Goal: Task Accomplishment & Management: Manage account settings

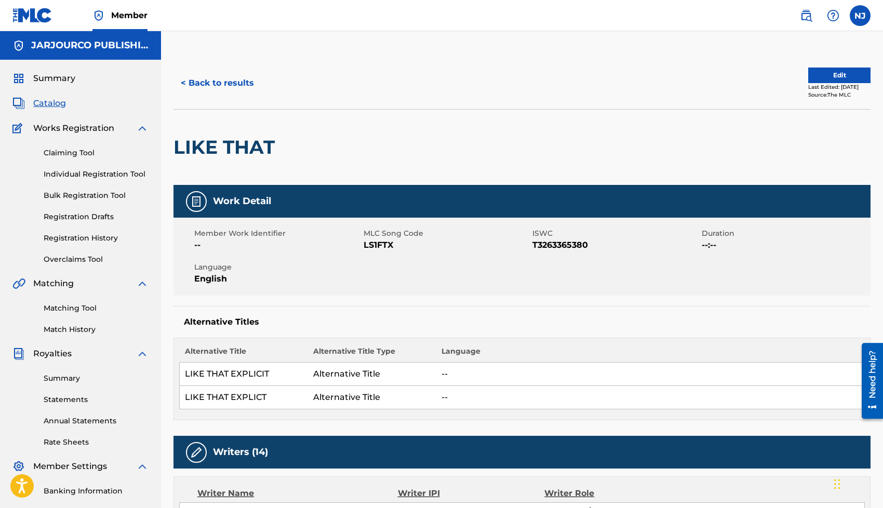
click at [208, 83] on button "< Back to results" at bounding box center [217, 83] width 88 height 26
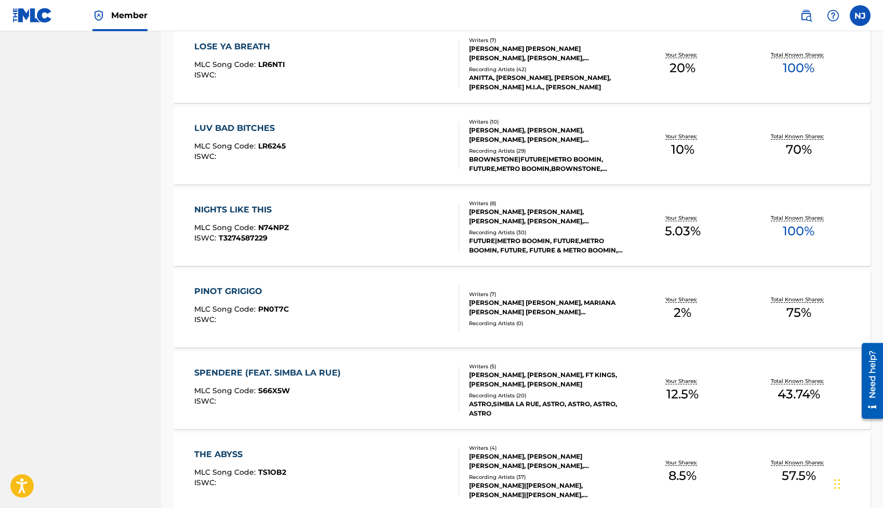
scroll to position [681, 0]
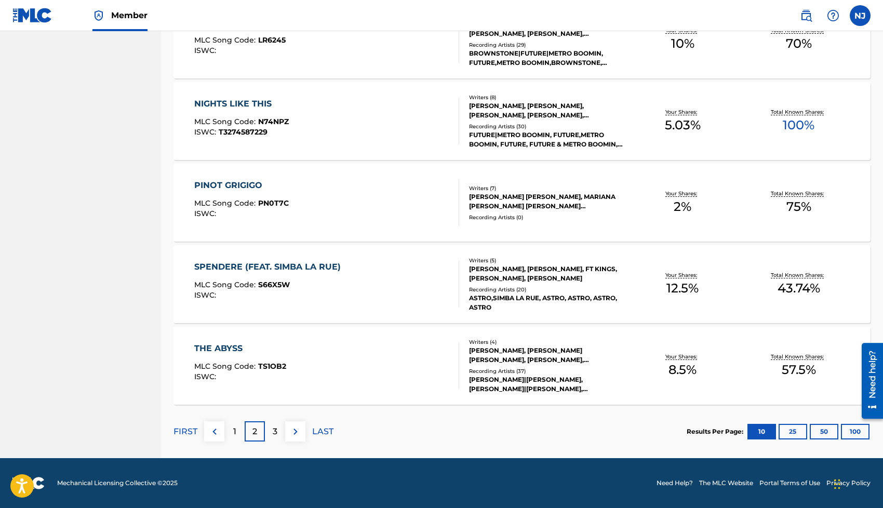
click at [825, 434] on button "50" at bounding box center [824, 432] width 29 height 16
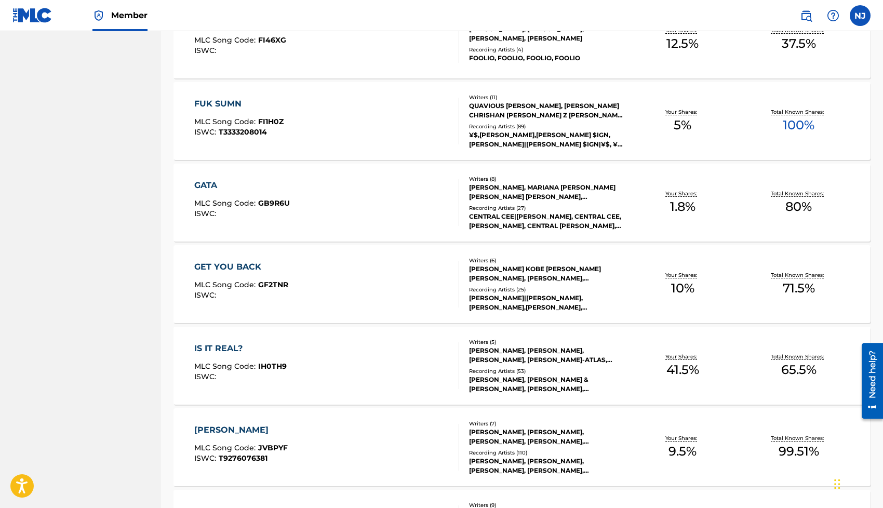
scroll to position [1736, 0]
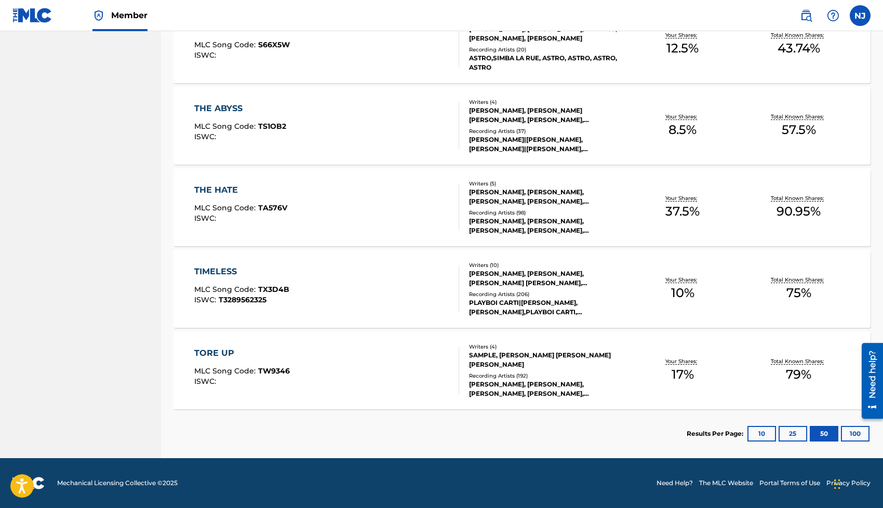
click at [409, 287] on div "TIMELESS MLC Song Code : TX3D4B ISWC : T3289562325" at bounding box center [326, 288] width 265 height 47
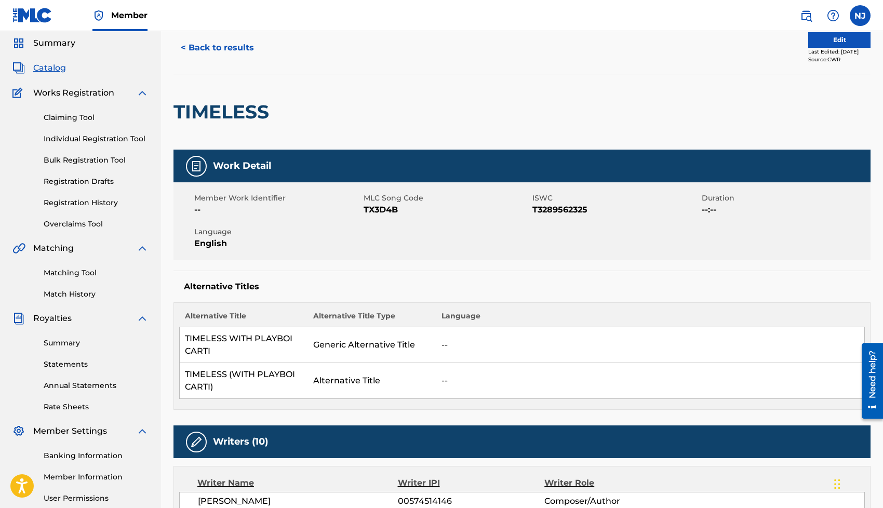
scroll to position [27, 0]
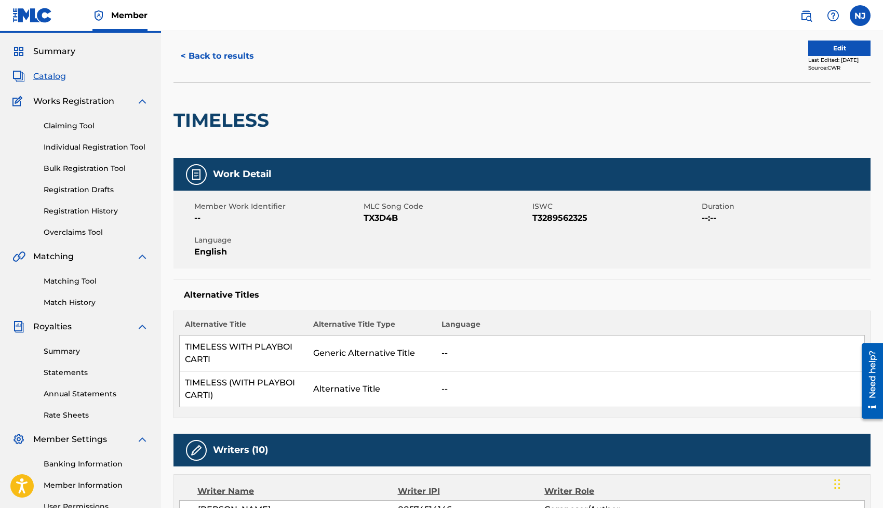
click at [810, 50] on button "Edit" at bounding box center [839, 49] width 62 height 16
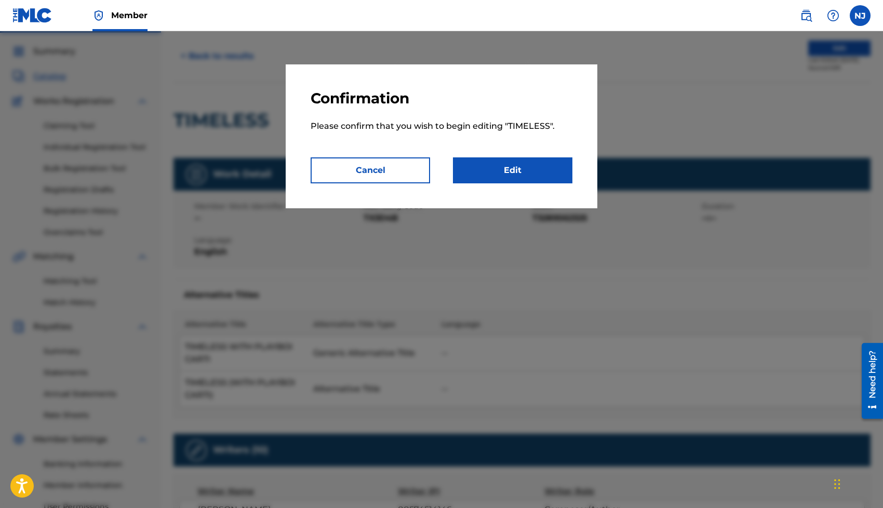
click at [492, 165] on link "Edit" at bounding box center [512, 170] width 119 height 26
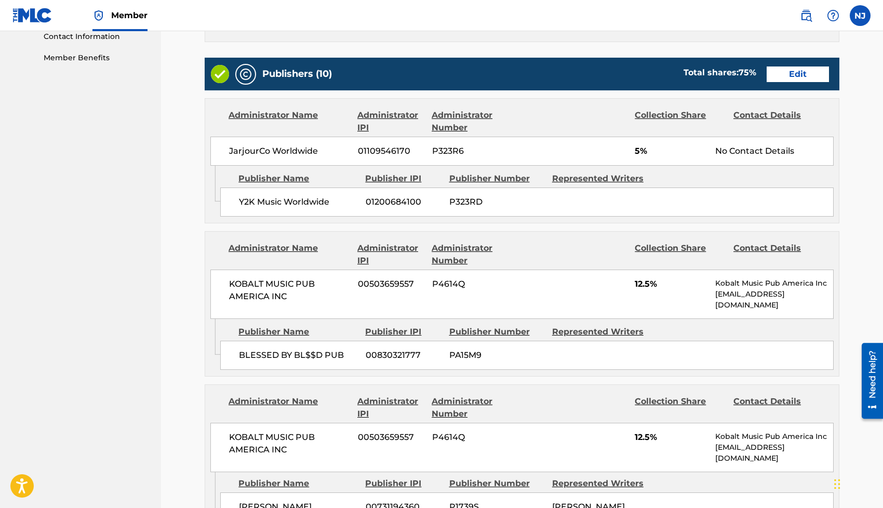
scroll to position [516, 0]
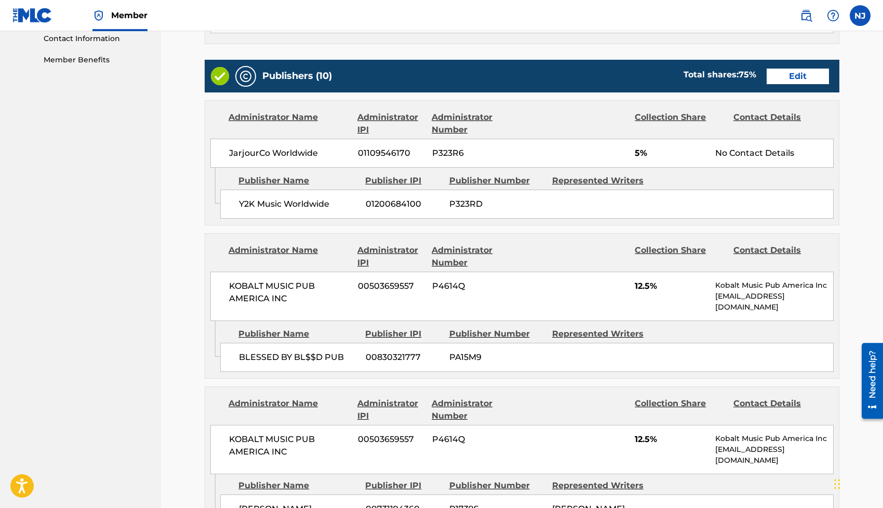
click at [792, 78] on link "Edit" at bounding box center [798, 77] width 62 height 16
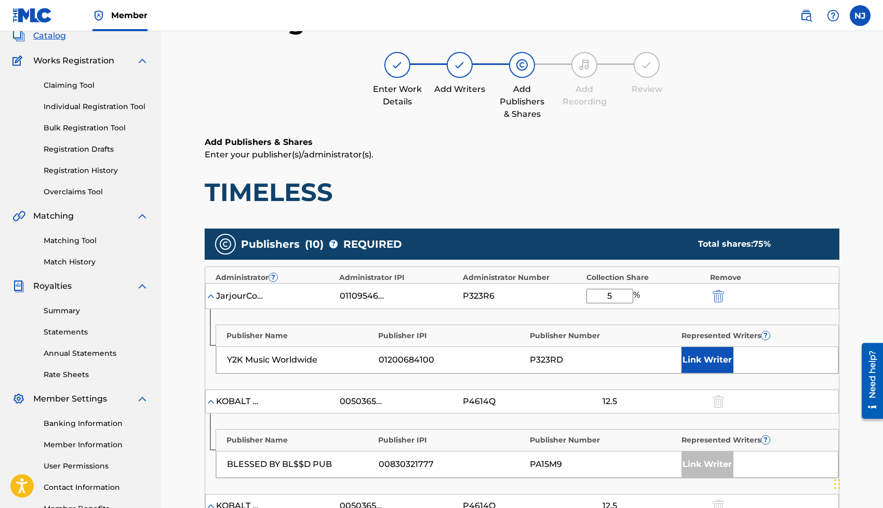
scroll to position [153, 0]
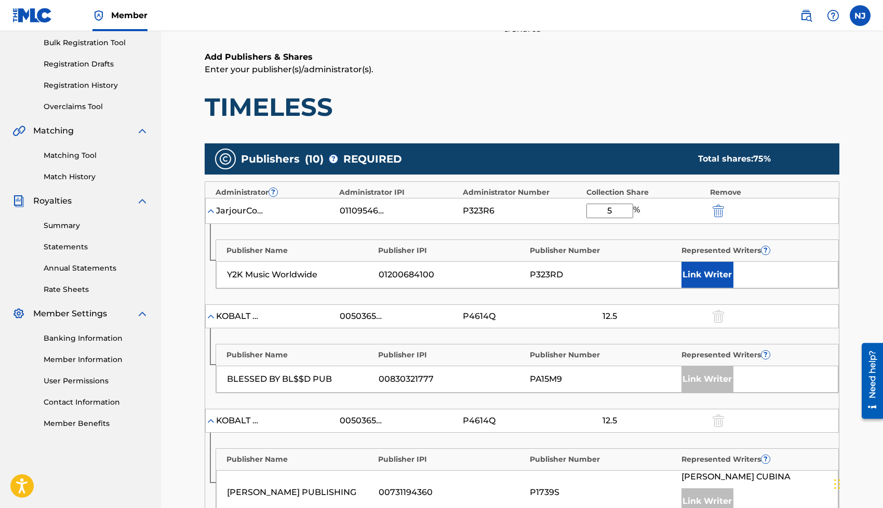
click at [613, 209] on input "5" at bounding box center [609, 211] width 47 height 15
type input "6.25"
click at [696, 275] on button "Link Writer" at bounding box center [707, 275] width 52 height 26
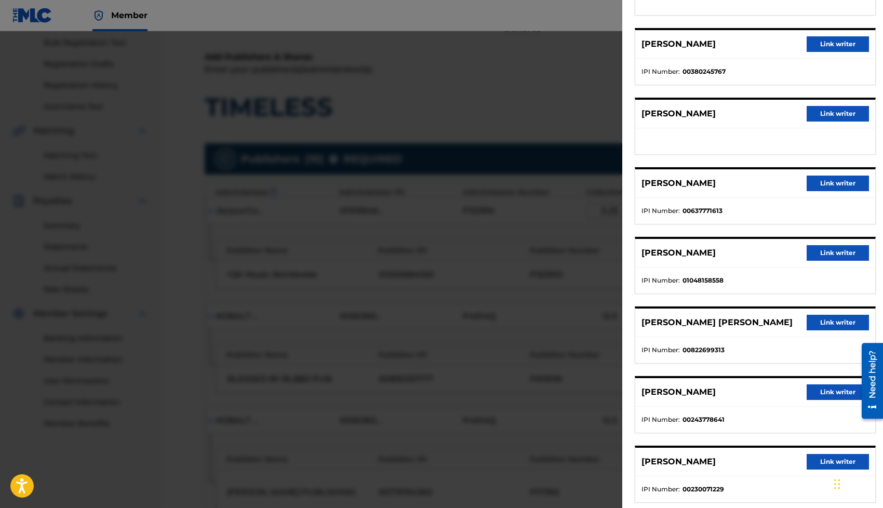
scroll to position [278, 0]
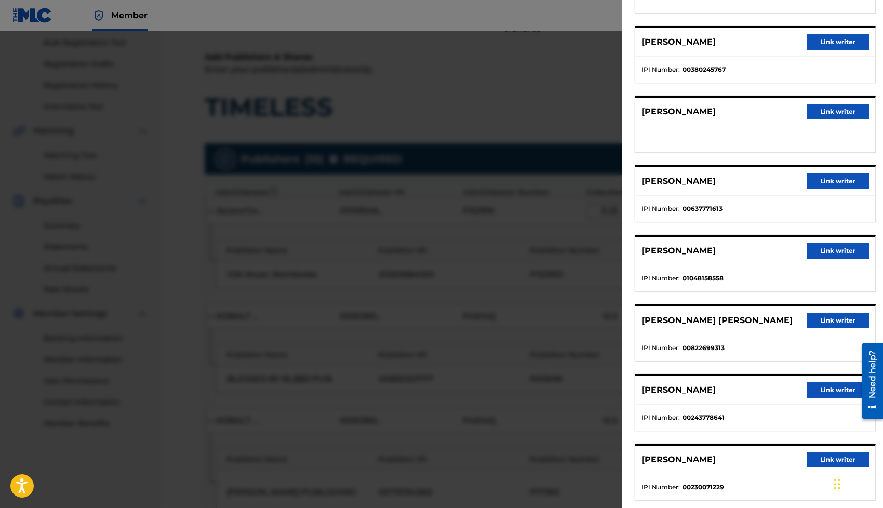
click at [818, 247] on button "Link writer" at bounding box center [838, 251] width 62 height 16
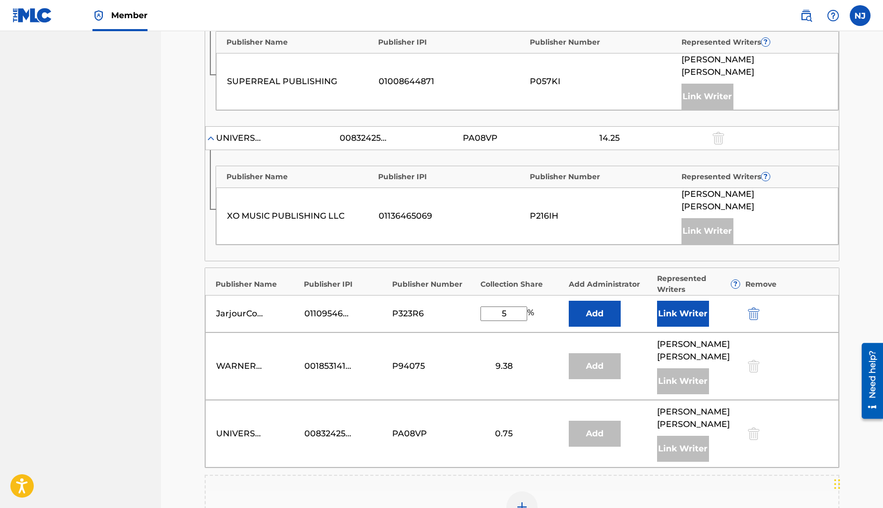
scroll to position [942, 0]
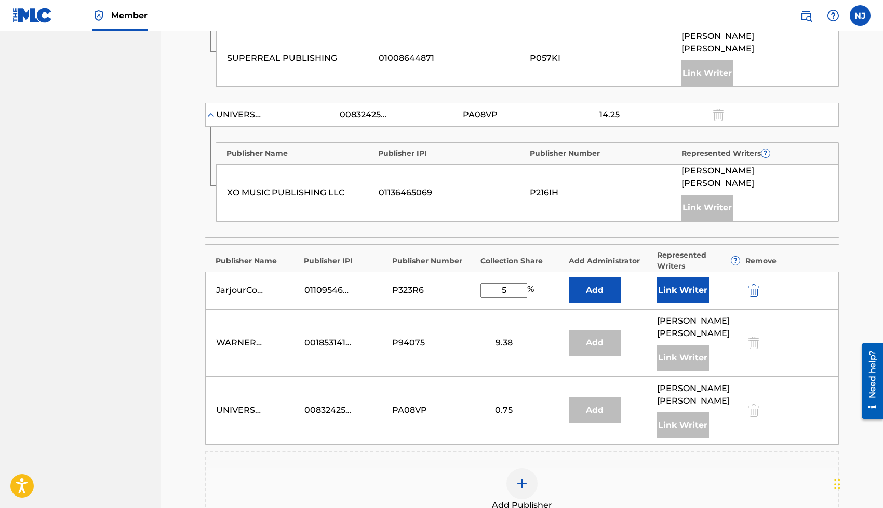
click at [511, 283] on input "5" at bounding box center [503, 290] width 47 height 15
type input "6.25"
click at [677, 277] on button "Link Writer" at bounding box center [683, 290] width 52 height 26
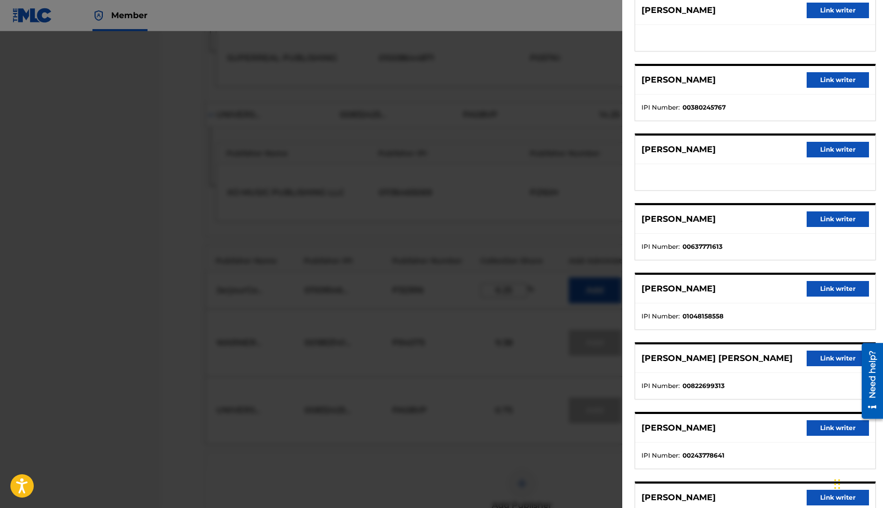
scroll to position [256, 0]
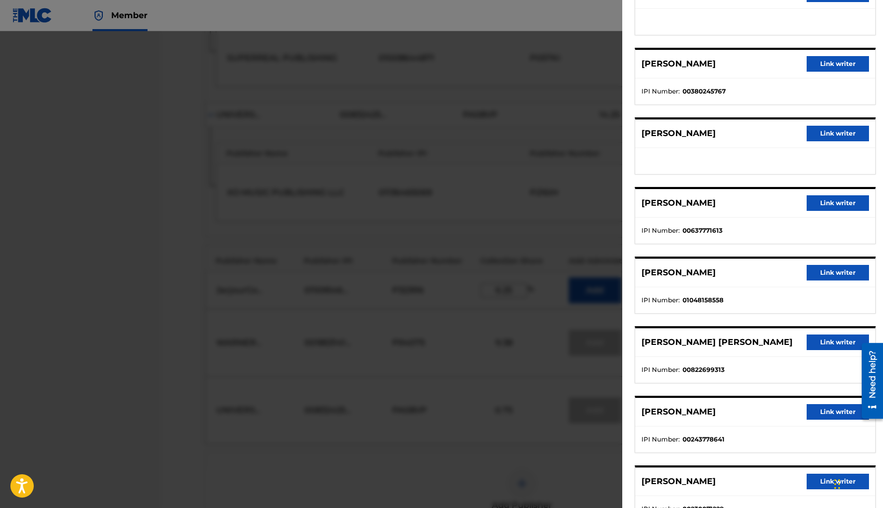
click at [826, 272] on button "Link writer" at bounding box center [838, 273] width 62 height 16
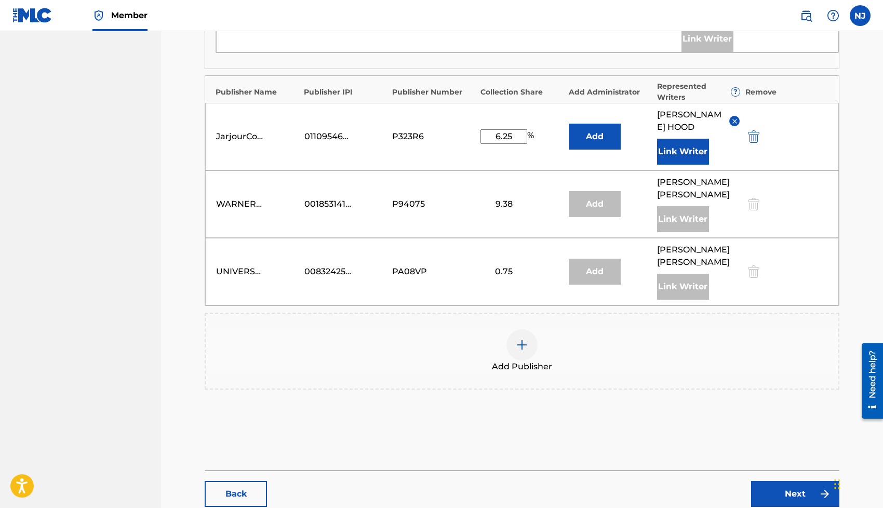
scroll to position [1149, 0]
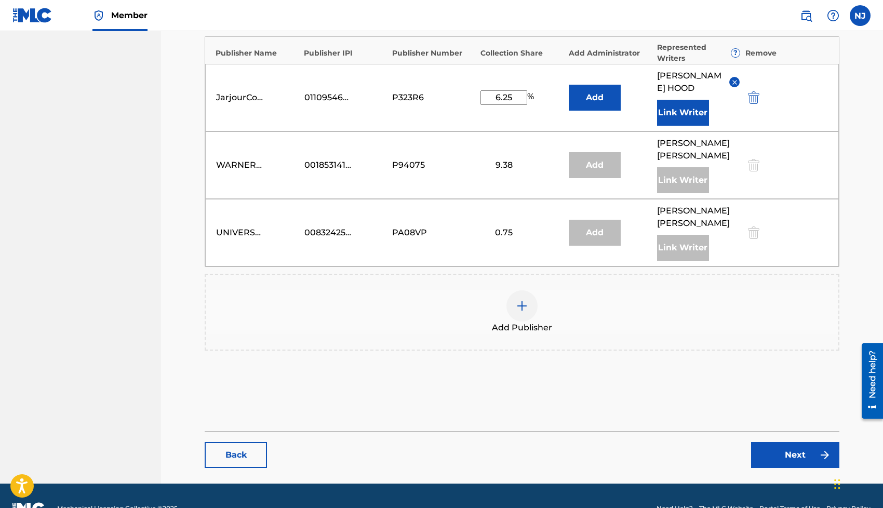
click at [766, 442] on link "Next" at bounding box center [795, 455] width 88 height 26
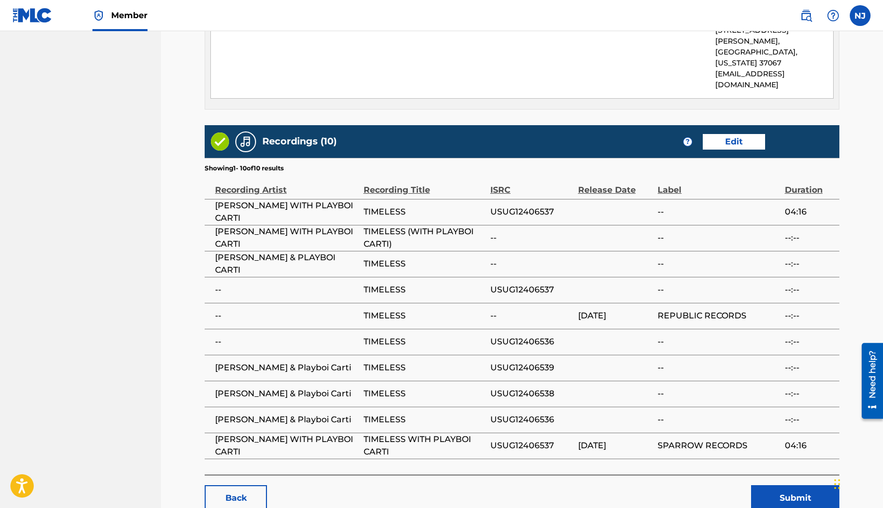
scroll to position [2054, 0]
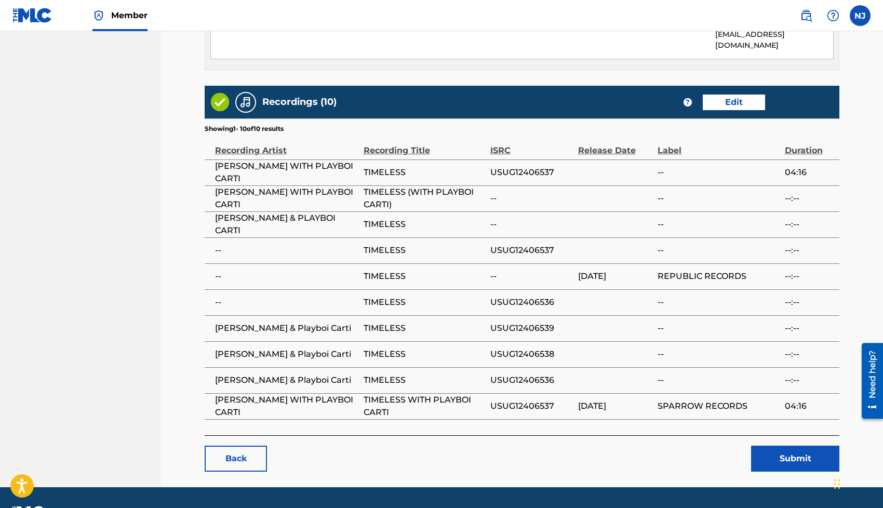
click at [776, 446] on button "Submit" at bounding box center [795, 459] width 88 height 26
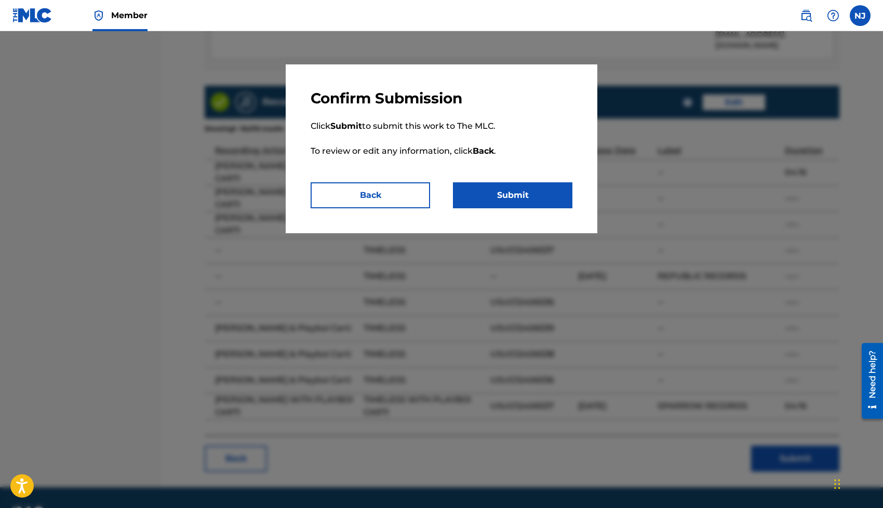
click at [482, 196] on button "Submit" at bounding box center [512, 195] width 119 height 26
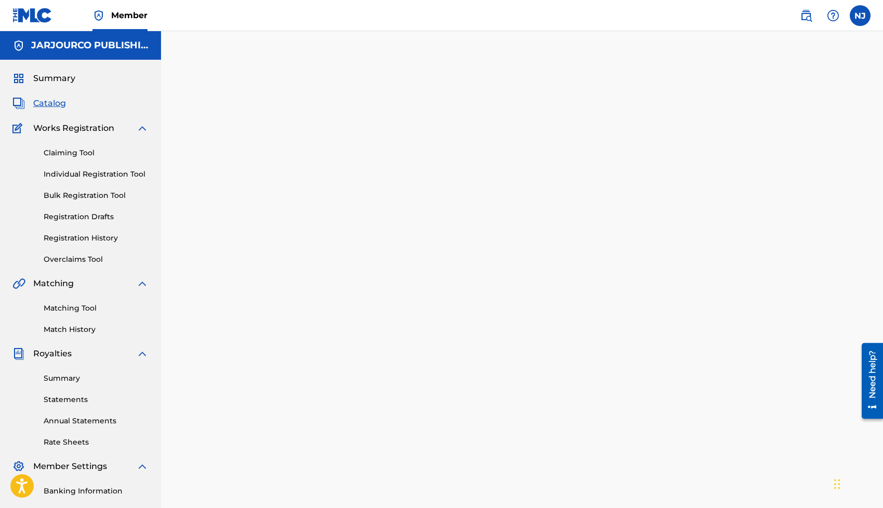
click at [58, 106] on span "Catalog" at bounding box center [49, 103] width 33 height 12
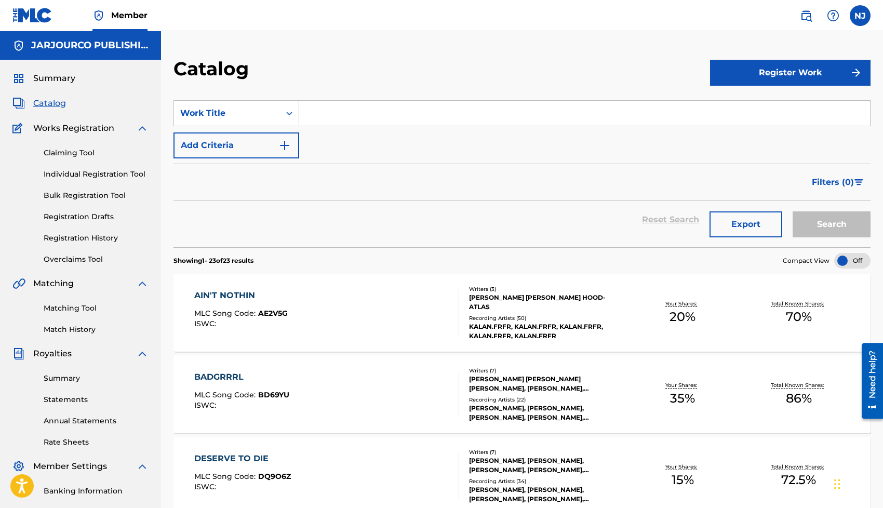
click at [330, 109] on input "Search Form" at bounding box center [584, 113] width 571 height 25
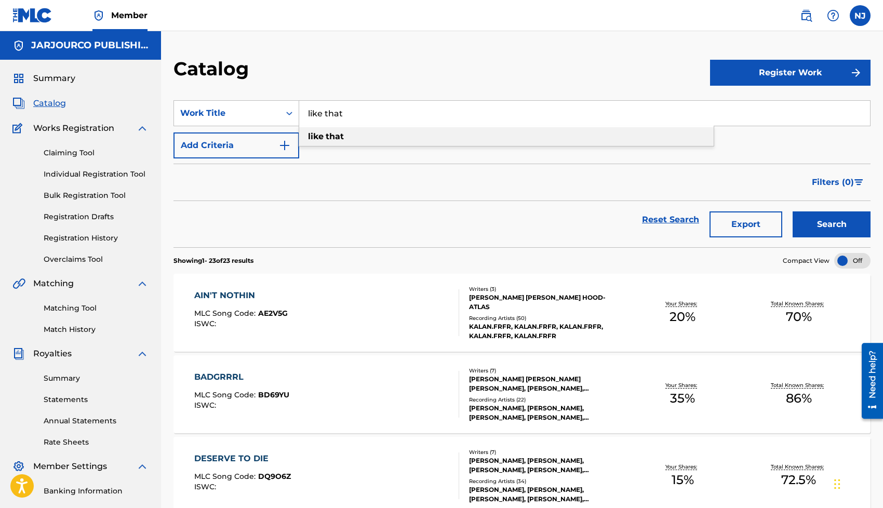
type input "like that"
click at [332, 133] on strong "that" at bounding box center [335, 136] width 18 height 10
click at [793, 211] on button "Search" at bounding box center [832, 224] width 78 height 26
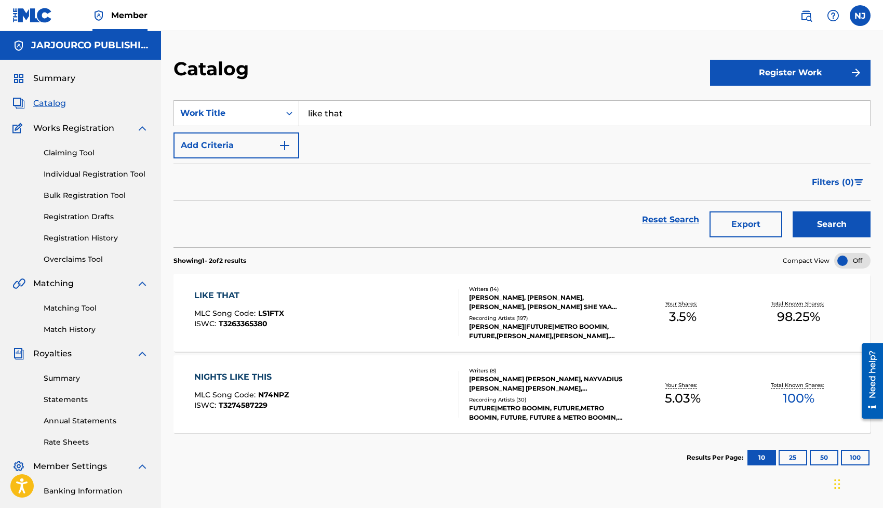
click at [304, 296] on div "LIKE THAT MLC Song Code : LS1FTX ISWC : T3263365380" at bounding box center [326, 312] width 265 height 47
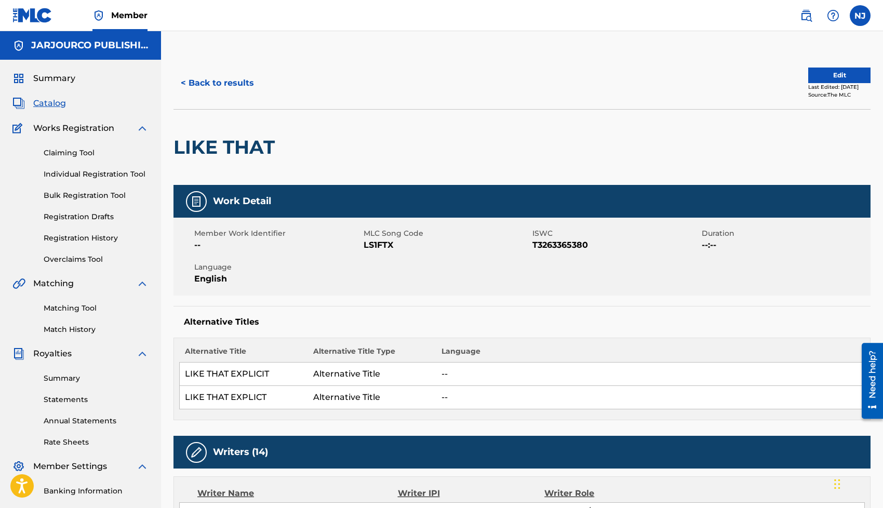
click at [822, 79] on button "Edit" at bounding box center [839, 76] width 62 height 16
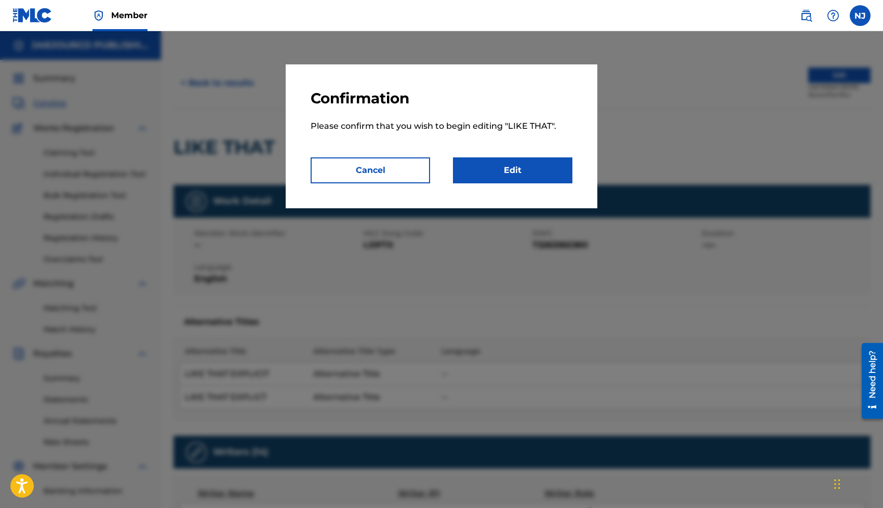
click at [495, 174] on link "Edit" at bounding box center [512, 170] width 119 height 26
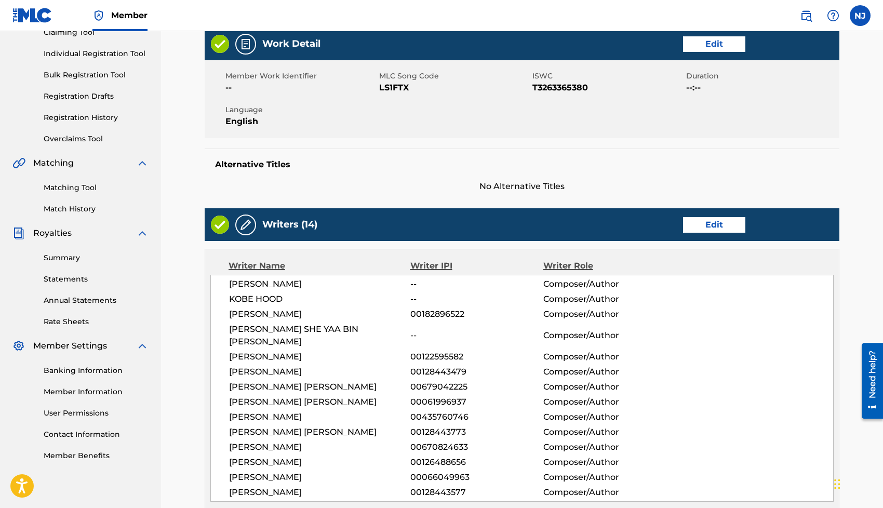
scroll to position [142, 0]
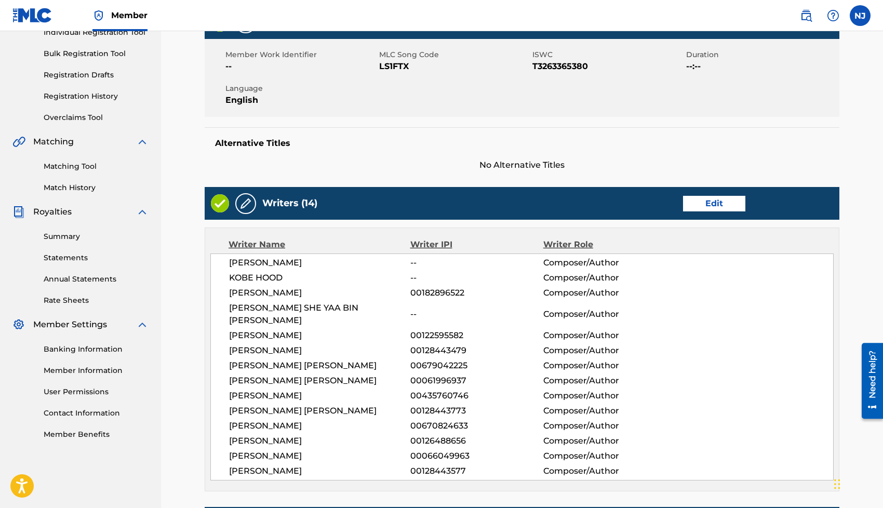
click at [661, 245] on div "Writer Role" at bounding box center [603, 244] width 121 height 12
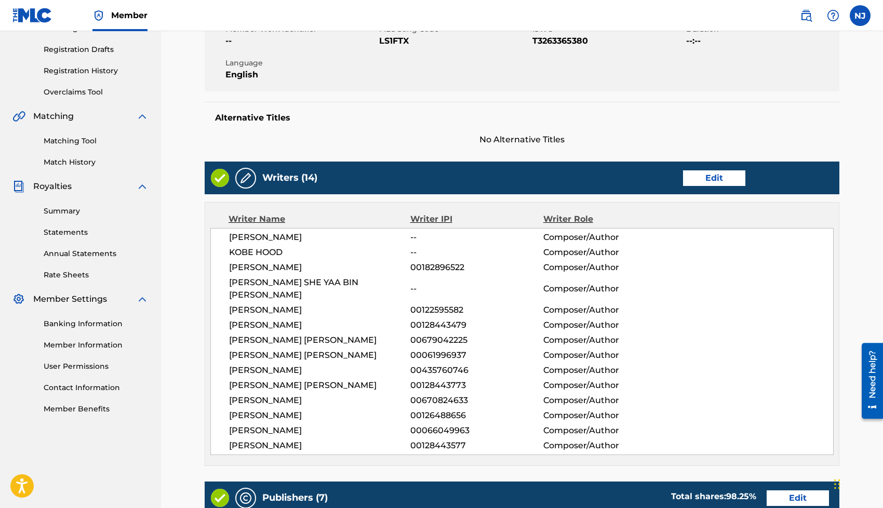
scroll to position [172, 0]
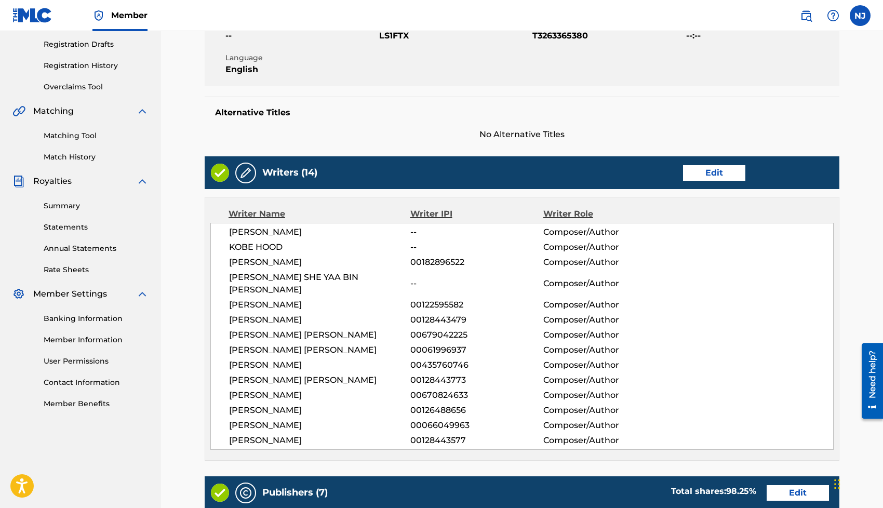
click at [700, 175] on link "Edit" at bounding box center [714, 173] width 62 height 16
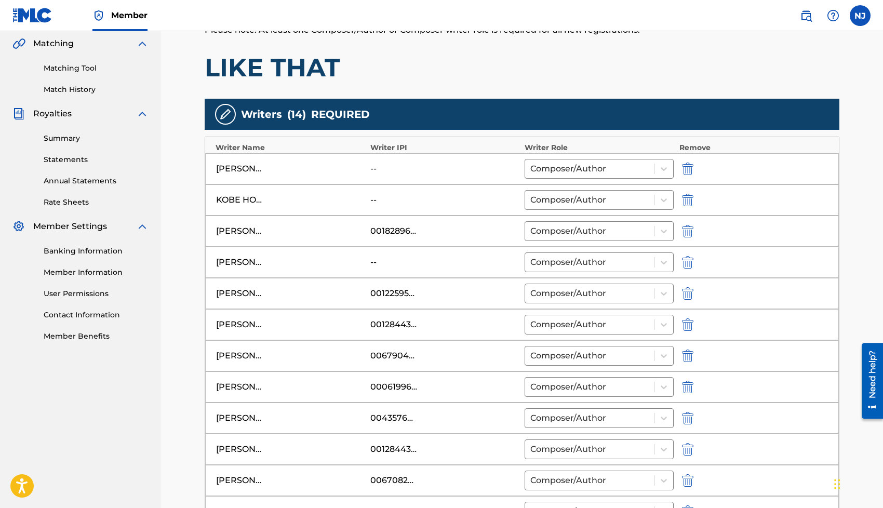
scroll to position [241, 0]
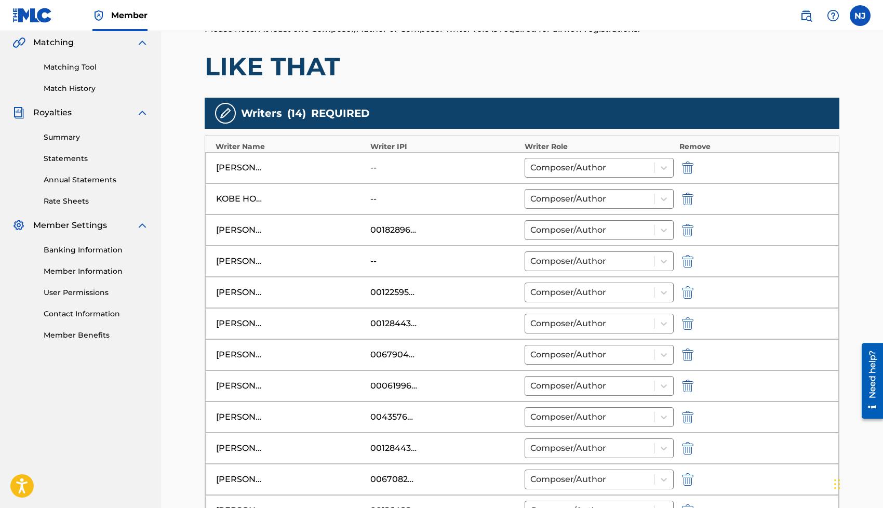
click at [373, 168] on div "--" at bounding box center [393, 168] width 47 height 12
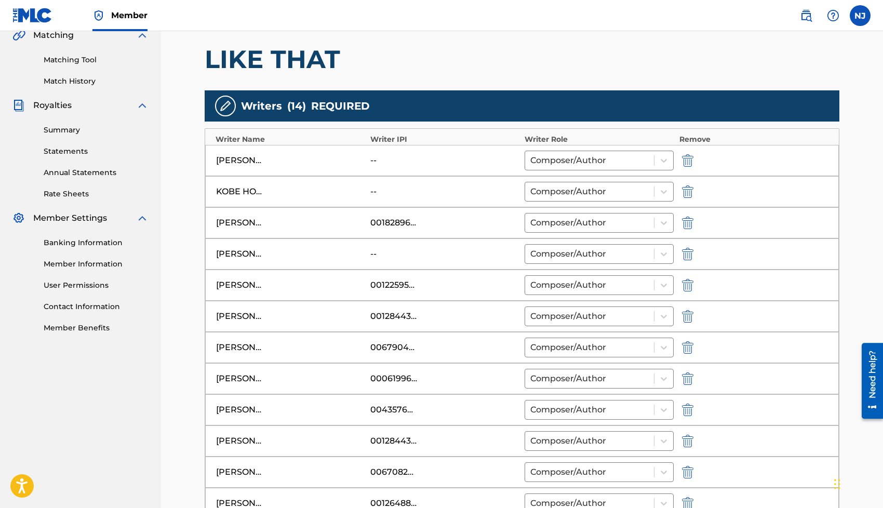
scroll to position [252, 0]
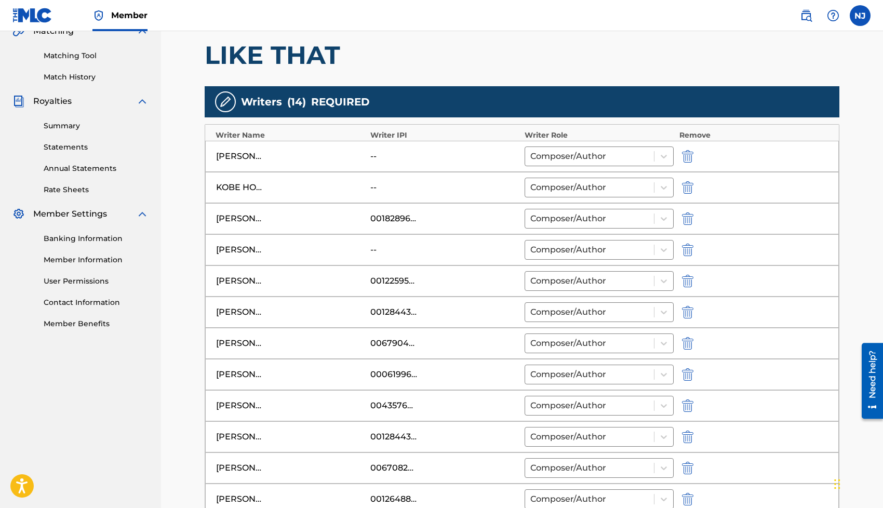
click at [303, 193] on div "KOBE HOOD" at bounding box center [290, 187] width 149 height 12
click at [570, 191] on div at bounding box center [589, 187] width 118 height 15
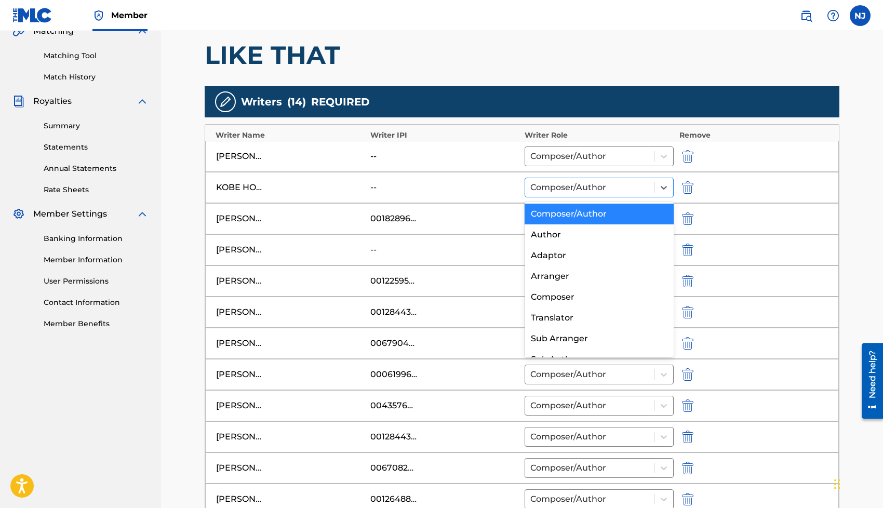
click at [563, 189] on div at bounding box center [589, 187] width 118 height 15
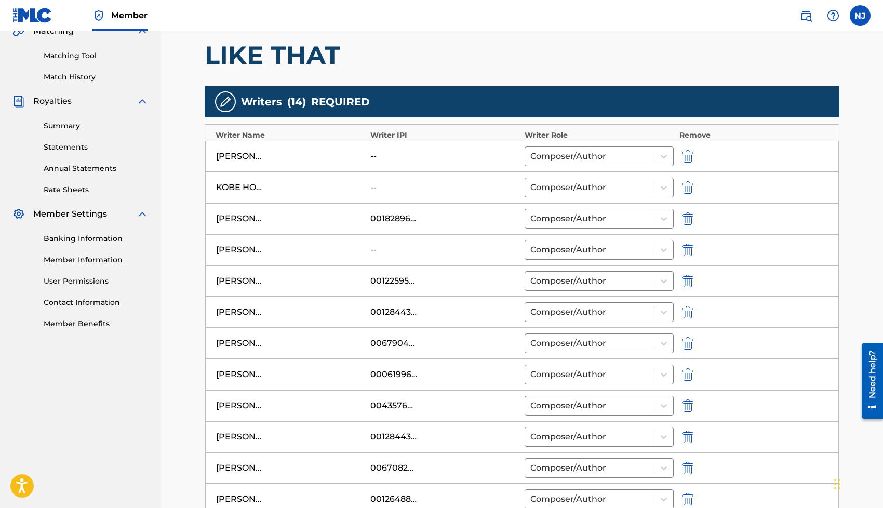
click at [491, 189] on div "--" at bounding box center [444, 187] width 149 height 12
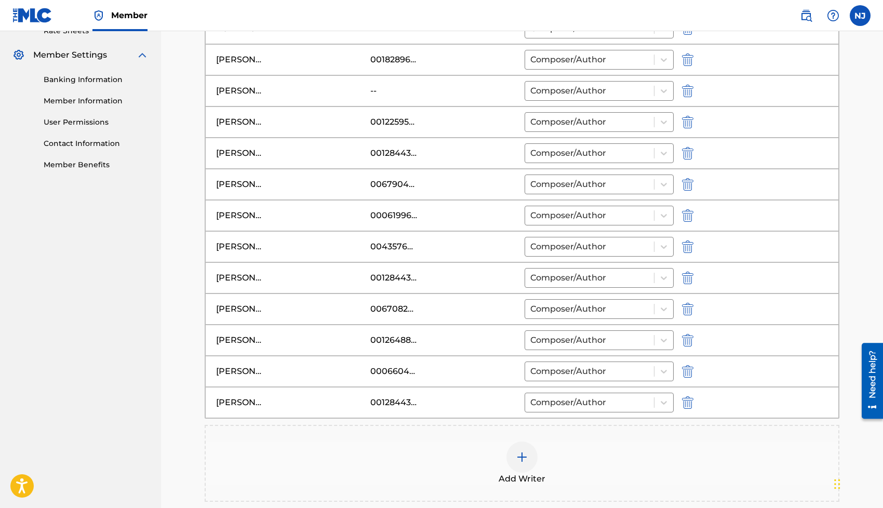
scroll to position [557, 0]
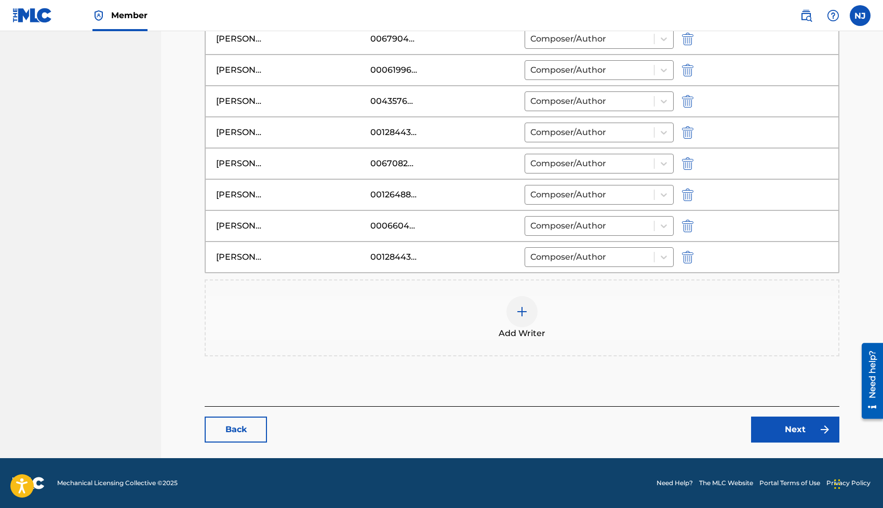
click at [512, 319] on div at bounding box center [521, 311] width 31 height 31
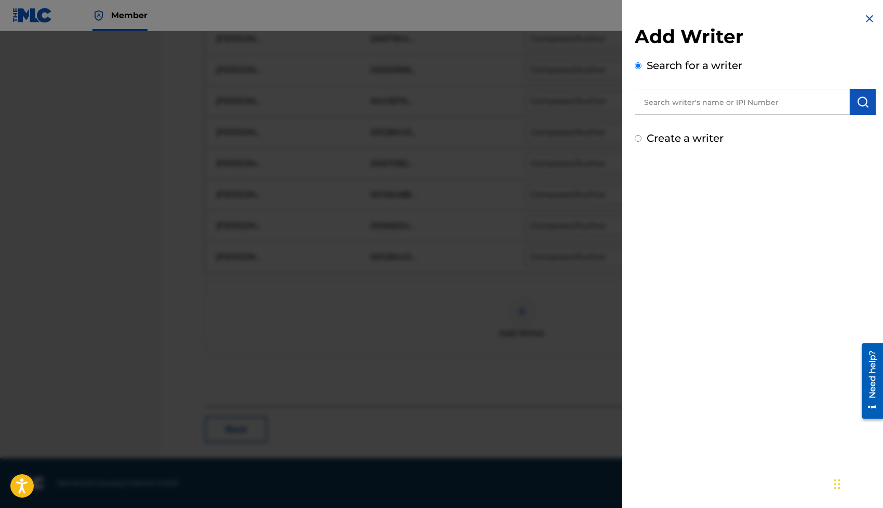
click at [672, 100] on input "text" at bounding box center [742, 102] width 215 height 26
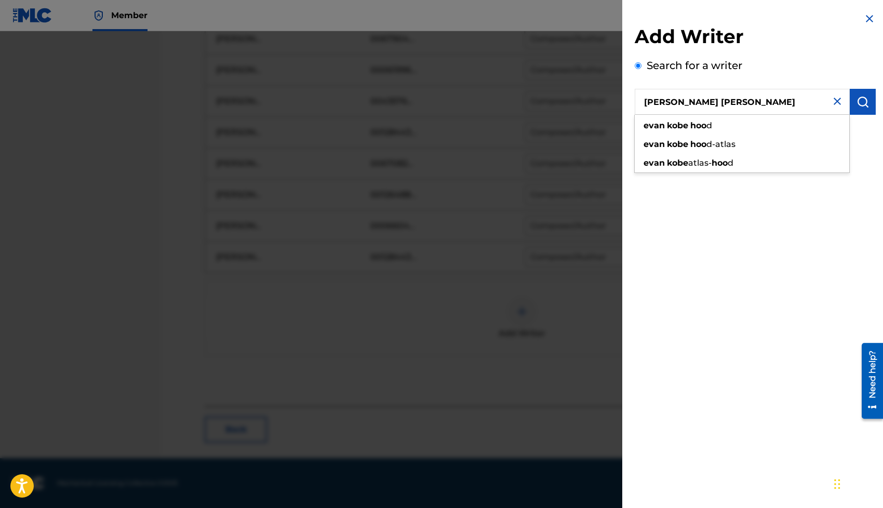
type input "[PERSON_NAME]"
click at [712, 96] on input "[PERSON_NAME]" at bounding box center [742, 102] width 215 height 26
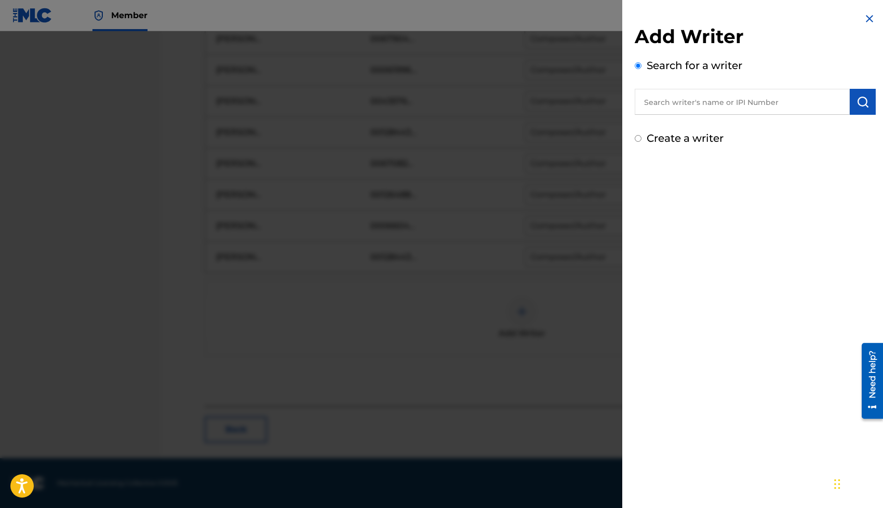
paste input "#01048158558"
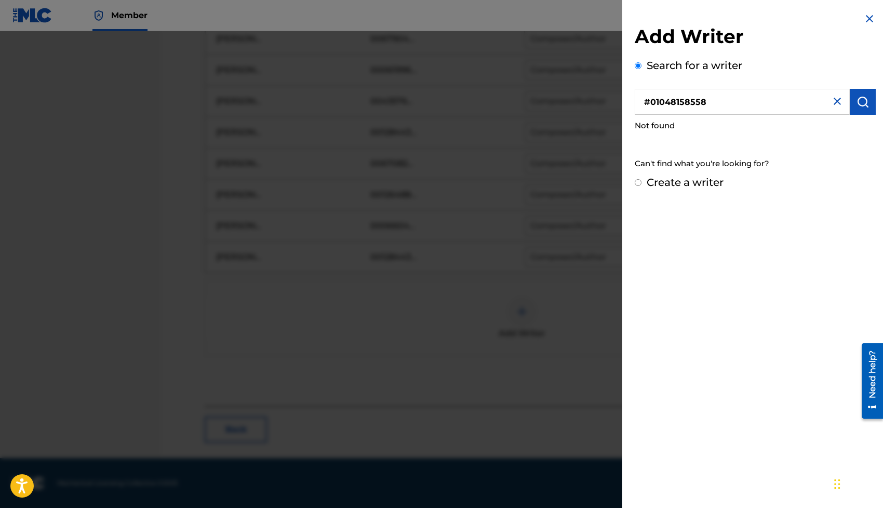
click at [650, 102] on input "#01048158558" at bounding box center [742, 102] width 215 height 26
type input "01048158558"
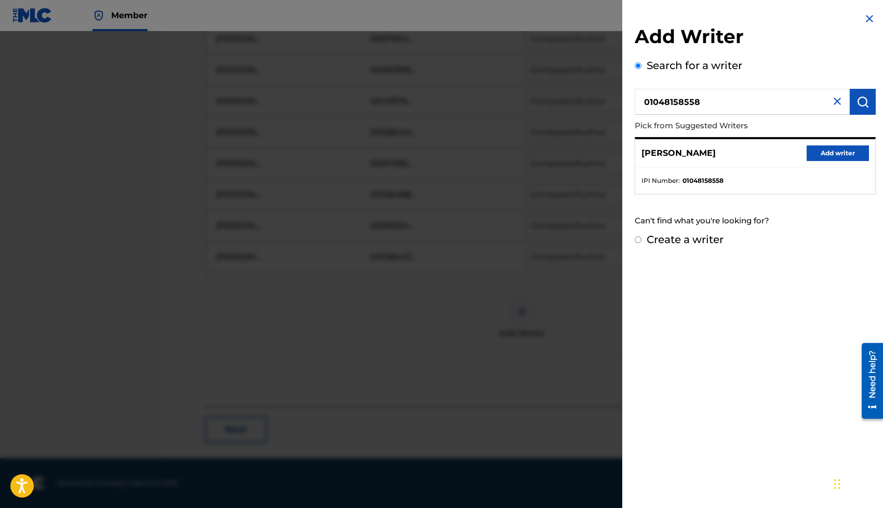
click at [812, 151] on button "Add writer" at bounding box center [838, 153] width 62 height 16
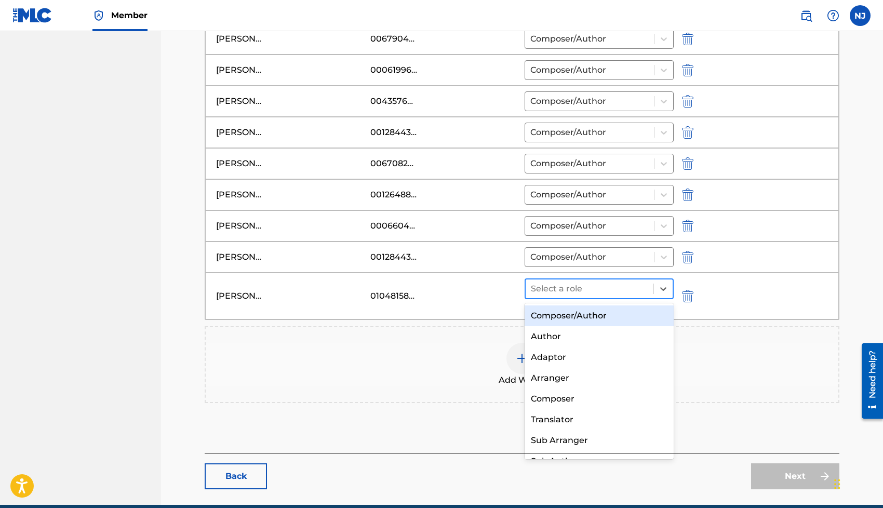
click at [567, 285] on div at bounding box center [589, 288] width 117 height 15
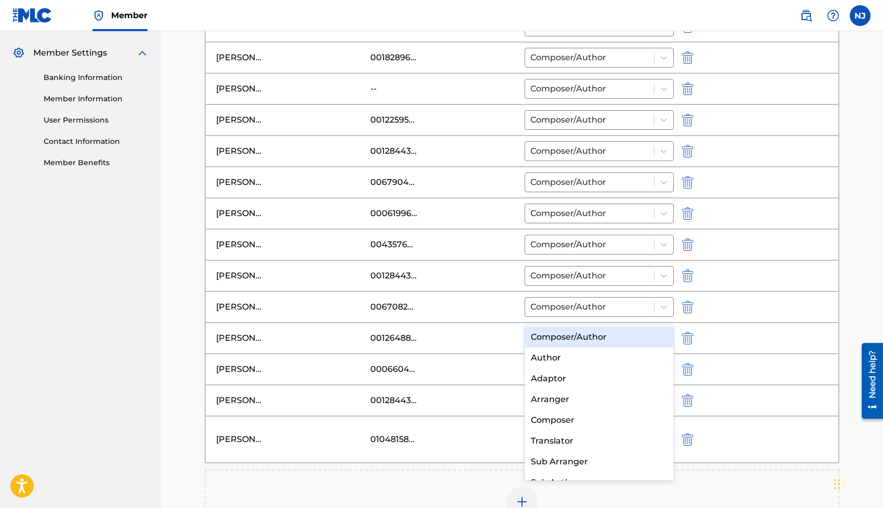
scroll to position [535, 0]
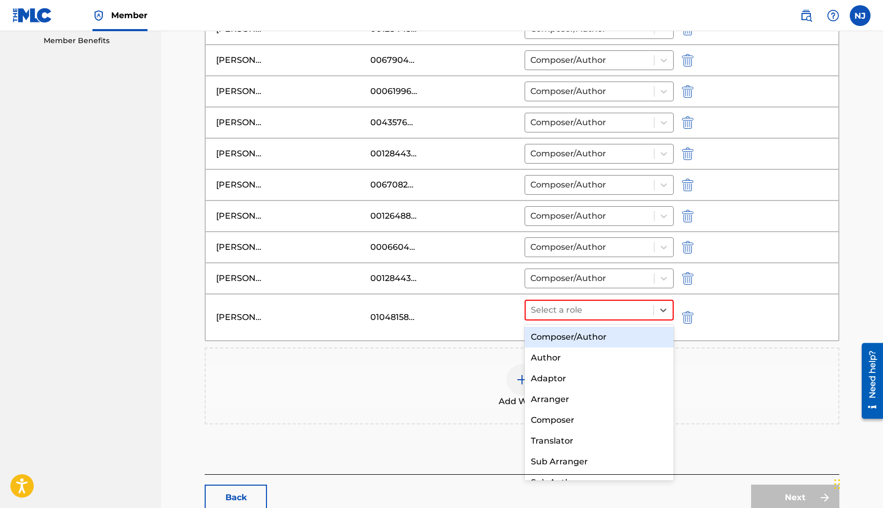
click at [538, 337] on div "Composer/Author" at bounding box center [599, 337] width 149 height 21
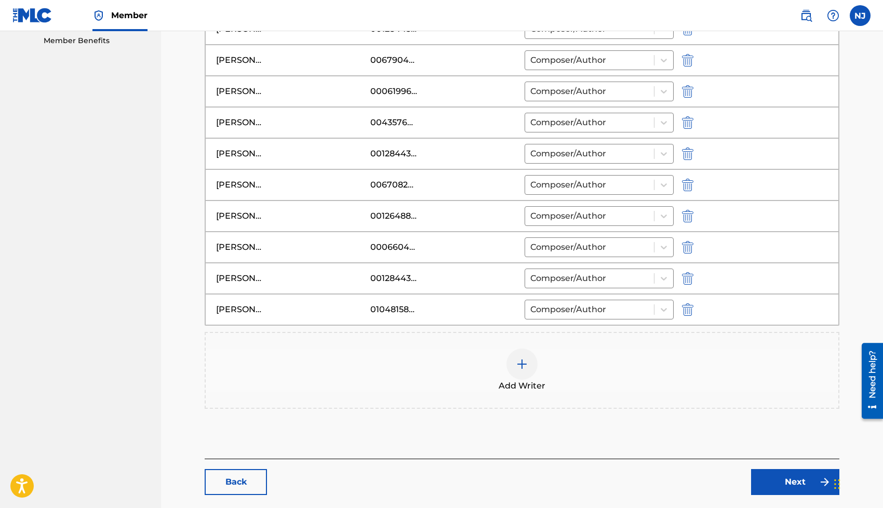
scroll to position [588, 0]
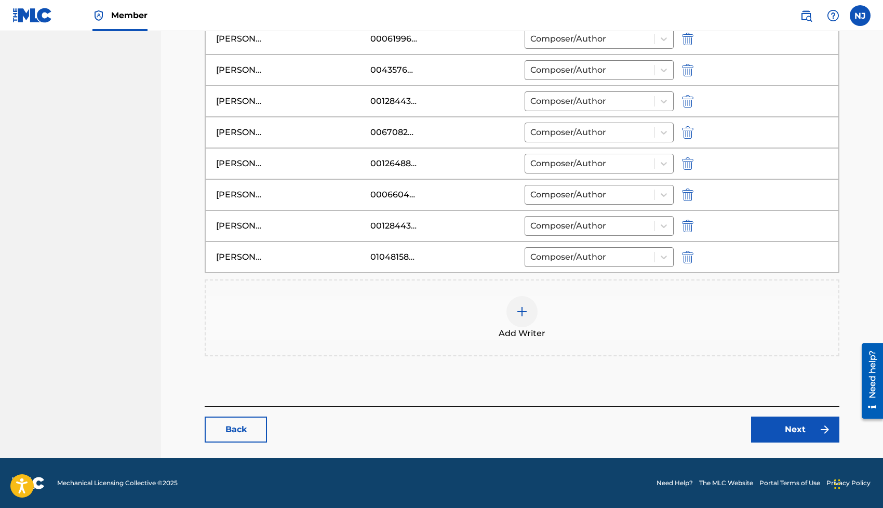
click at [797, 425] on link "Next" at bounding box center [795, 430] width 88 height 26
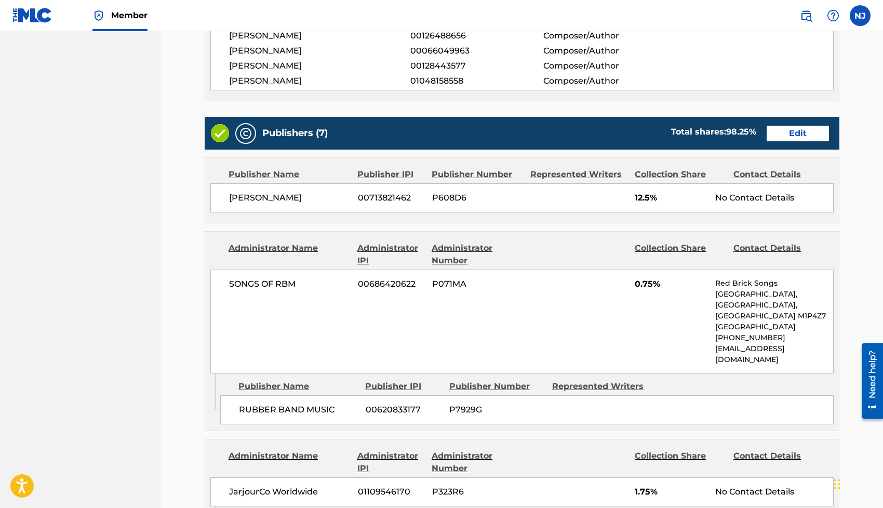
scroll to position [619, 0]
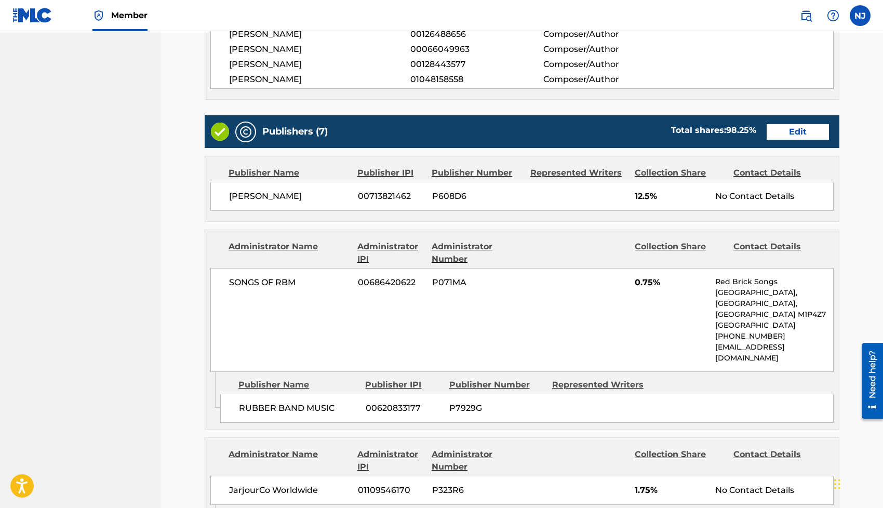
click at [774, 124] on link "Edit" at bounding box center [798, 132] width 62 height 16
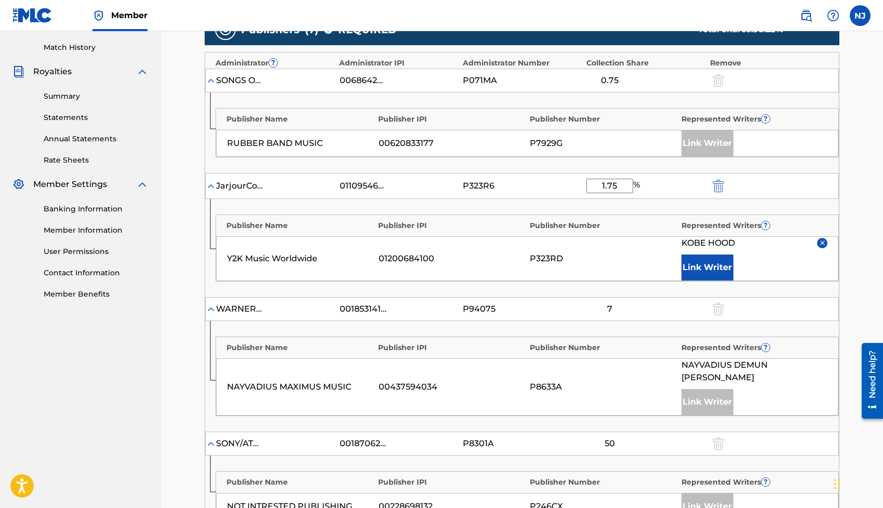
scroll to position [279, 0]
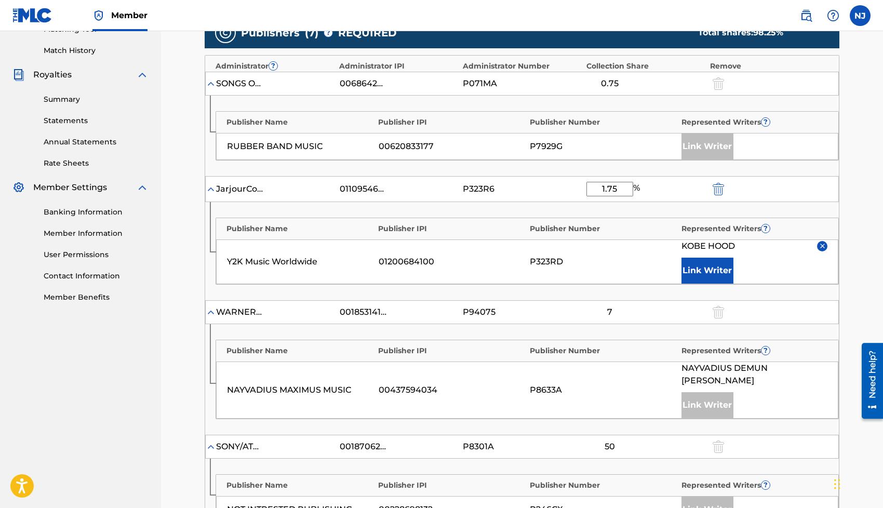
click at [721, 270] on button "Link Writer" at bounding box center [707, 271] width 52 height 26
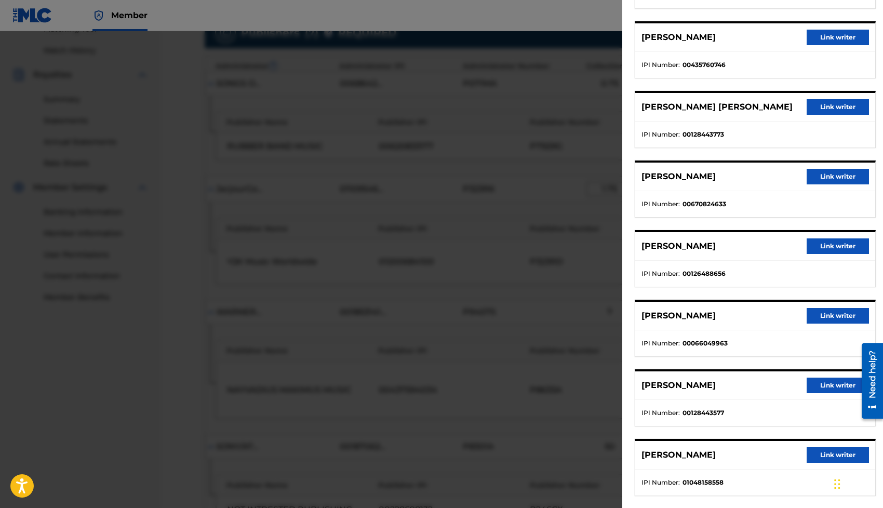
scroll to position [574, 0]
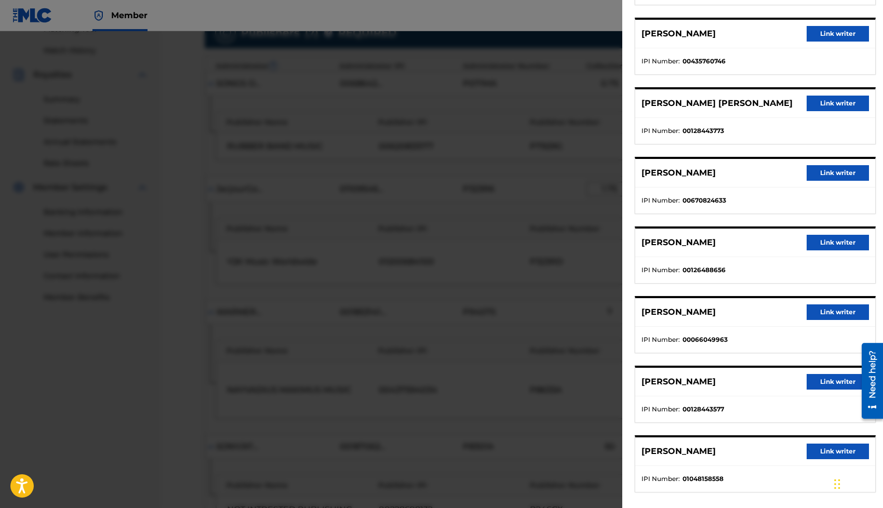
click at [815, 444] on button "Link writer" at bounding box center [838, 452] width 62 height 16
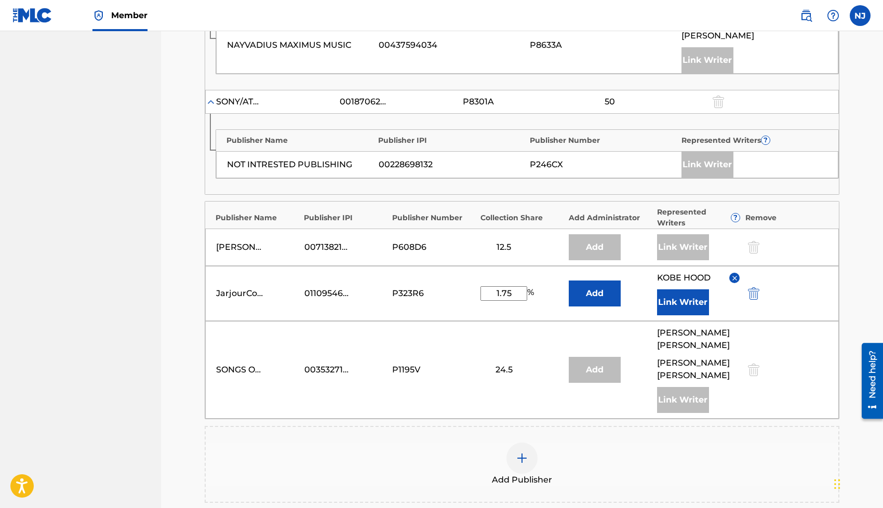
scroll to position [660, 0]
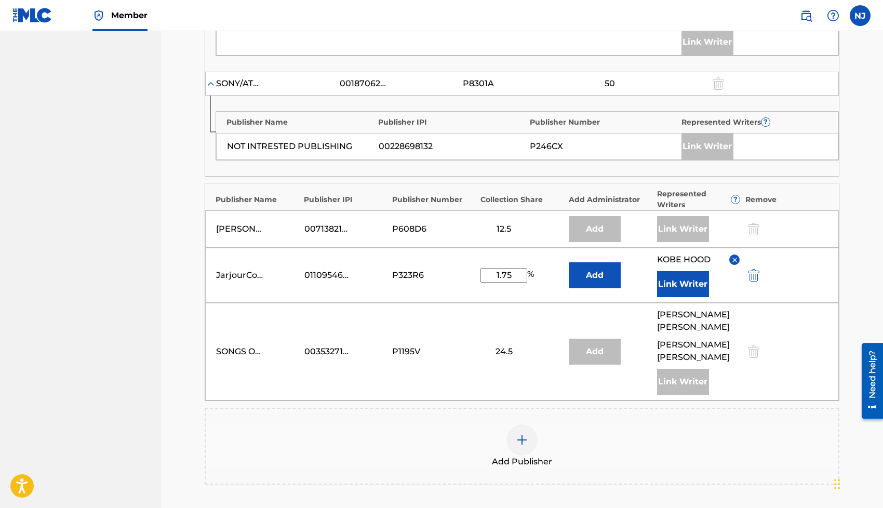
click at [684, 271] on button "Link Writer" at bounding box center [683, 284] width 52 height 26
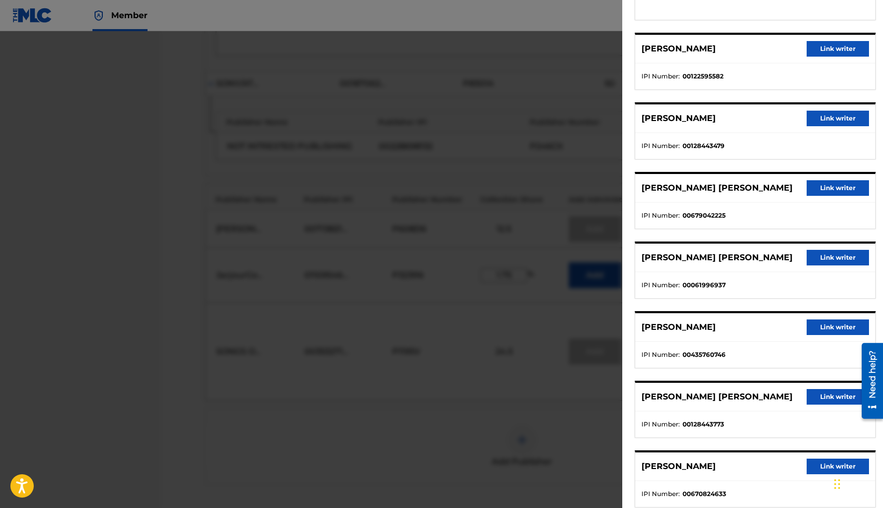
scroll to position [574, 0]
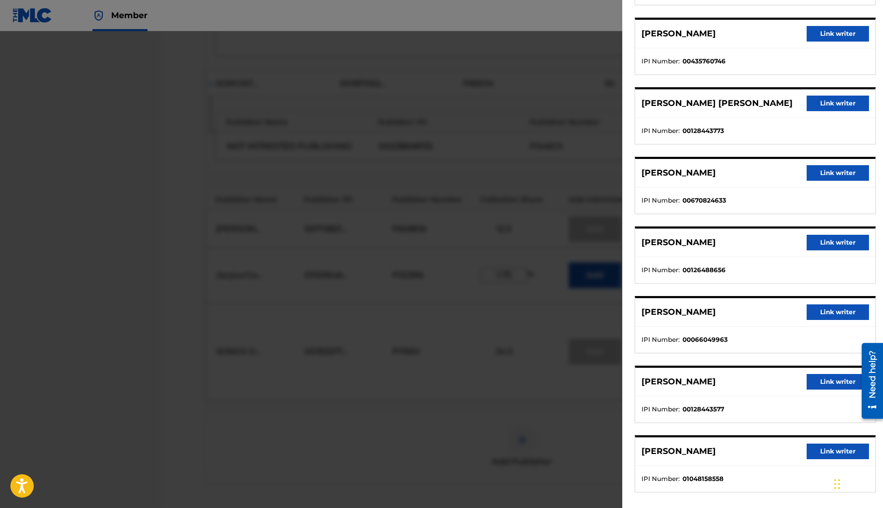
click at [810, 444] on button "Link writer" at bounding box center [838, 452] width 62 height 16
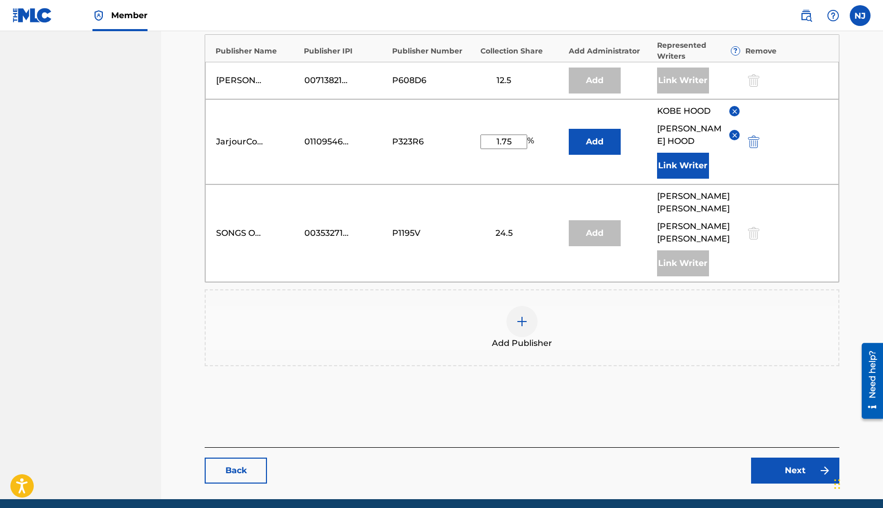
scroll to position [836, 0]
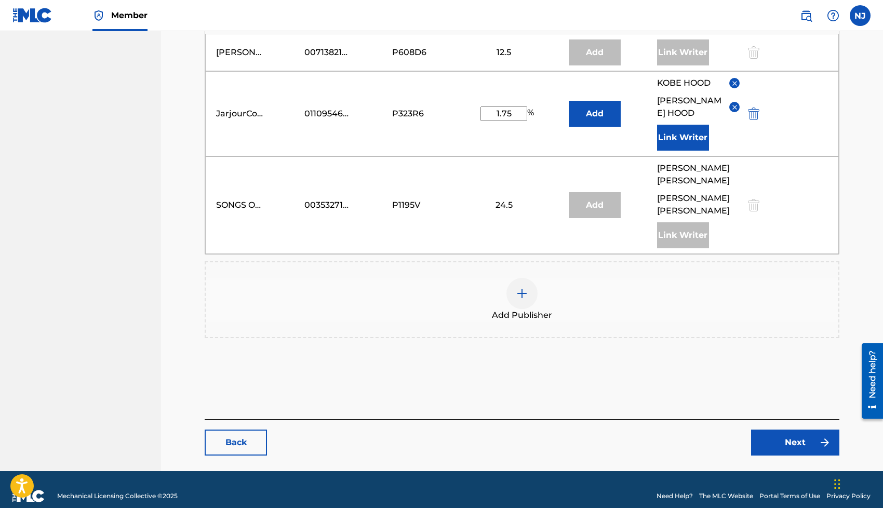
click at [776, 429] on link "Next" at bounding box center [795, 442] width 88 height 26
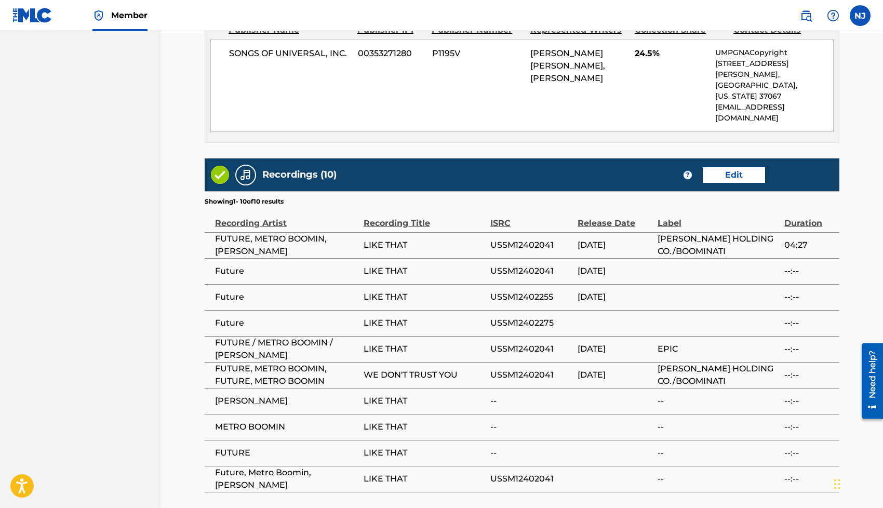
scroll to position [1714, 0]
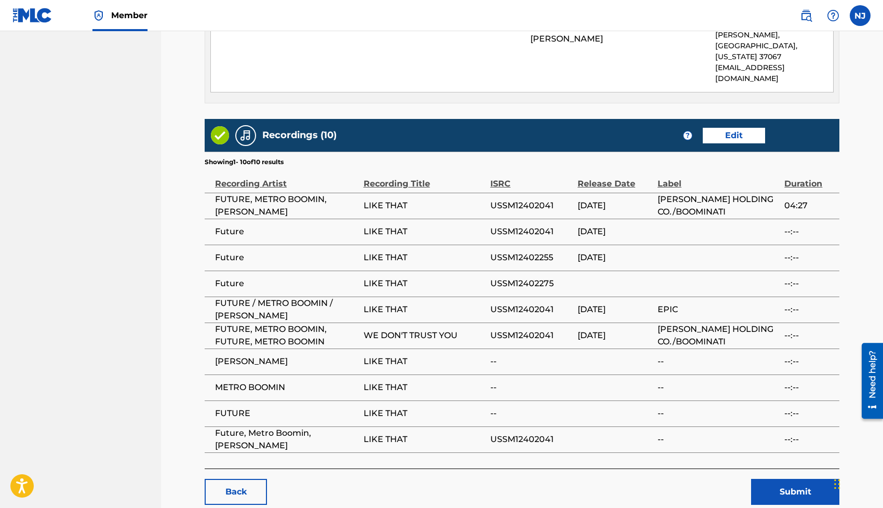
click at [782, 479] on button "Submit" at bounding box center [795, 492] width 88 height 26
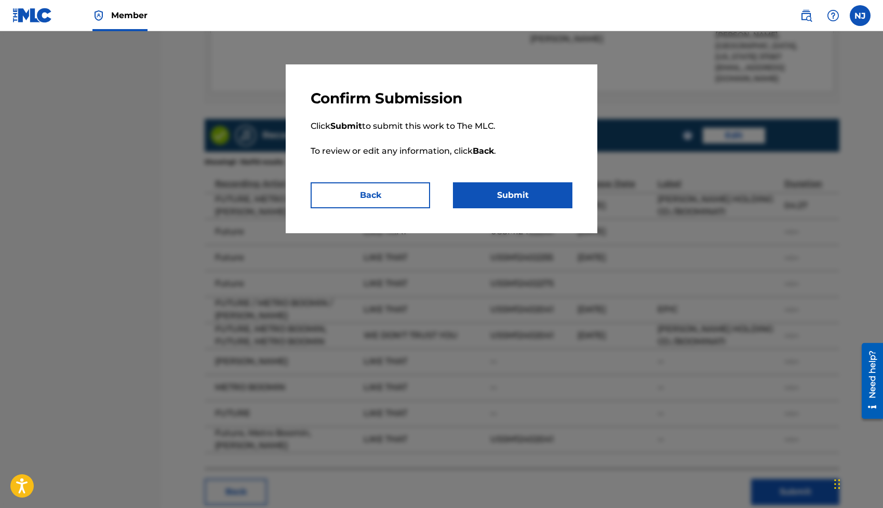
click at [494, 198] on button "Submit" at bounding box center [512, 195] width 119 height 26
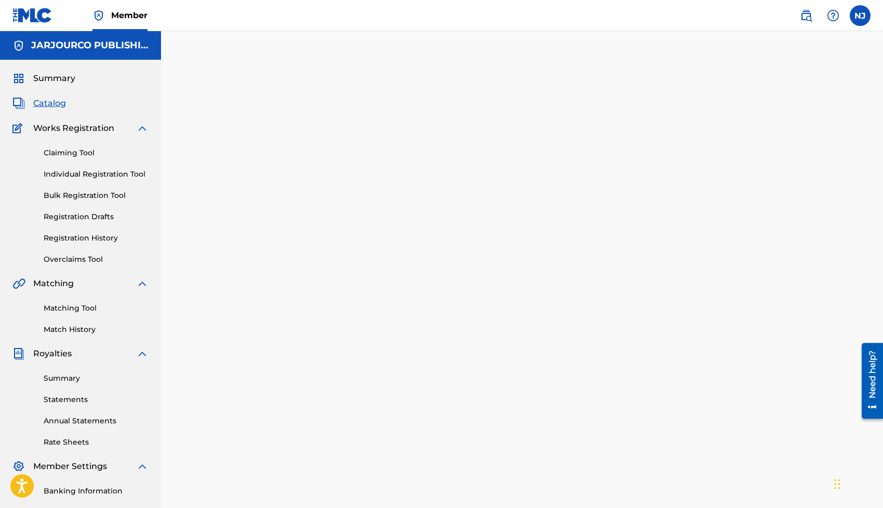
click at [68, 156] on link "Claiming Tool" at bounding box center [96, 152] width 105 height 11
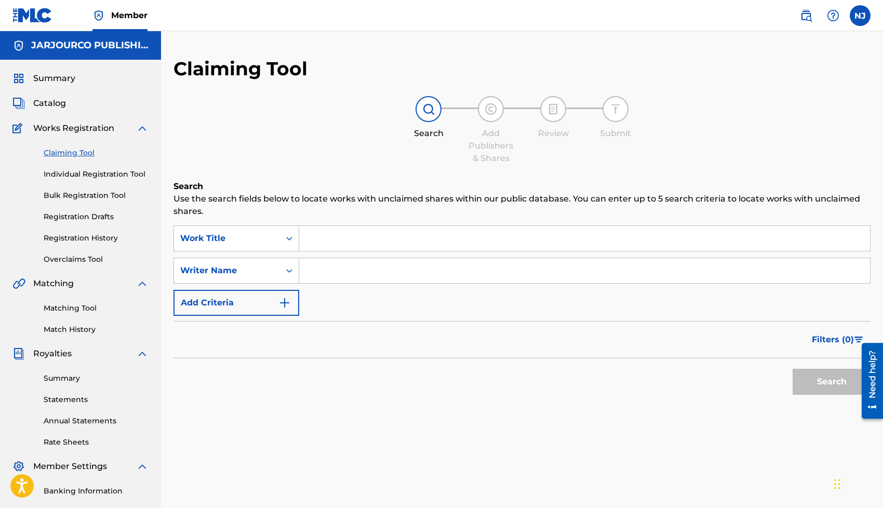
click at [327, 241] on input "Search Form" at bounding box center [584, 238] width 571 height 25
type input "h"
type input "champain and vacay"
click at [793, 369] on button "Search" at bounding box center [832, 382] width 78 height 26
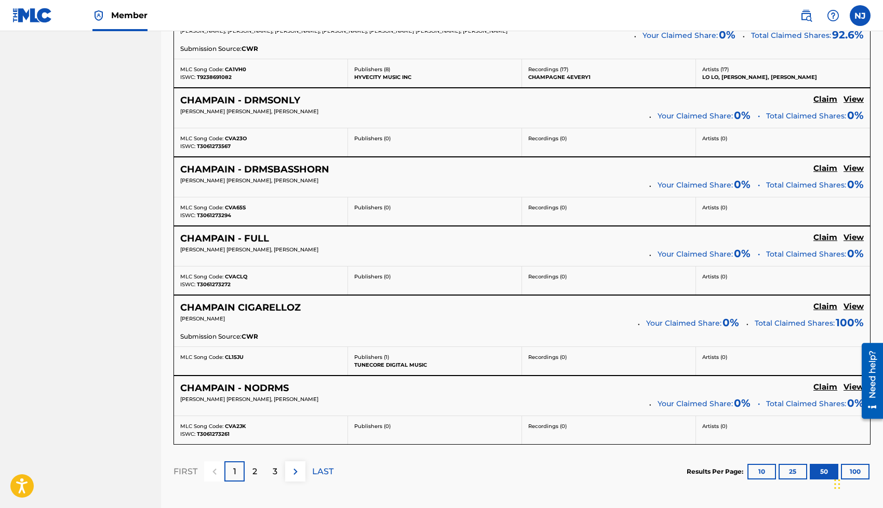
scroll to position [4041, 0]
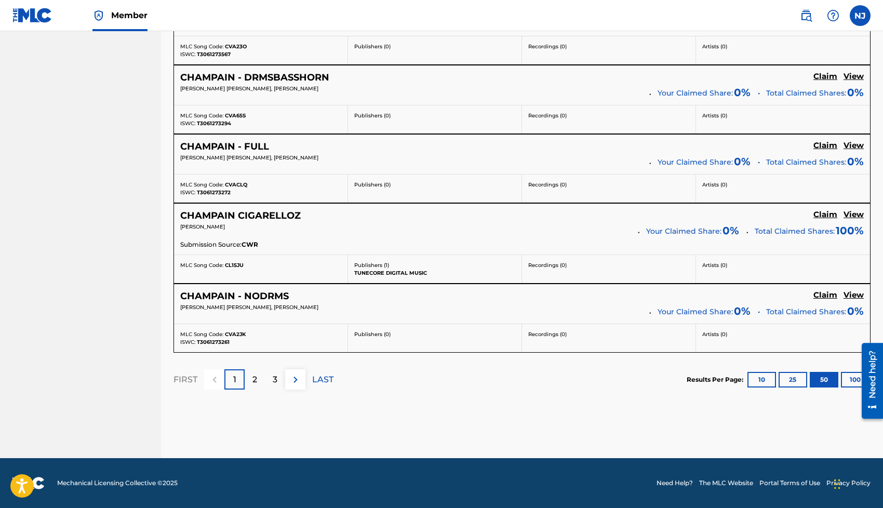
click at [845, 383] on button "100" at bounding box center [855, 380] width 29 height 16
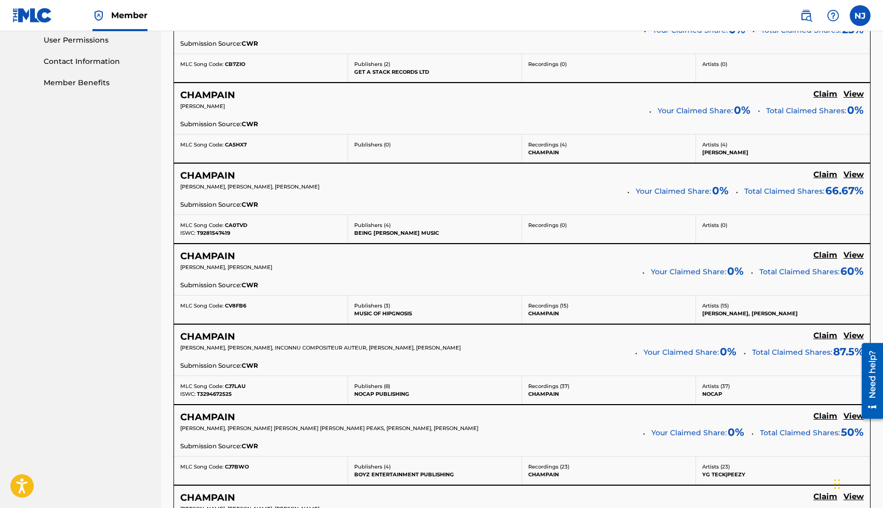
scroll to position [0, 0]
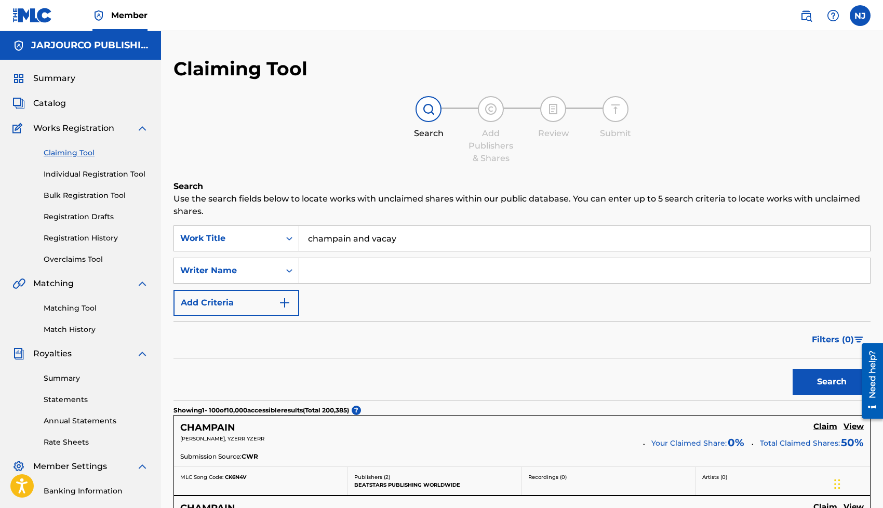
click at [41, 97] on span "Catalog" at bounding box center [49, 103] width 33 height 12
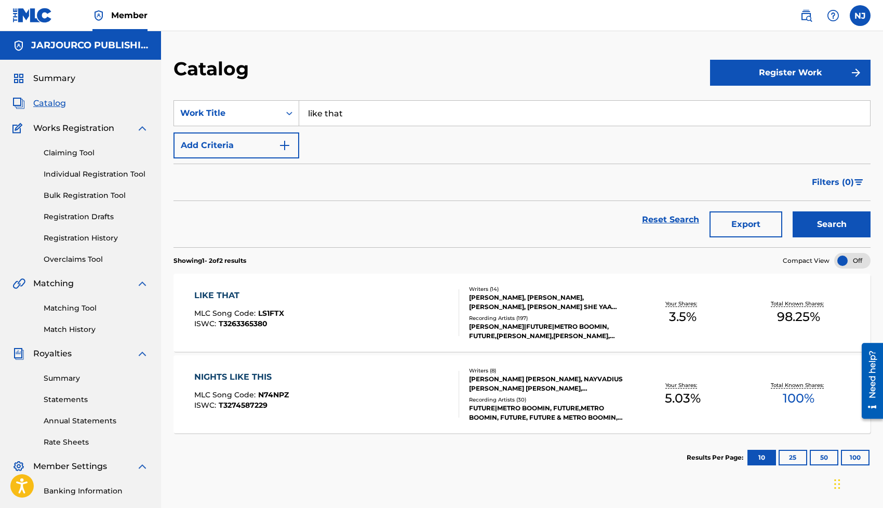
scroll to position [136, 0]
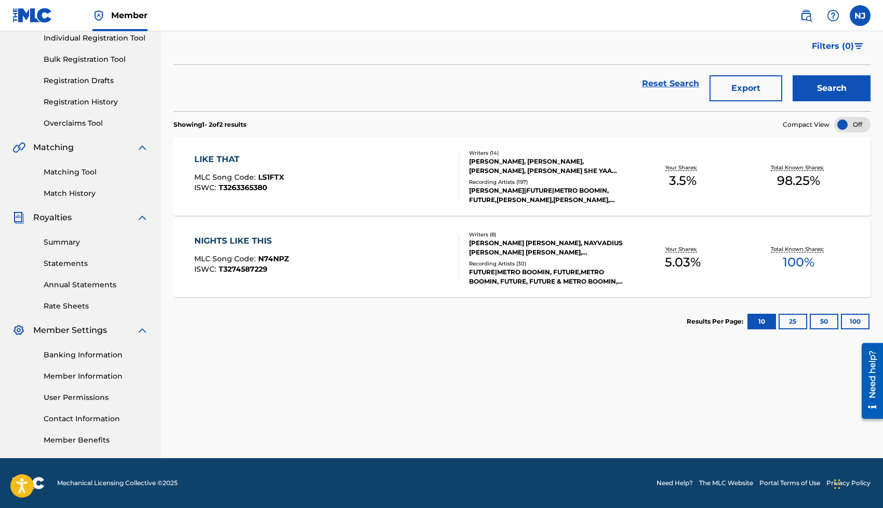
click at [851, 320] on button "100" at bounding box center [855, 322] width 29 height 16
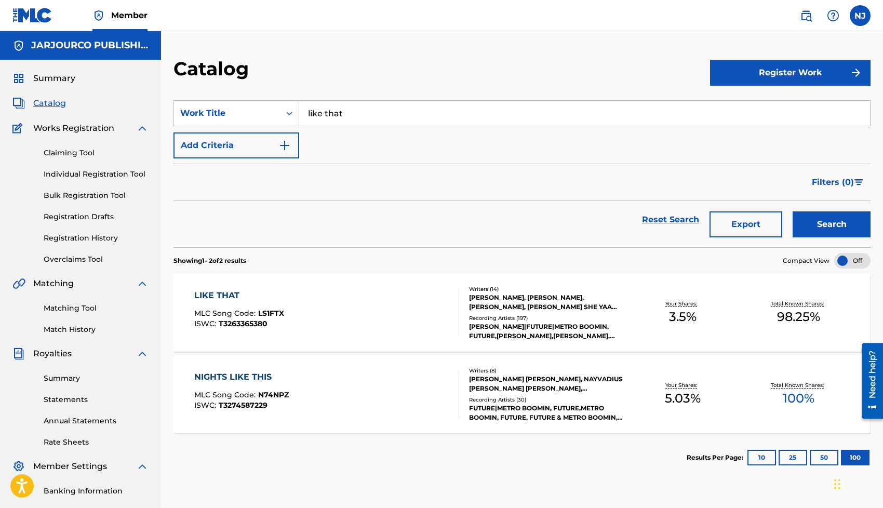
click at [525, 117] on input "like that" at bounding box center [584, 113] width 571 height 25
click at [469, 128] on div "the aby ss" at bounding box center [506, 136] width 414 height 19
type input "the abyss"
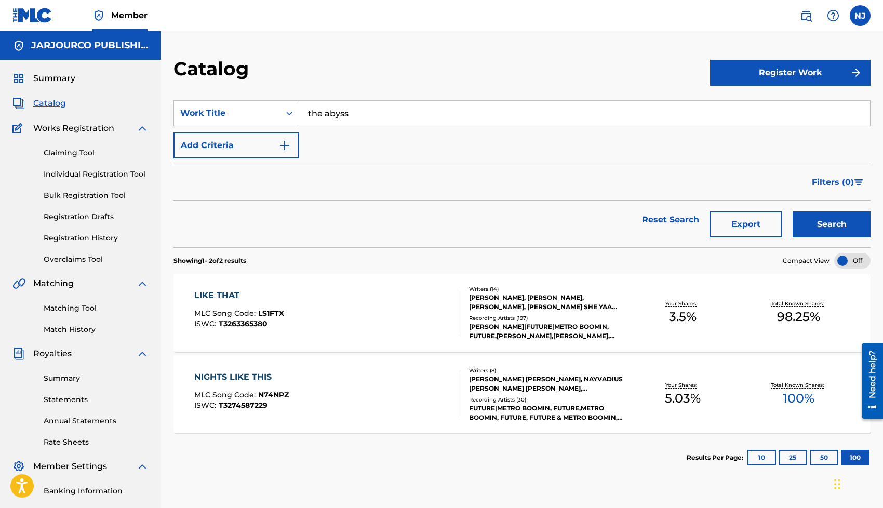
click at [803, 209] on div "Search" at bounding box center [828, 219] width 83 height 37
click at [805, 217] on button "Search" at bounding box center [832, 224] width 78 height 26
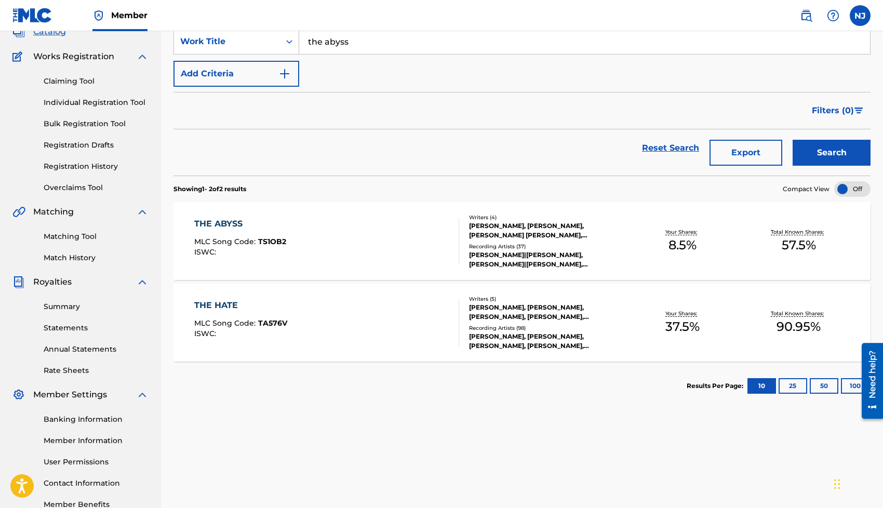
scroll to position [76, 0]
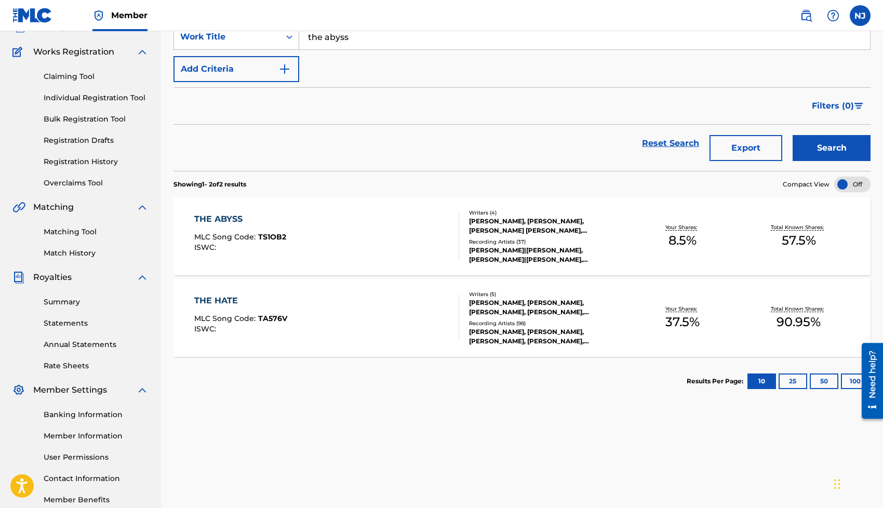
click at [369, 225] on div "THE ABYSS MLC Song Code : TS1OB2 ISWC :" at bounding box center [326, 236] width 265 height 47
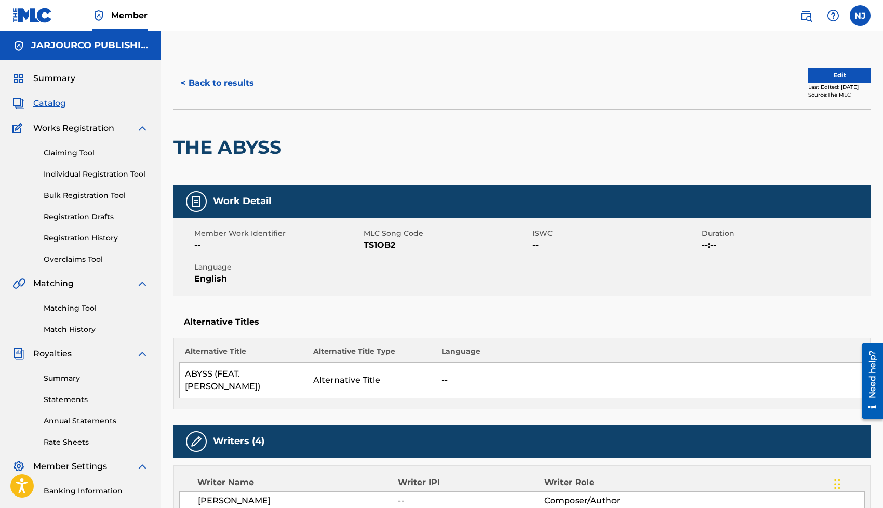
click at [830, 74] on button "Edit" at bounding box center [839, 76] width 62 height 16
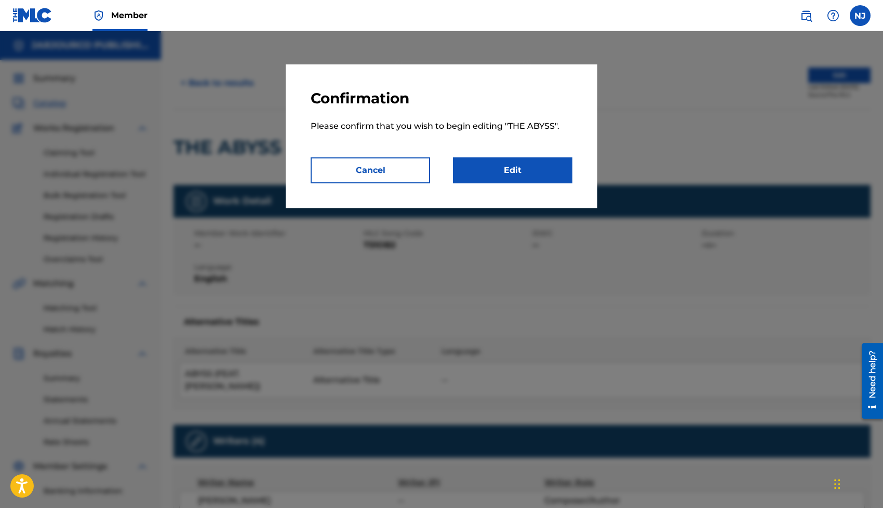
click at [509, 171] on link "Edit" at bounding box center [512, 170] width 119 height 26
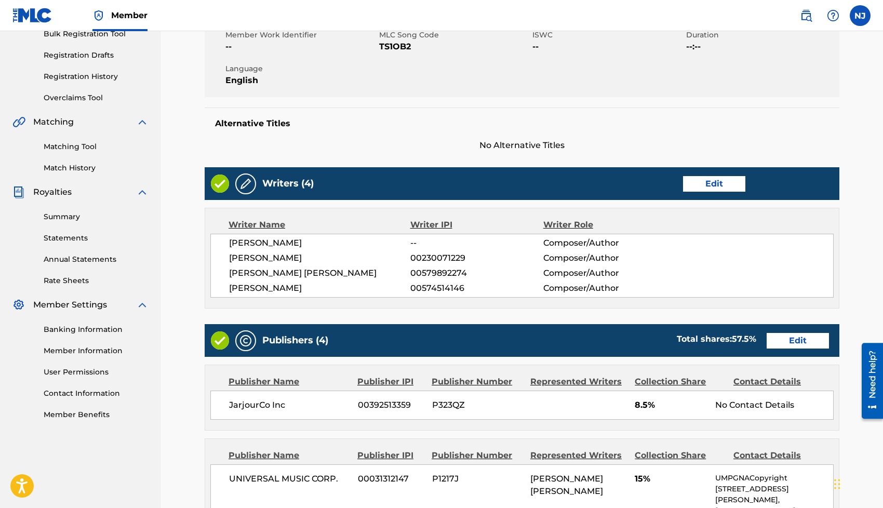
scroll to position [163, 0]
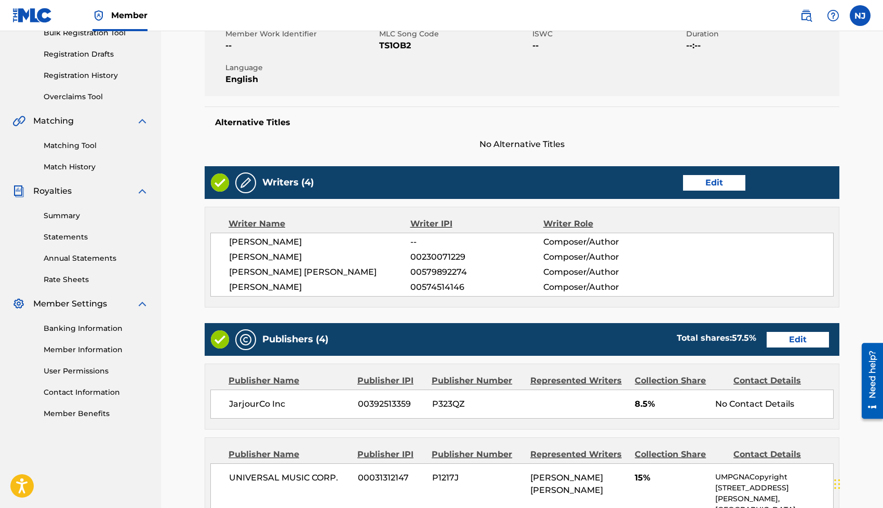
click at [710, 182] on link "Edit" at bounding box center [714, 183] width 62 height 16
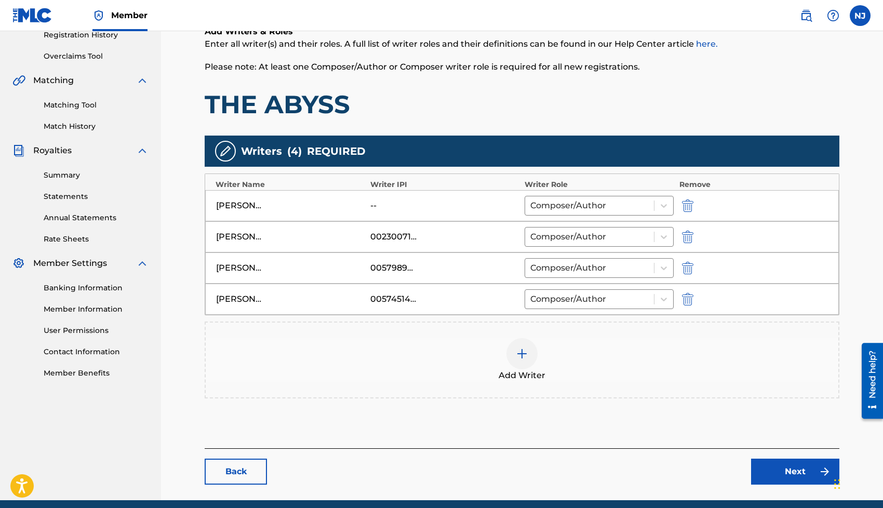
scroll to position [233, 0]
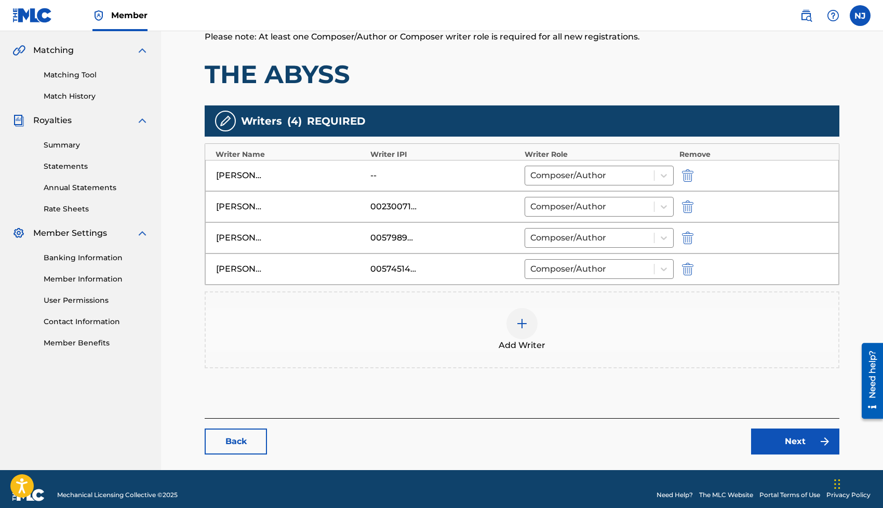
click at [523, 331] on div at bounding box center [521, 323] width 31 height 31
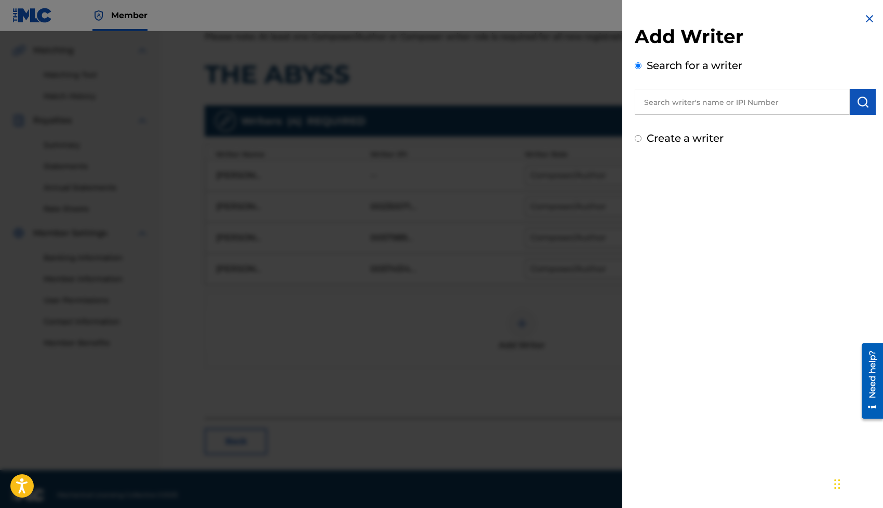
click at [717, 103] on input "text" at bounding box center [742, 102] width 215 height 26
paste input "00819462419"
type input "00819462419"
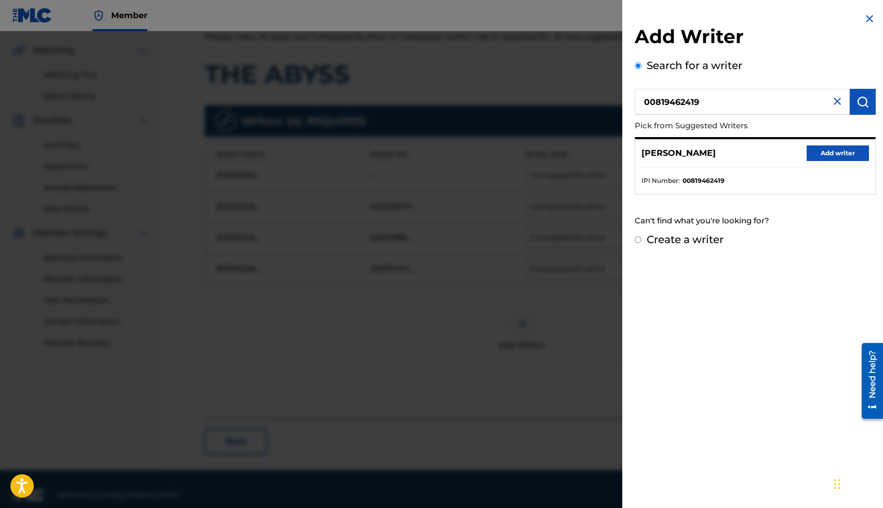
click at [822, 153] on button "Add writer" at bounding box center [838, 153] width 62 height 16
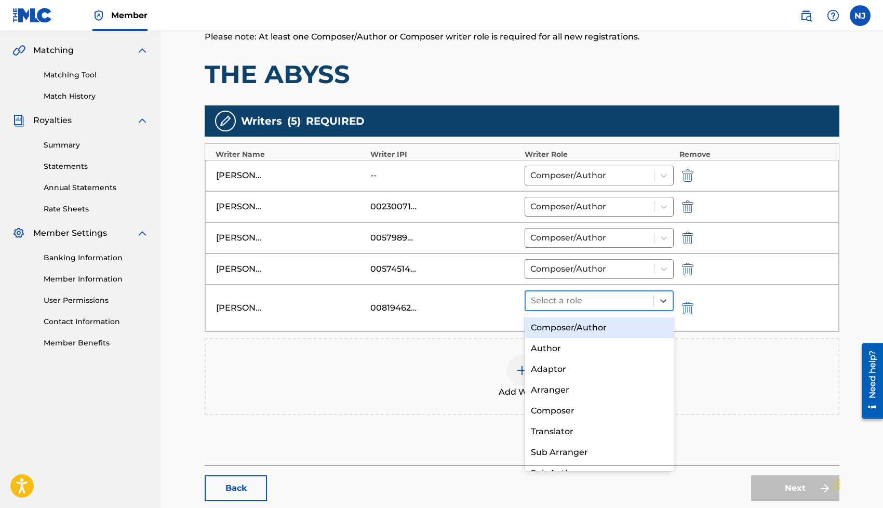
click at [610, 297] on div at bounding box center [589, 300] width 117 height 15
click at [581, 325] on div "Composer/Author" at bounding box center [599, 327] width 149 height 21
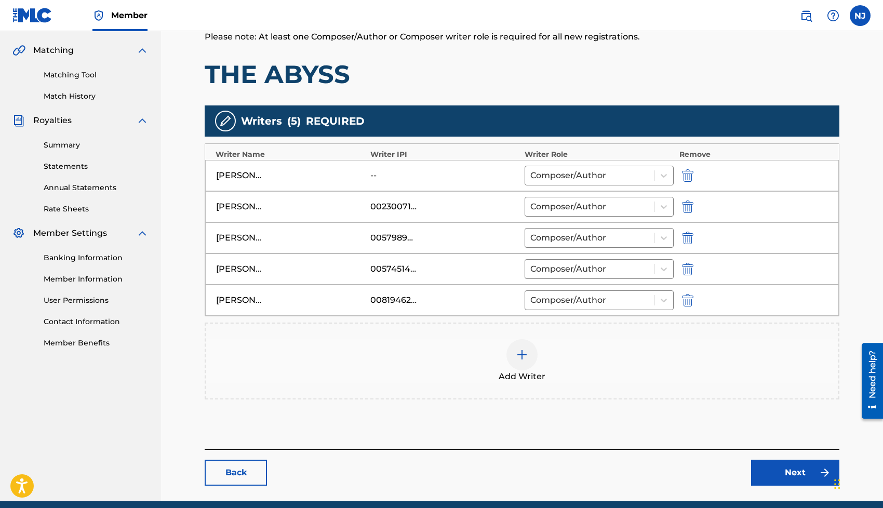
scroll to position [276, 0]
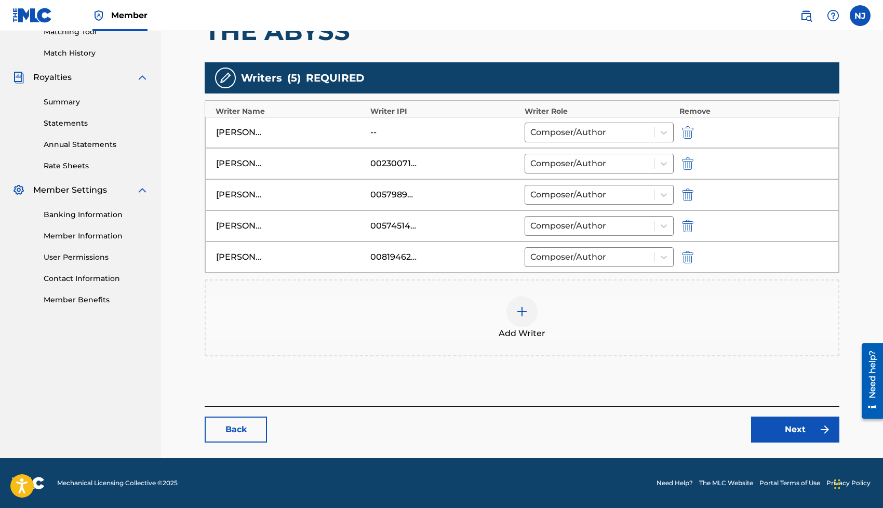
click at [768, 428] on link "Next" at bounding box center [795, 430] width 88 height 26
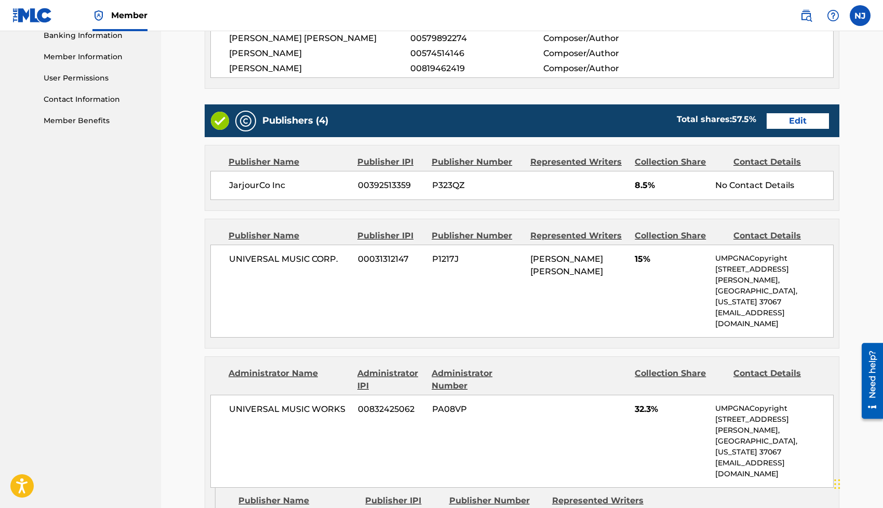
scroll to position [463, 0]
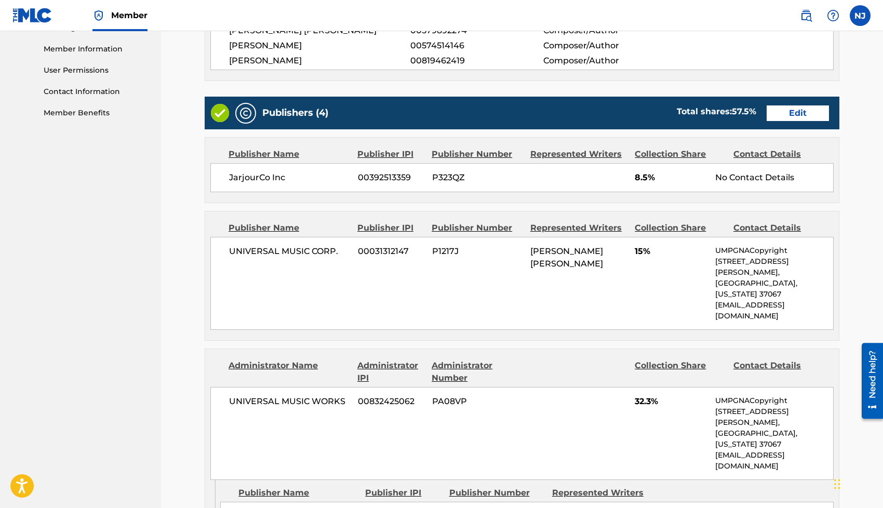
click at [803, 117] on link "Edit" at bounding box center [798, 113] width 62 height 16
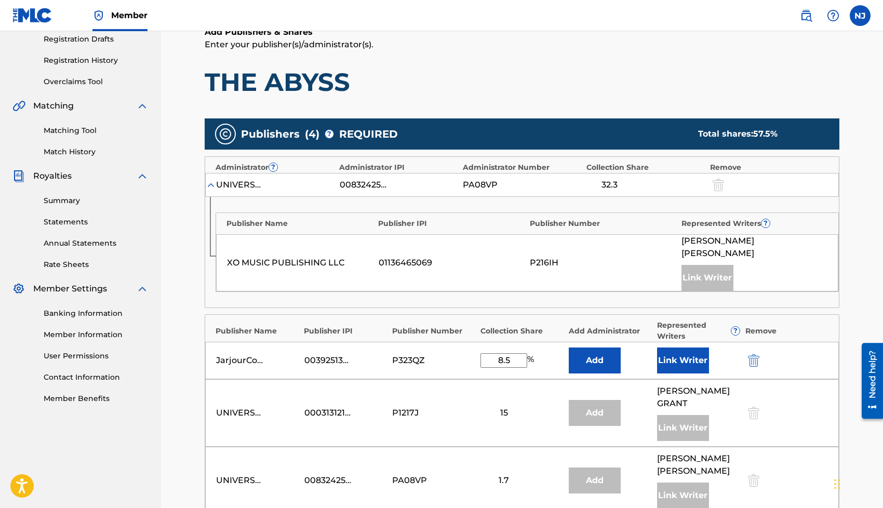
scroll to position [223, 0]
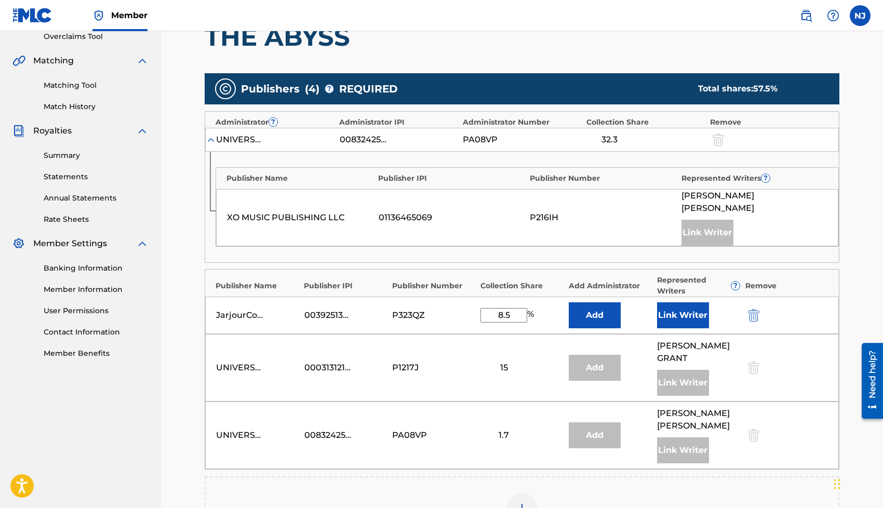
click at [506, 308] on input "8.5" at bounding box center [503, 315] width 47 height 15
type input "22.5"
click at [676, 302] on button "Link Writer" at bounding box center [683, 315] width 52 height 26
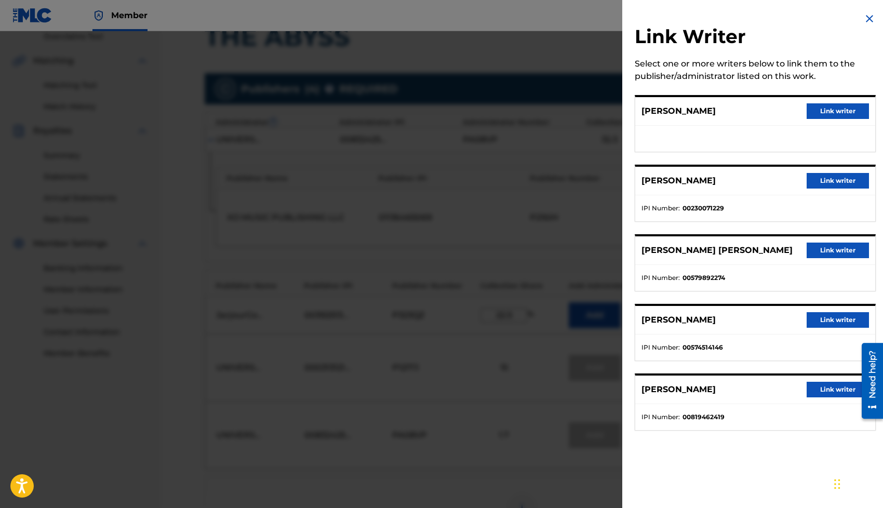
click at [811, 387] on button "Link writer" at bounding box center [838, 390] width 62 height 16
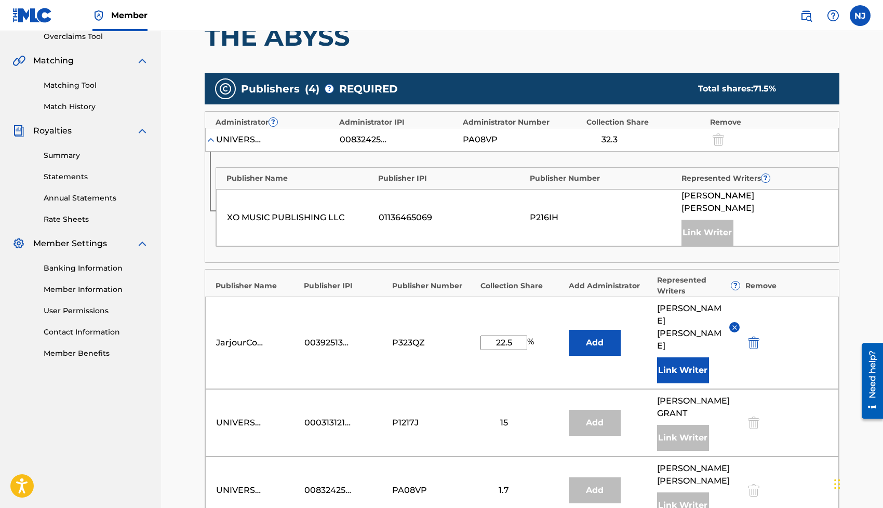
click at [684, 357] on button "Link Writer" at bounding box center [683, 370] width 52 height 26
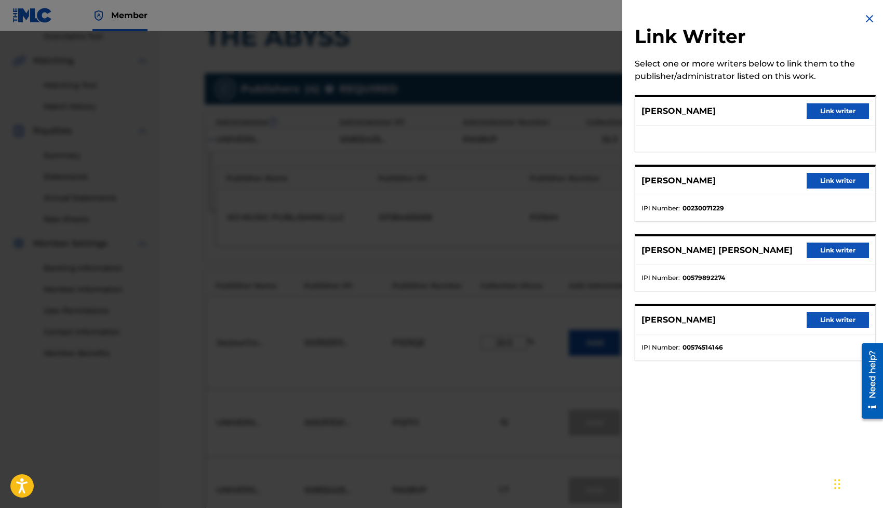
click at [815, 108] on button "Link writer" at bounding box center [838, 111] width 62 height 16
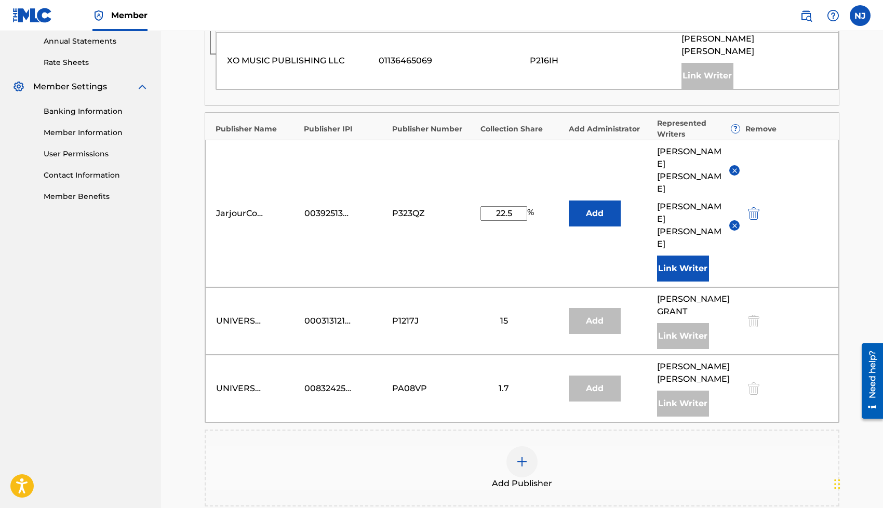
scroll to position [498, 0]
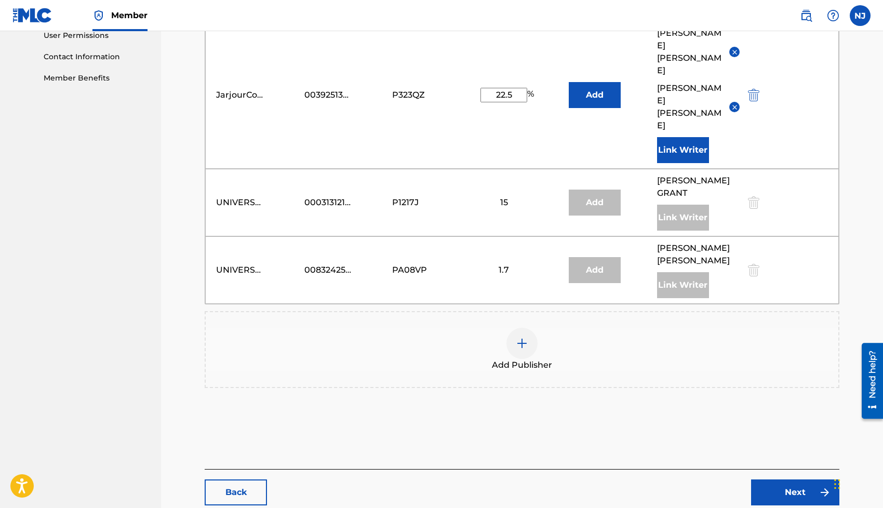
click at [775, 479] on link "Next" at bounding box center [795, 492] width 88 height 26
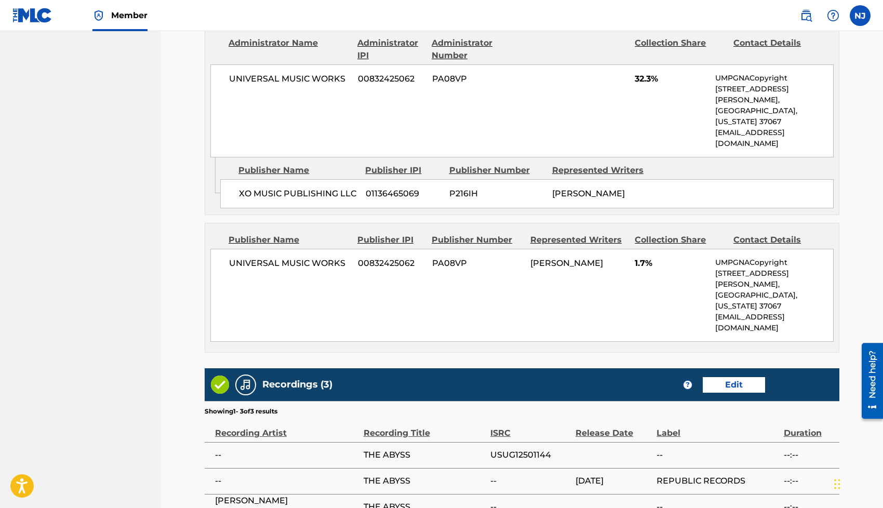
scroll to position [872, 0]
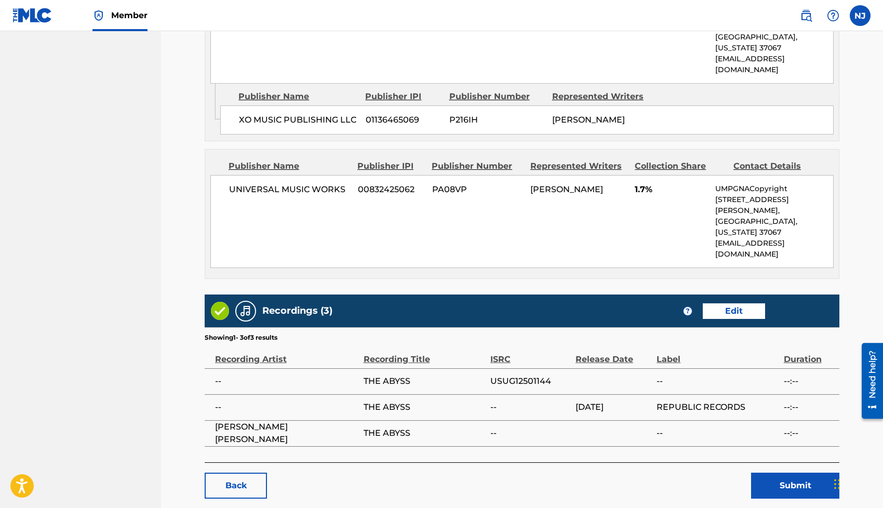
click at [769, 473] on button "Submit" at bounding box center [795, 486] width 88 height 26
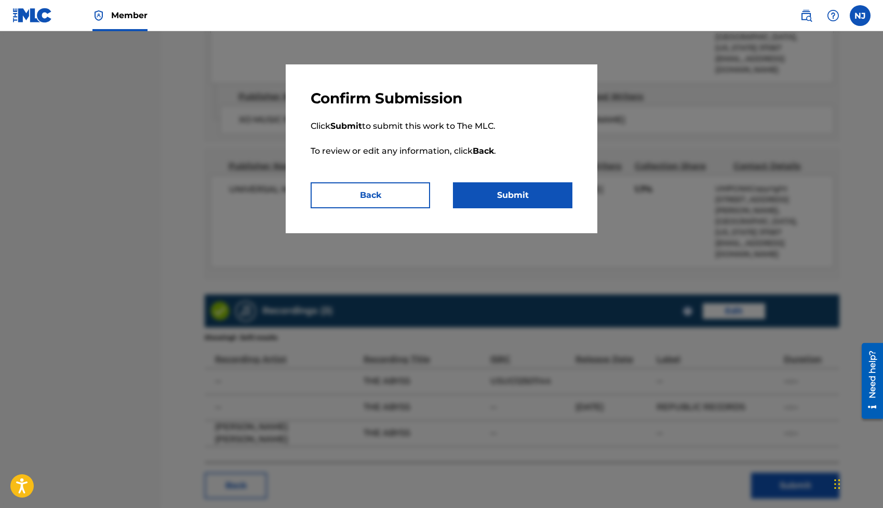
click at [472, 201] on button "Submit" at bounding box center [512, 195] width 119 height 26
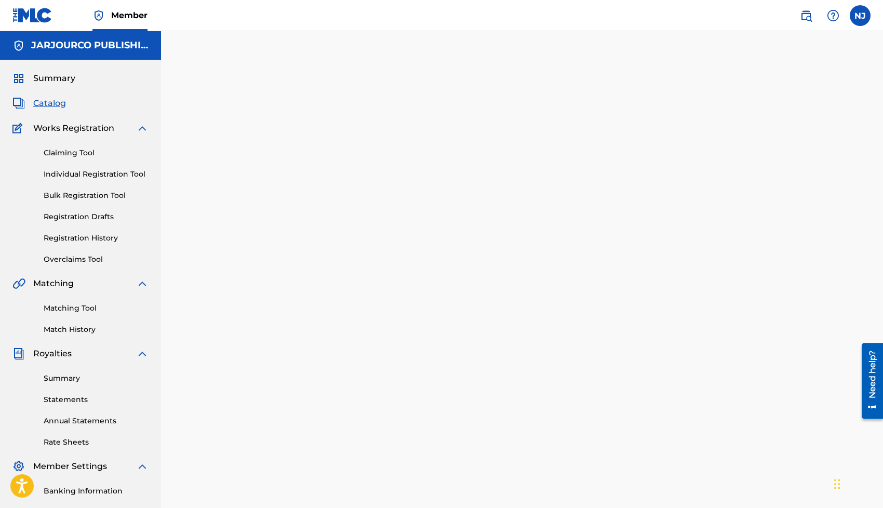
click at [57, 153] on link "Claiming Tool" at bounding box center [96, 152] width 105 height 11
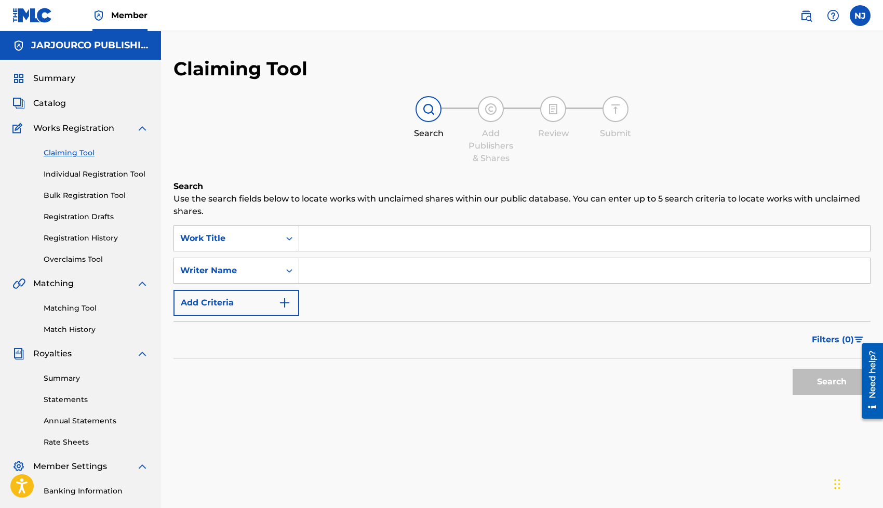
click at [338, 239] on input "Search Form" at bounding box center [584, 238] width 571 height 25
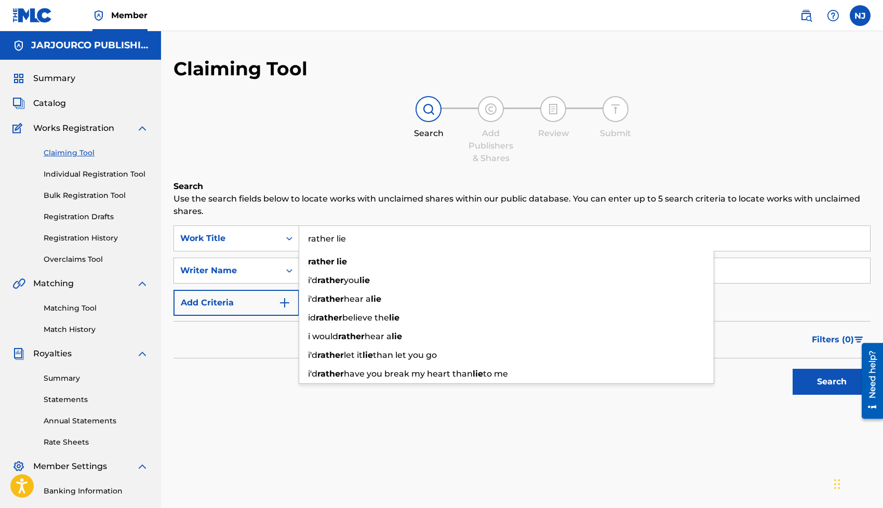
type input "rather lie"
click at [293, 202] on p "Use the search fields below to locate works with unclaimed shares within our pu…" at bounding box center [521, 205] width 697 height 25
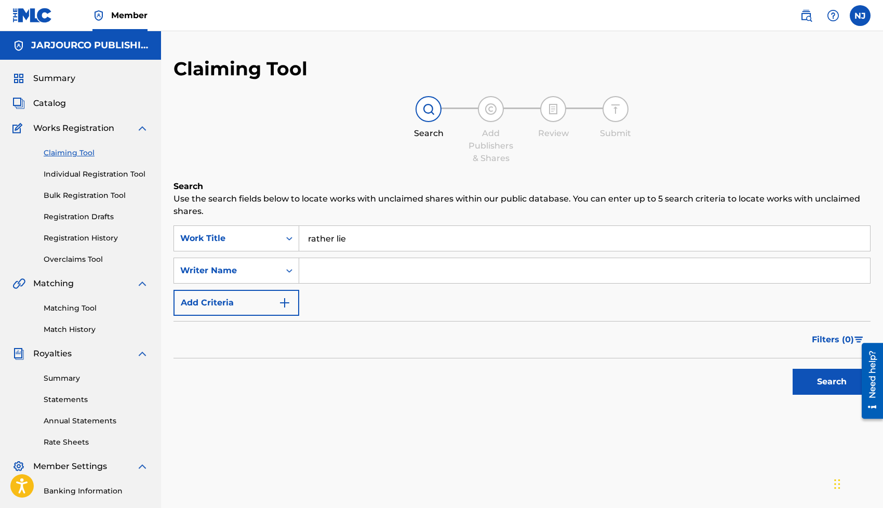
click at [321, 277] on input "Search Form" at bounding box center [584, 270] width 571 height 25
type input "[PERSON_NAME]"
click at [793, 369] on button "Search" at bounding box center [832, 382] width 78 height 26
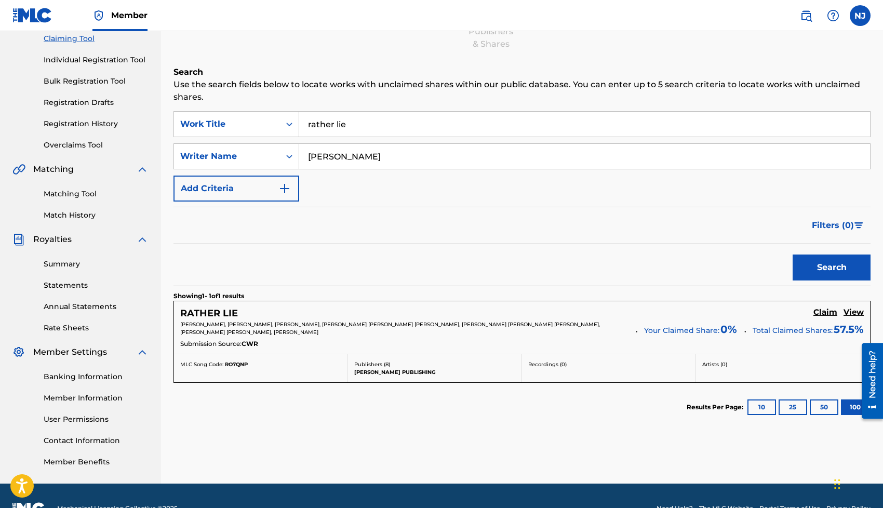
scroll to position [139, 0]
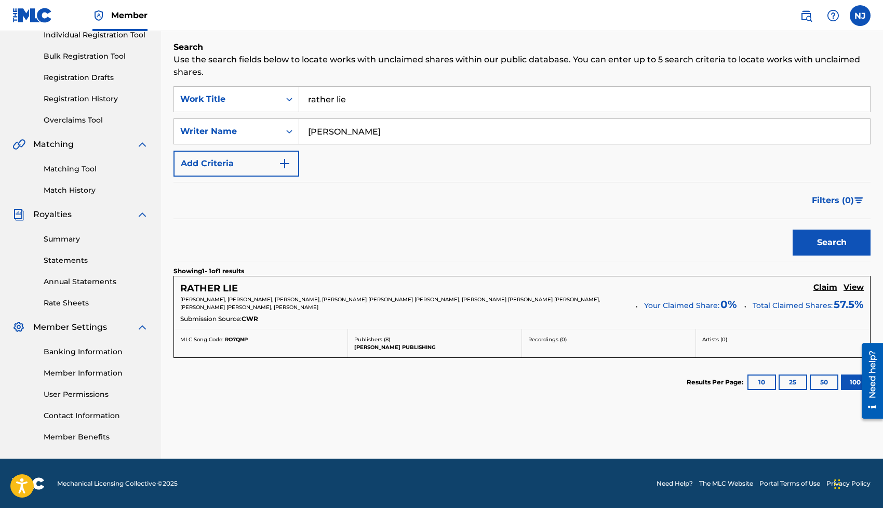
click at [854, 288] on h5 "View" at bounding box center [853, 288] width 20 height 10
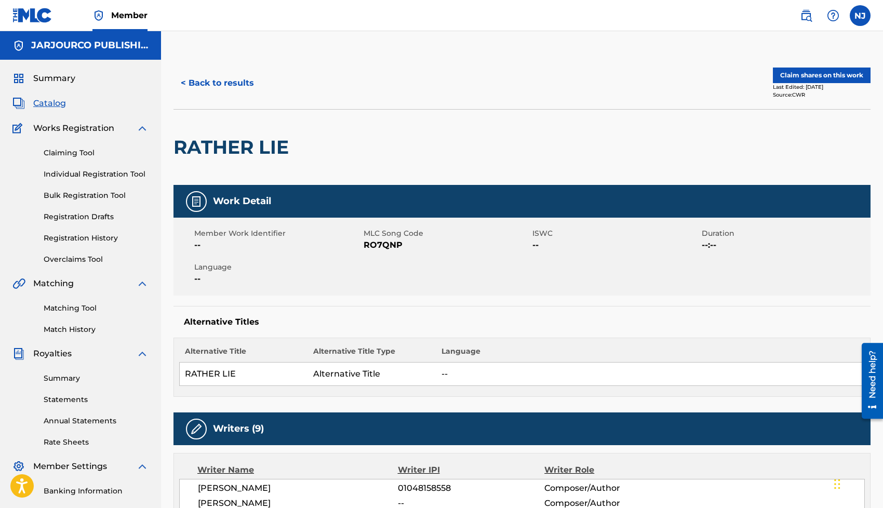
click at [790, 80] on button "Claim shares on this work" at bounding box center [822, 76] width 98 height 16
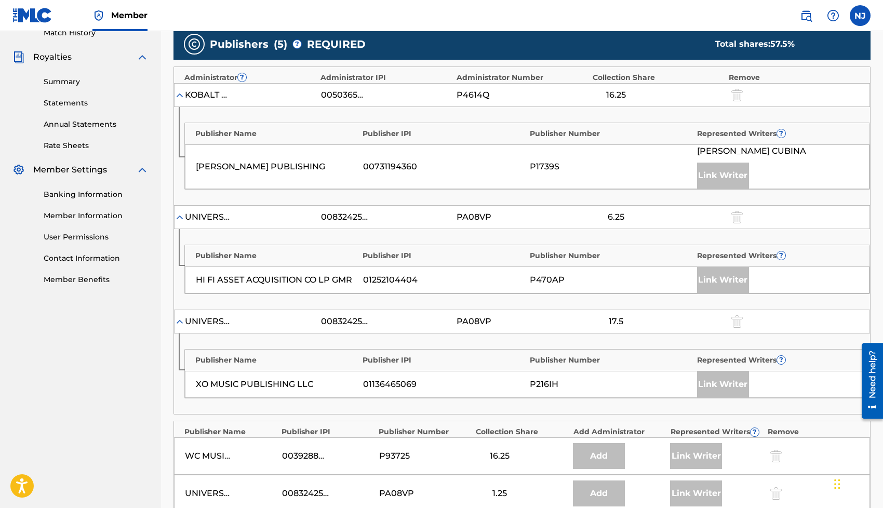
scroll to position [552, 0]
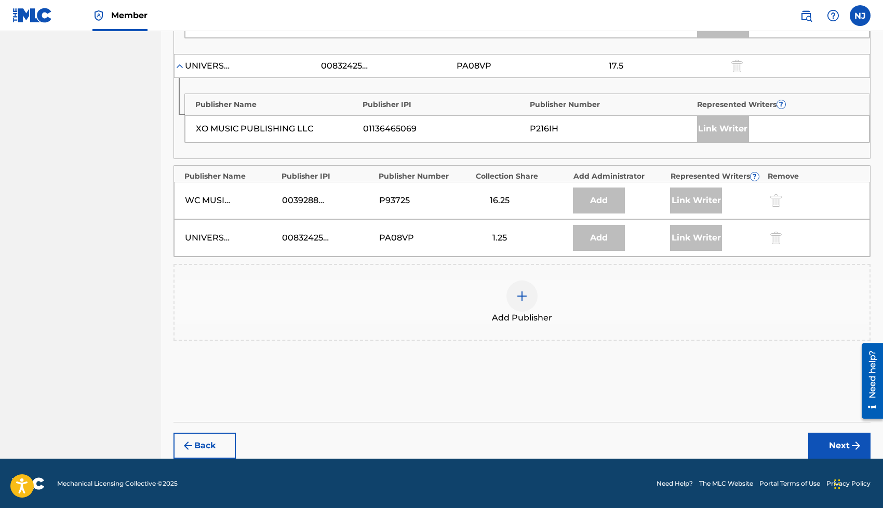
click at [510, 293] on div at bounding box center [521, 295] width 31 height 31
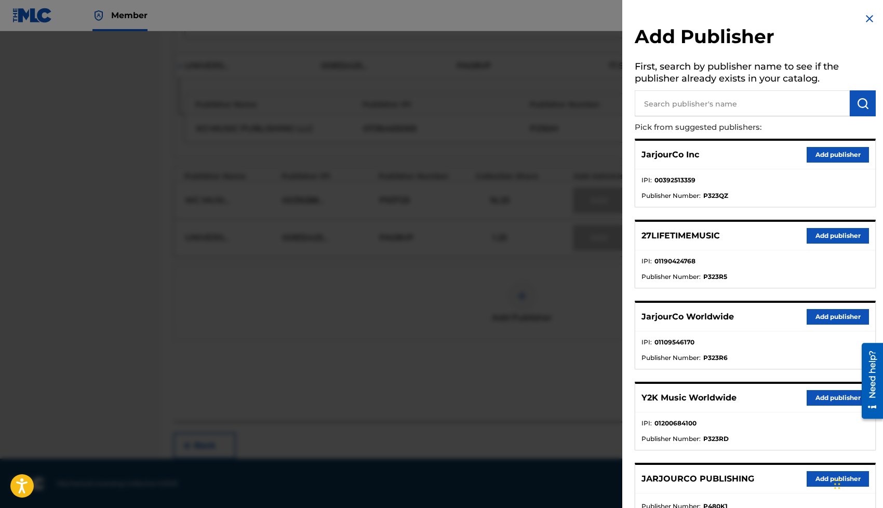
click at [343, 326] on div at bounding box center [441, 285] width 883 height 508
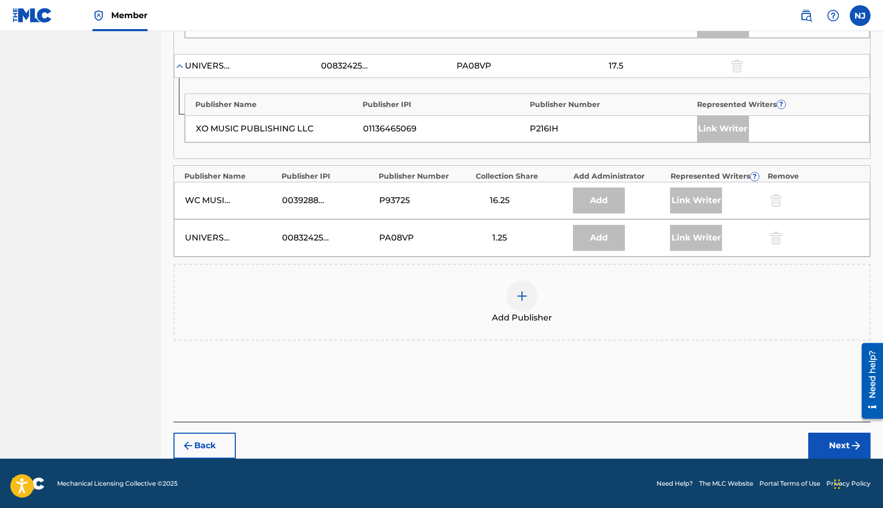
scroll to position [0, 0]
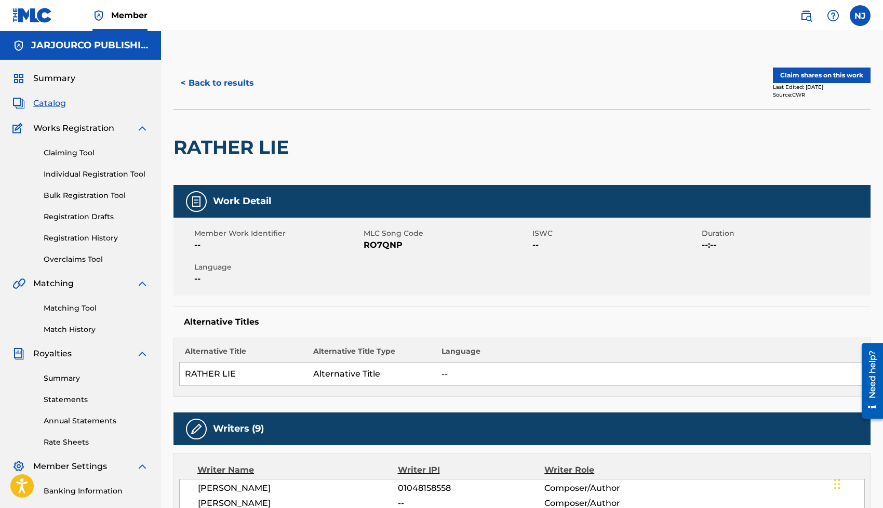
click at [784, 74] on button "Claim shares on this work" at bounding box center [822, 76] width 98 height 16
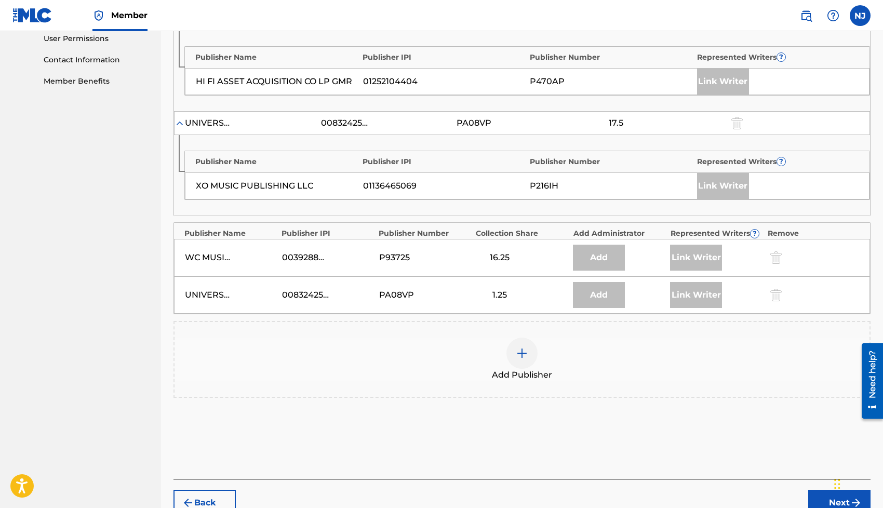
scroll to position [552, 0]
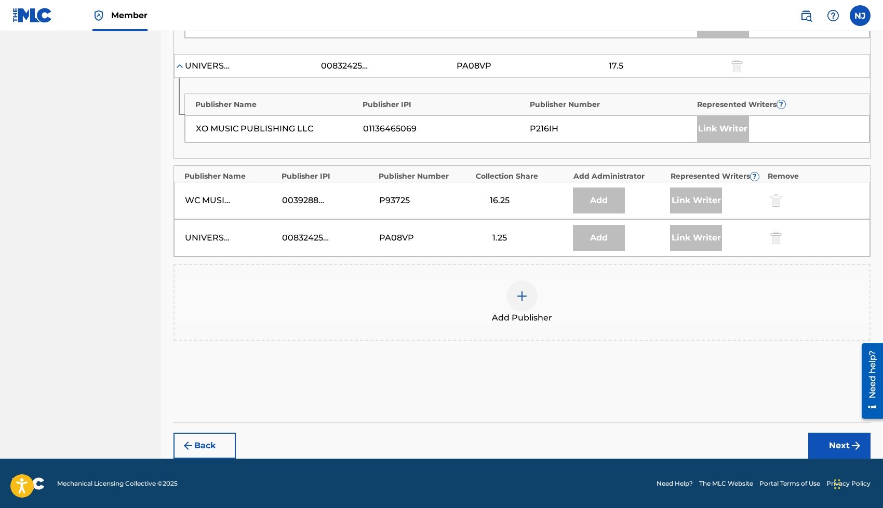
click at [529, 294] on div at bounding box center [521, 295] width 31 height 31
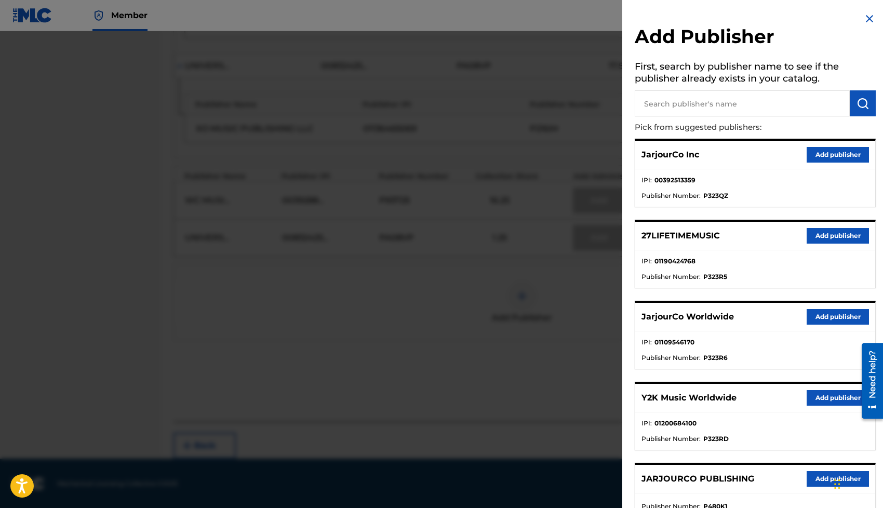
click at [816, 314] on button "Add publisher" at bounding box center [838, 317] width 62 height 16
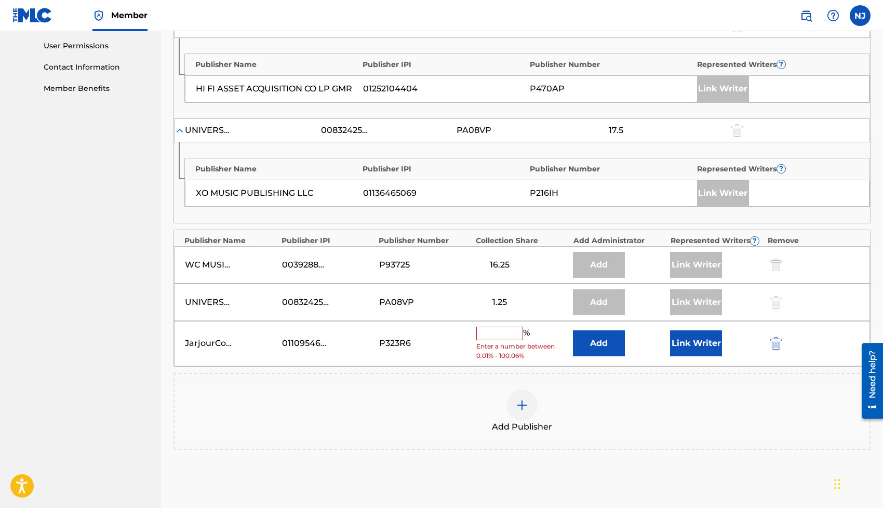
scroll to position [425, 0]
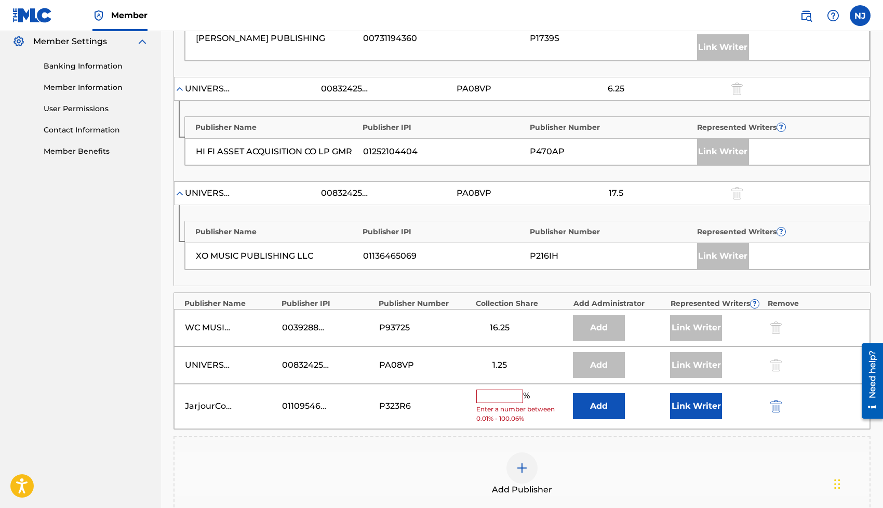
click at [494, 394] on input "text" at bounding box center [499, 397] width 47 height 14
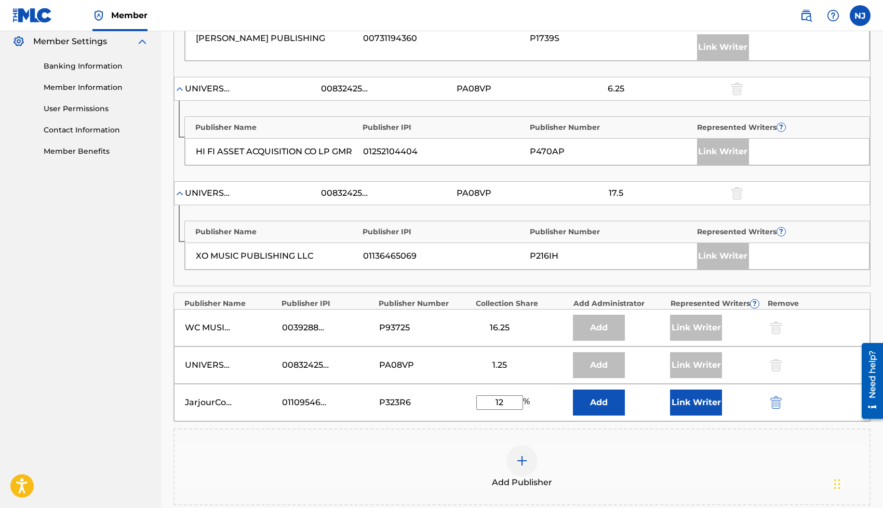
type input "1"
type input "6.75"
click at [519, 465] on img at bounding box center [522, 460] width 12 height 12
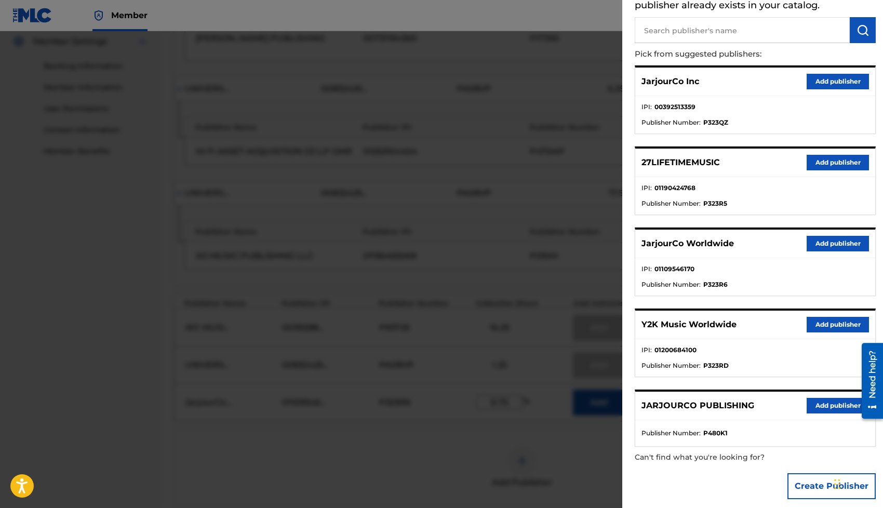
scroll to position [82, 0]
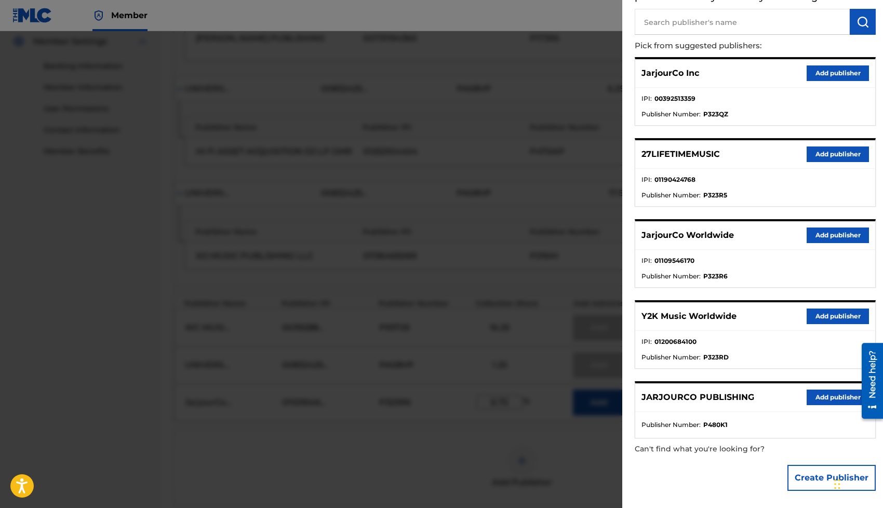
click at [827, 319] on button "Add publisher" at bounding box center [838, 316] width 62 height 16
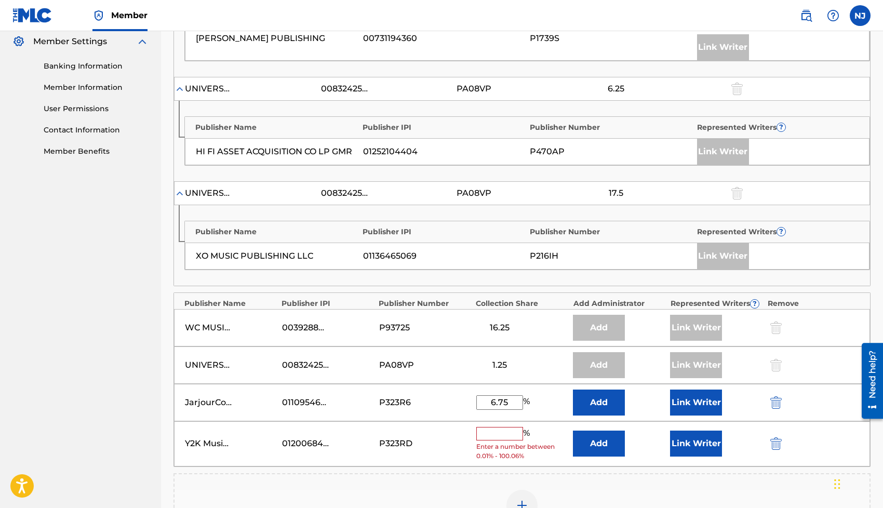
click at [503, 431] on input "text" at bounding box center [499, 434] width 47 height 14
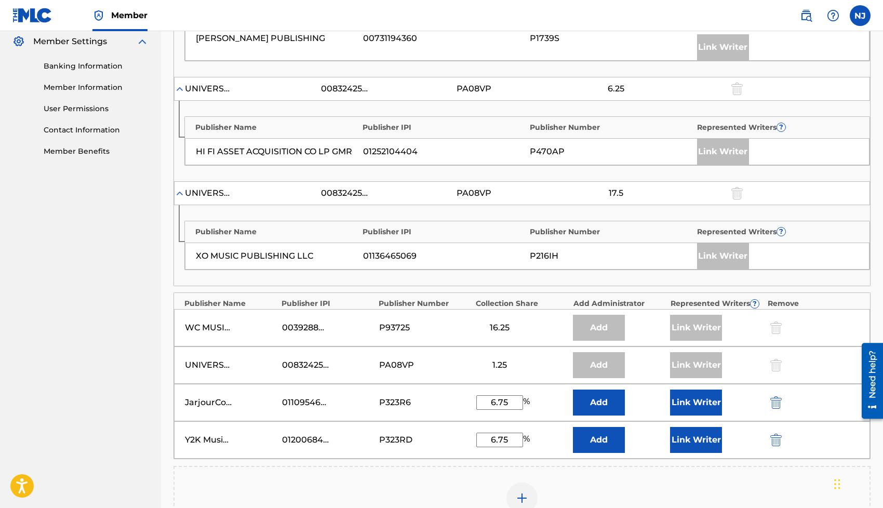
type input "6.75"
click at [693, 405] on button "Link Writer" at bounding box center [696, 403] width 52 height 26
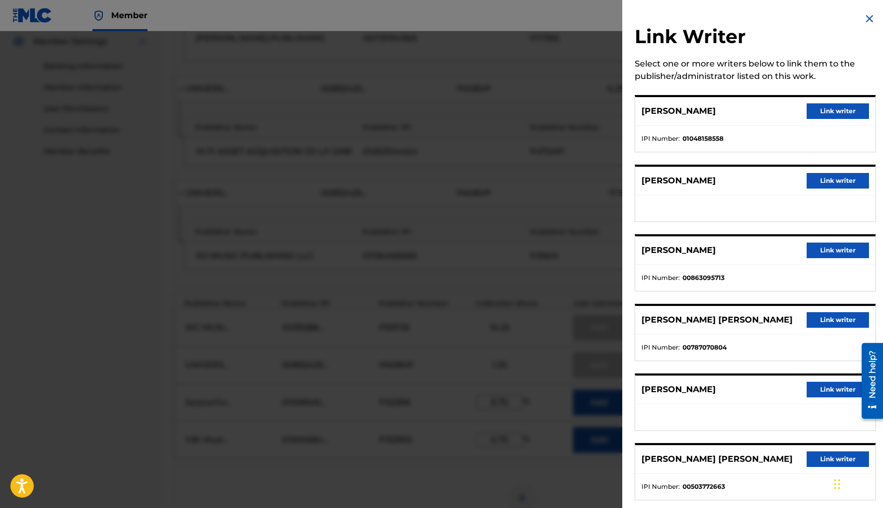
click at [841, 113] on button "Link writer" at bounding box center [838, 111] width 62 height 16
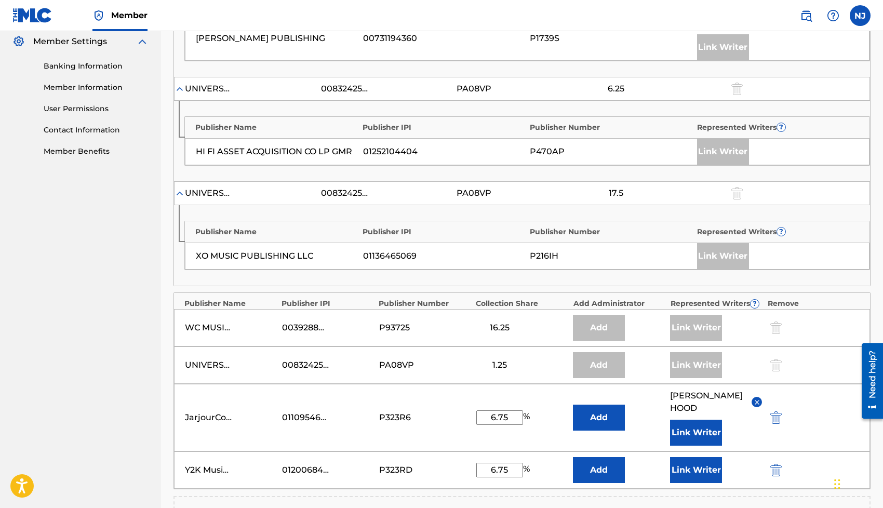
click at [693, 484] on div "Y2K Music Worldwide 01200684100 P323RD 6.75 % Add Link Writer" at bounding box center [522, 469] width 696 height 37
click at [692, 476] on button "Link Writer" at bounding box center [696, 470] width 52 height 26
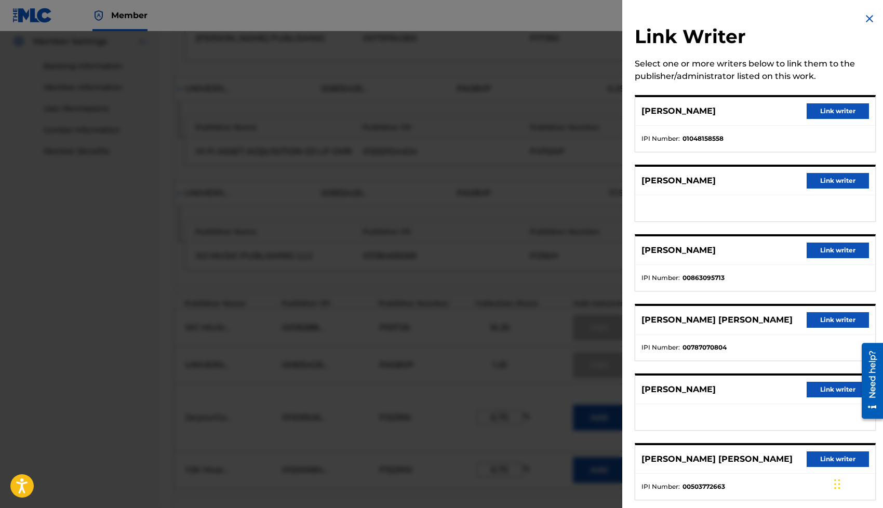
click at [811, 112] on button "Link writer" at bounding box center [838, 111] width 62 height 16
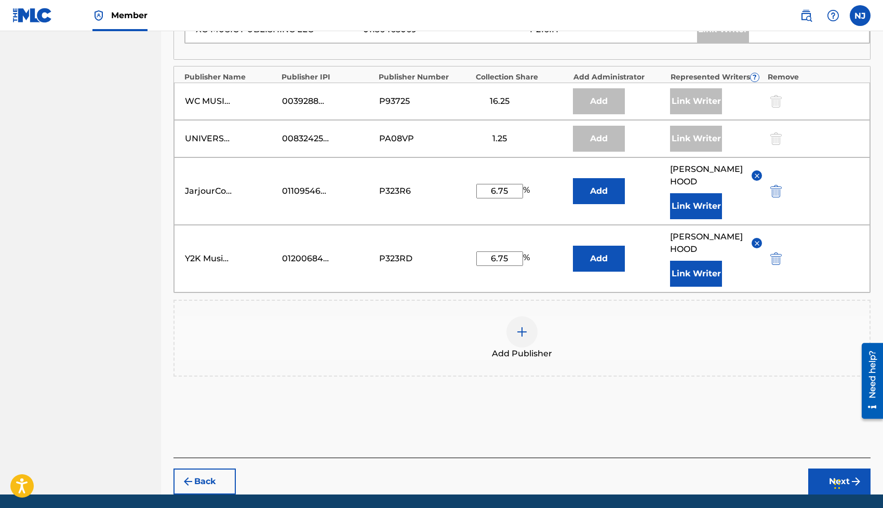
scroll to position [687, 0]
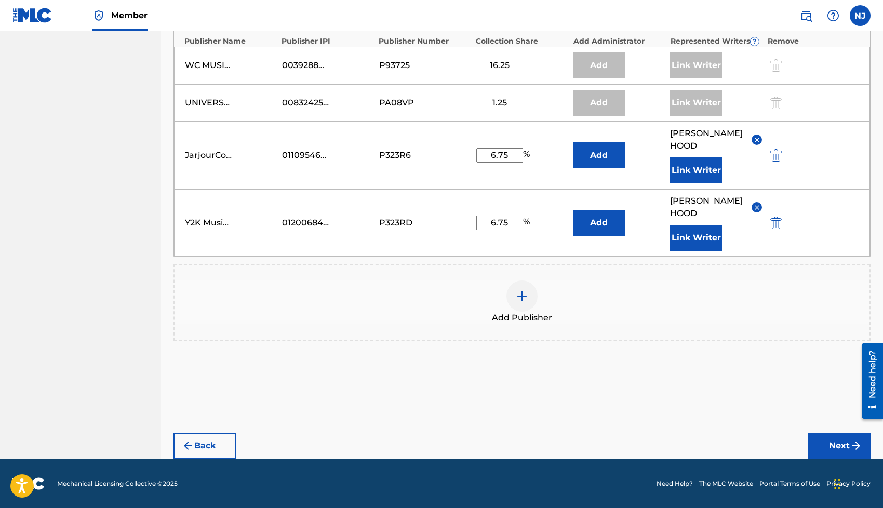
click at [600, 220] on button "Add" at bounding box center [599, 223] width 52 height 26
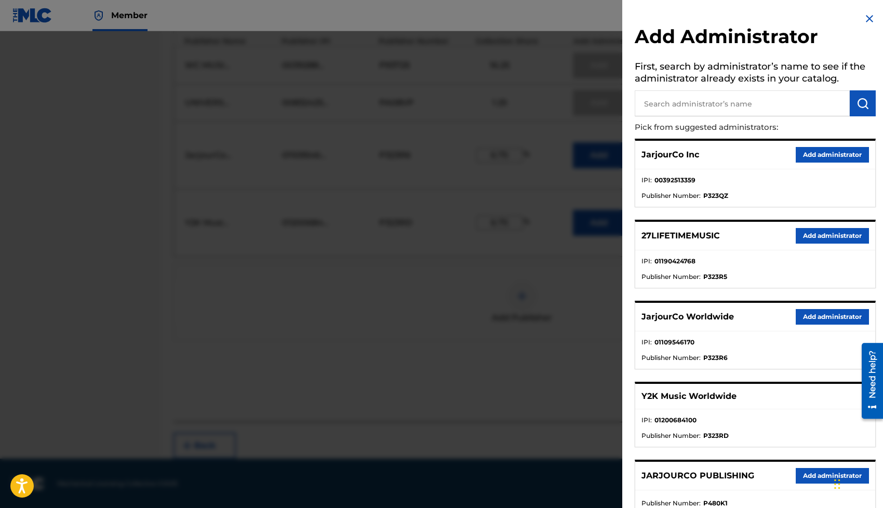
click at [808, 313] on button "Add administrator" at bounding box center [832, 317] width 73 height 16
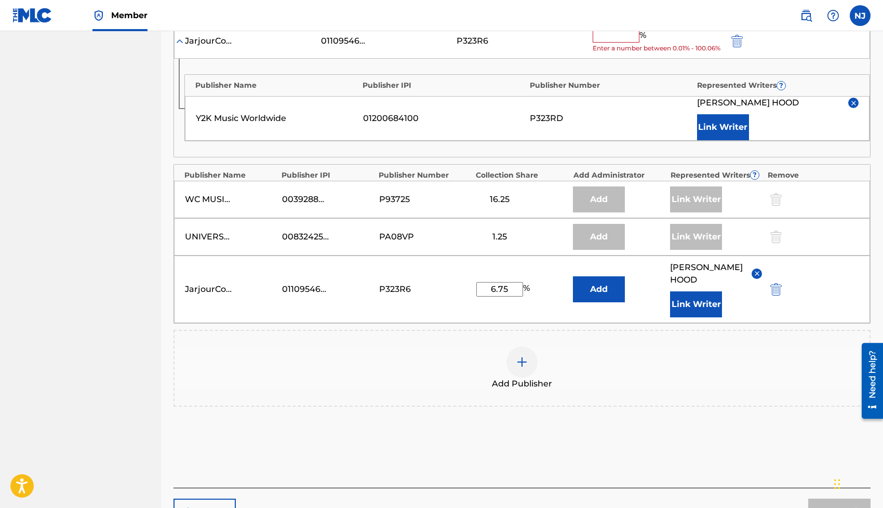
click at [567, 291] on div "6.75 %" at bounding box center [522, 289] width 92 height 15
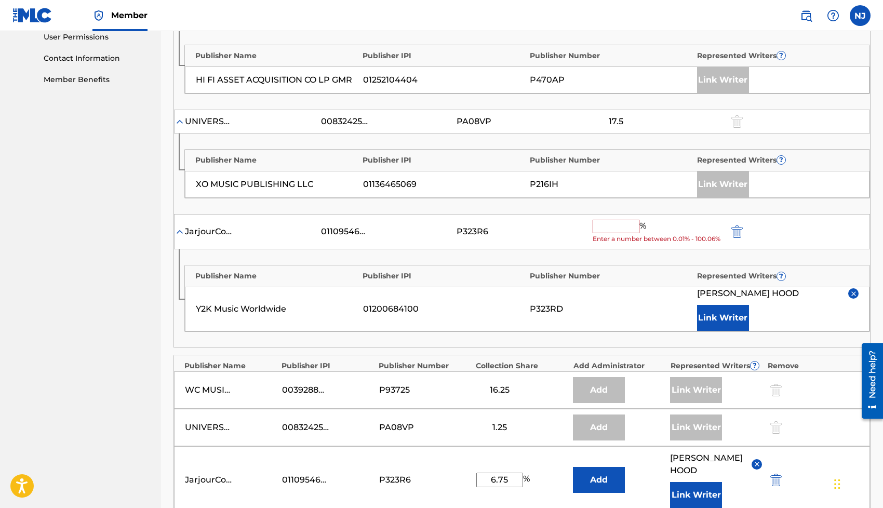
scroll to position [498, 0]
click at [616, 225] on input "text" at bounding box center [616, 226] width 47 height 14
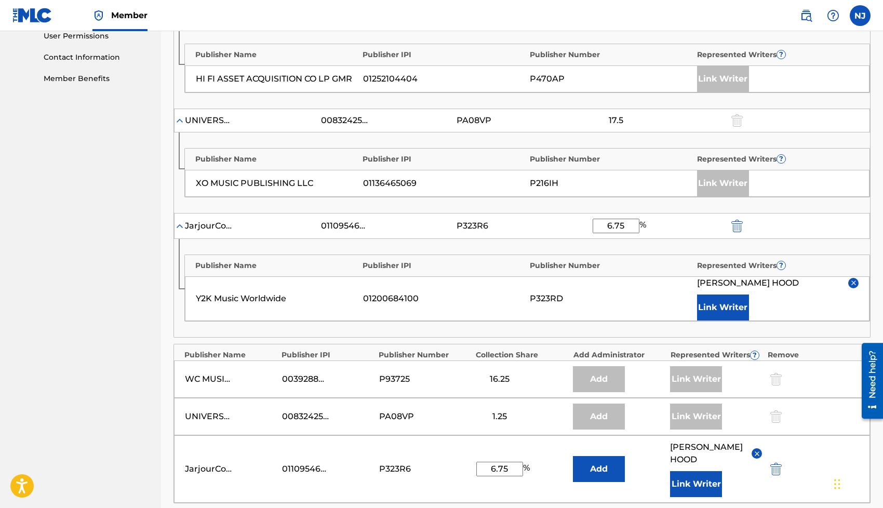
type input "6.75"
click at [469, 252] on div "Publisher Name Publisher IPI Publisher Number Represented Writers ? Y2K Music W…" at bounding box center [522, 288] width 696 height 98
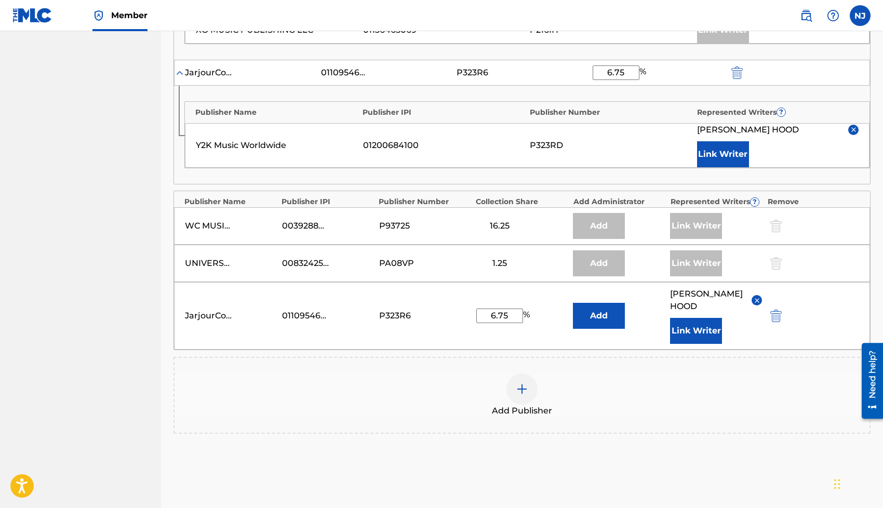
scroll to position [652, 0]
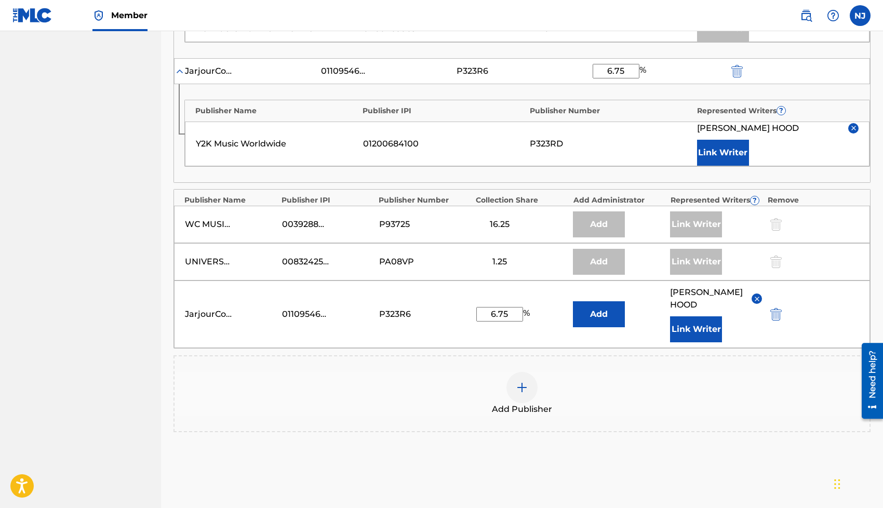
click at [503, 312] on input "6.75" at bounding box center [499, 314] width 47 height 15
type input "6.25"
click at [620, 69] on input "6.75" at bounding box center [616, 71] width 47 height 15
type input "6.25"
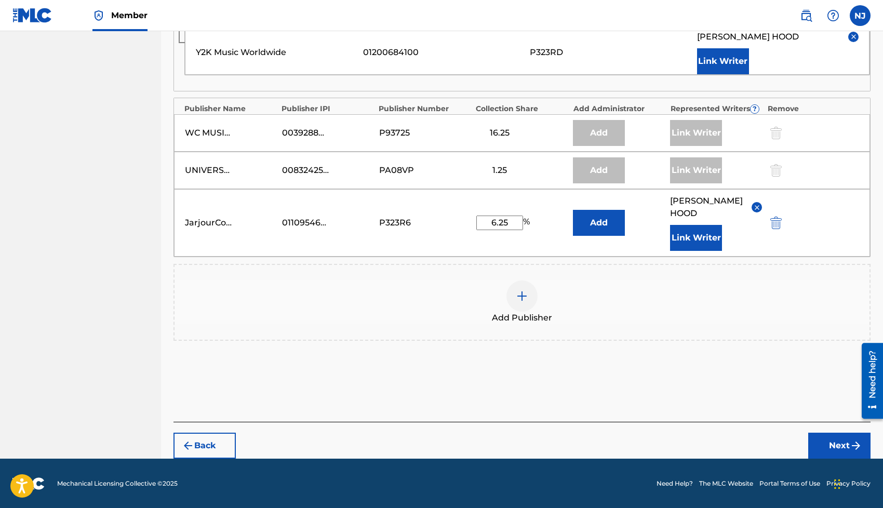
click at [823, 440] on button "Next" at bounding box center [839, 446] width 62 height 26
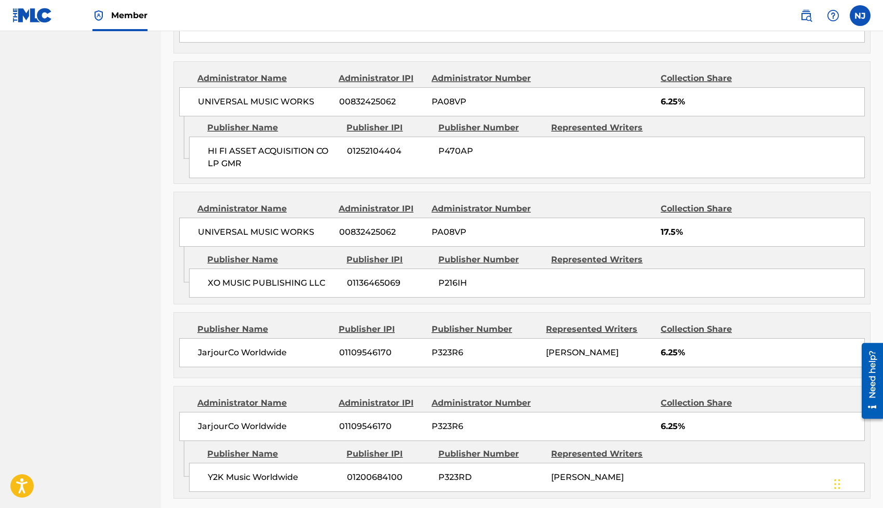
scroll to position [868, 0]
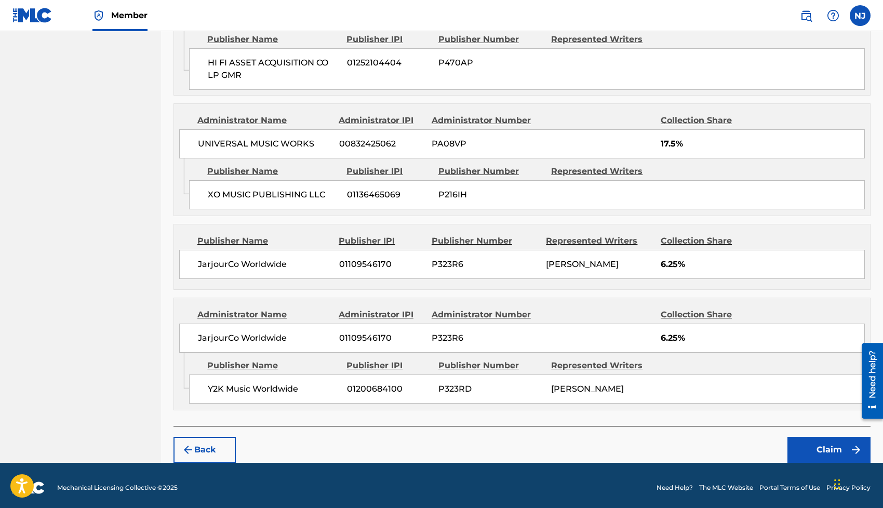
click at [800, 437] on button "Claim" at bounding box center [828, 450] width 83 height 26
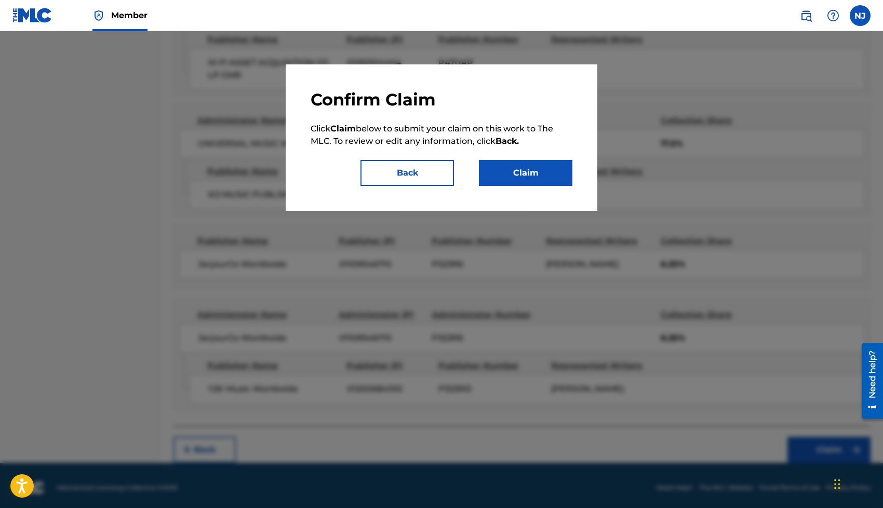
click at [506, 175] on button "Claim" at bounding box center [525, 173] width 93 height 26
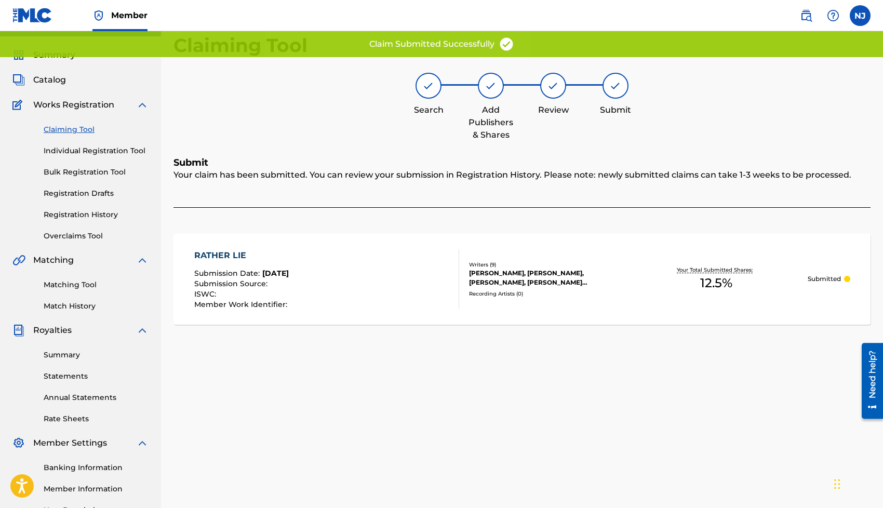
scroll to position [0, 0]
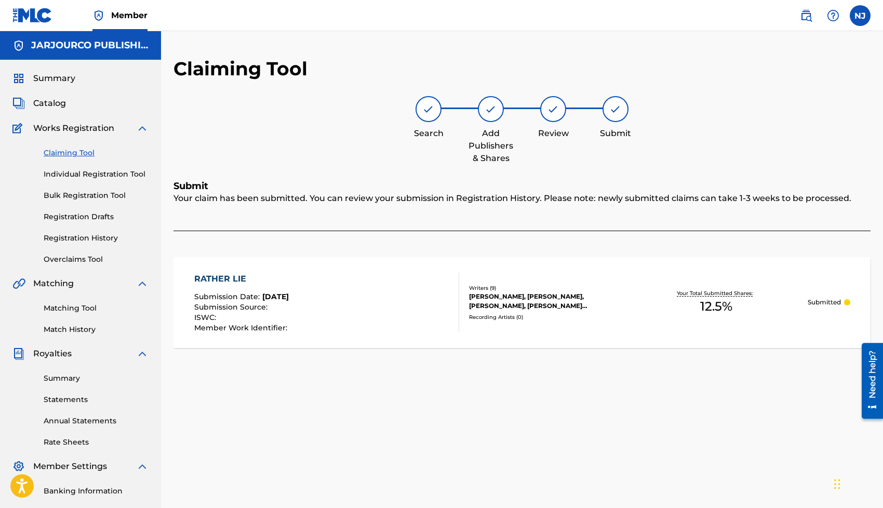
click at [65, 155] on link "Claiming Tool" at bounding box center [96, 152] width 105 height 11
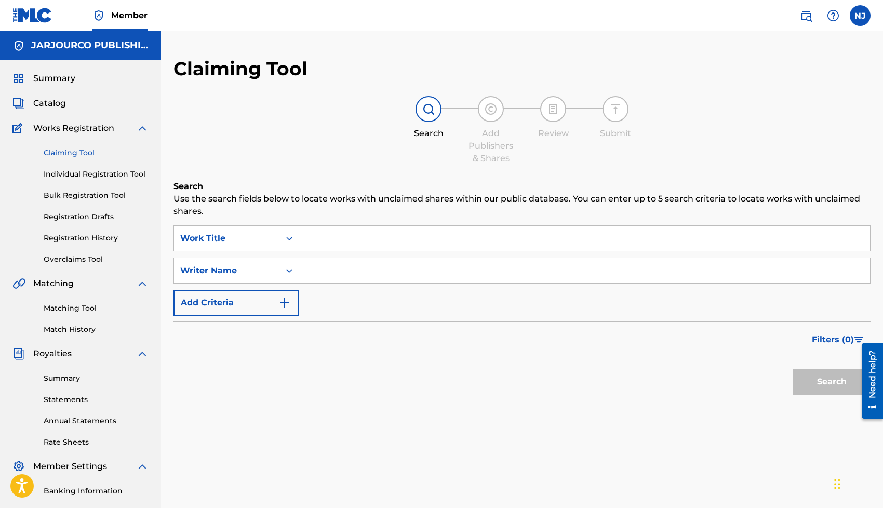
click at [314, 236] on input "Search Form" at bounding box center [584, 238] width 571 height 25
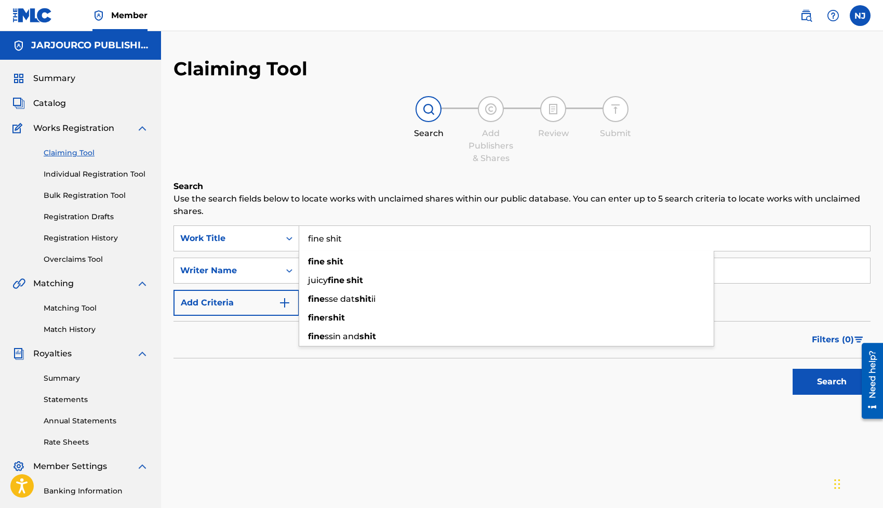
type input "fine shit"
click at [322, 213] on p "Use the search fields below to locate works with unclaimed shares within our pu…" at bounding box center [521, 205] width 697 height 25
click at [324, 274] on input "Search Form" at bounding box center [584, 270] width 571 height 25
click at [816, 377] on button "Search" at bounding box center [832, 382] width 78 height 26
click at [345, 278] on input "[PERSON_NAME]" at bounding box center [584, 270] width 571 height 25
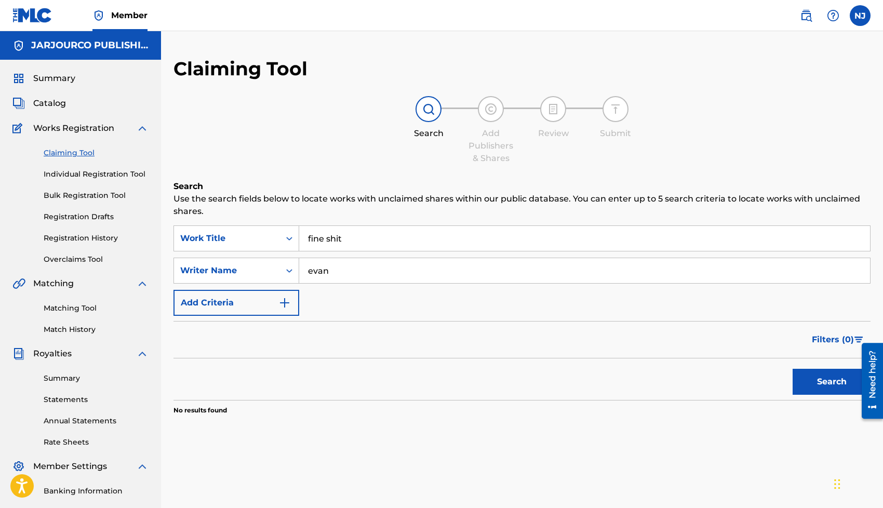
type input "evan"
click at [793, 369] on button "Search" at bounding box center [832, 382] width 78 height 26
click at [512, 312] on div "SearchWithCriteria796c6a94-ac4e-4f59-9d3d-62ea1f63a812 Work Title fine shit Sea…" at bounding box center [521, 270] width 697 height 90
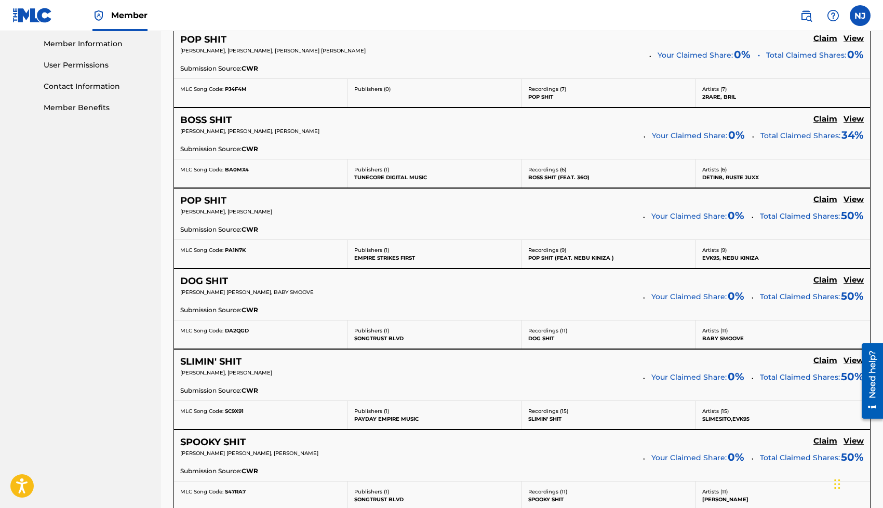
scroll to position [186, 0]
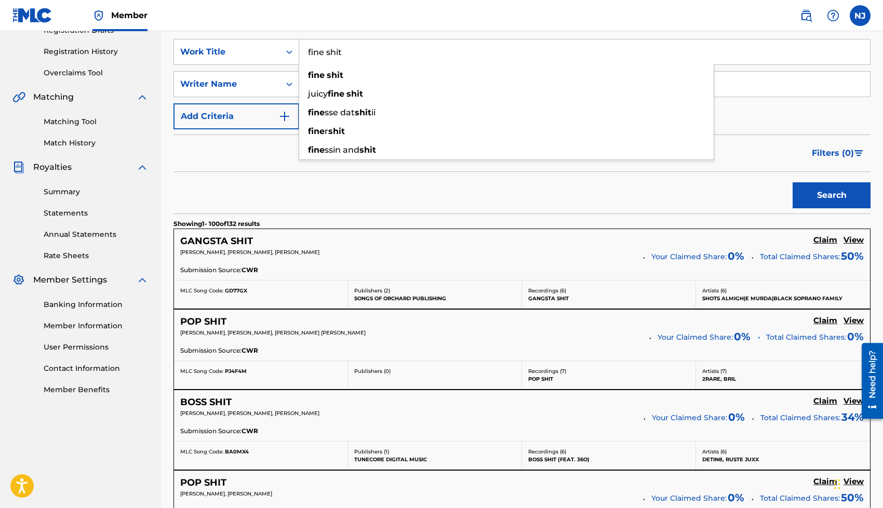
click at [228, 156] on div "Filters ( 0 )" at bounding box center [521, 153] width 697 height 37
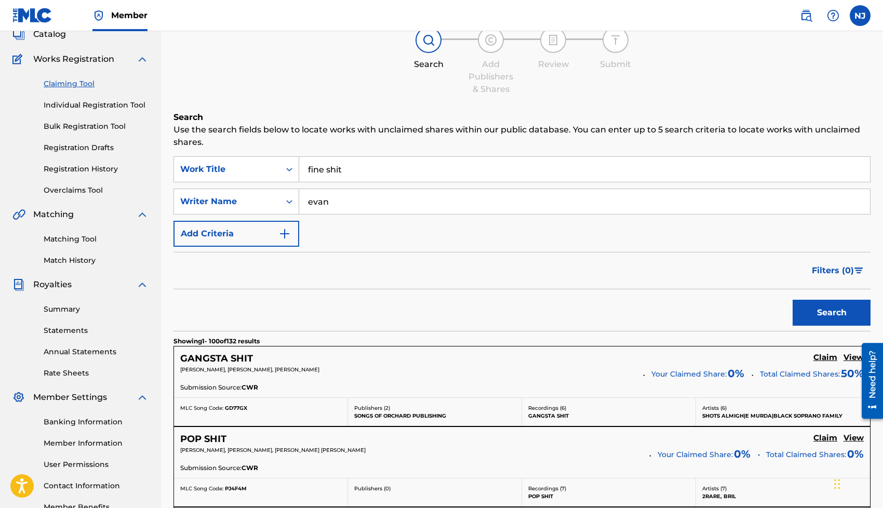
scroll to position [0, 0]
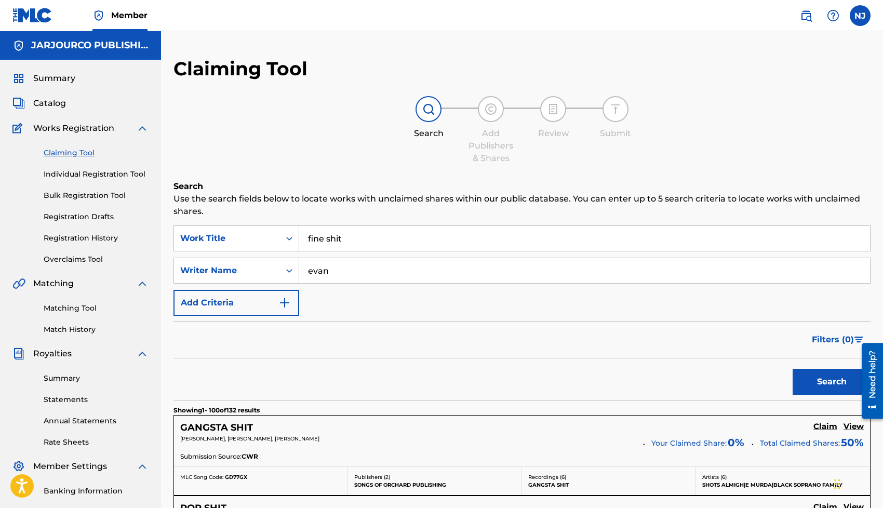
click at [355, 244] on input "fine shit" at bounding box center [584, 238] width 571 height 25
type input "we need all da vibes"
click at [793, 369] on button "Search" at bounding box center [832, 382] width 78 height 26
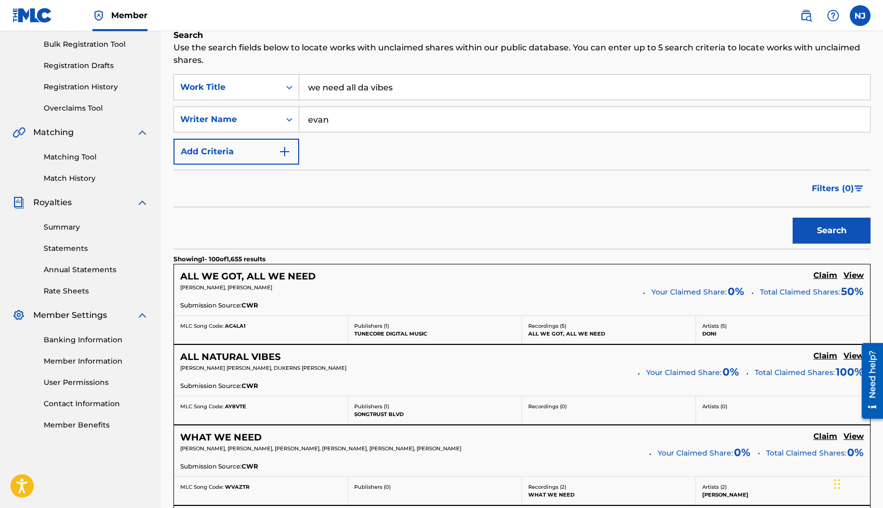
scroll to position [139, 0]
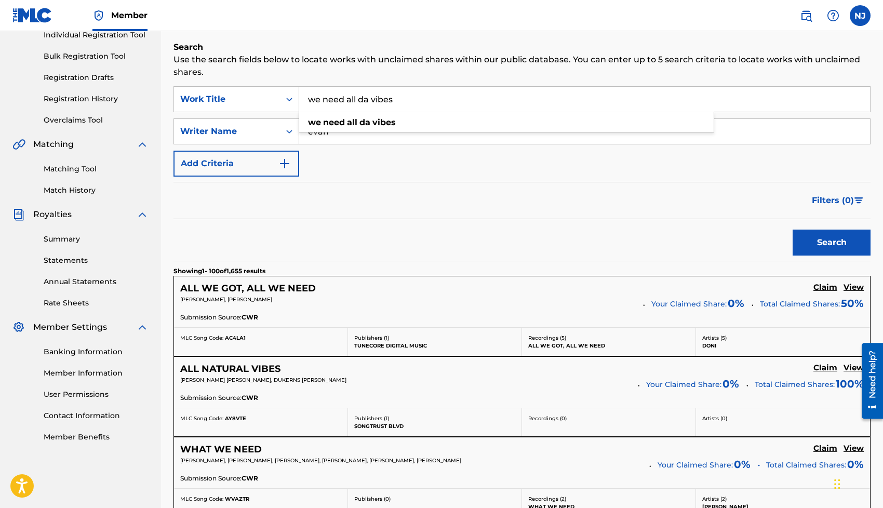
click at [340, 171] on div "SearchWithCriteria796c6a94-ac4e-4f59-9d3d-62ea1f63a812 Work Title we need all d…" at bounding box center [521, 131] width 697 height 90
click at [346, 133] on input "evan" at bounding box center [584, 131] width 571 height 25
click at [793, 230] on button "Search" at bounding box center [832, 243] width 78 height 26
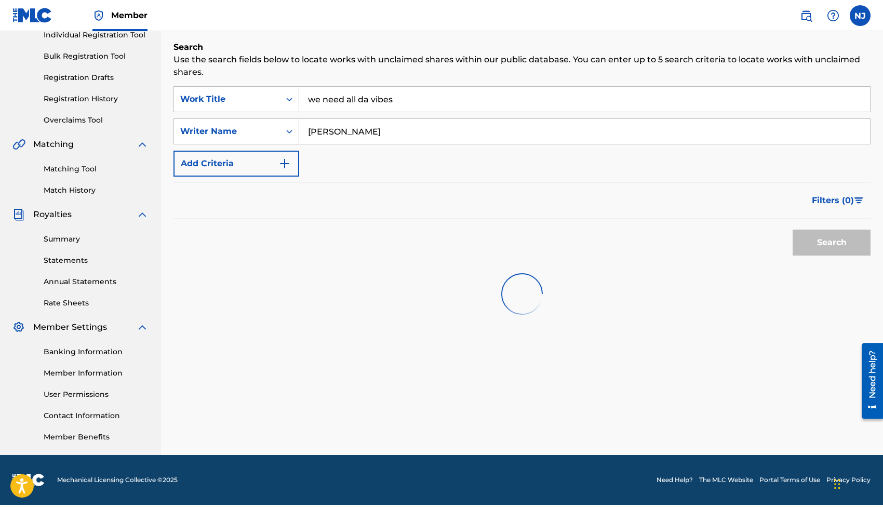
scroll to position [136, 0]
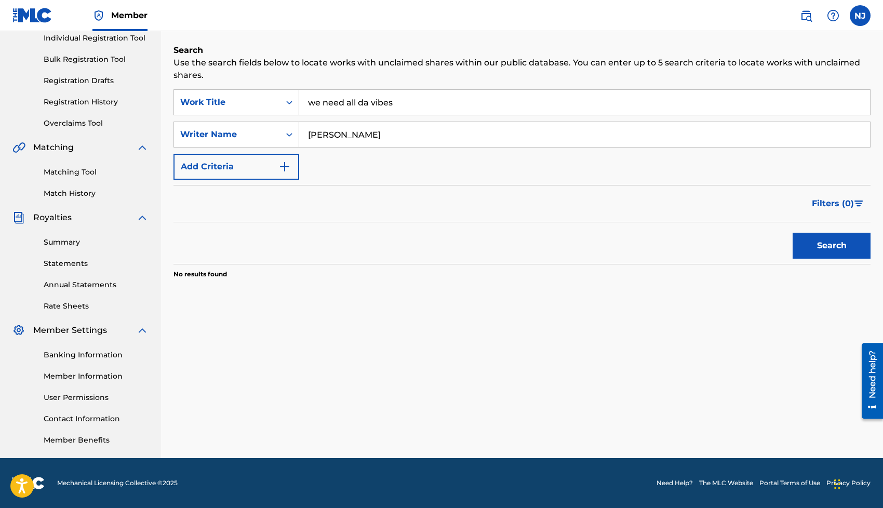
click at [331, 133] on input "[PERSON_NAME]" at bounding box center [584, 134] width 571 height 25
click at [793, 233] on button "Search" at bounding box center [832, 246] width 78 height 26
click at [382, 137] on input "[PERSON_NAME]" at bounding box center [584, 134] width 571 height 25
type input "[PERSON_NAME]"
click at [793, 233] on button "Search" at bounding box center [832, 246] width 78 height 26
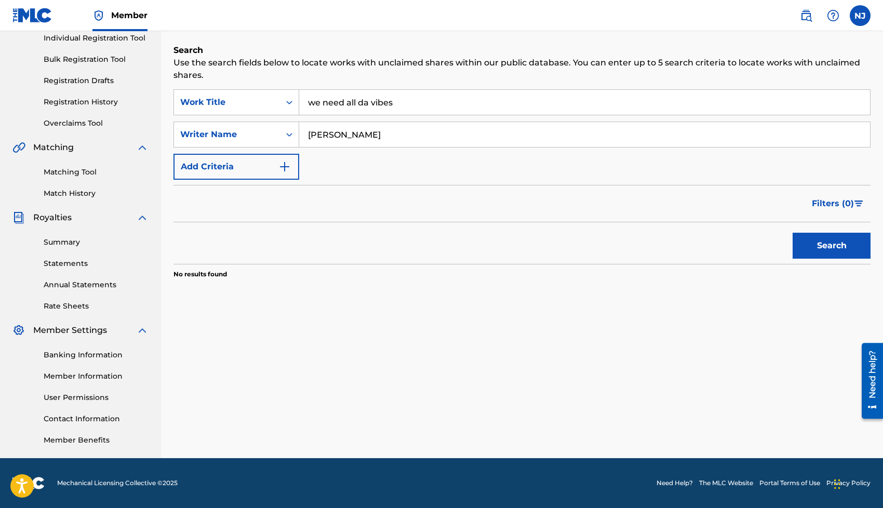
click at [391, 129] on input "[PERSON_NAME]" at bounding box center [584, 134] width 571 height 25
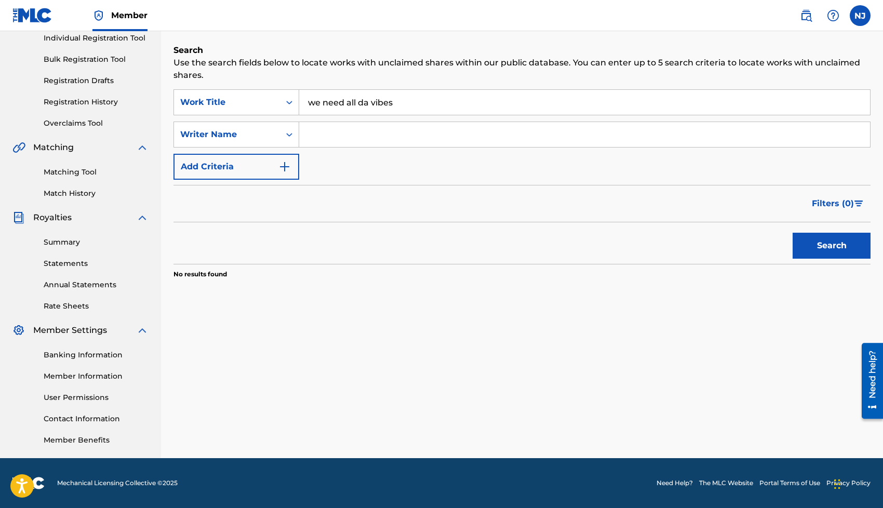
click at [332, 132] on input "Search Form" at bounding box center [584, 134] width 571 height 25
paste input "[PERSON_NAME]"
type input "[PERSON_NAME]"
click at [829, 249] on button "Search" at bounding box center [832, 246] width 78 height 26
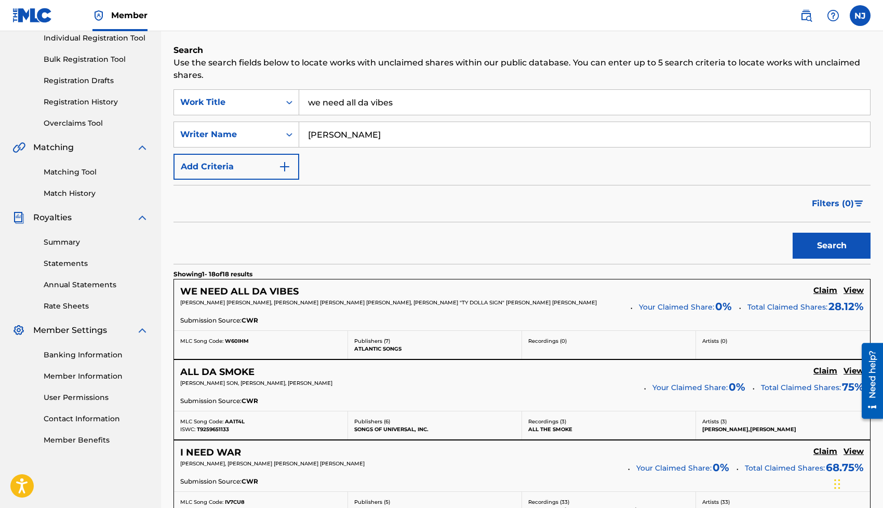
click at [857, 291] on h5 "View" at bounding box center [853, 291] width 20 height 10
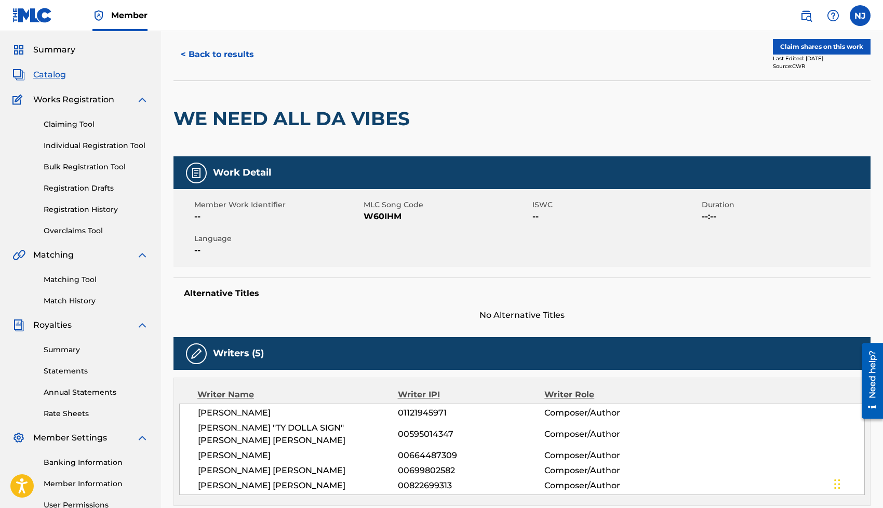
scroll to position [24, 0]
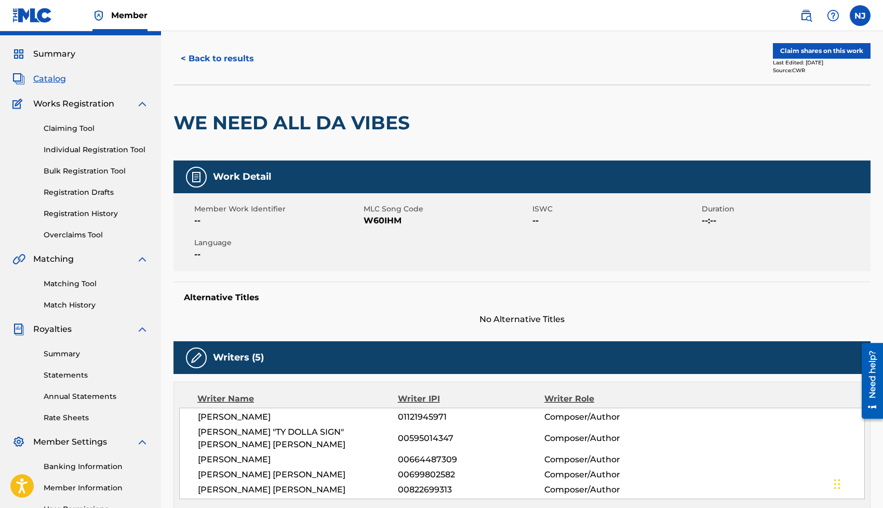
click at [786, 53] on button "Claim shares on this work" at bounding box center [822, 51] width 98 height 16
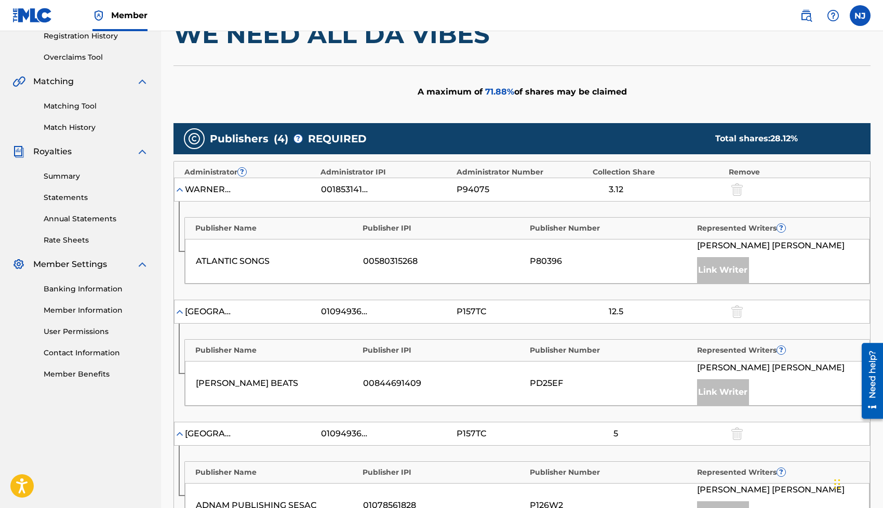
scroll to position [212, 0]
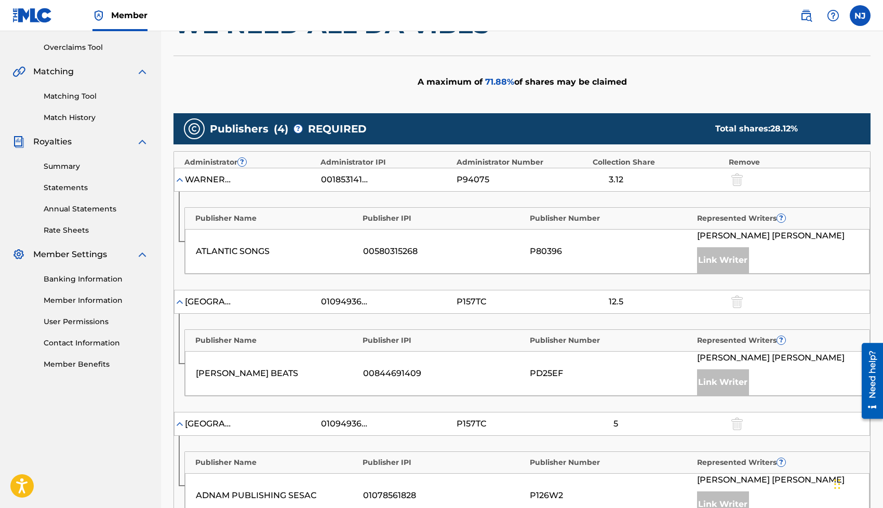
click at [397, 308] on div "CONCORD LANE 01094936619 P157TC 12.5" at bounding box center [522, 302] width 696 height 24
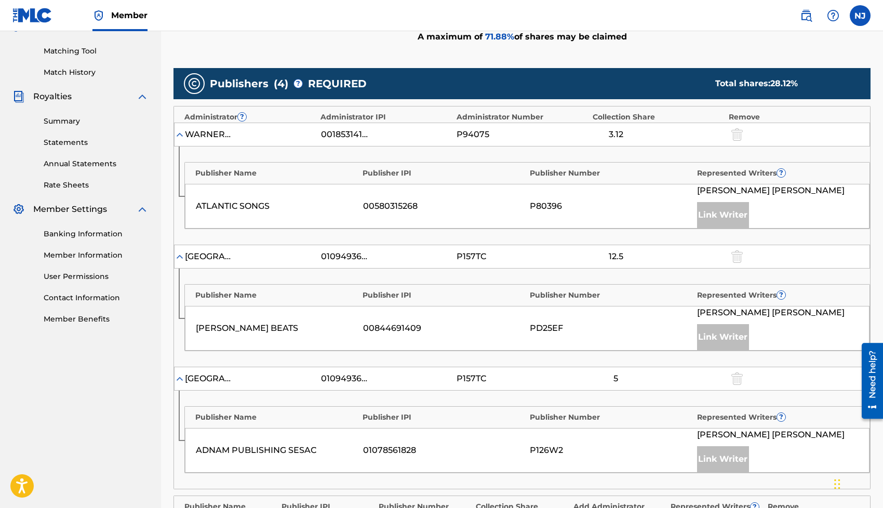
scroll to position [580, 0]
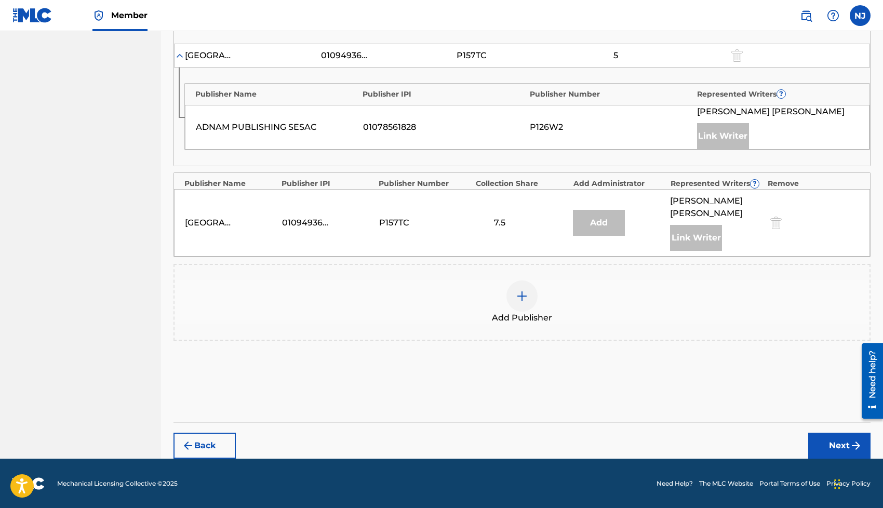
click at [526, 294] on img at bounding box center [522, 296] width 12 height 12
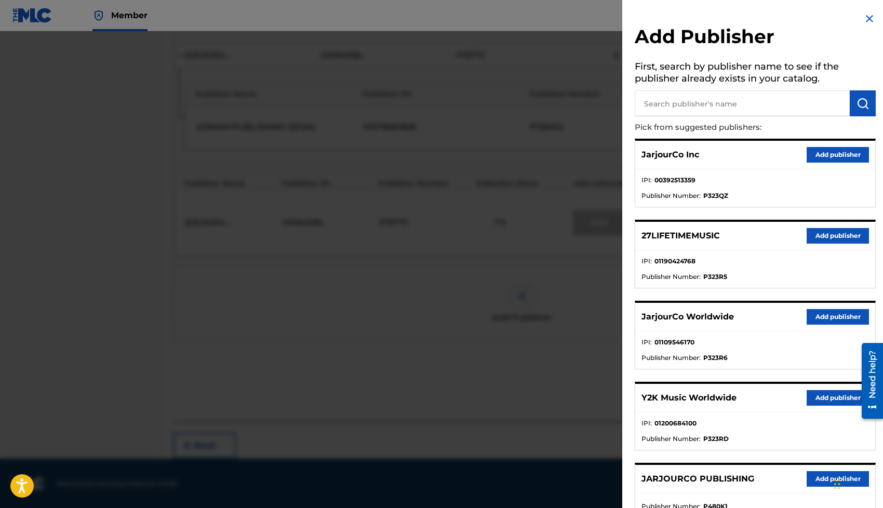
click at [822, 320] on button "Add publisher" at bounding box center [838, 317] width 62 height 16
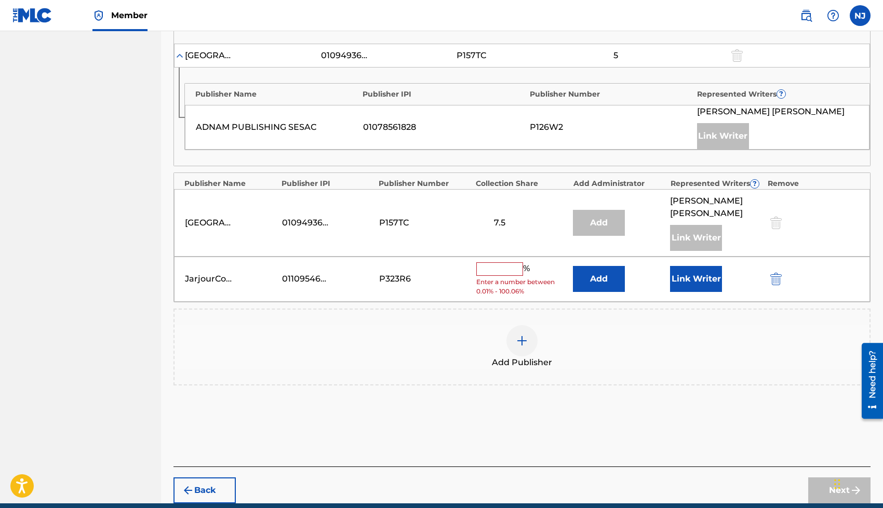
click at [681, 283] on button "Link Writer" at bounding box center [696, 279] width 52 height 26
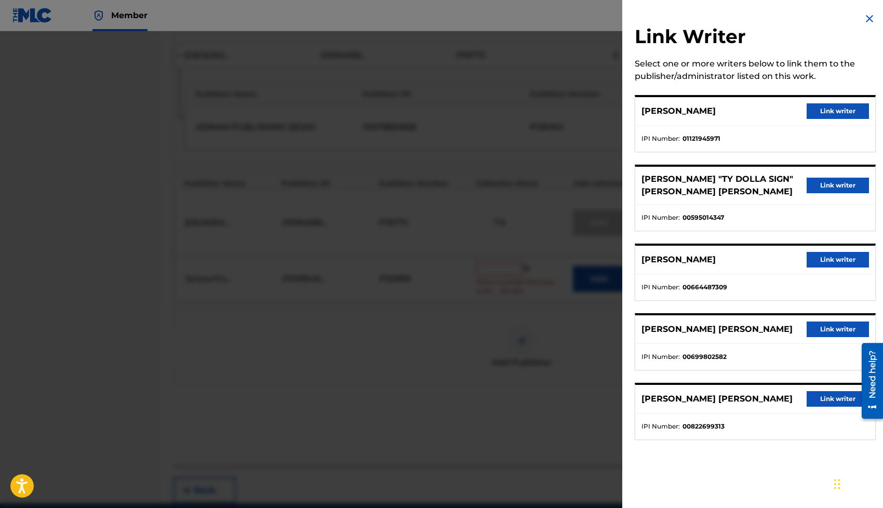
scroll to position [562, 0]
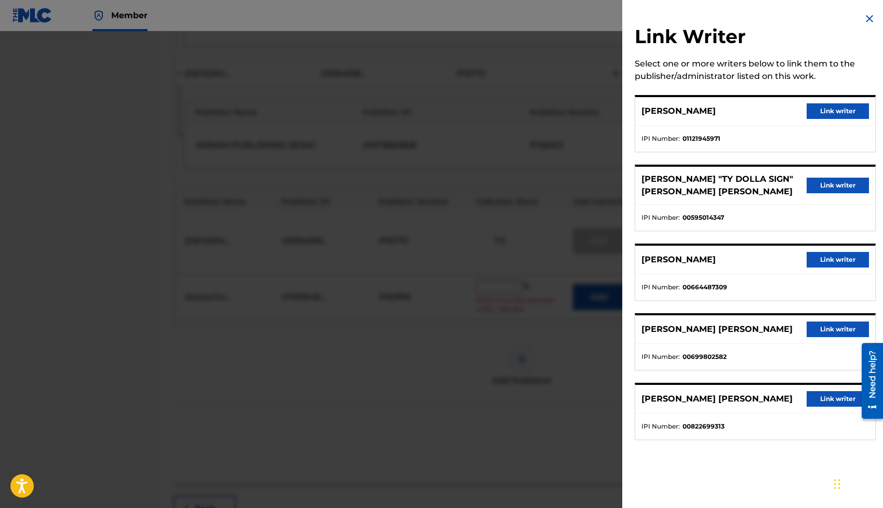
click at [866, 15] on img at bounding box center [869, 18] width 12 height 12
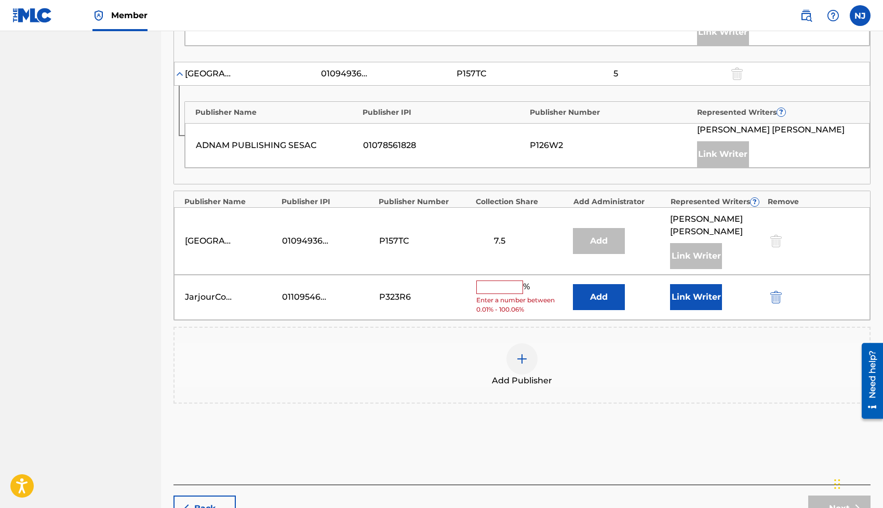
click at [486, 291] on input "text" at bounding box center [499, 287] width 47 height 14
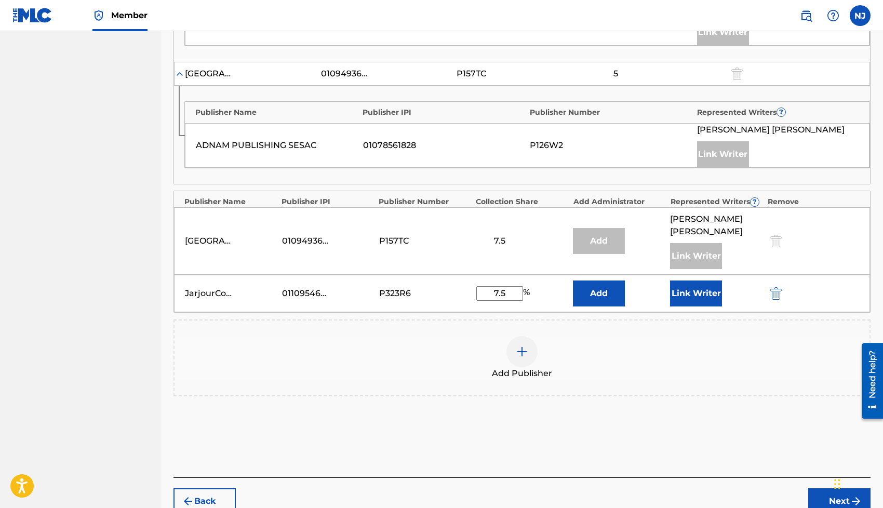
type input "7.5"
click at [395, 337] on div "Add Publisher" at bounding box center [521, 358] width 695 height 44
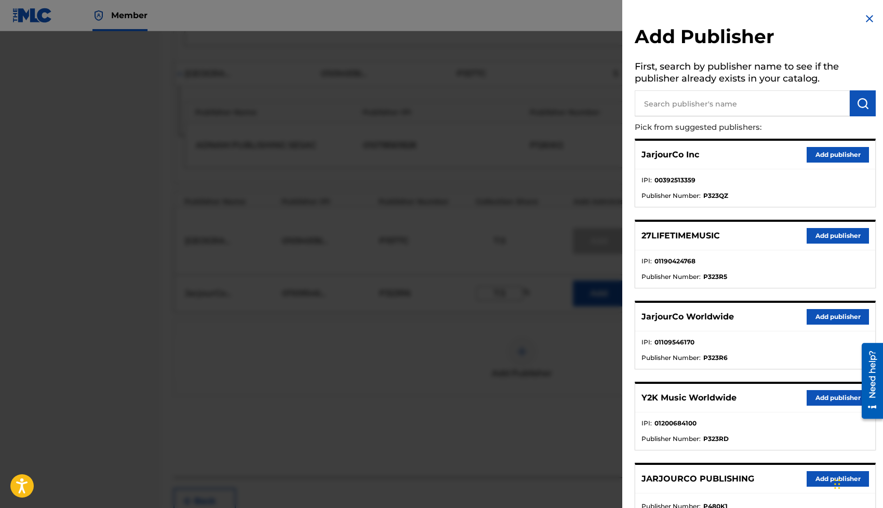
click at [812, 397] on button "Add publisher" at bounding box center [838, 398] width 62 height 16
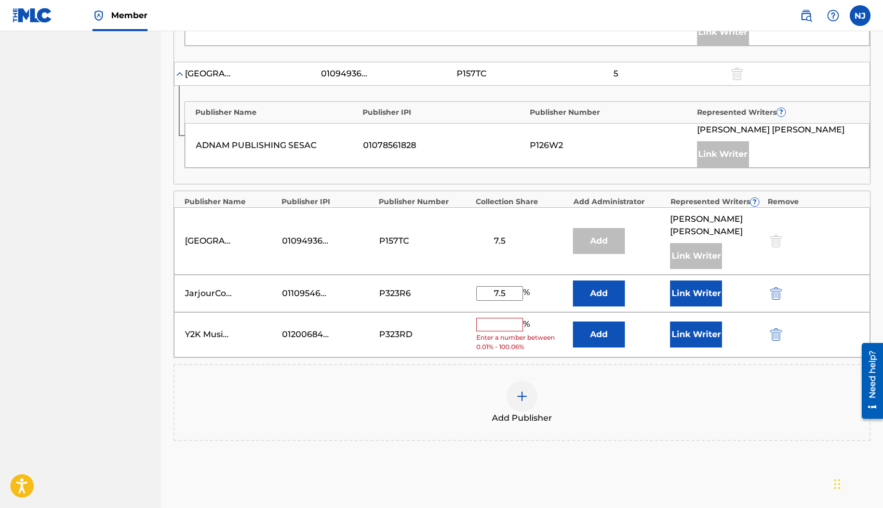
click at [505, 329] on input "text" at bounding box center [499, 325] width 47 height 14
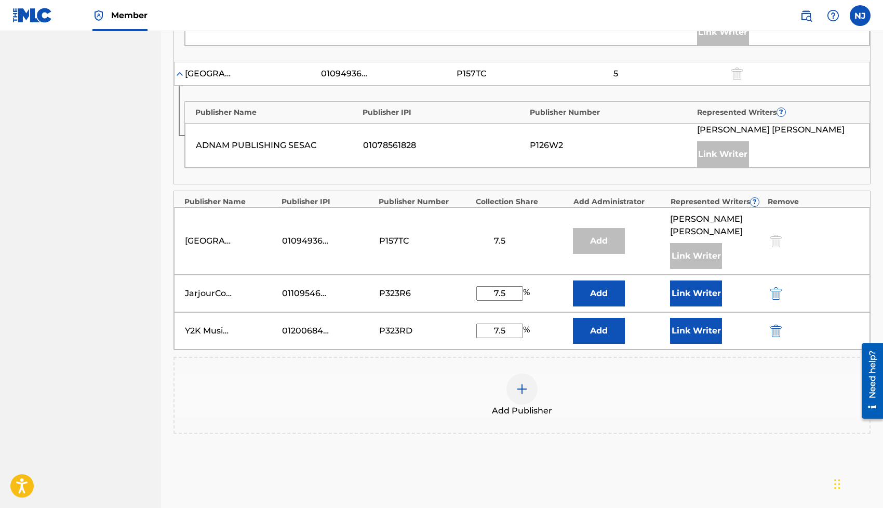
type input "7.5"
click at [383, 410] on div "Add Publisher" at bounding box center [521, 395] width 695 height 44
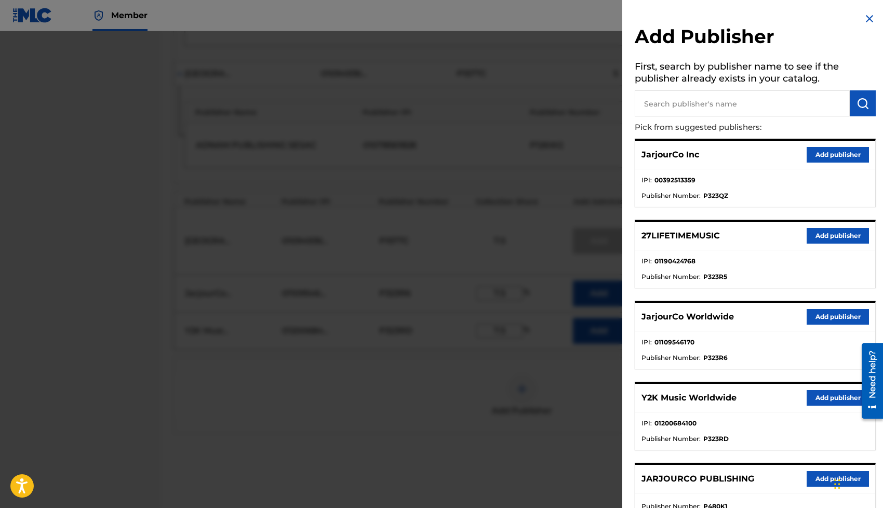
click at [471, 311] on div at bounding box center [441, 285] width 883 height 508
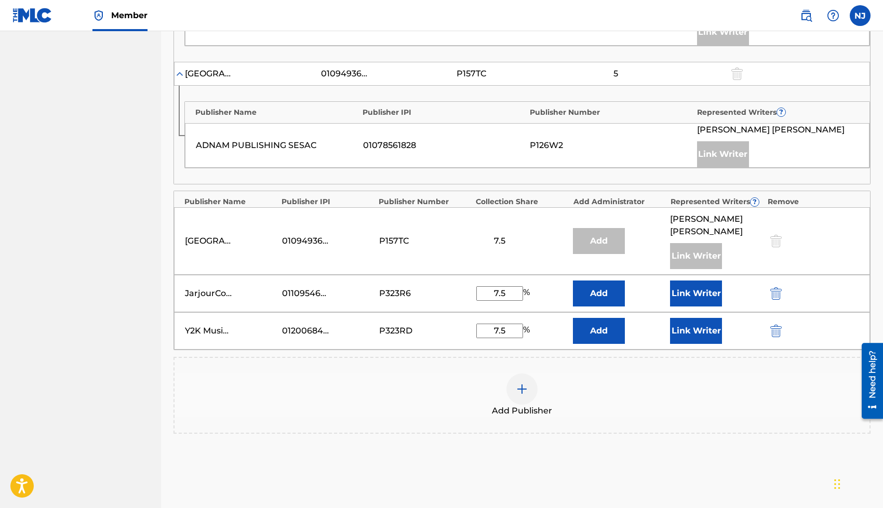
click at [112, 363] on nav "JARJOURCO PUBLISHING Summary Catalog Works Registration Claiming Tool Individua…" at bounding box center [80, 10] width 161 height 1082
click at [583, 335] on button "Add" at bounding box center [599, 331] width 52 height 26
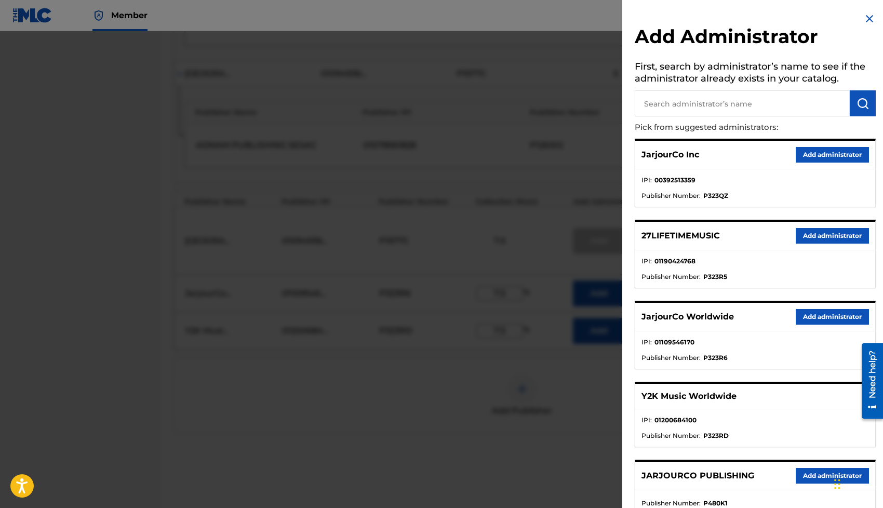
click at [812, 314] on button "Add administrator" at bounding box center [832, 317] width 73 height 16
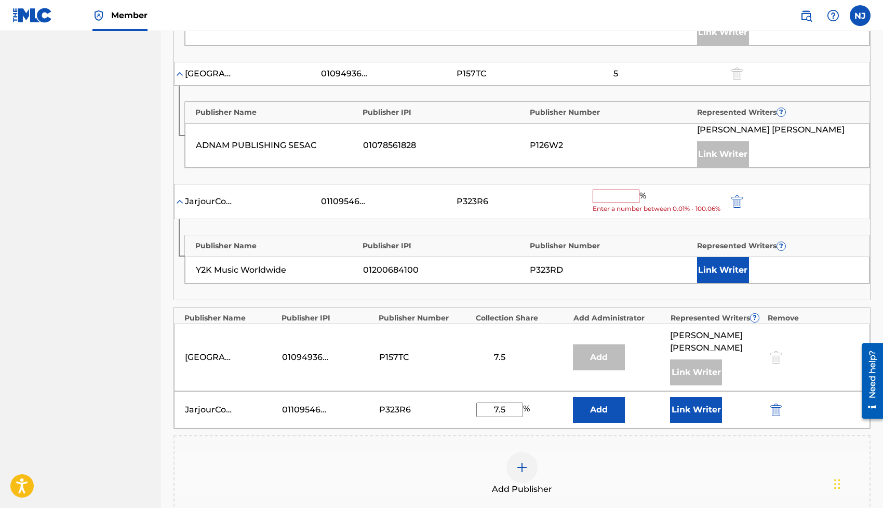
click at [629, 194] on input "text" at bounding box center [616, 197] width 47 height 14
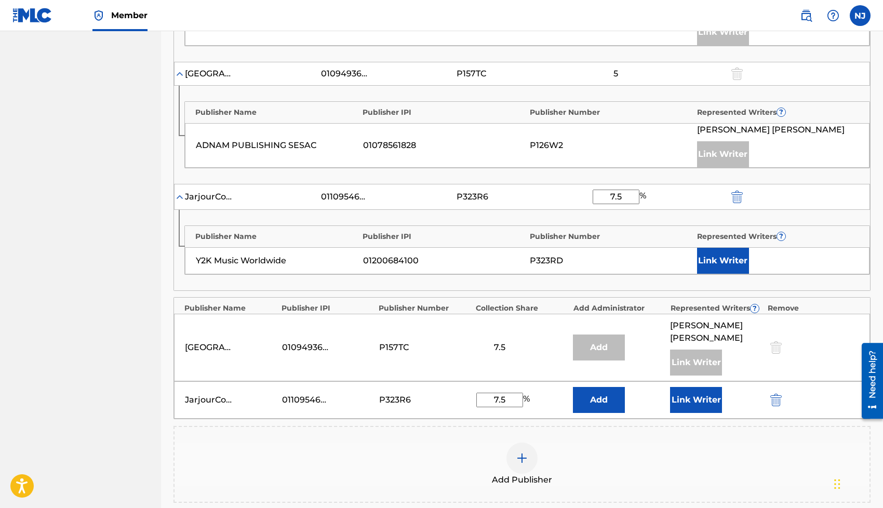
type input "7.5"
click at [129, 272] on nav "JARJOURCO PUBLISHING Summary Catalog Works Registration Claiming Tool Individua…" at bounding box center [80, 44] width 161 height 1151
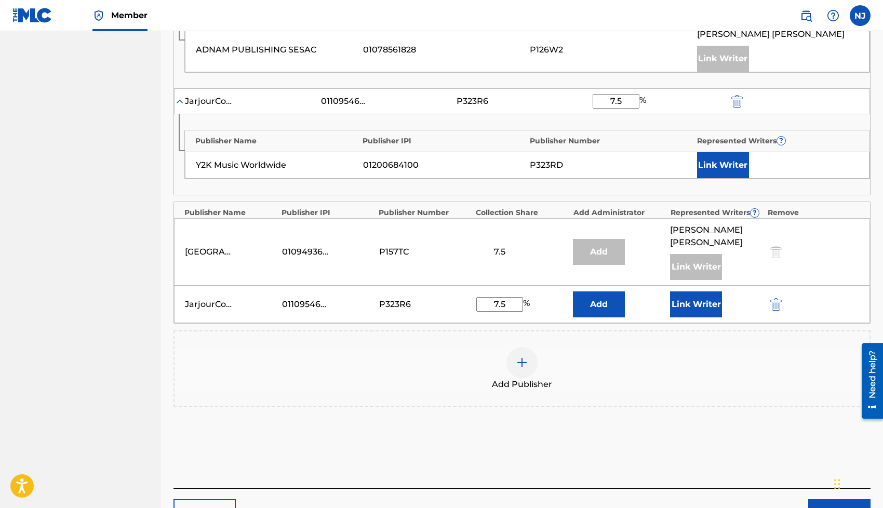
scroll to position [724, 0]
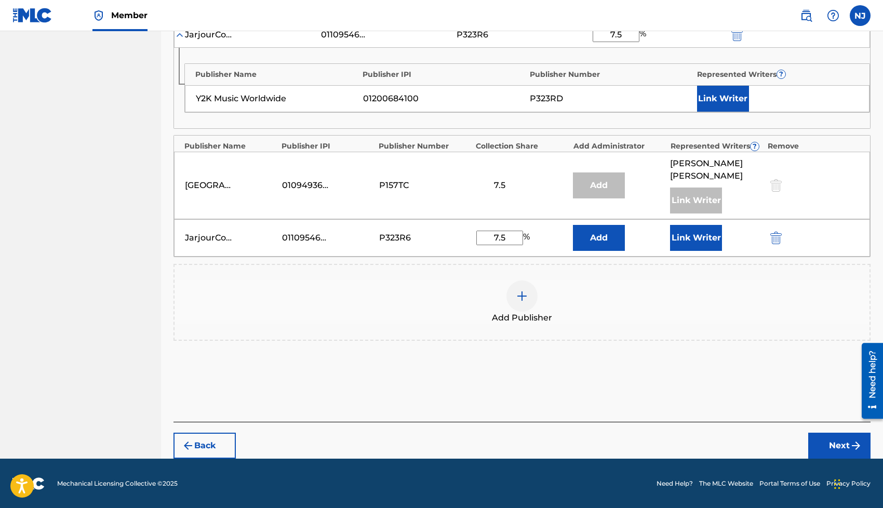
click at [821, 443] on button "Next" at bounding box center [839, 446] width 62 height 26
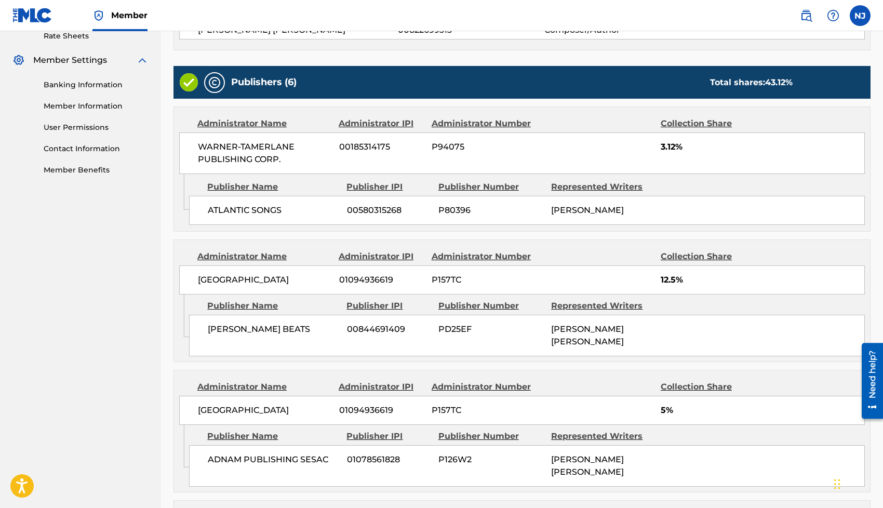
scroll to position [766, 0]
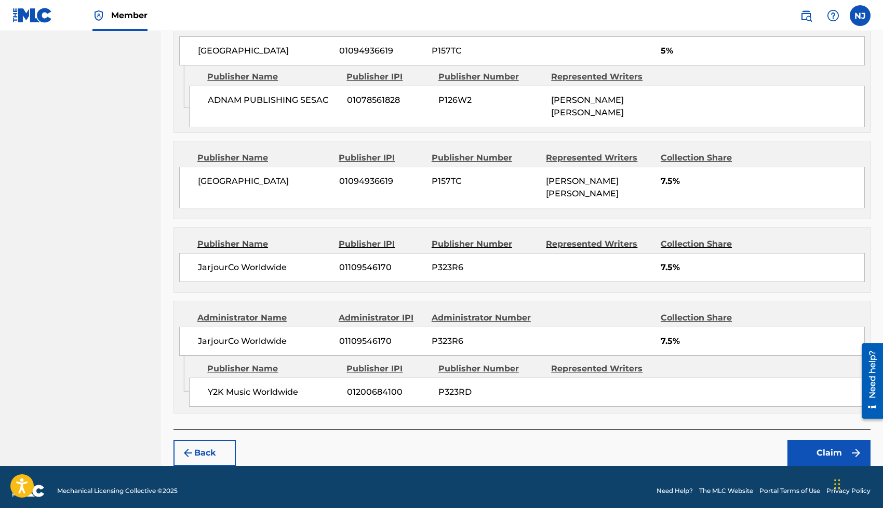
click at [814, 451] on button "Claim" at bounding box center [828, 453] width 83 height 26
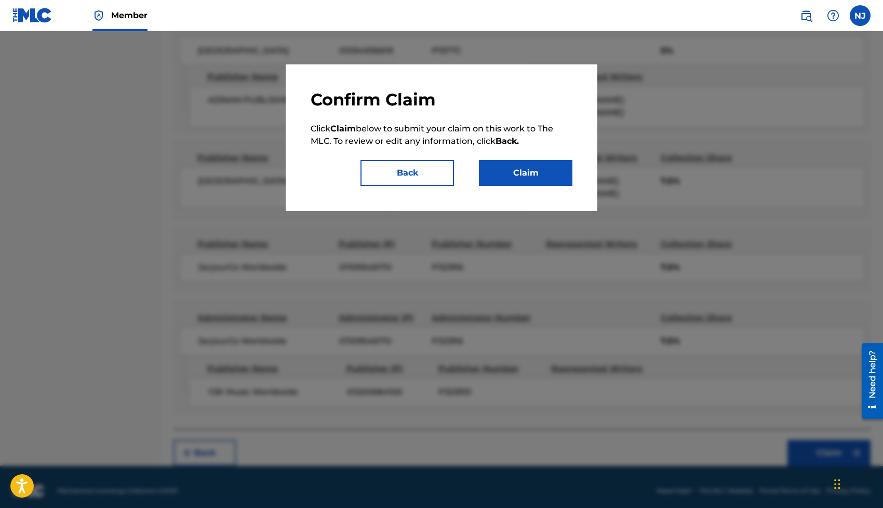
click at [545, 178] on button "Claim" at bounding box center [525, 173] width 93 height 26
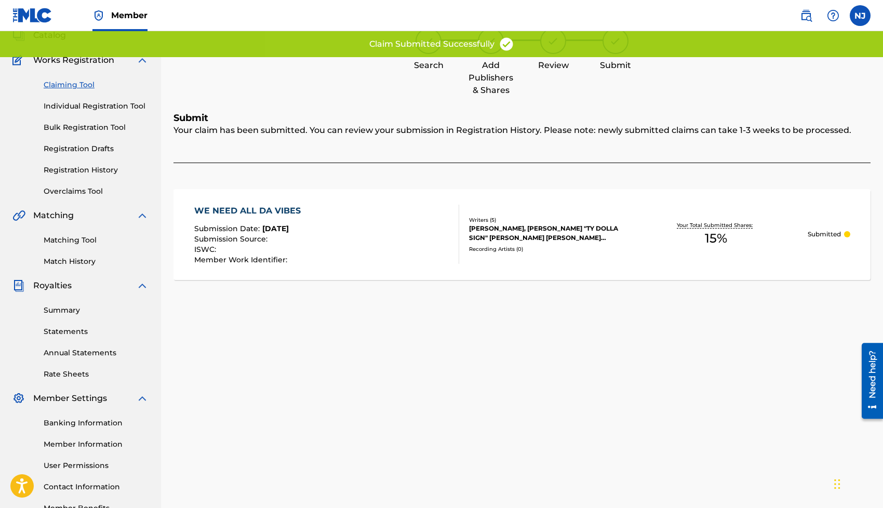
scroll to position [0, 0]
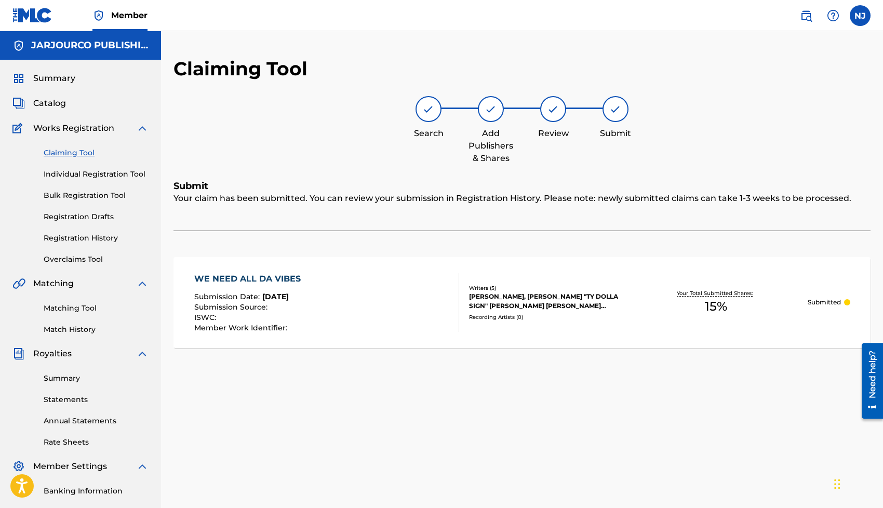
click at [78, 154] on link "Claiming Tool" at bounding box center [96, 152] width 105 height 11
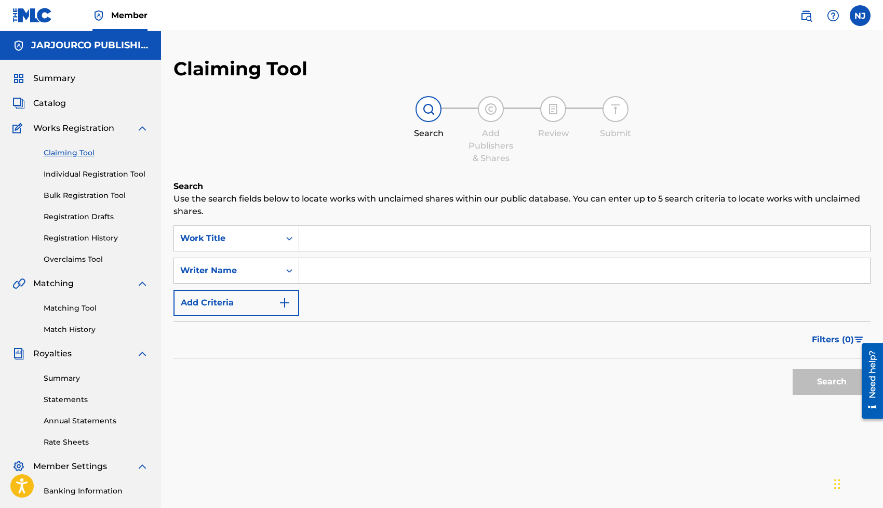
click at [316, 235] on input "Search Form" at bounding box center [584, 238] width 571 height 25
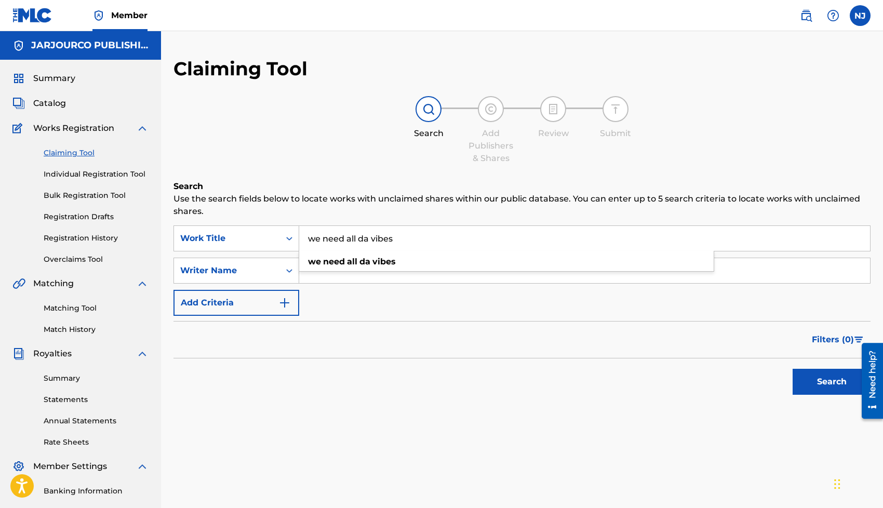
type input "we need all da vibes"
click at [362, 346] on div "Filters ( 0 )" at bounding box center [521, 339] width 697 height 37
click at [363, 252] on div "SearchWithCriteria796c6a94-ac4e-4f59-9d3d-62ea1f63a812 Work Title we need all d…" at bounding box center [521, 270] width 697 height 90
click at [363, 263] on input "Search Form" at bounding box center [584, 270] width 571 height 25
type input "j"
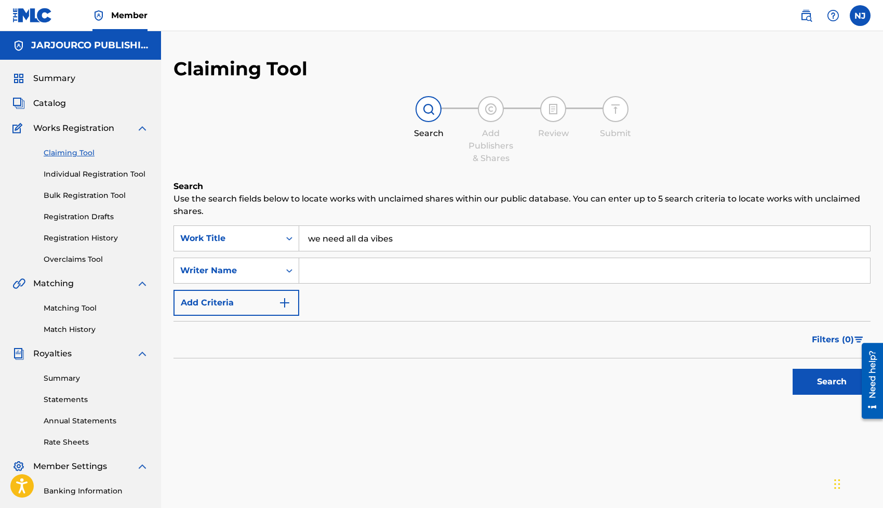
paste input "[PERSON_NAME]"
type input "[PERSON_NAME]"
click at [793, 369] on button "Search" at bounding box center [832, 382] width 78 height 26
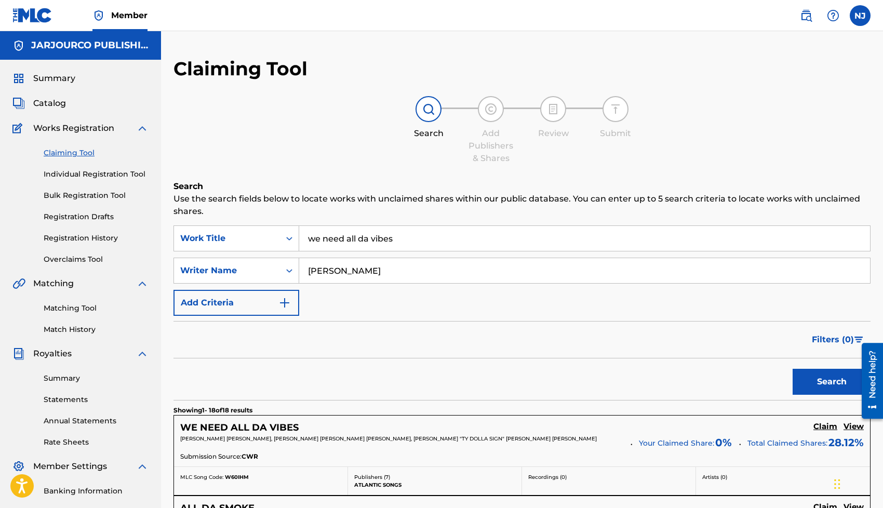
click at [353, 240] on input "we need all da vibes" at bounding box center [584, 238] width 571 height 25
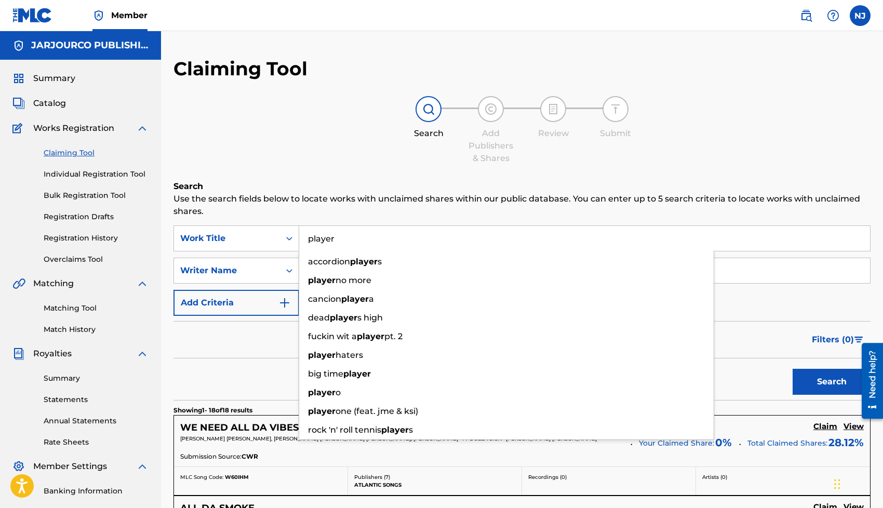
type input "player"
click at [258, 198] on p "Use the search fields below to locate works with unclaimed shares within our pu…" at bounding box center [521, 205] width 697 height 25
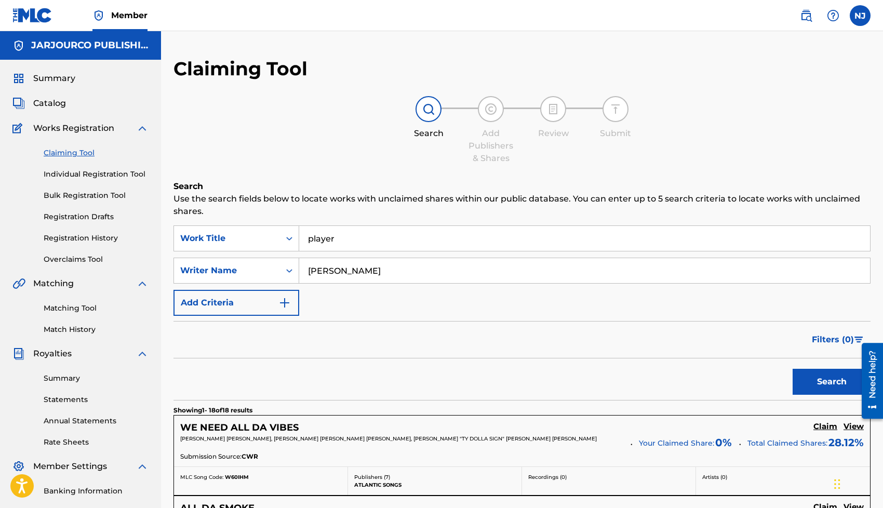
click at [364, 272] on input "[PERSON_NAME]" at bounding box center [584, 270] width 571 height 25
paste input "[PERSON_NAME] [PERSON_NAME]"
click at [817, 382] on button "Search" at bounding box center [832, 382] width 78 height 26
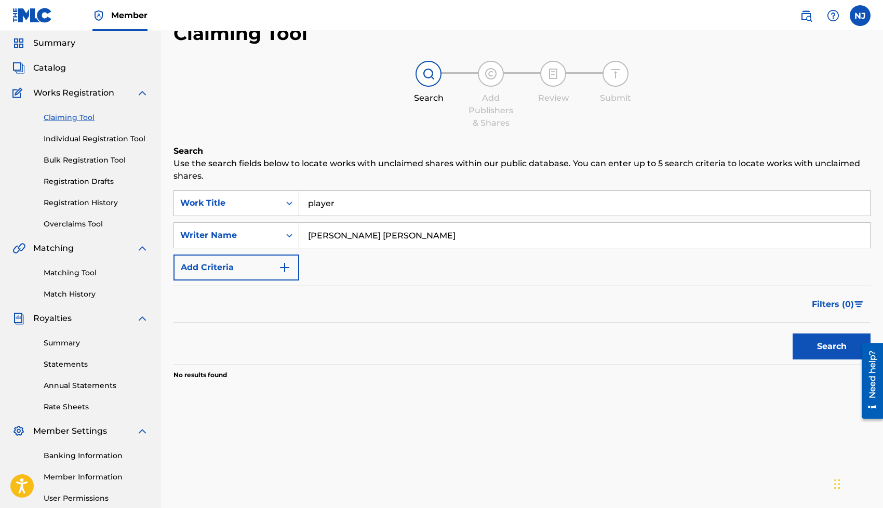
scroll to position [42, 0]
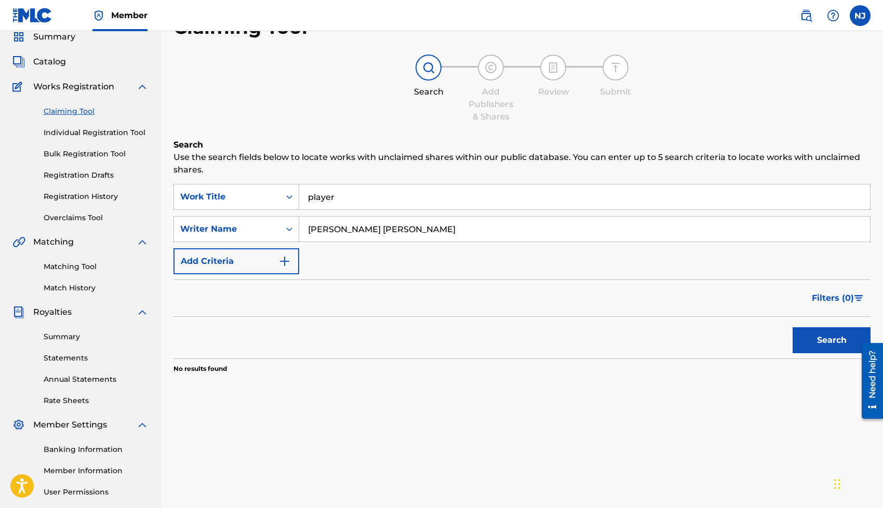
drag, startPoint x: 332, startPoint y: 226, endPoint x: 363, endPoint y: 226, distance: 30.6
click at [363, 226] on input "[PERSON_NAME] [PERSON_NAME]" at bounding box center [584, 229] width 571 height 25
click at [793, 327] on button "Search" at bounding box center [832, 340] width 78 height 26
drag, startPoint x: 370, startPoint y: 230, endPoint x: 332, endPoint y: 231, distance: 37.9
click at [332, 231] on input "[PERSON_NAME]" at bounding box center [584, 229] width 571 height 25
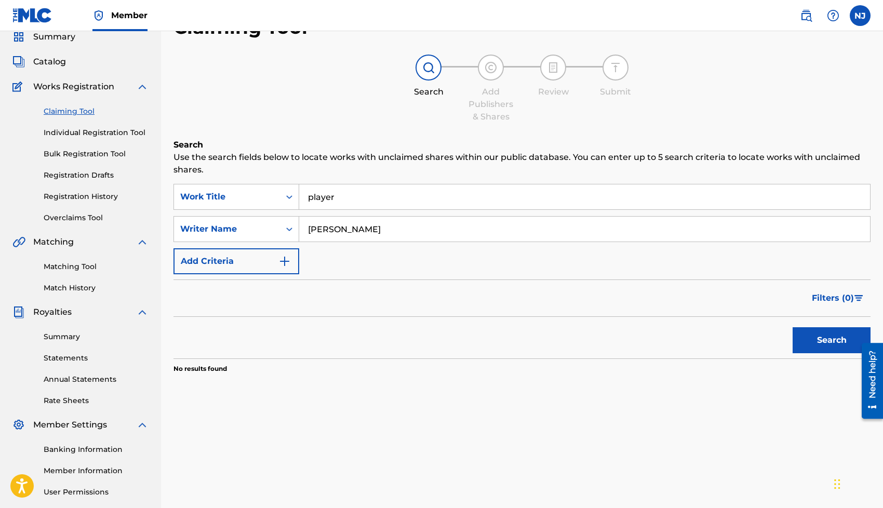
click at [793, 327] on button "Search" at bounding box center [832, 340] width 78 height 26
click at [319, 230] on input "[PERSON_NAME]" at bounding box center [584, 229] width 571 height 25
type input "[PERSON_NAME]"
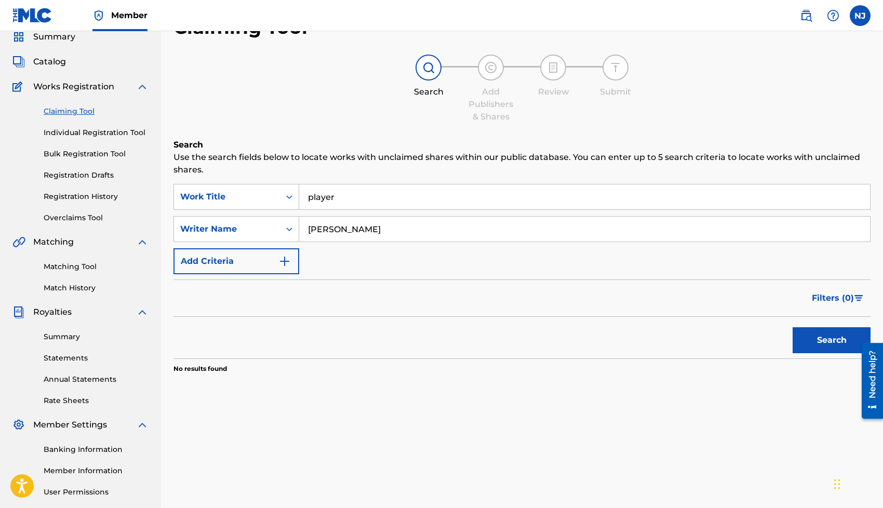
click at [793, 327] on button "Search" at bounding box center [832, 340] width 78 height 26
click at [324, 198] on input "player" at bounding box center [584, 196] width 571 height 25
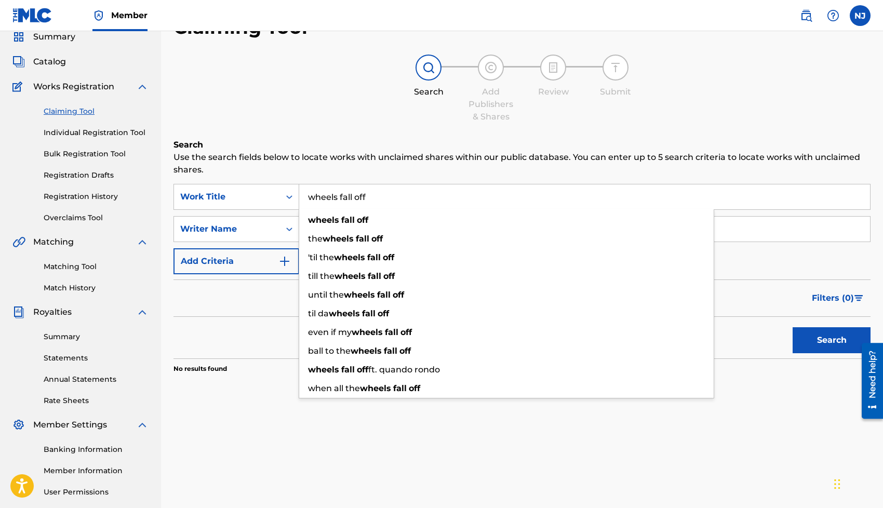
type input "wheels fall off"
click at [225, 303] on div "Filters ( 0 )" at bounding box center [521, 297] width 697 height 37
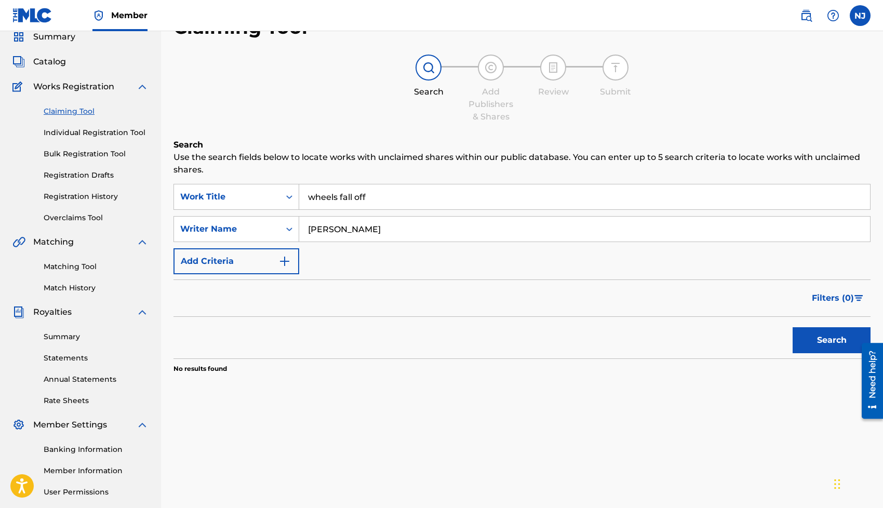
click at [805, 350] on button "Search" at bounding box center [832, 340] width 78 height 26
click at [378, 231] on input "[PERSON_NAME]" at bounding box center [584, 229] width 571 height 25
click at [793, 327] on button "Search" at bounding box center [832, 340] width 78 height 26
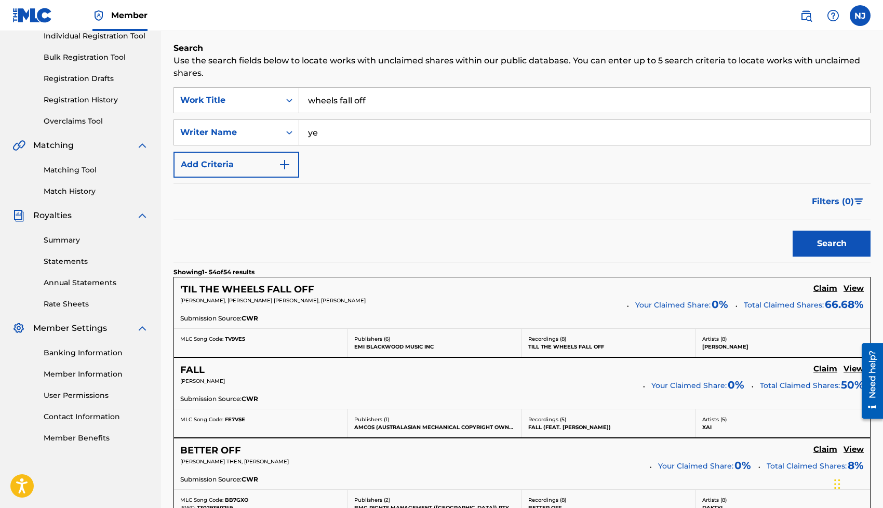
scroll to position [0, 0]
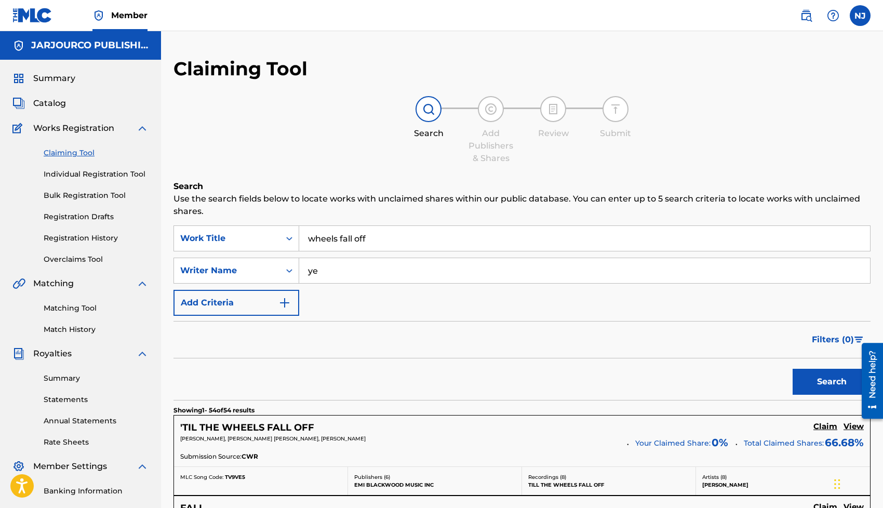
click at [396, 272] on input "ye" at bounding box center [584, 270] width 571 height 25
paste input "[PERSON_NAME] [PERSON_NAME]"
type input "[PERSON_NAME] [PERSON_NAME]"
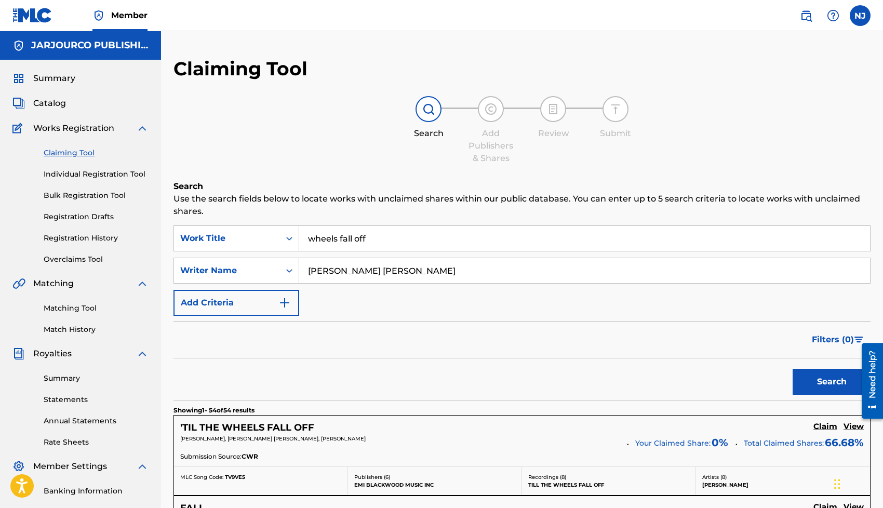
click at [814, 377] on button "Search" at bounding box center [832, 382] width 78 height 26
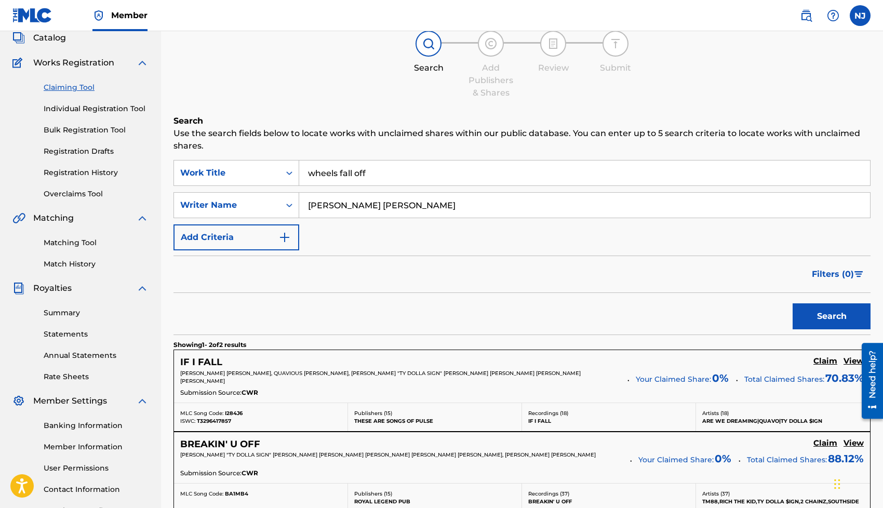
scroll to position [19, 0]
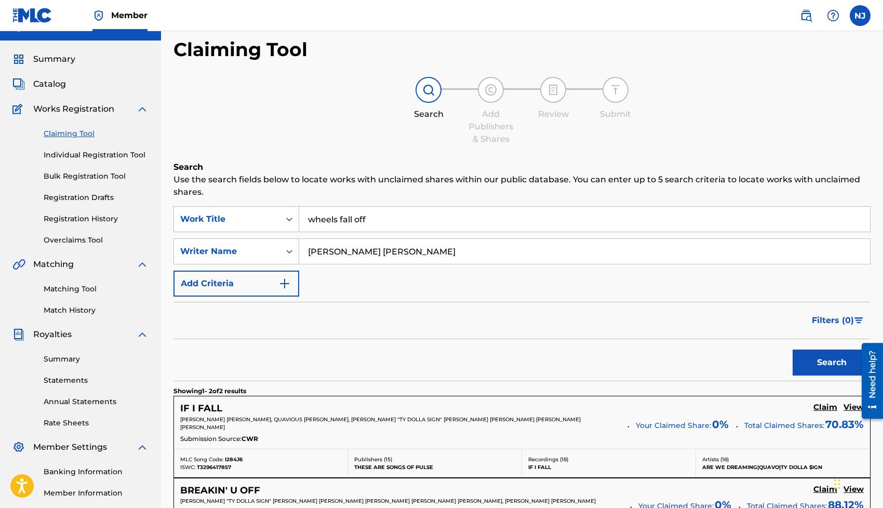
click at [324, 218] on input "wheels fall off" at bounding box center [584, 219] width 571 height 25
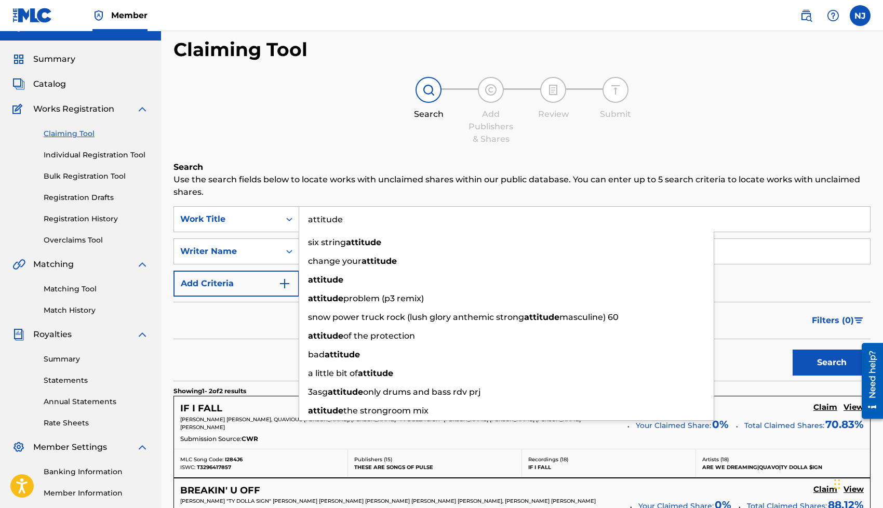
type input "attitude"
click at [352, 187] on p "Use the search fields below to locate works with unclaimed shares within our pu…" at bounding box center [521, 185] width 697 height 25
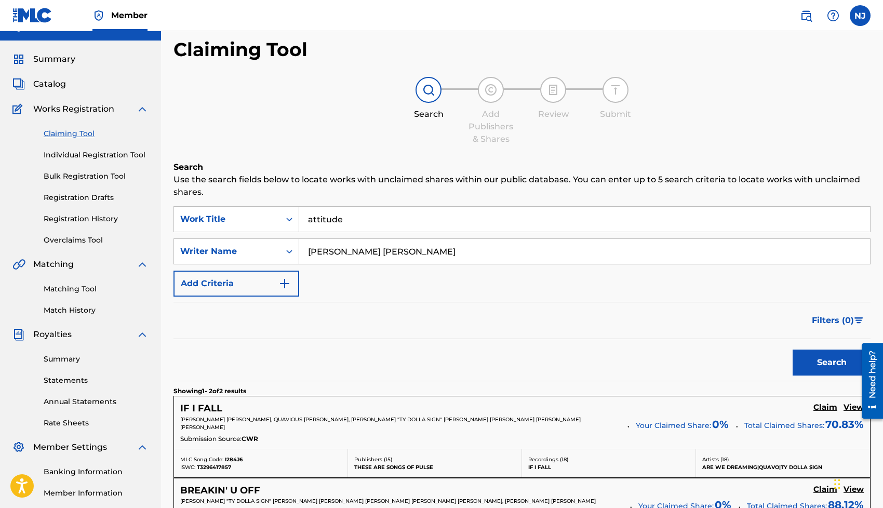
click at [341, 251] on input "[PERSON_NAME] [PERSON_NAME]" at bounding box center [584, 251] width 571 height 25
type input "[PERSON_NAME]"
click at [793, 350] on button "Search" at bounding box center [832, 363] width 78 height 26
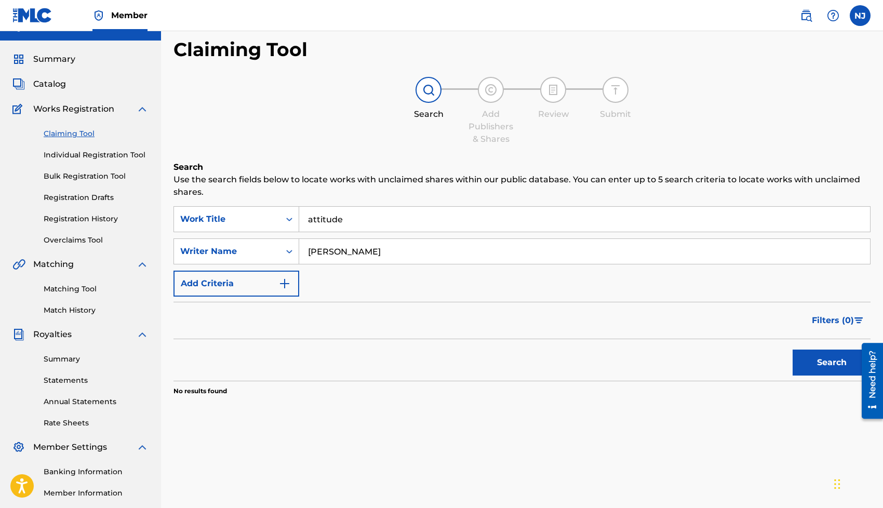
click at [793, 350] on button "Search" at bounding box center [832, 363] width 78 height 26
click at [362, 259] on input "[PERSON_NAME]" at bounding box center [584, 251] width 571 height 25
type input "caleb"
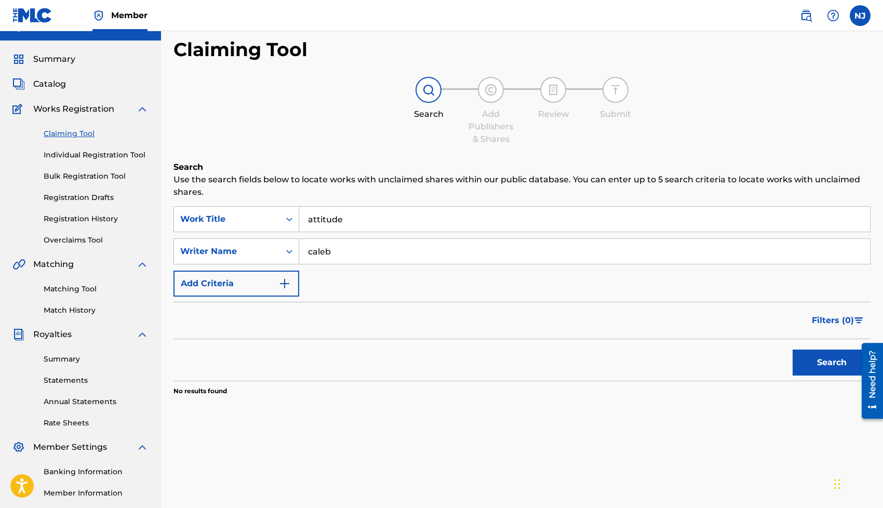
click at [793, 350] on button "Search" at bounding box center [832, 363] width 78 height 26
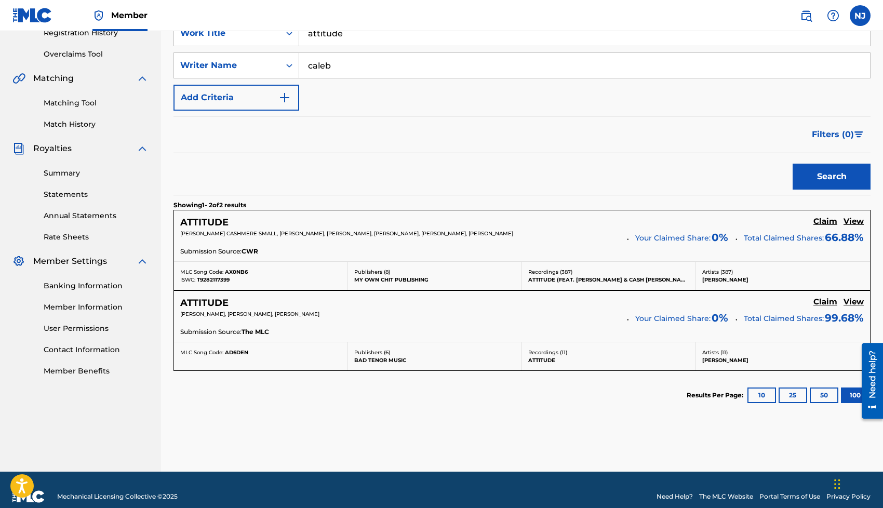
scroll to position [211, 0]
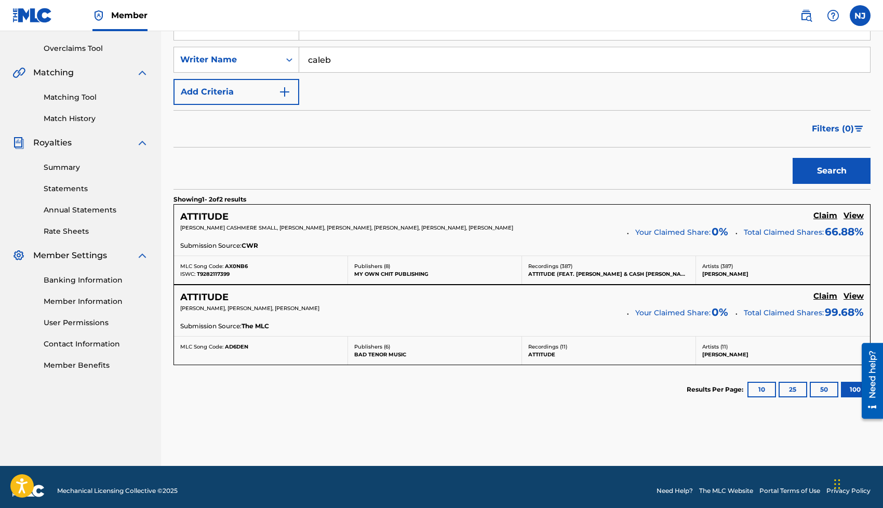
click at [854, 218] on h5 "View" at bounding box center [853, 216] width 20 height 10
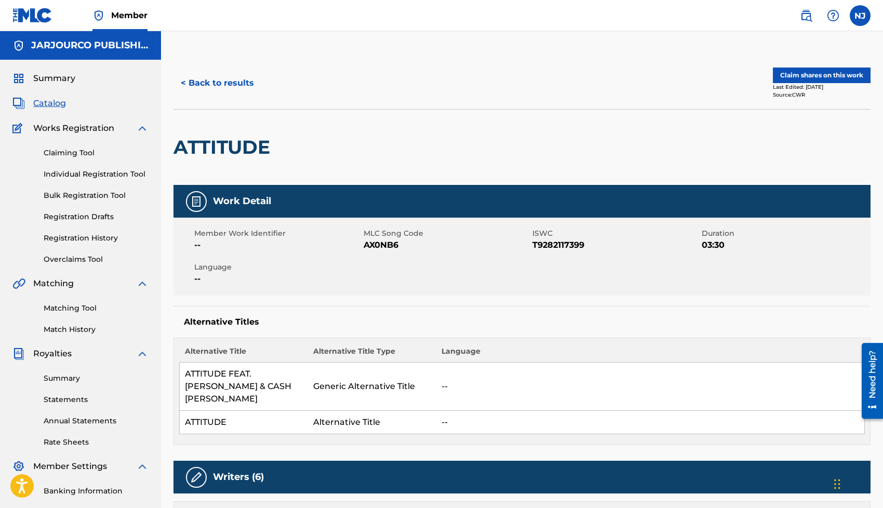
click at [808, 80] on button "Claim shares on this work" at bounding box center [822, 76] width 98 height 16
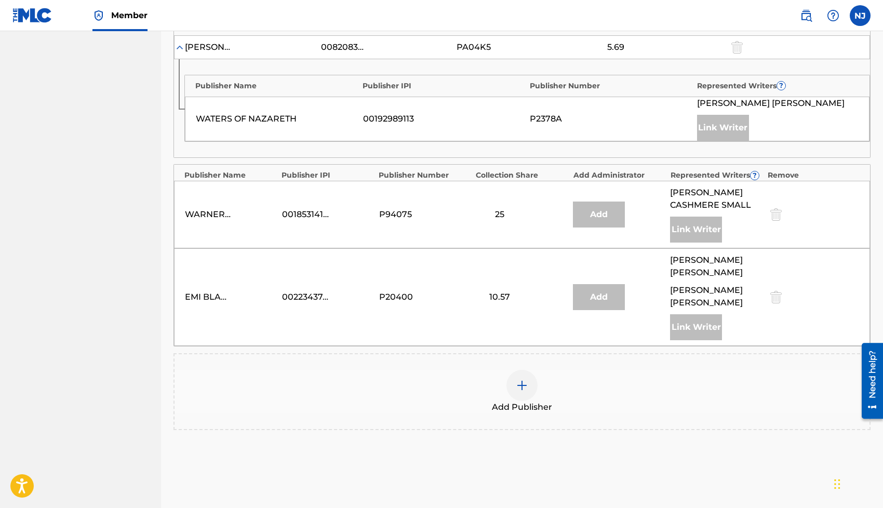
scroll to position [592, 0]
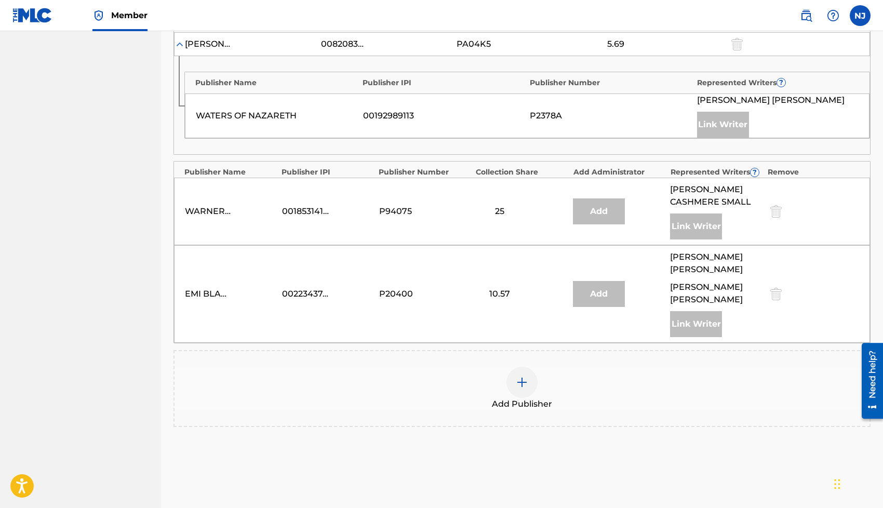
click at [521, 376] on img at bounding box center [522, 382] width 12 height 12
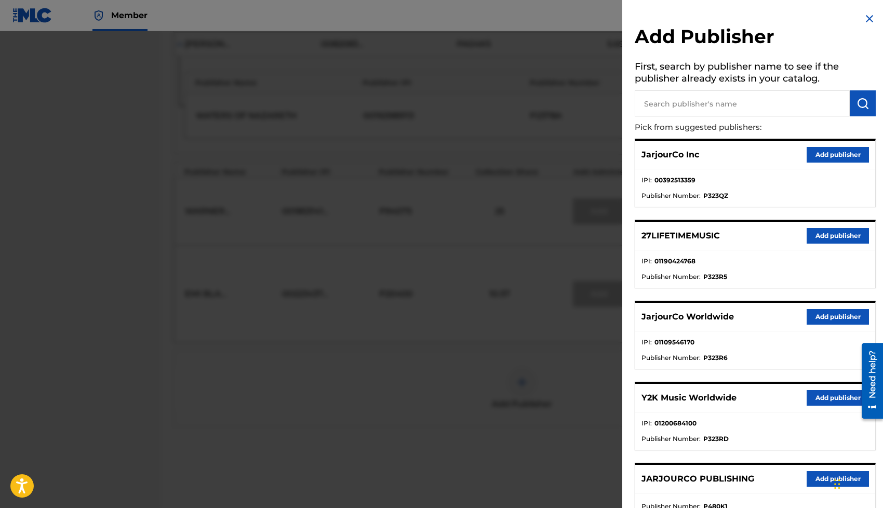
click at [816, 314] on button "Add publisher" at bounding box center [838, 317] width 62 height 16
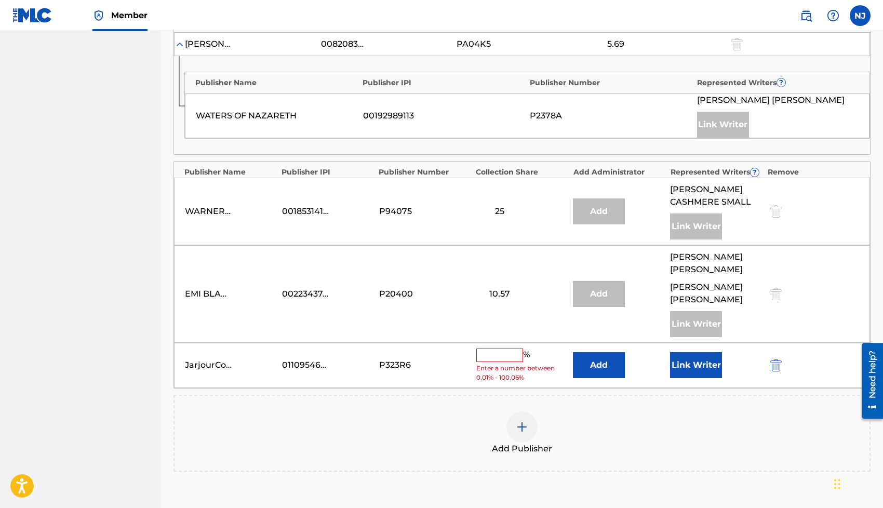
click at [514, 348] on input "text" at bounding box center [499, 355] width 47 height 14
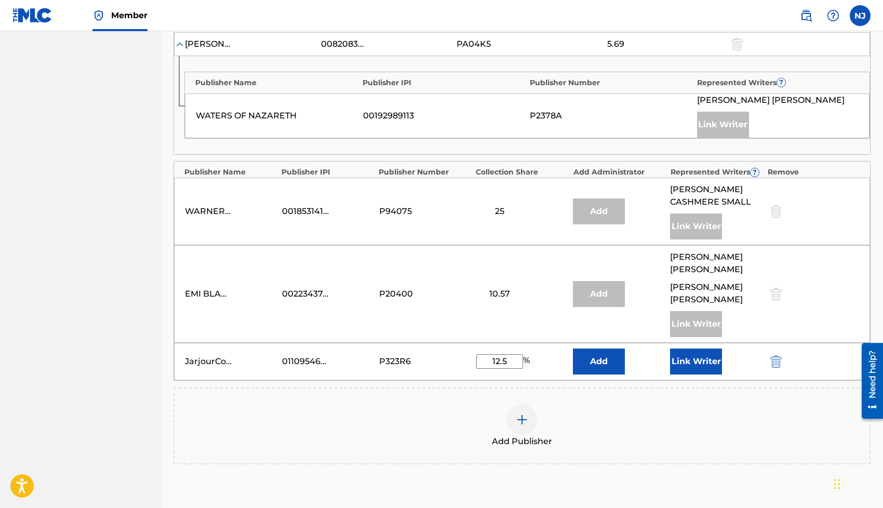
click at [692, 348] on button "Link Writer" at bounding box center [696, 361] width 52 height 26
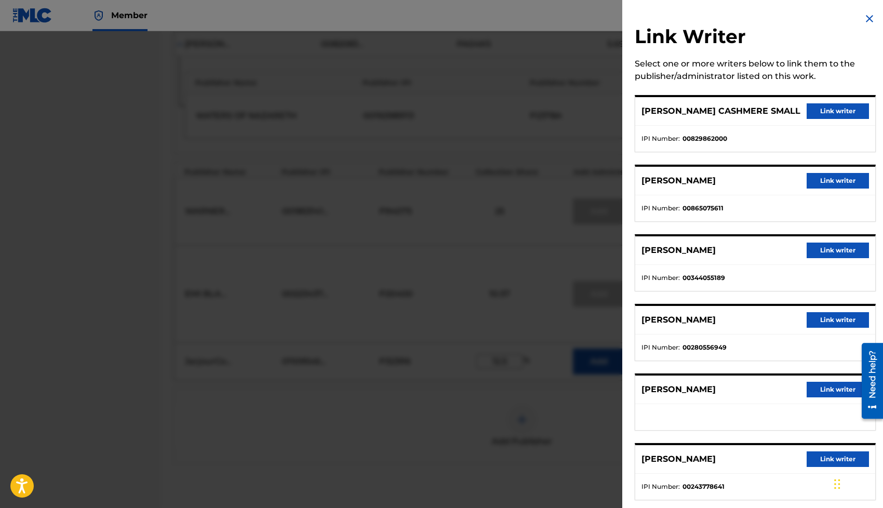
scroll to position [17, 0]
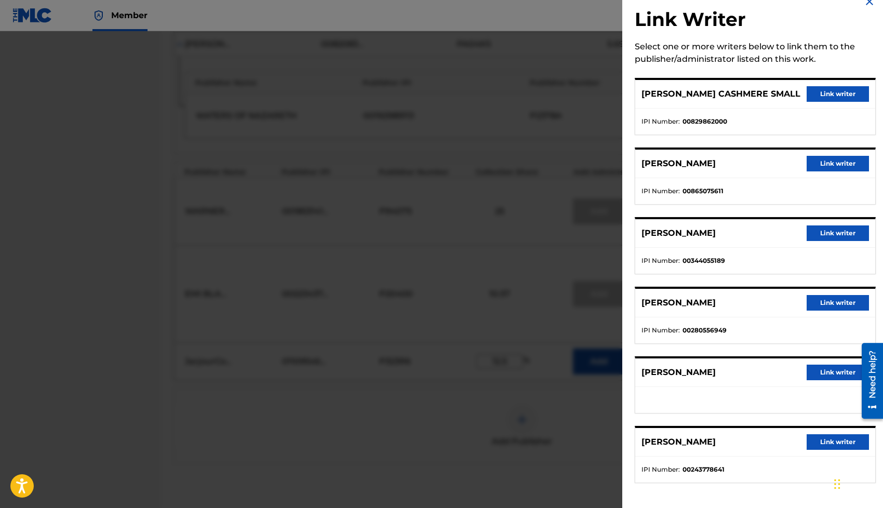
click at [484, 350] on div at bounding box center [441, 285] width 883 height 508
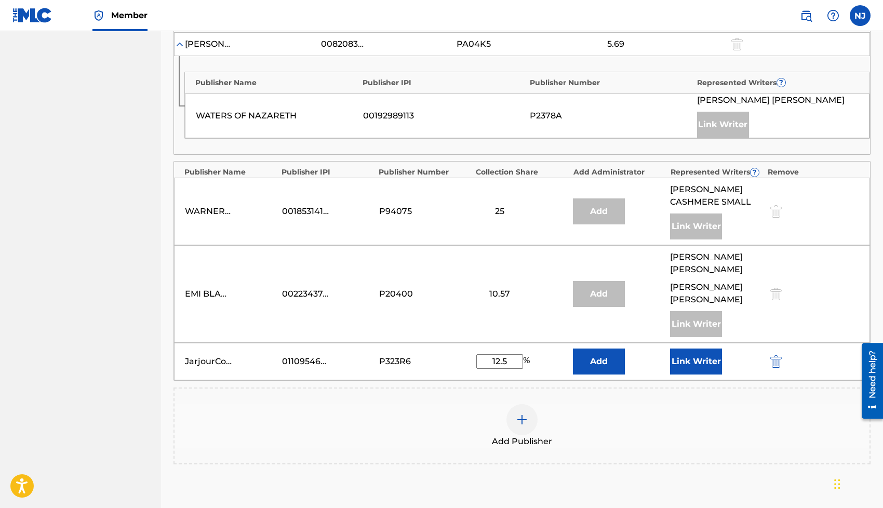
click at [507, 354] on input "12.5" at bounding box center [499, 361] width 47 height 15
type input "6.25"
click at [521, 413] on img at bounding box center [522, 419] width 12 height 12
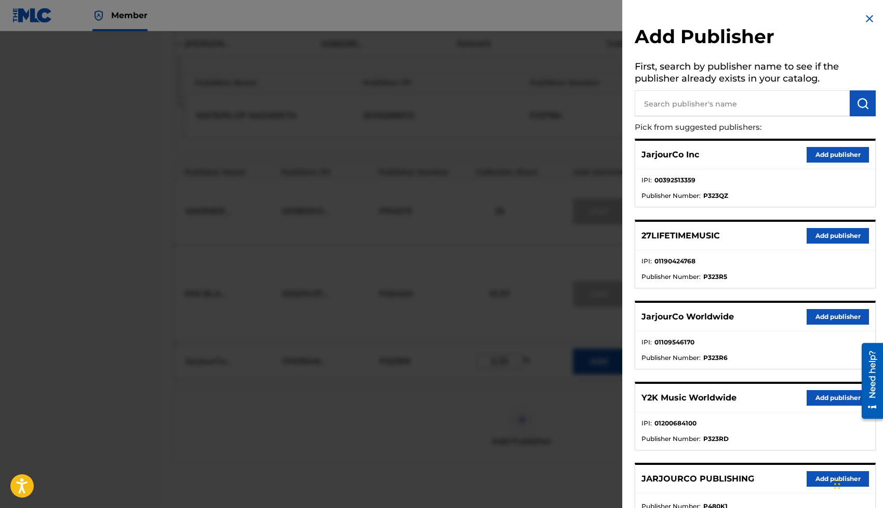
click at [814, 393] on button "Add publisher" at bounding box center [838, 398] width 62 height 16
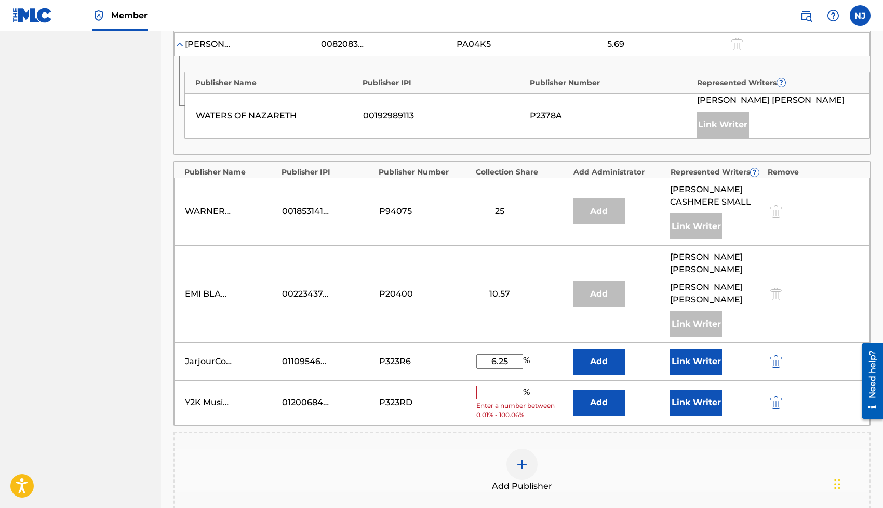
click at [483, 386] on input "text" at bounding box center [499, 393] width 47 height 14
click at [407, 410] on div "Y2K Music Worldwide 01200684100 P323RD % Enter a number between 0.01% - 100.06%…" at bounding box center [522, 402] width 696 height 45
click at [606, 390] on button "Add" at bounding box center [599, 403] width 52 height 26
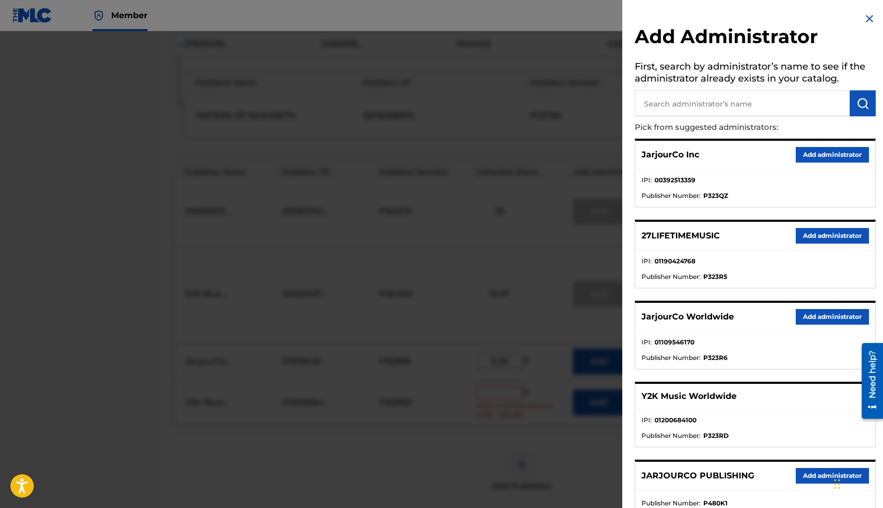
click at [813, 320] on button "Add administrator" at bounding box center [832, 317] width 73 height 16
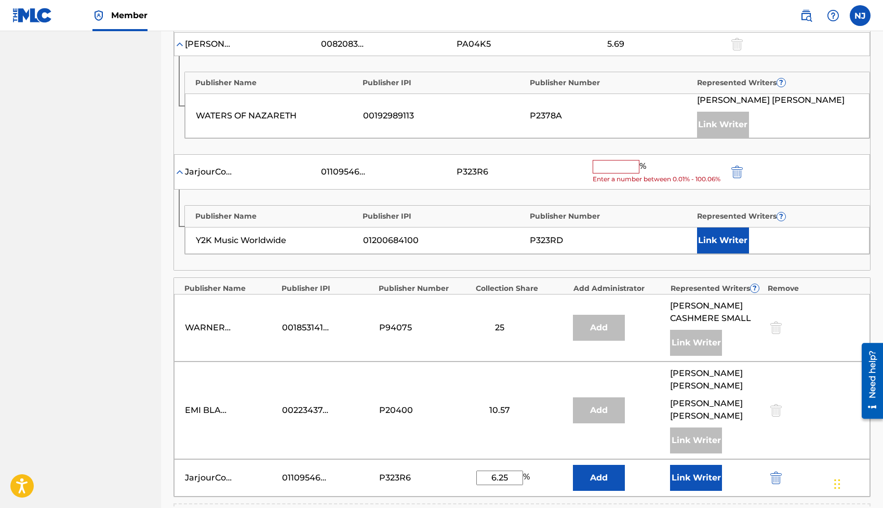
click at [614, 173] on div "% Enter a number between 0.01% - 100.06%" at bounding box center [658, 172] width 131 height 24
click at [614, 167] on input "text" at bounding box center [616, 167] width 47 height 14
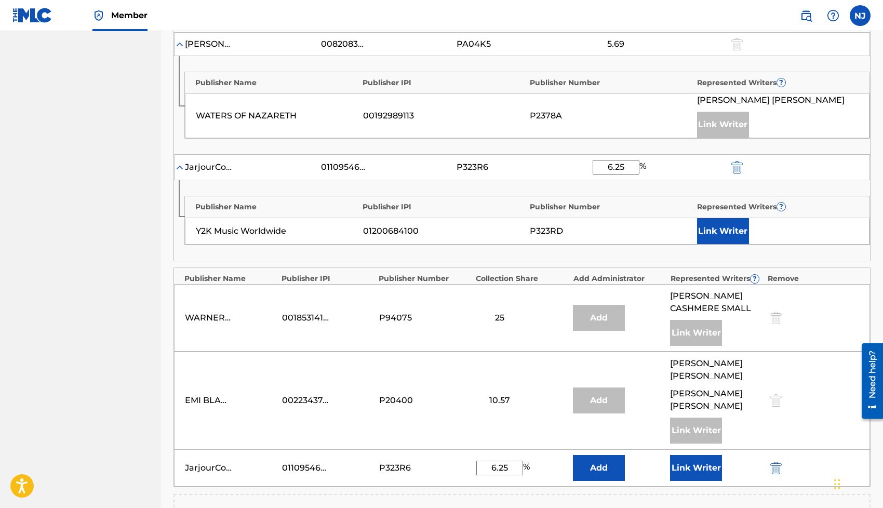
type input "6.25"
click at [570, 180] on div "Publisher Name Publisher IPI Publisher Number Represented Writers ? Y2K Music W…" at bounding box center [522, 220] width 696 height 80
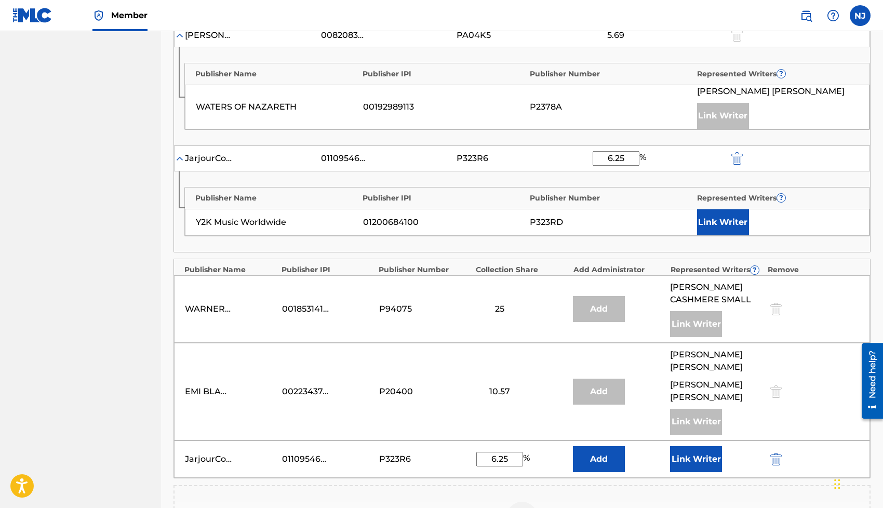
click at [713, 223] on button "Link Writer" at bounding box center [723, 222] width 52 height 26
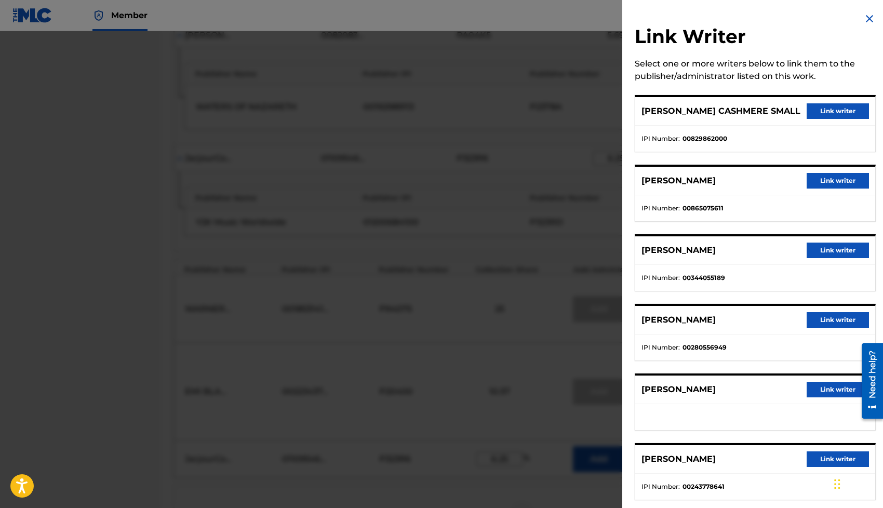
click at [533, 225] on div at bounding box center [441, 285] width 883 height 508
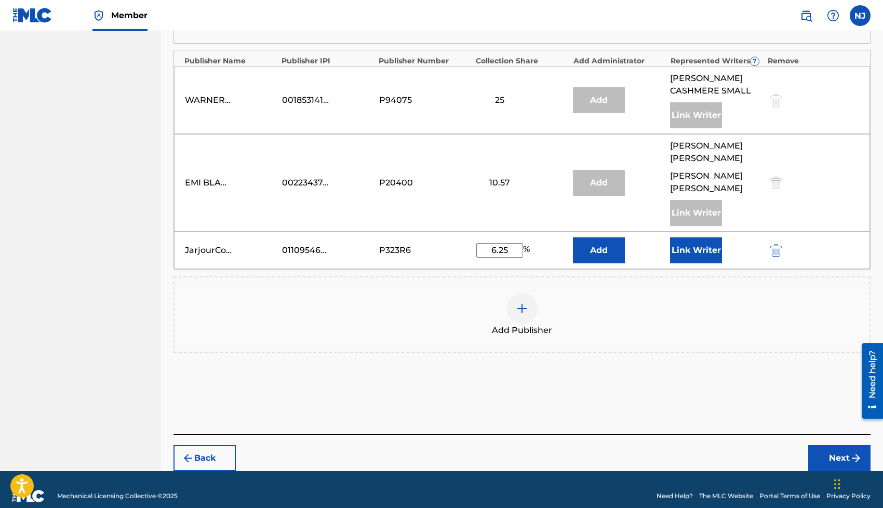
click at [822, 445] on button "Next" at bounding box center [839, 458] width 62 height 26
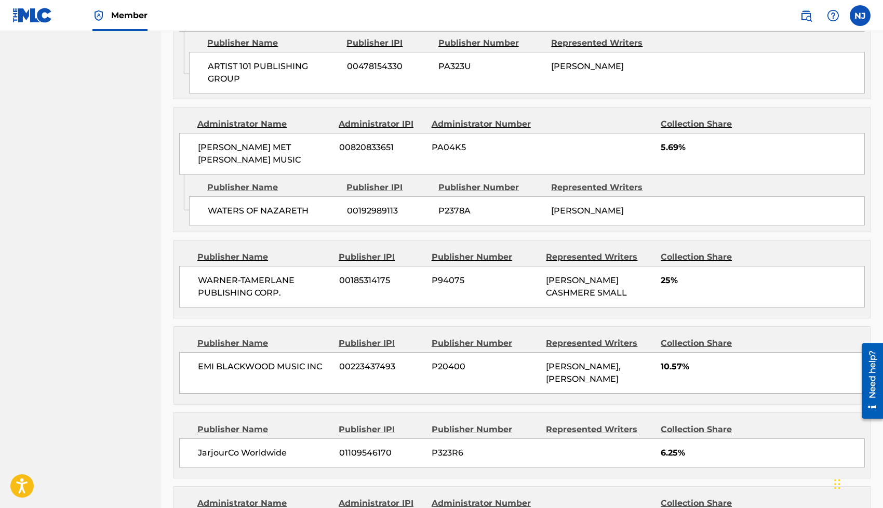
scroll to position [848, 0]
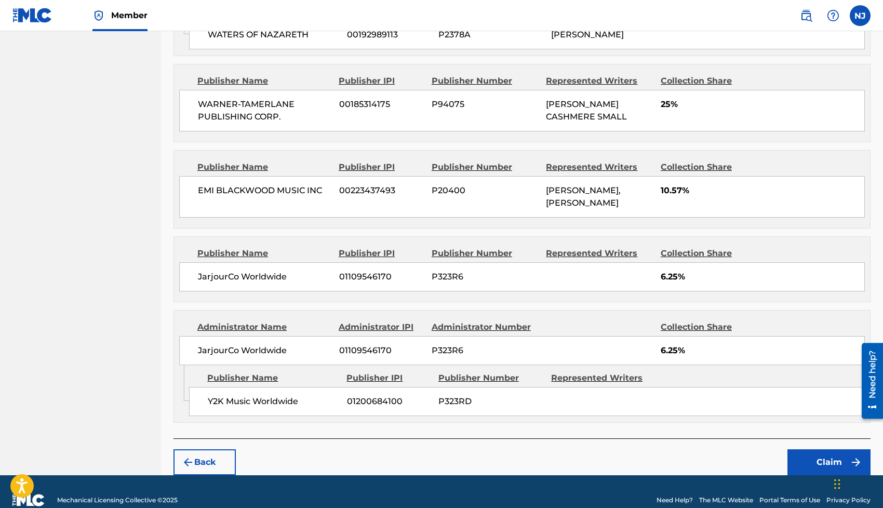
click at [808, 449] on button "Claim" at bounding box center [828, 462] width 83 height 26
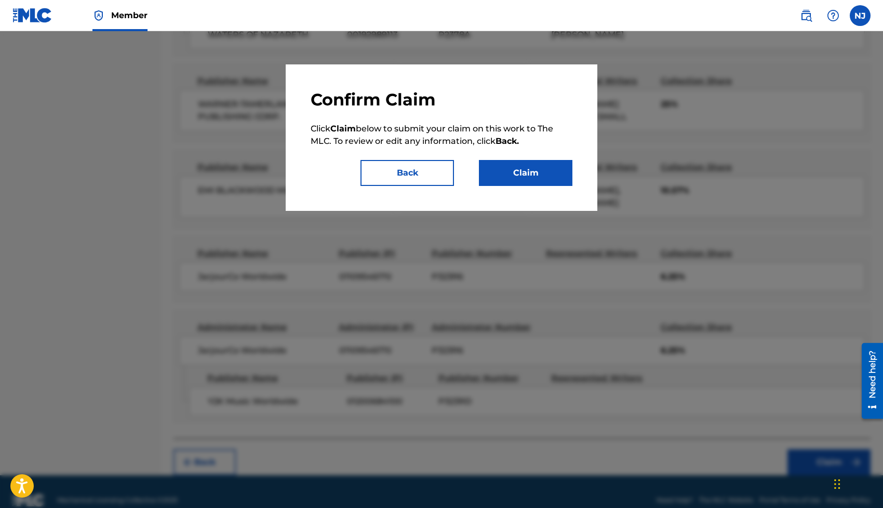
click at [512, 175] on button "Claim" at bounding box center [525, 173] width 93 height 26
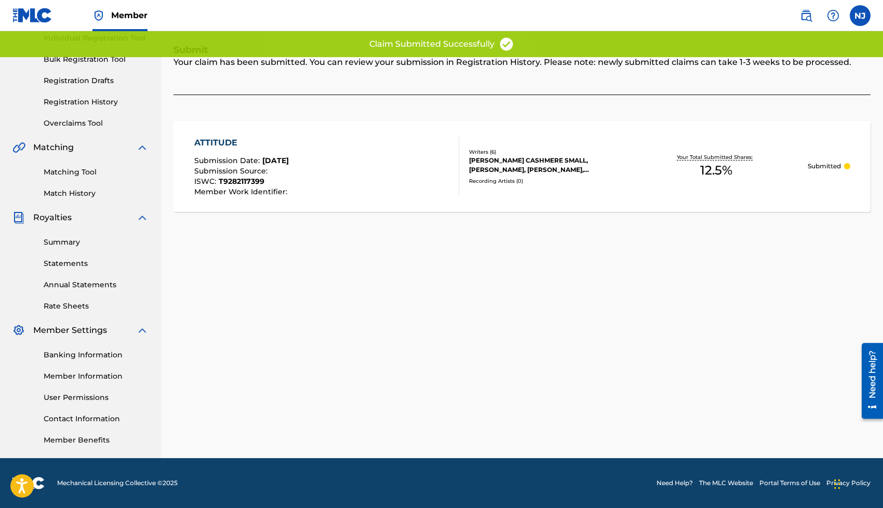
scroll to position [0, 0]
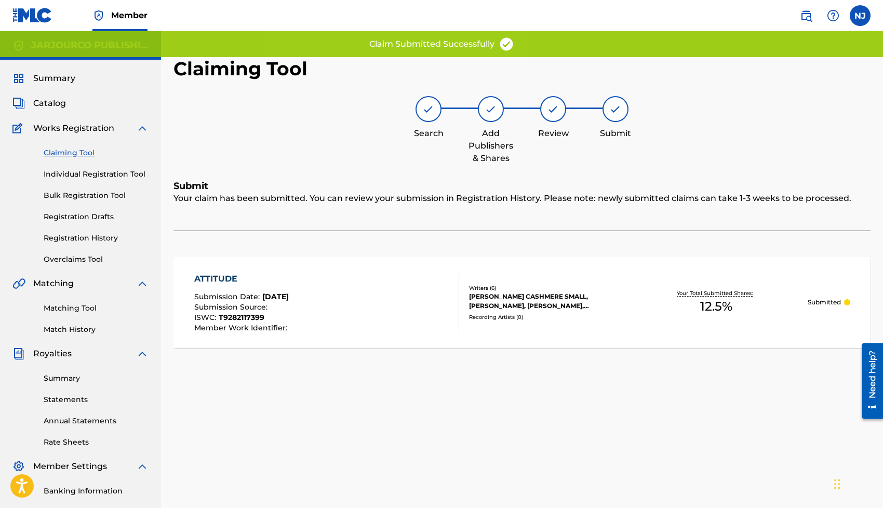
click at [83, 151] on link "Claiming Tool" at bounding box center [96, 152] width 105 height 11
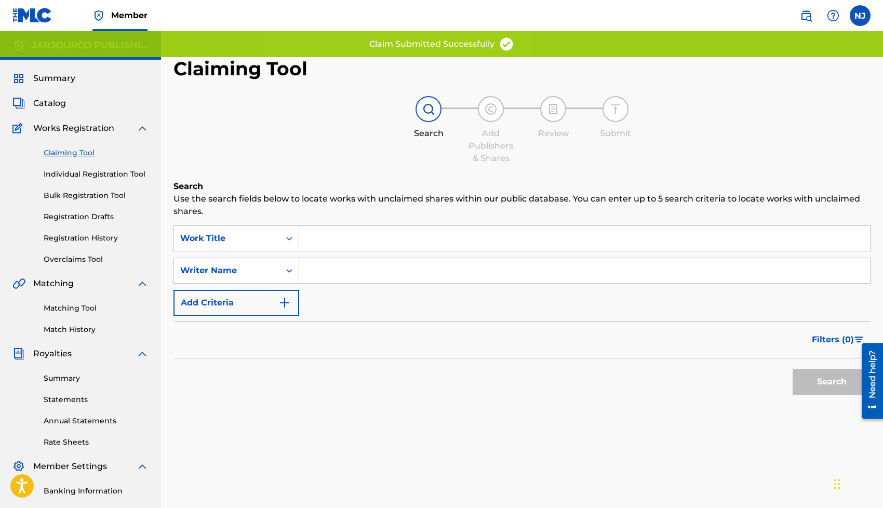
click at [361, 237] on input "Search Form" at bounding box center [584, 238] width 571 height 25
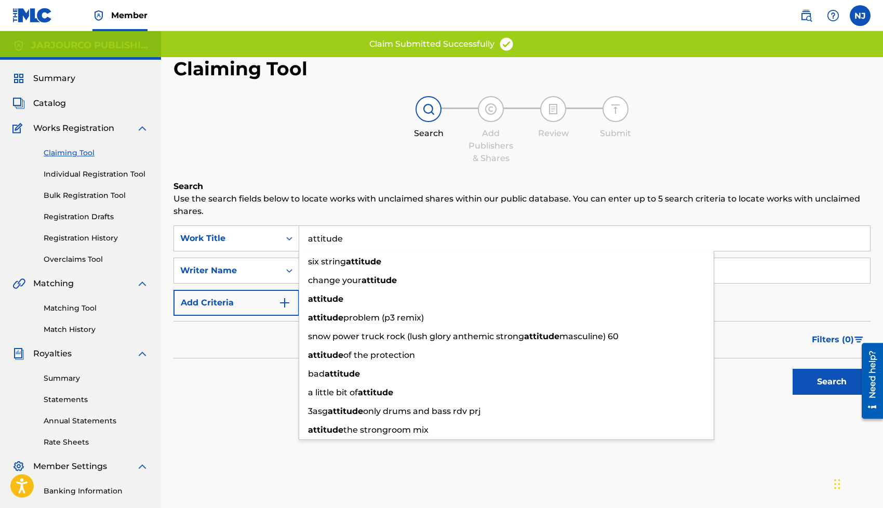
type input "attitude"
click at [346, 208] on p "Use the search fields below to locate works with unclaimed shares within our pu…" at bounding box center [521, 205] width 697 height 25
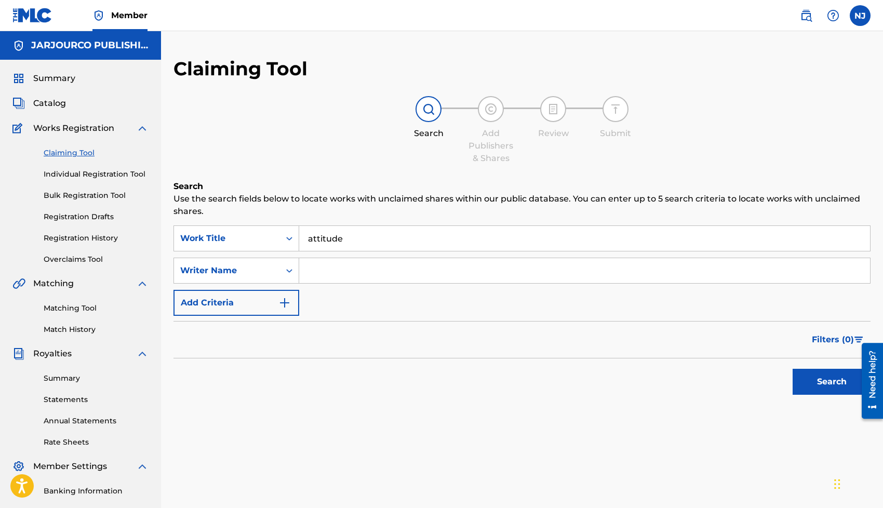
click at [332, 280] on input "Search Form" at bounding box center [584, 270] width 571 height 25
type input "caleb"
click at [793, 369] on button "Search" at bounding box center [832, 382] width 78 height 26
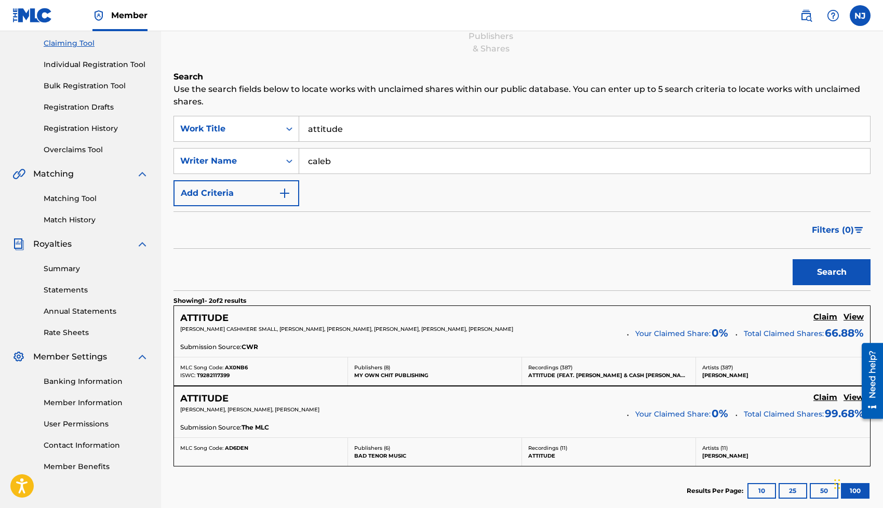
scroll to position [100, 0]
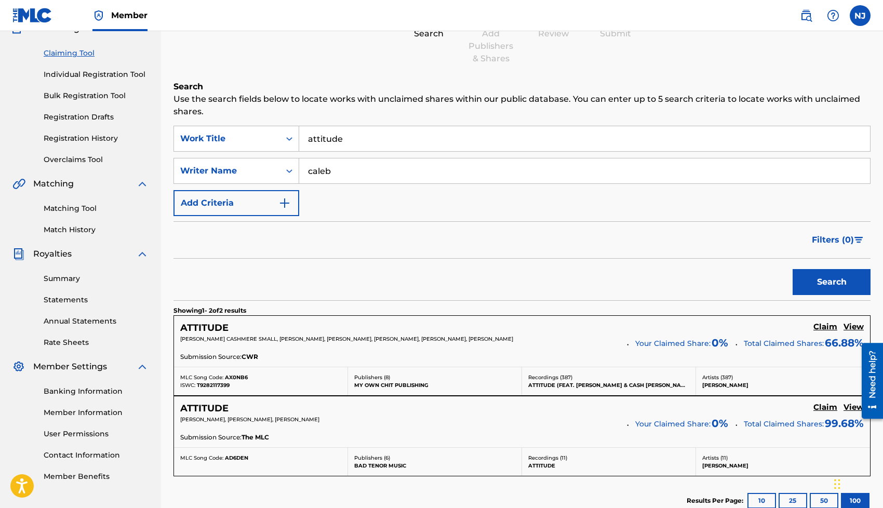
click at [324, 146] on input "attitude" at bounding box center [584, 138] width 571 height 25
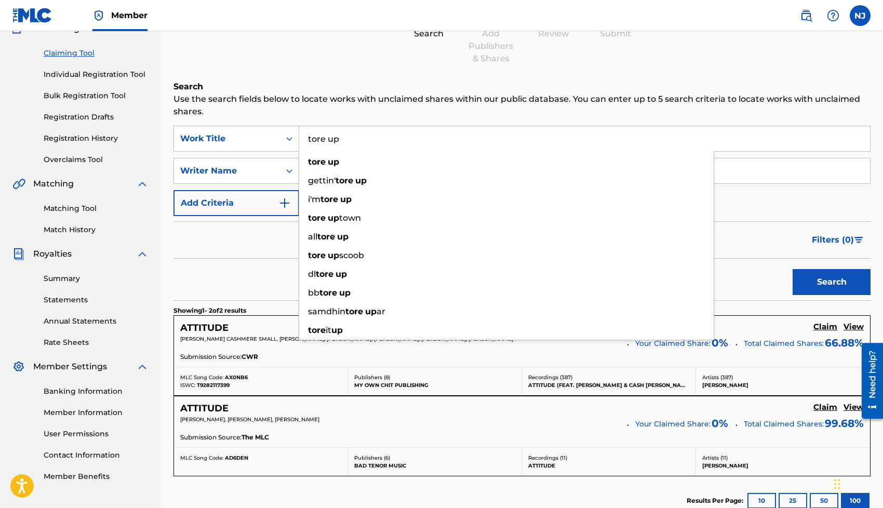
type input "tore up"
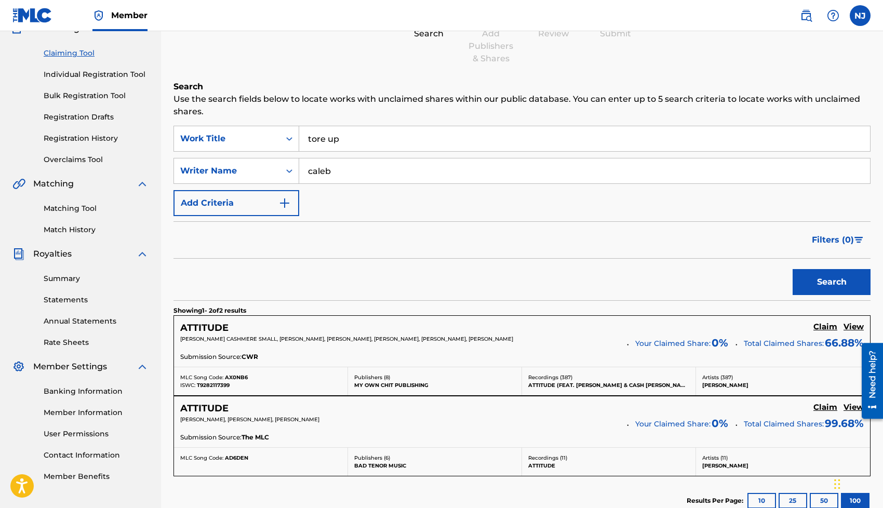
click at [296, 91] on h6 "Search" at bounding box center [521, 86] width 697 height 12
click at [314, 159] on input "caleb" at bounding box center [584, 170] width 571 height 25
click at [837, 282] on button "Search" at bounding box center [832, 282] width 78 height 26
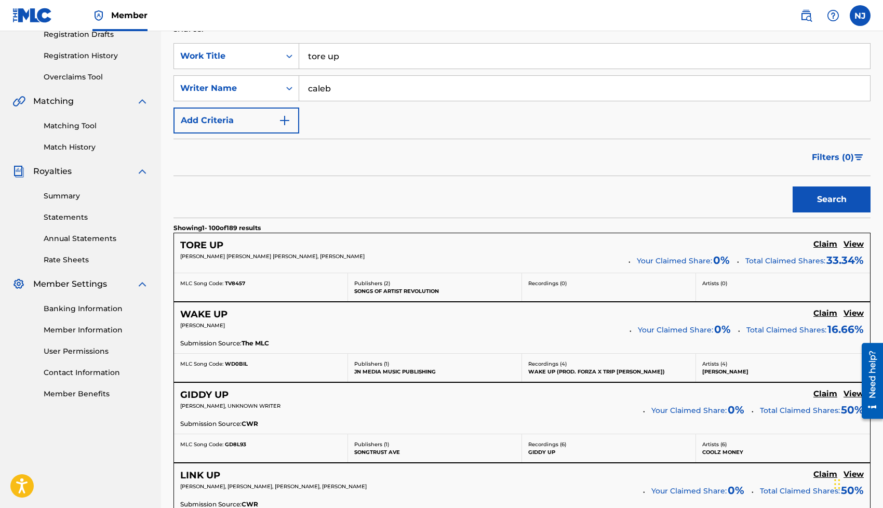
scroll to position [133, 0]
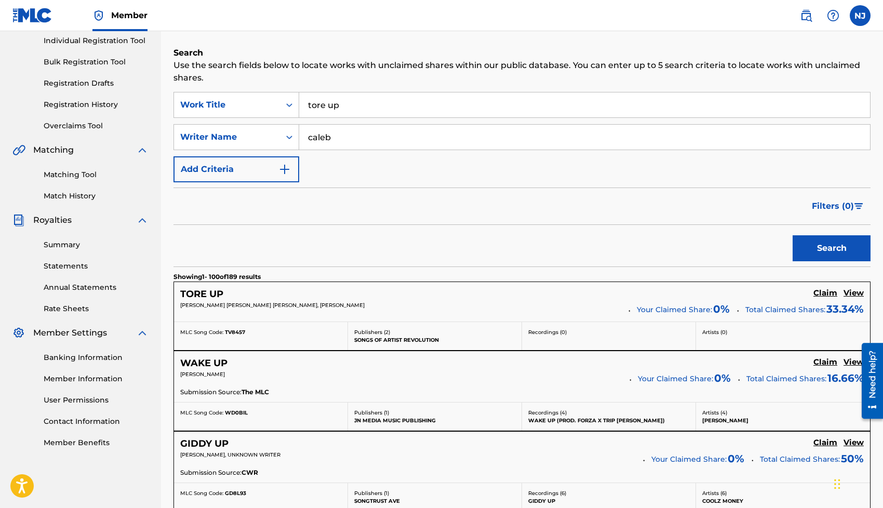
click at [359, 144] on input "caleb" at bounding box center [584, 137] width 571 height 25
click at [793, 235] on button "Search" at bounding box center [832, 248] width 78 height 26
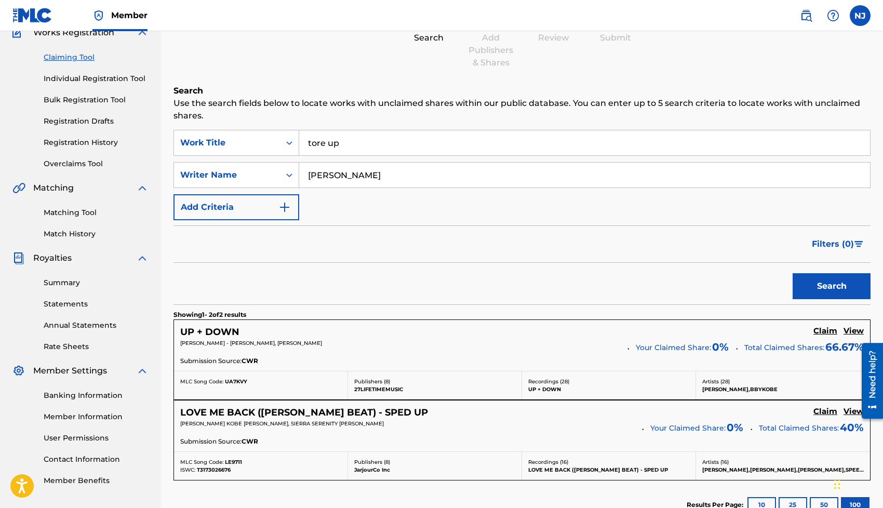
scroll to position [93, 0]
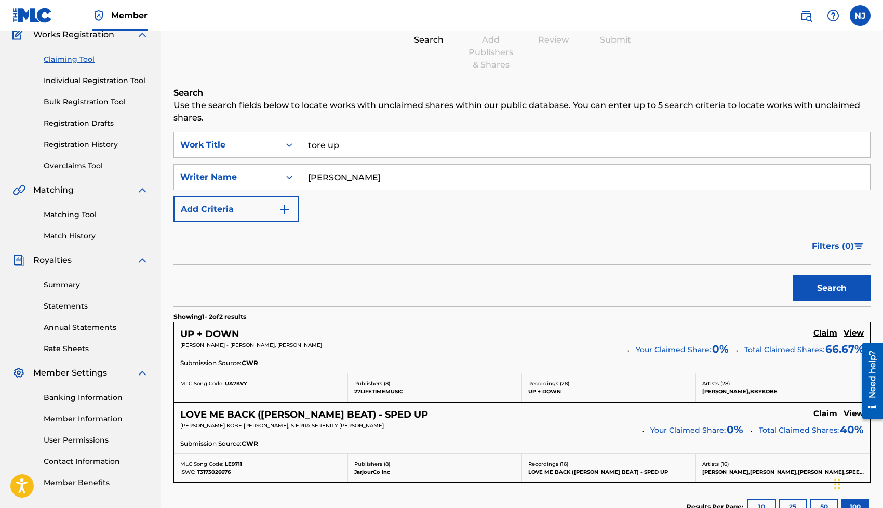
click at [375, 176] on input "[PERSON_NAME]" at bounding box center [584, 177] width 571 height 25
click at [355, 178] on input "[PERSON_NAME]" at bounding box center [584, 177] width 571 height 25
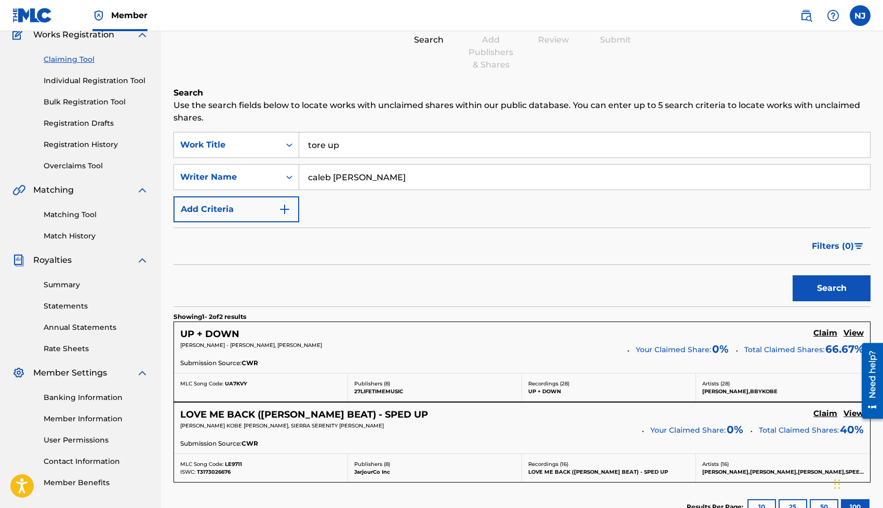
click at [793, 275] on button "Search" at bounding box center [832, 288] width 78 height 26
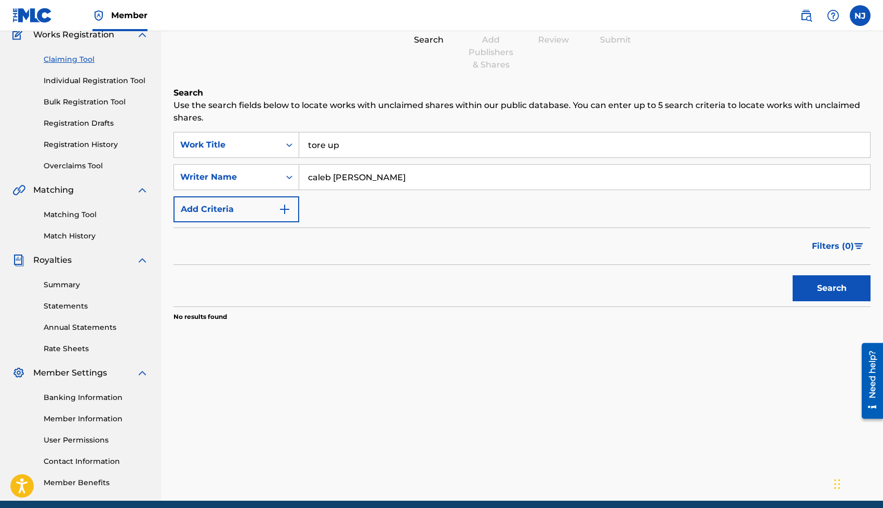
drag, startPoint x: 365, startPoint y: 179, endPoint x: 331, endPoint y: 179, distance: 34.3
click at [331, 179] on input "caleb [PERSON_NAME]" at bounding box center [584, 177] width 571 height 25
type input "[PERSON_NAME]"
click at [793, 275] on button "Search" at bounding box center [832, 288] width 78 height 26
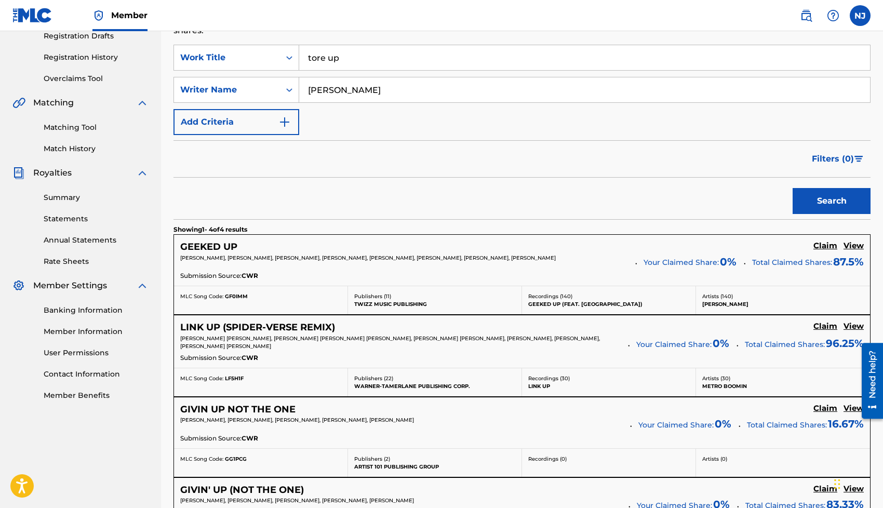
scroll to position [196, 0]
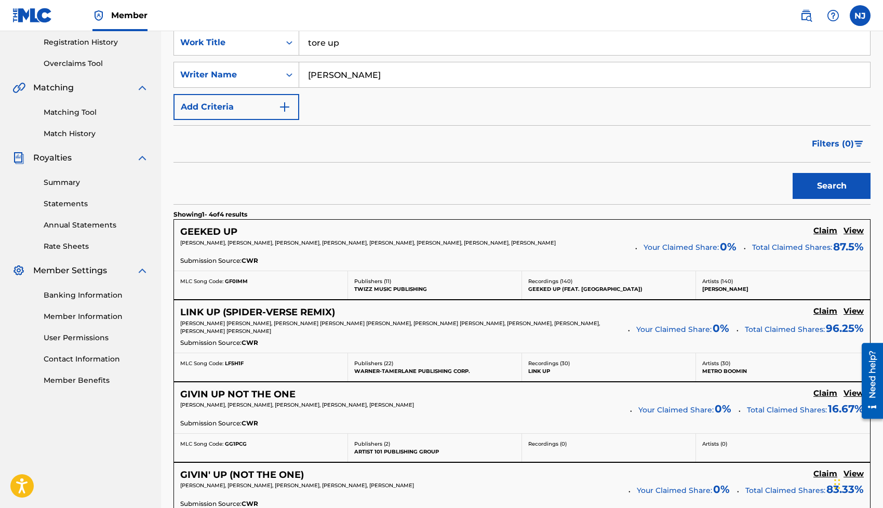
click at [854, 229] on h5 "View" at bounding box center [853, 231] width 20 height 10
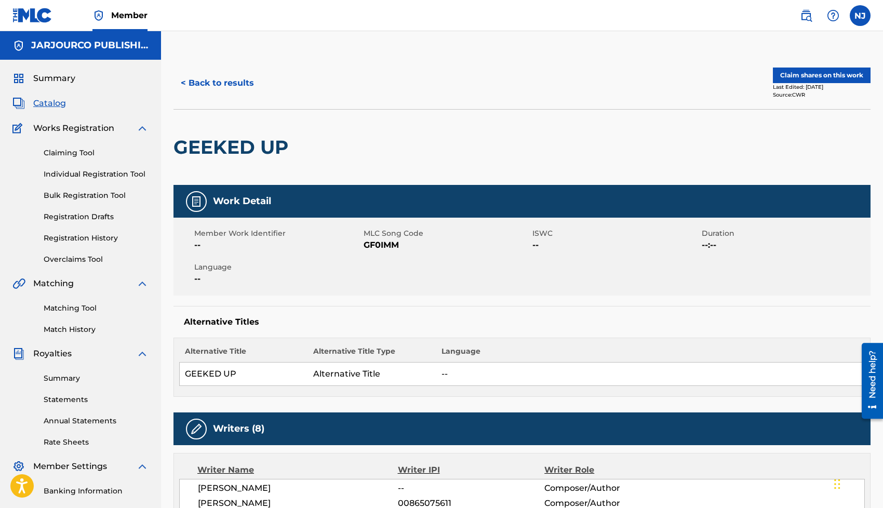
click at [806, 79] on button "Claim shares on this work" at bounding box center [822, 76] width 98 height 16
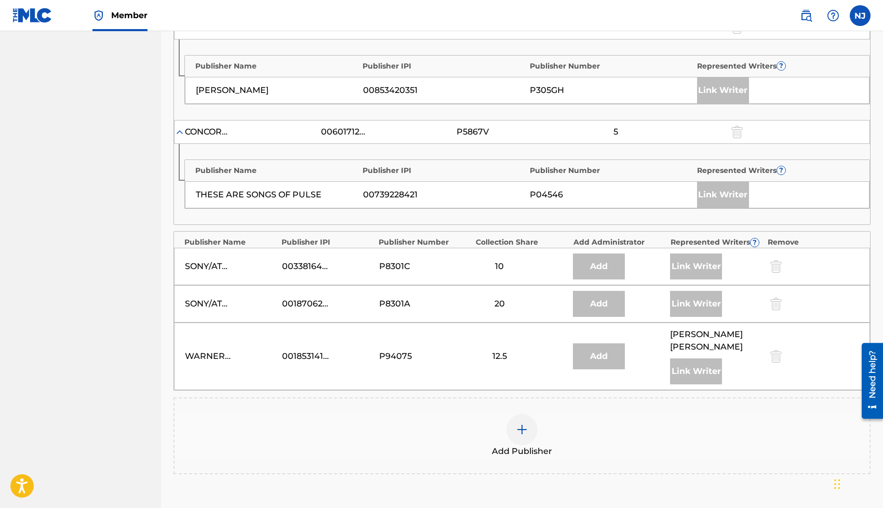
scroll to position [597, 0]
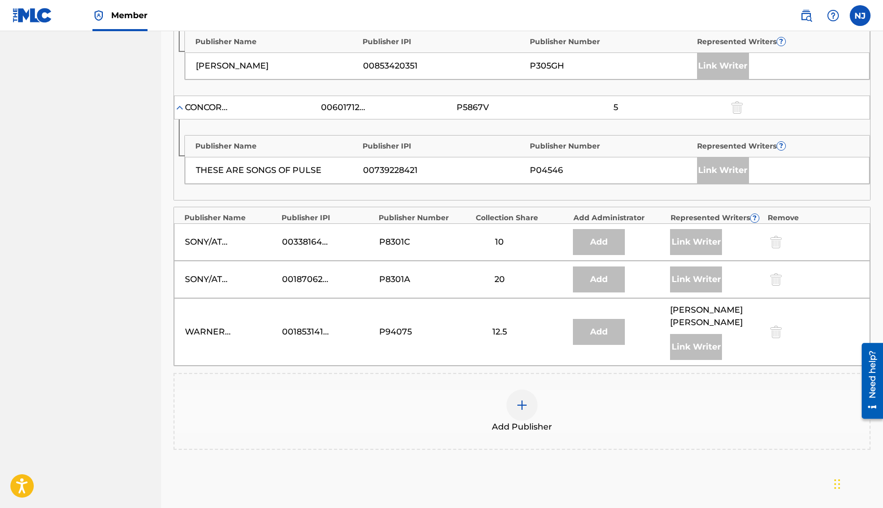
click at [522, 399] on img at bounding box center [522, 405] width 12 height 12
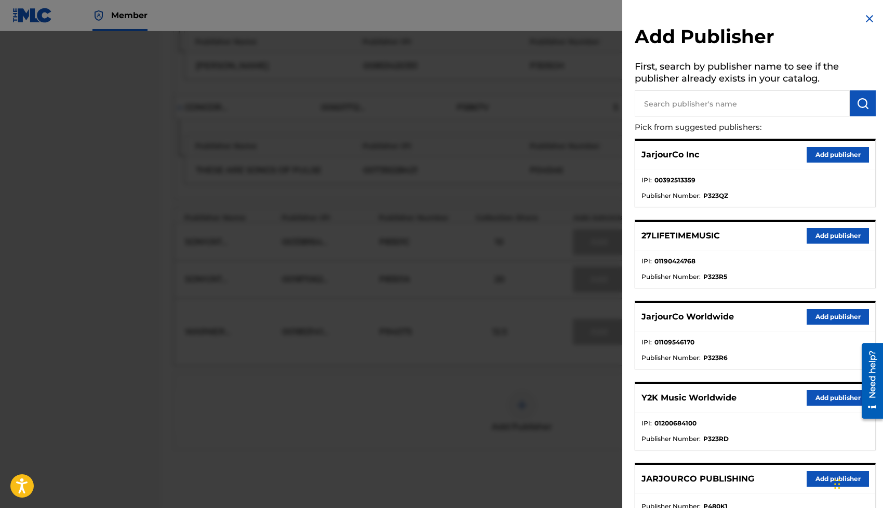
click at [814, 319] on button "Add publisher" at bounding box center [838, 317] width 62 height 16
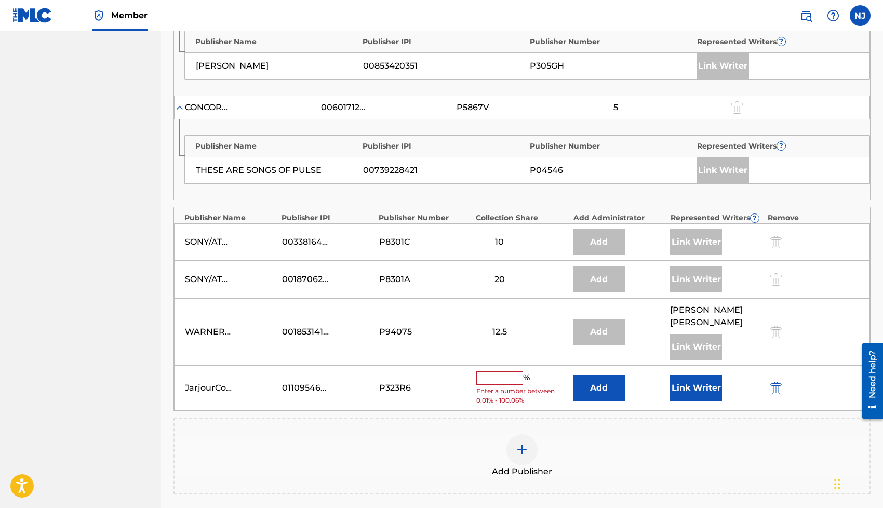
click at [497, 371] on input "text" at bounding box center [499, 378] width 47 height 14
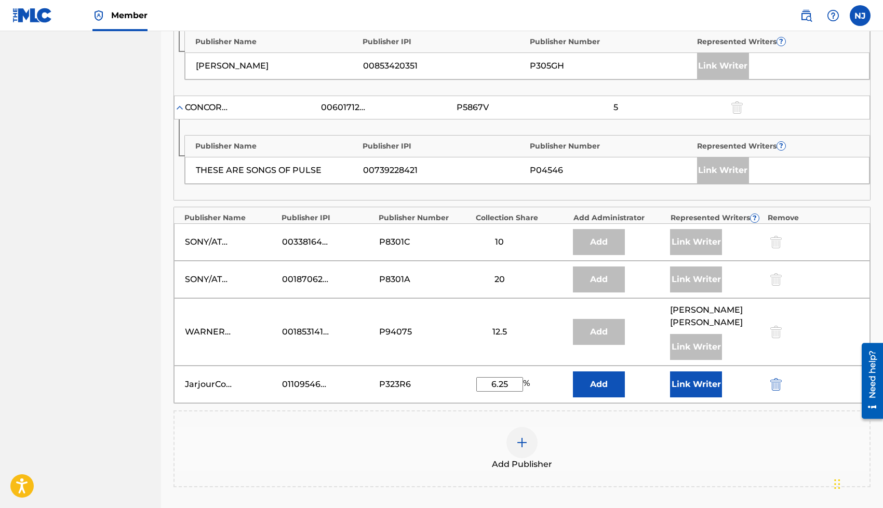
type input "6.25"
click at [452, 410] on div "Add Publisher" at bounding box center [521, 448] width 697 height 77
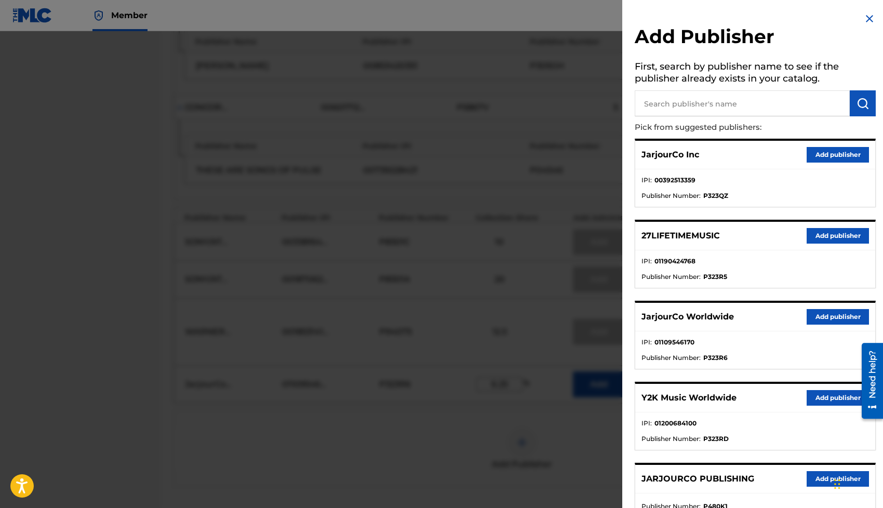
click at [582, 250] on div at bounding box center [441, 285] width 883 height 508
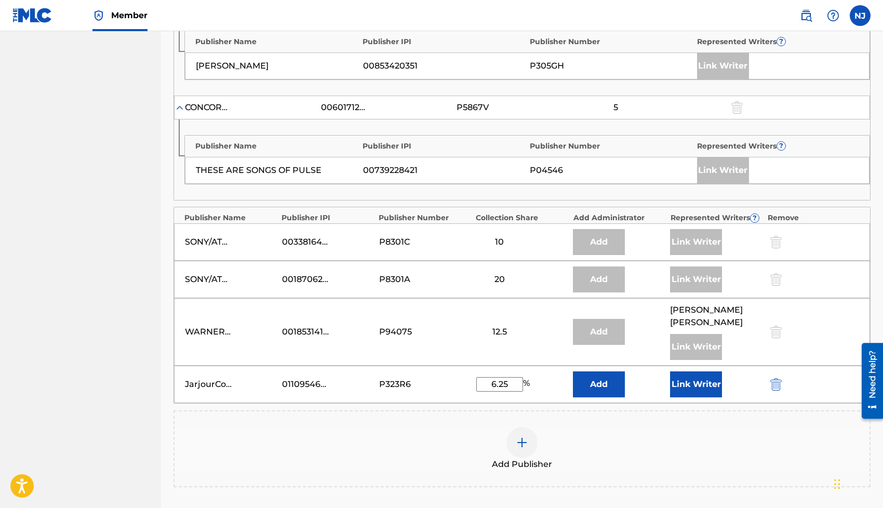
click at [673, 371] on button "Link Writer" at bounding box center [696, 384] width 52 height 26
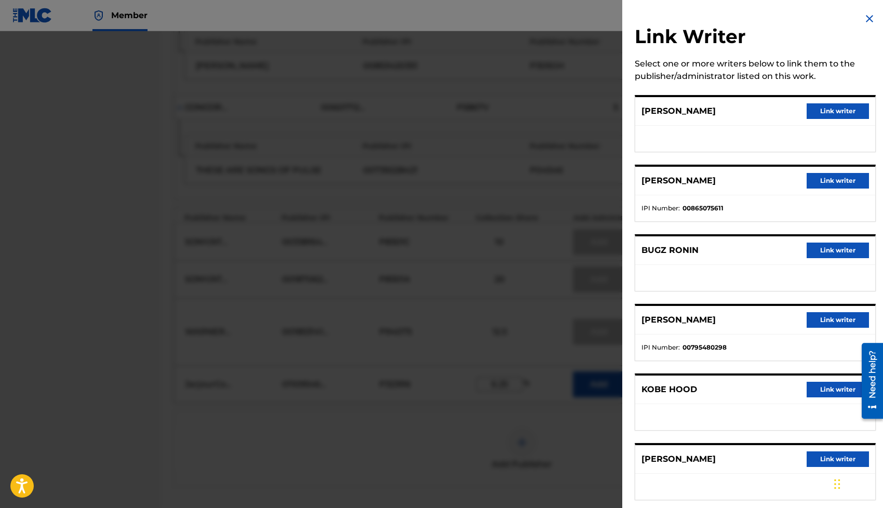
click at [816, 386] on button "Link writer" at bounding box center [838, 390] width 62 height 16
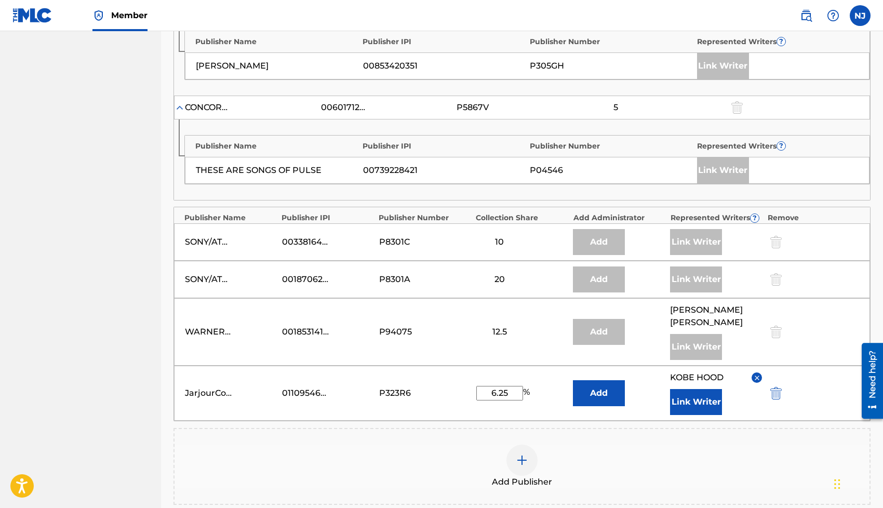
click at [520, 454] on img at bounding box center [522, 460] width 12 height 12
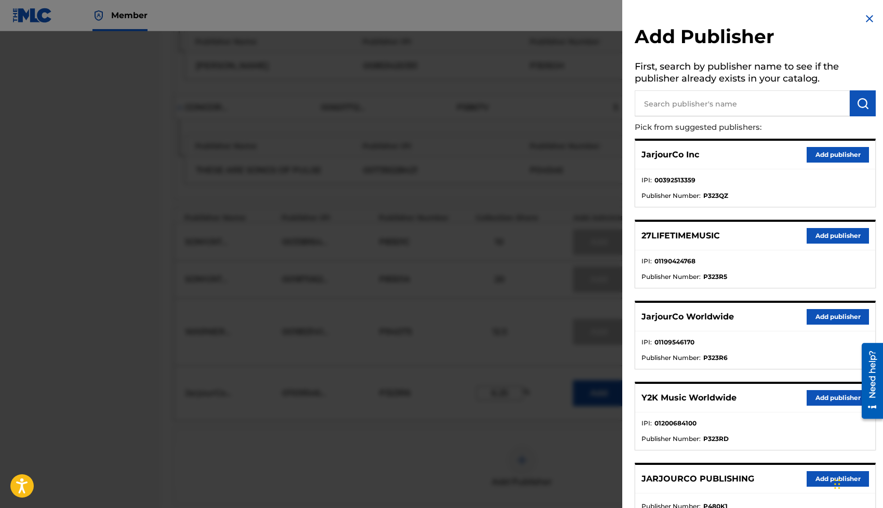
click at [821, 399] on button "Add publisher" at bounding box center [838, 398] width 62 height 16
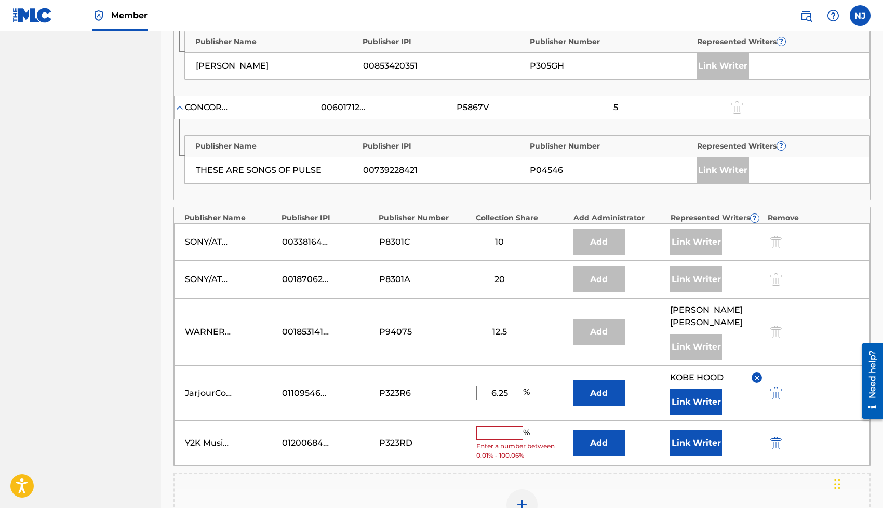
click at [485, 426] on input "text" at bounding box center [499, 433] width 47 height 14
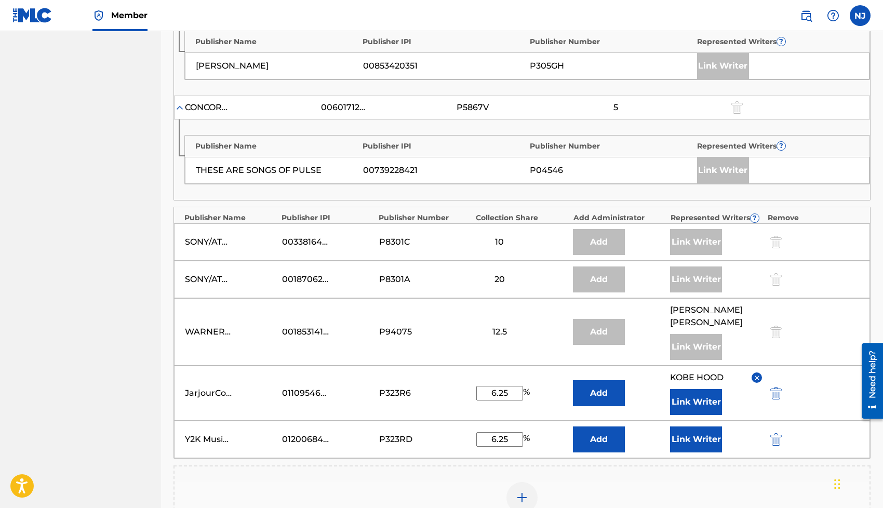
type input "6.25"
click at [620, 428] on button "Add" at bounding box center [599, 439] width 52 height 26
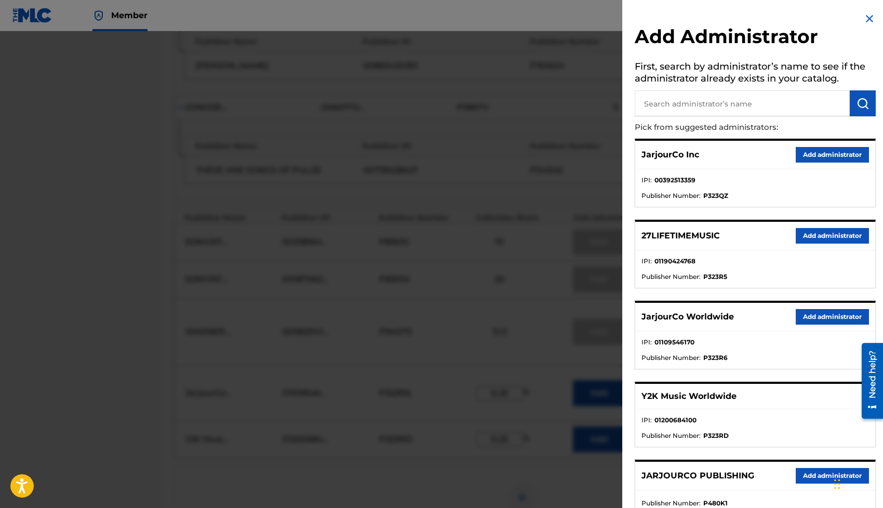
click at [801, 316] on button "Add administrator" at bounding box center [832, 317] width 73 height 16
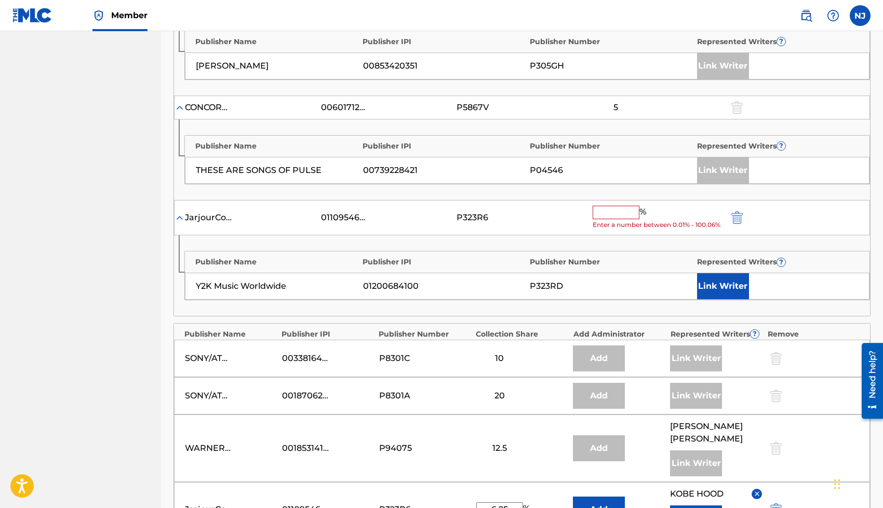
click at [631, 213] on input "text" at bounding box center [616, 213] width 47 height 14
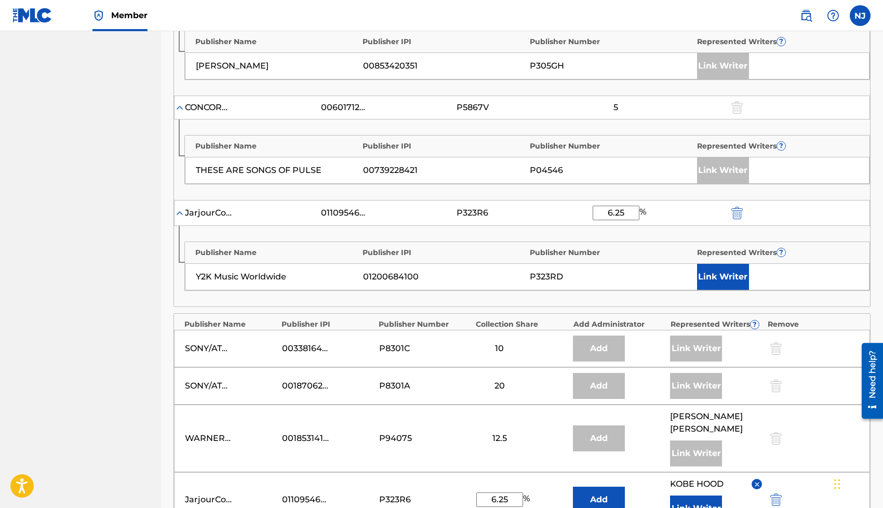
type input "6.25"
click at [719, 274] on button "Link Writer" at bounding box center [723, 277] width 52 height 26
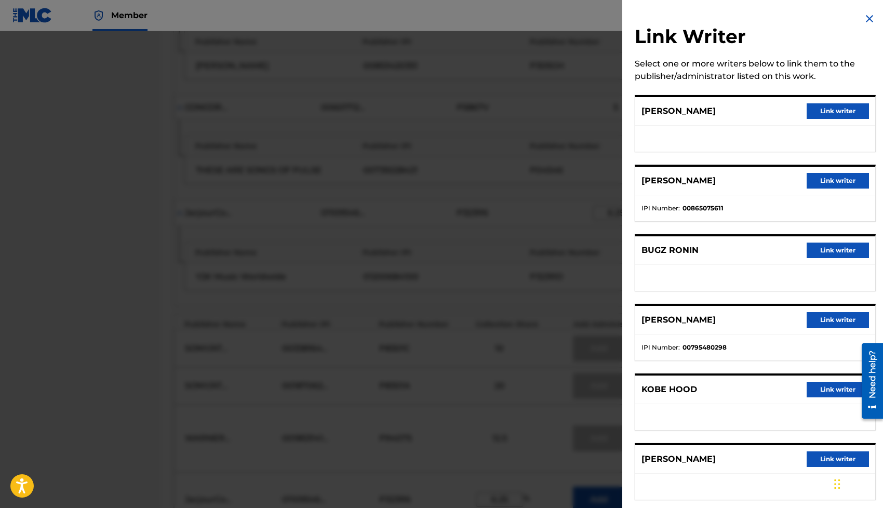
click at [823, 392] on button "Link writer" at bounding box center [838, 390] width 62 height 16
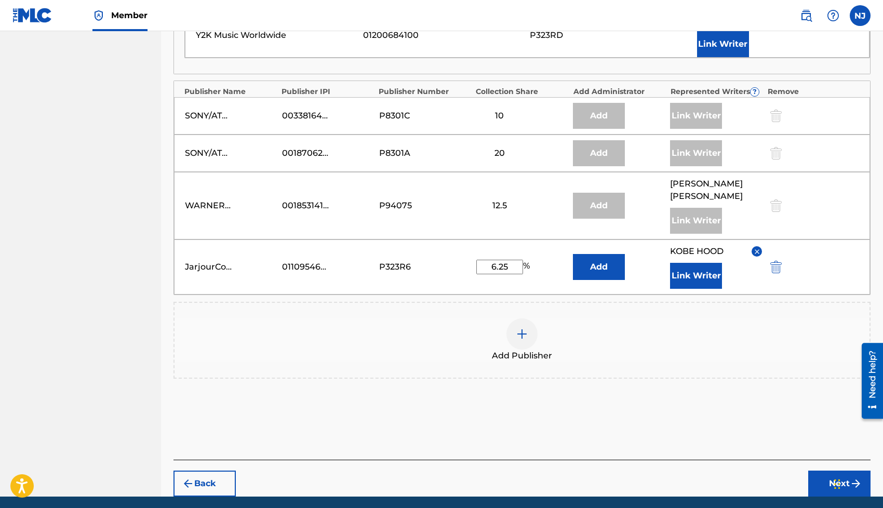
scroll to position [873, 0]
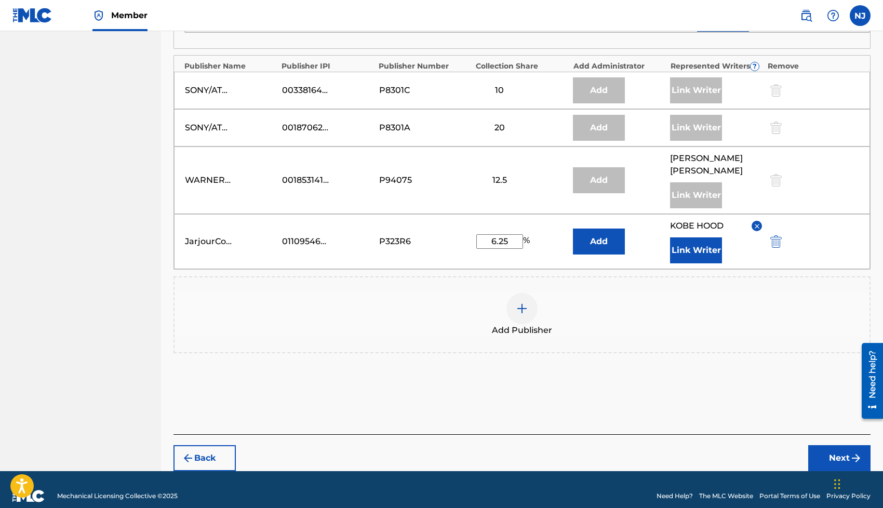
click at [829, 448] on button "Next" at bounding box center [839, 458] width 62 height 26
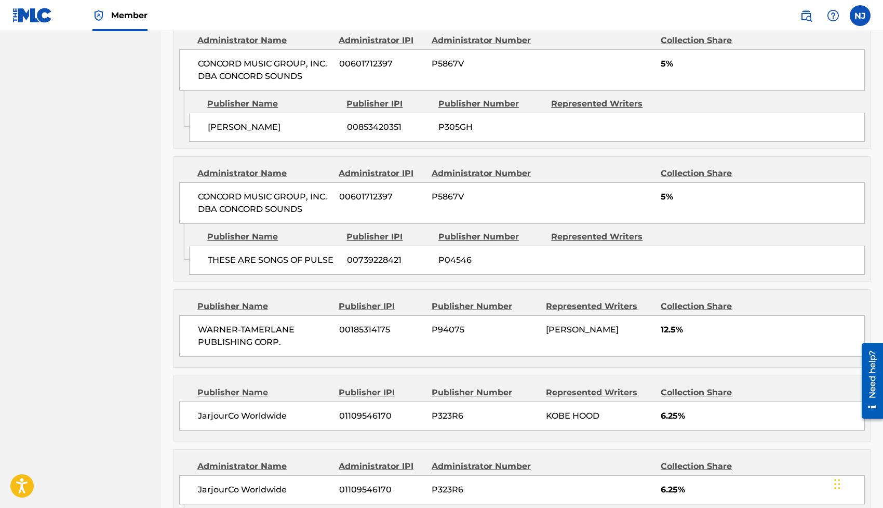
scroll to position [1083, 0]
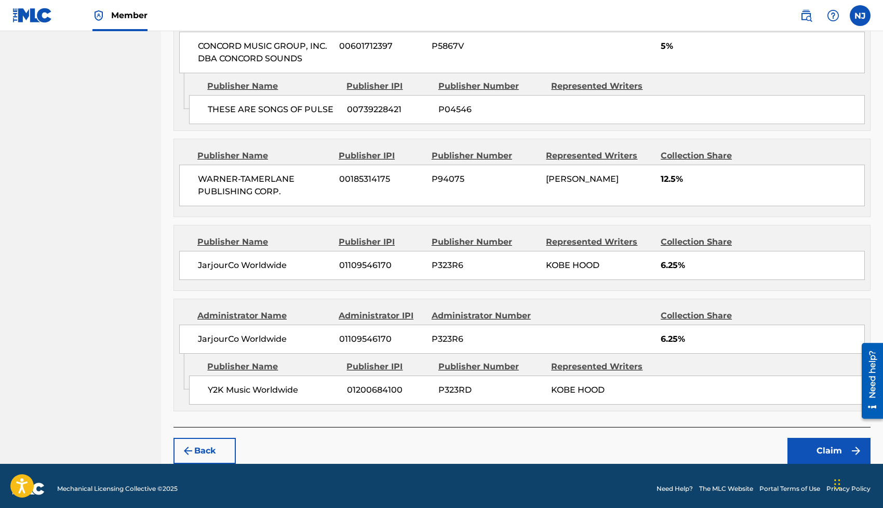
click at [809, 445] on button "Claim" at bounding box center [828, 451] width 83 height 26
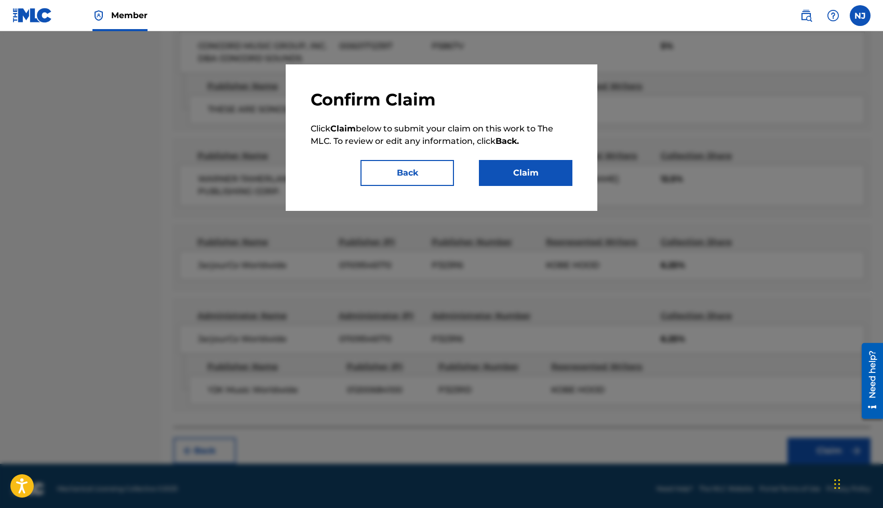
click at [539, 172] on button "Claim" at bounding box center [525, 173] width 93 height 26
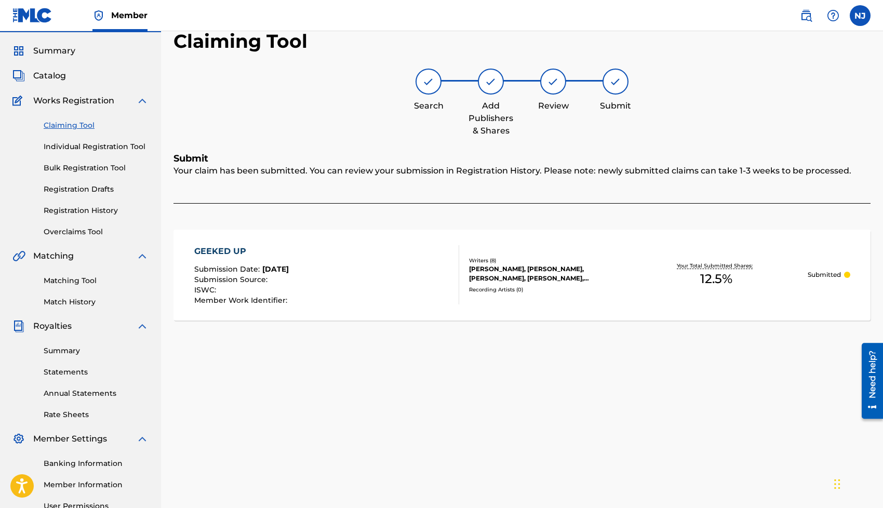
scroll to position [0, 0]
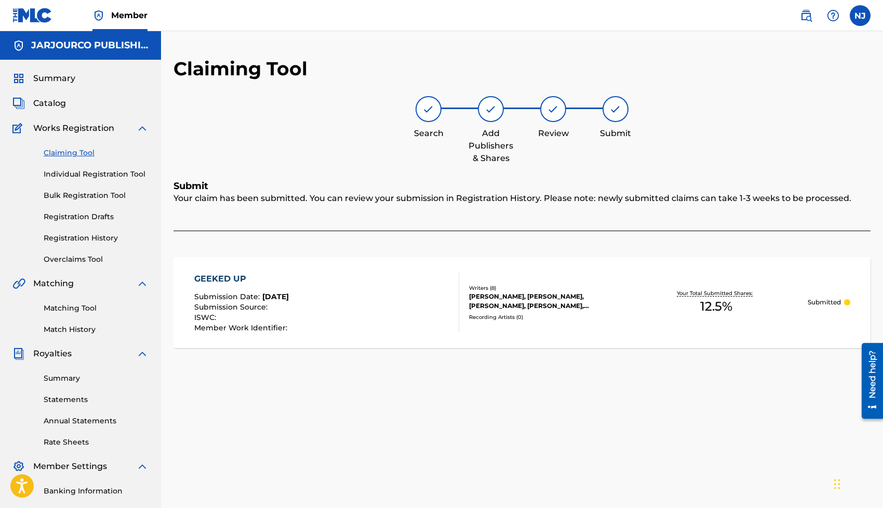
click at [52, 106] on span "Catalog" at bounding box center [49, 103] width 33 height 12
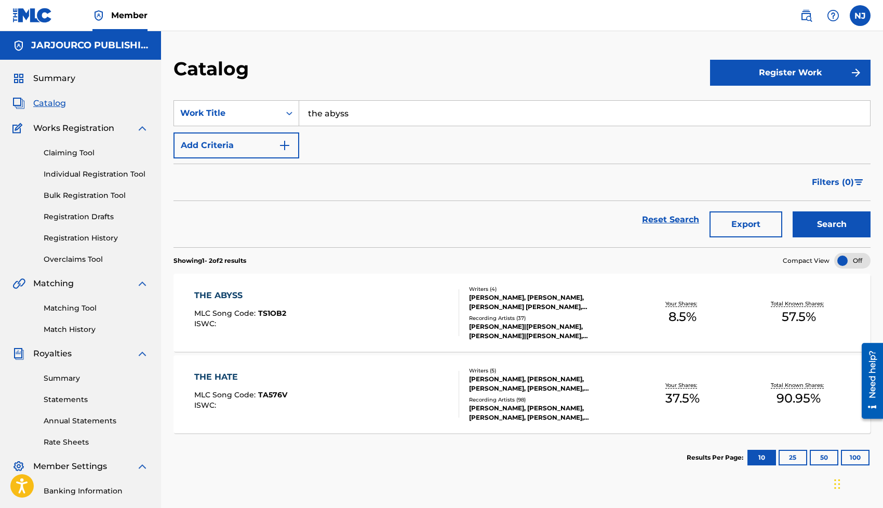
click at [374, 118] on input "the abyss" at bounding box center [584, 113] width 571 height 25
type input "tore up"
click at [793, 211] on button "Search" at bounding box center [832, 224] width 78 height 26
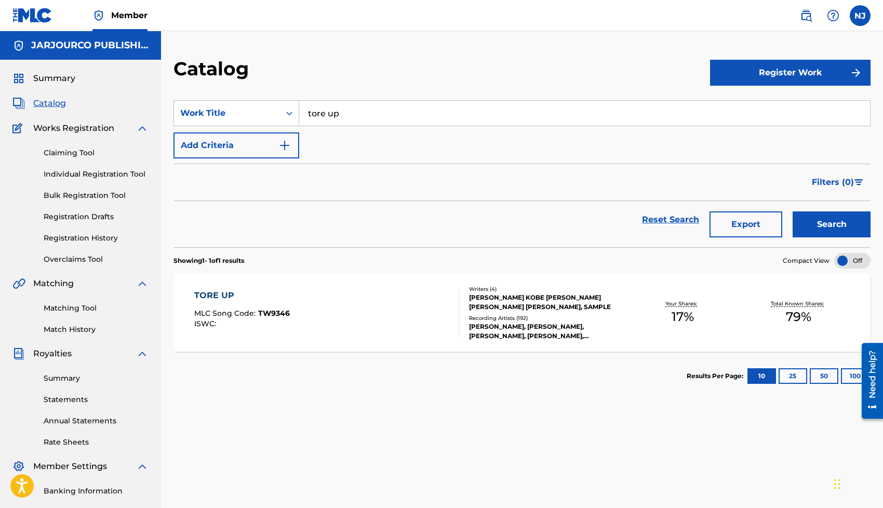
click at [435, 307] on div "TORE UP MLC Song Code : TW9346 ISWC :" at bounding box center [326, 312] width 265 height 47
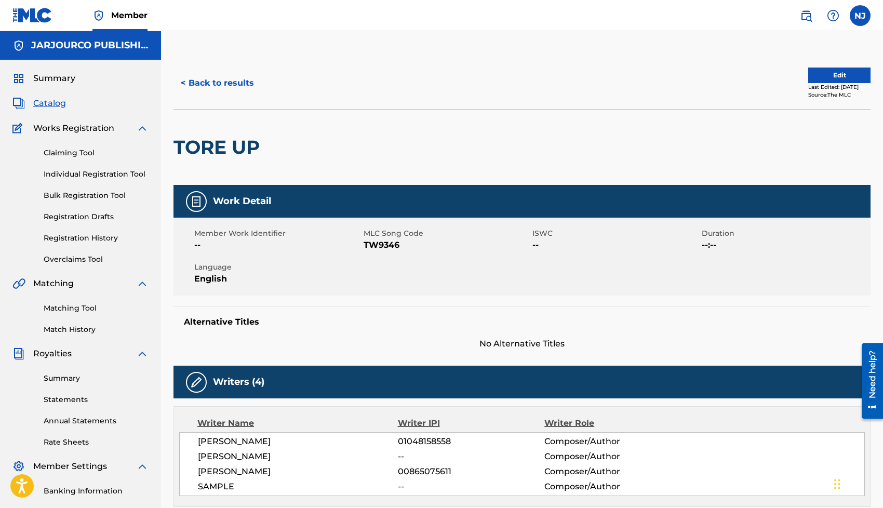
click at [62, 150] on link "Claiming Tool" at bounding box center [96, 152] width 105 height 11
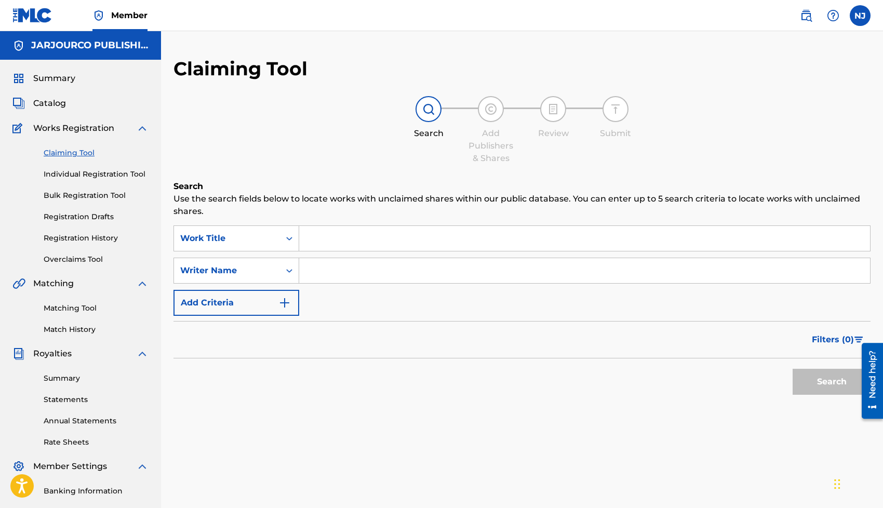
click at [328, 246] on input "Search Form" at bounding box center [584, 238] width 571 height 25
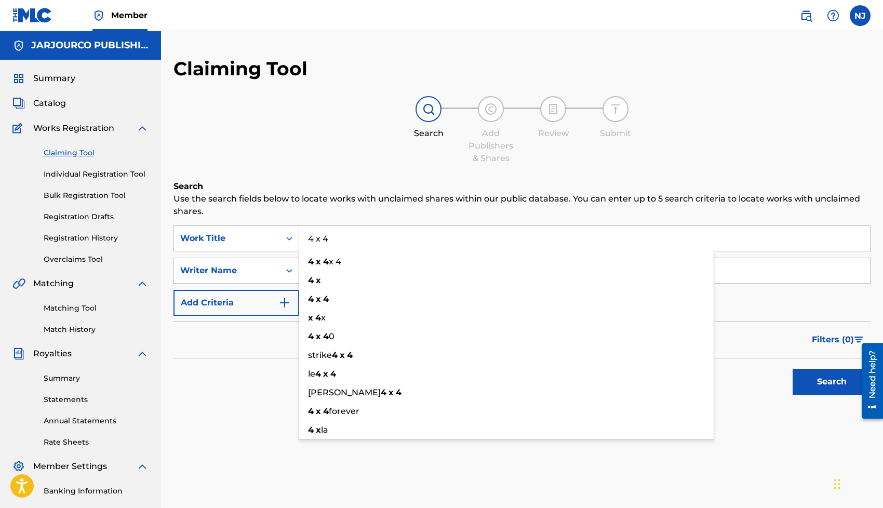
type input "4 x 4"
click at [291, 211] on p "Use the search fields below to locate works with unclaimed shares within our pu…" at bounding box center [521, 205] width 697 height 25
click at [318, 268] on input "Search Form" at bounding box center [584, 270] width 571 height 25
click at [793, 369] on button "Search" at bounding box center [832, 382] width 78 height 26
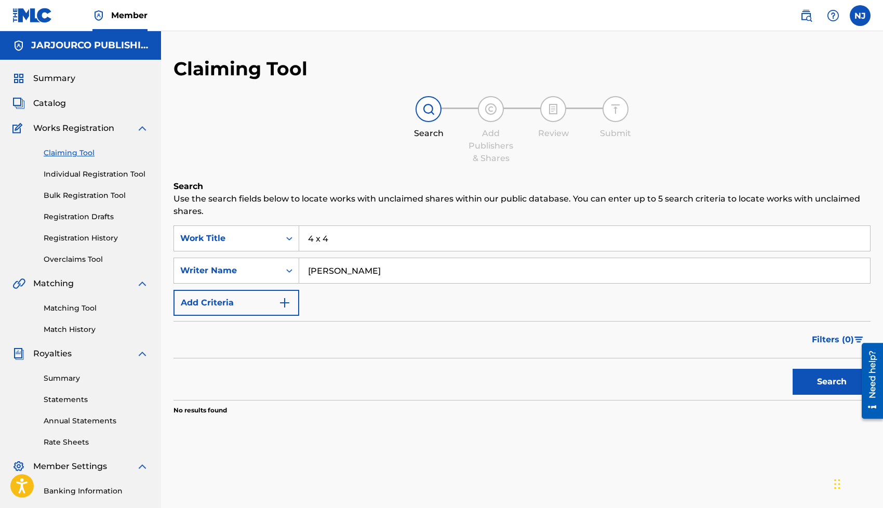
click at [370, 275] on input "[PERSON_NAME]" at bounding box center [584, 270] width 571 height 25
type input "[PERSON_NAME]"
click at [793, 369] on button "Search" at bounding box center [832, 382] width 78 height 26
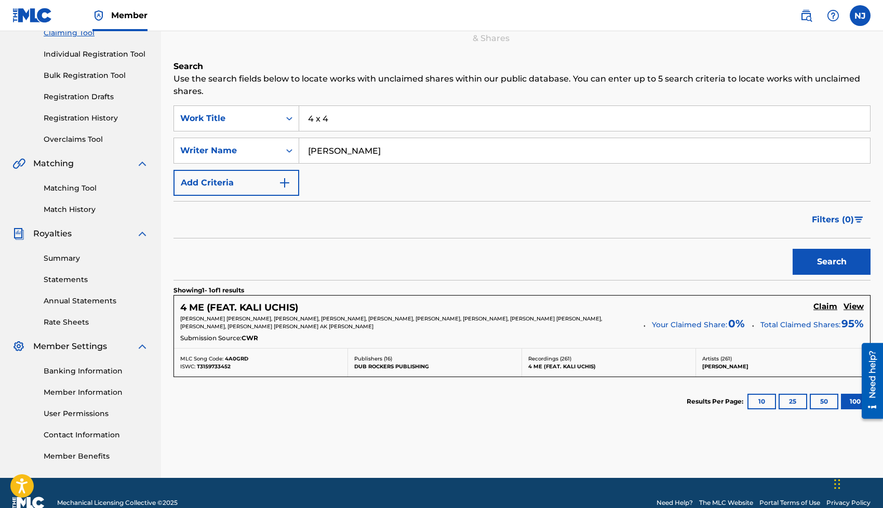
scroll to position [139, 0]
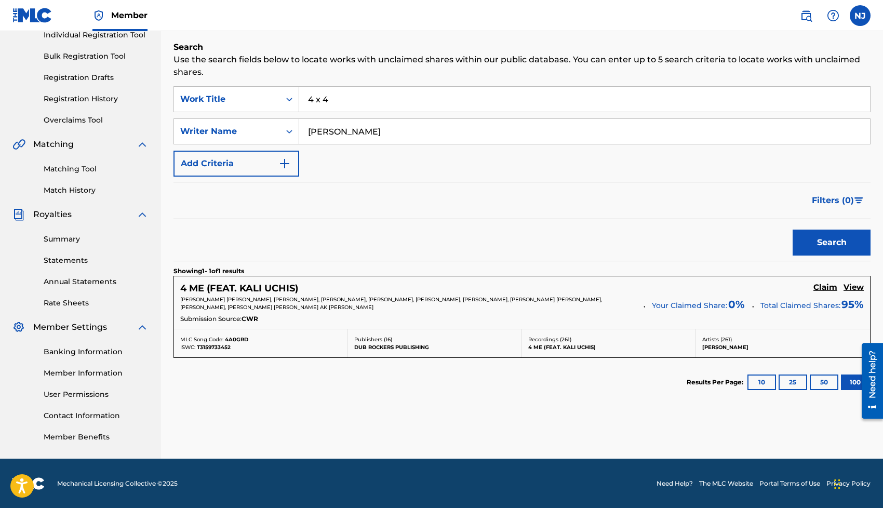
click at [324, 99] on input "4 x 4" at bounding box center [584, 99] width 571 height 25
type input "4x4"
click at [793, 230] on button "Search" at bounding box center [832, 243] width 78 height 26
click at [852, 287] on h5 "View" at bounding box center [853, 288] width 20 height 10
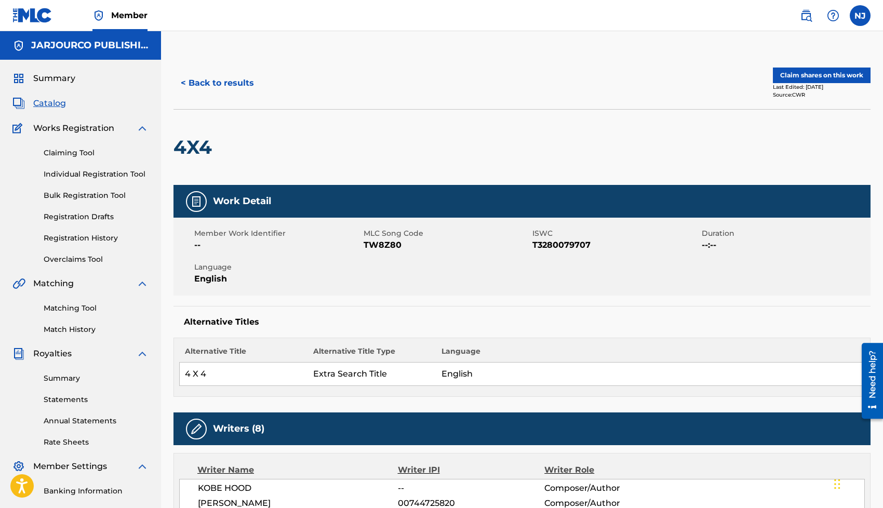
click at [784, 75] on button "Claim shares on this work" at bounding box center [822, 76] width 98 height 16
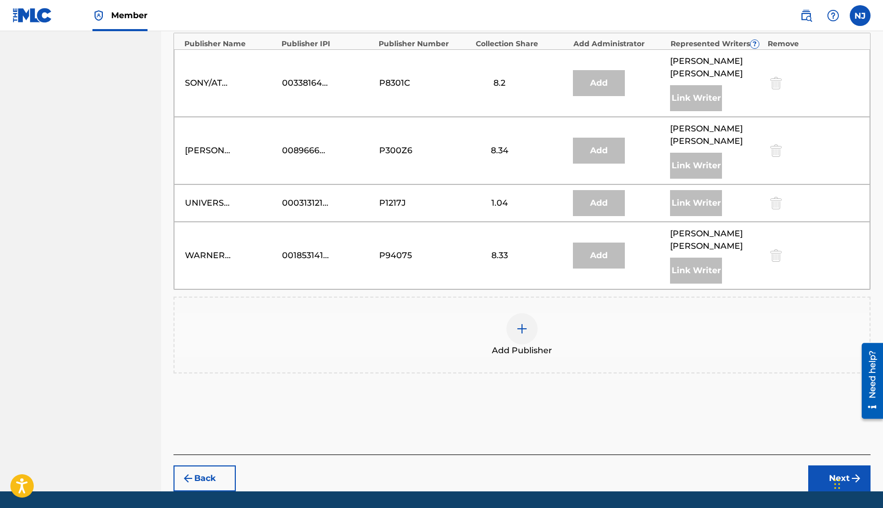
scroll to position [1005, 0]
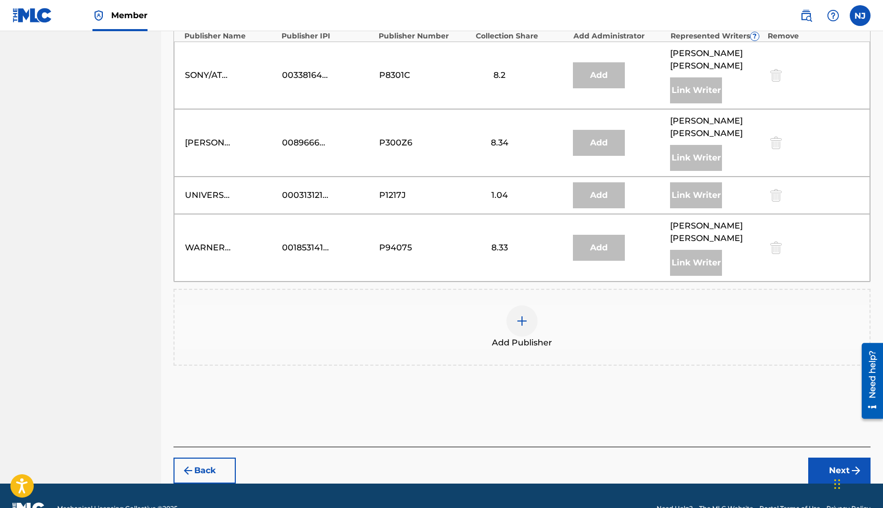
click at [527, 315] on img at bounding box center [522, 321] width 12 height 12
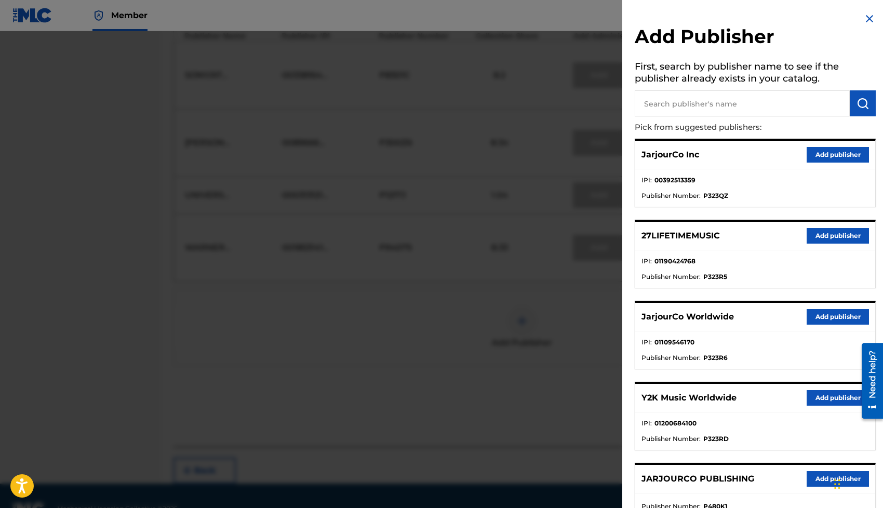
click at [809, 318] on button "Add publisher" at bounding box center [838, 317] width 62 height 16
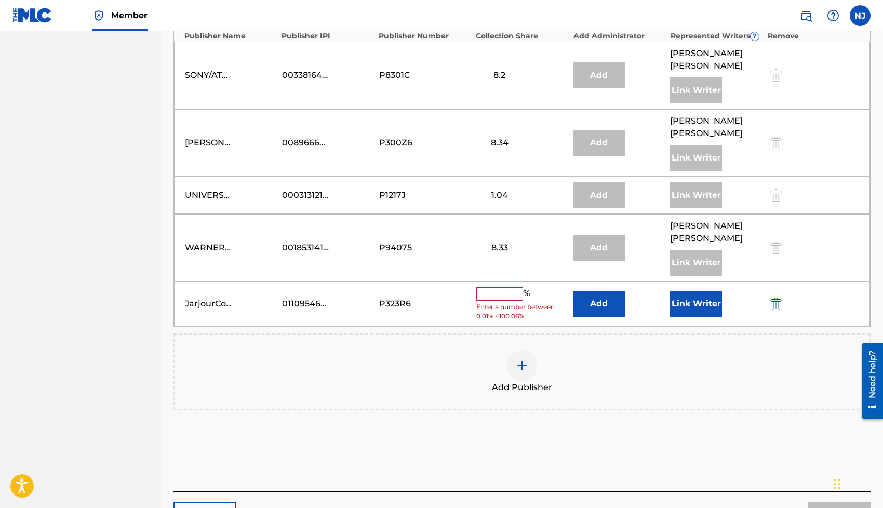
click at [503, 287] on input "text" at bounding box center [499, 294] width 47 height 14
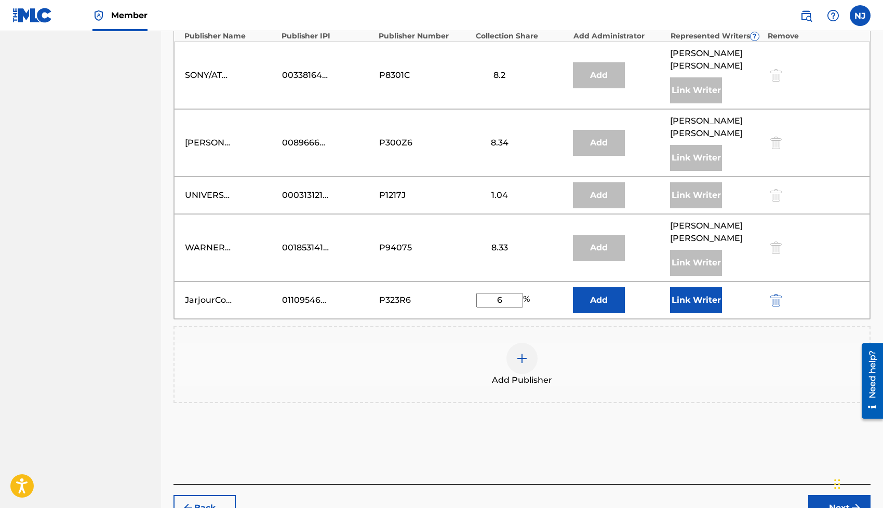
type input "6"
click at [708, 287] on button "Link Writer" at bounding box center [696, 300] width 52 height 26
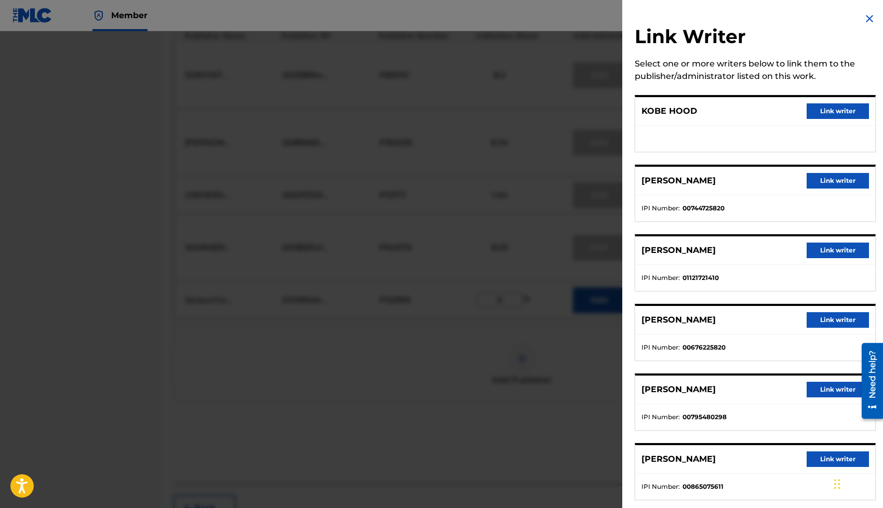
click at [822, 113] on button "Link writer" at bounding box center [838, 111] width 62 height 16
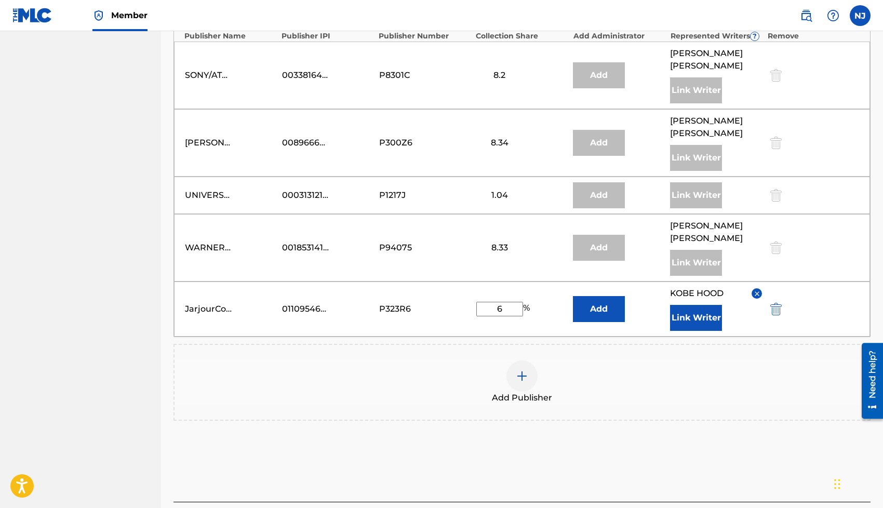
click at [526, 370] on img at bounding box center [522, 376] width 12 height 12
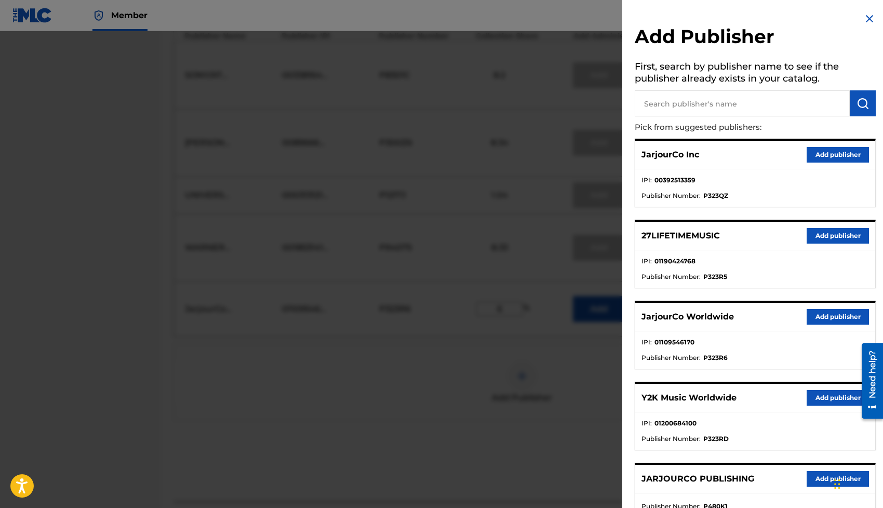
click at [810, 394] on button "Add publisher" at bounding box center [838, 398] width 62 height 16
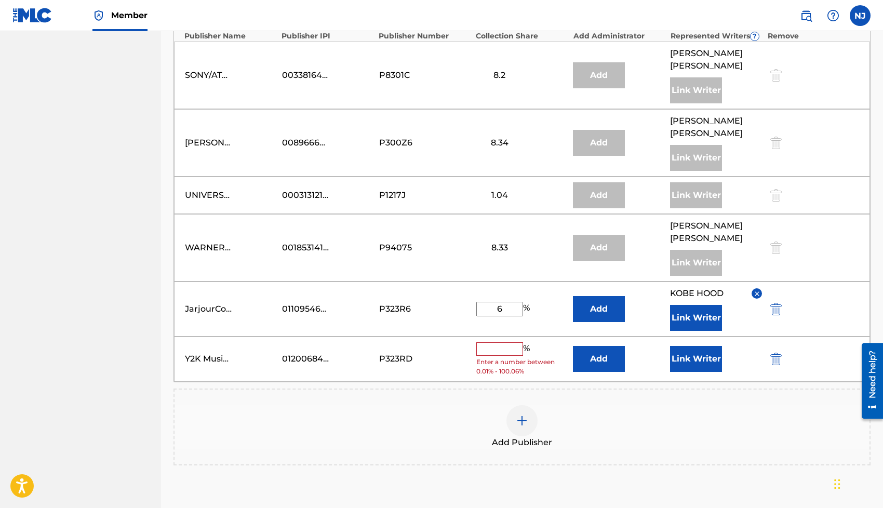
click at [595, 346] on button "Add" at bounding box center [599, 359] width 52 height 26
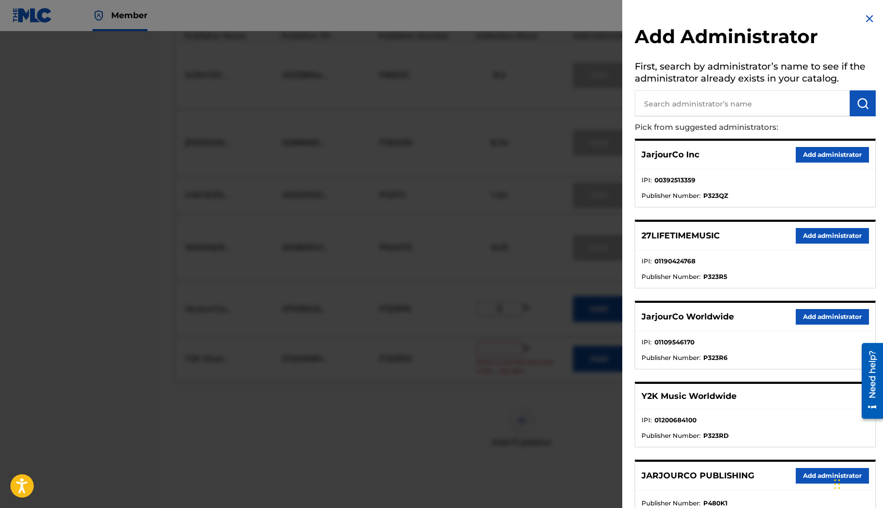
click at [804, 313] on button "Add administrator" at bounding box center [832, 317] width 73 height 16
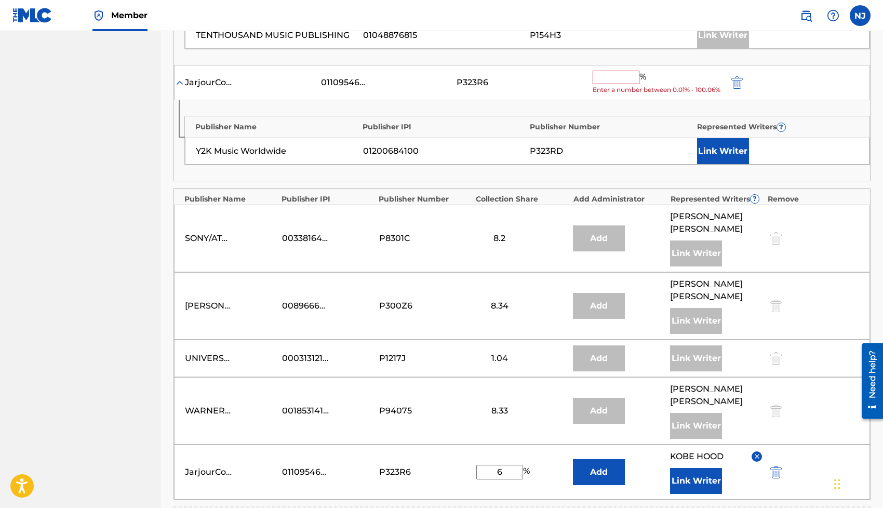
scroll to position [940, 0]
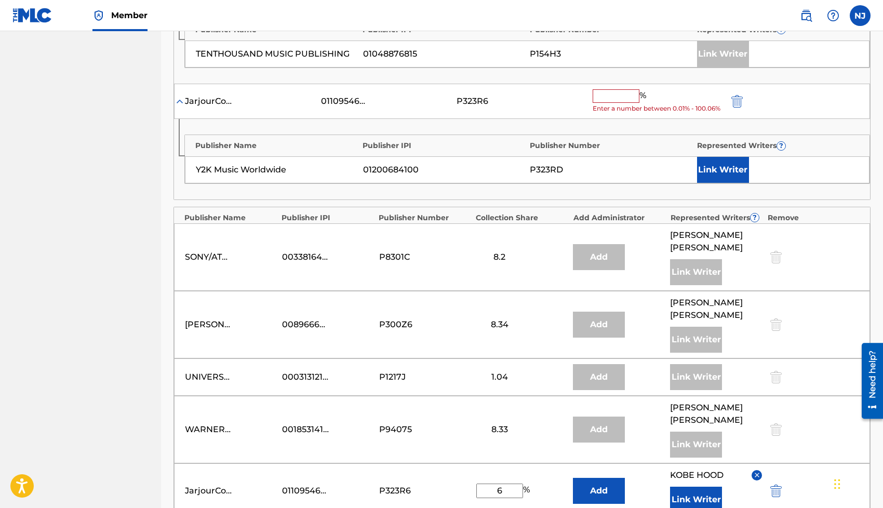
click at [606, 90] on input "text" at bounding box center [616, 96] width 47 height 14
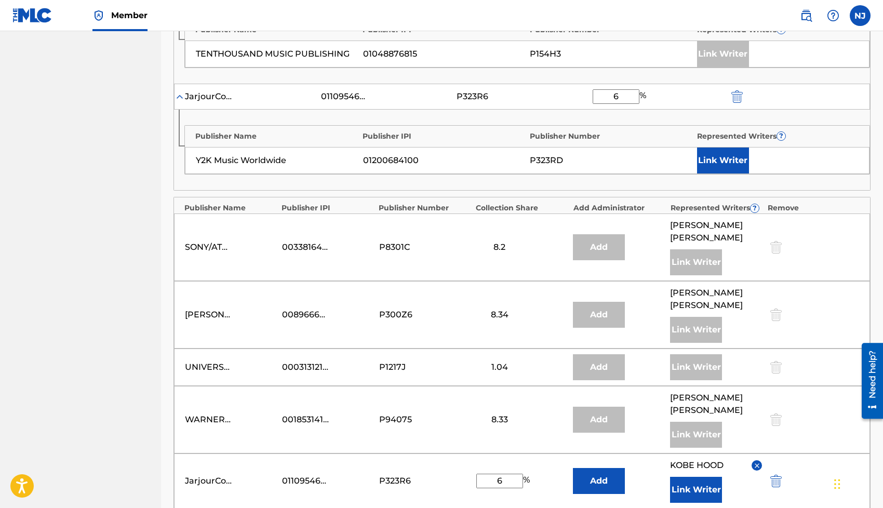
type input "6"
click at [734, 170] on button "Link Writer" at bounding box center [723, 160] width 52 height 26
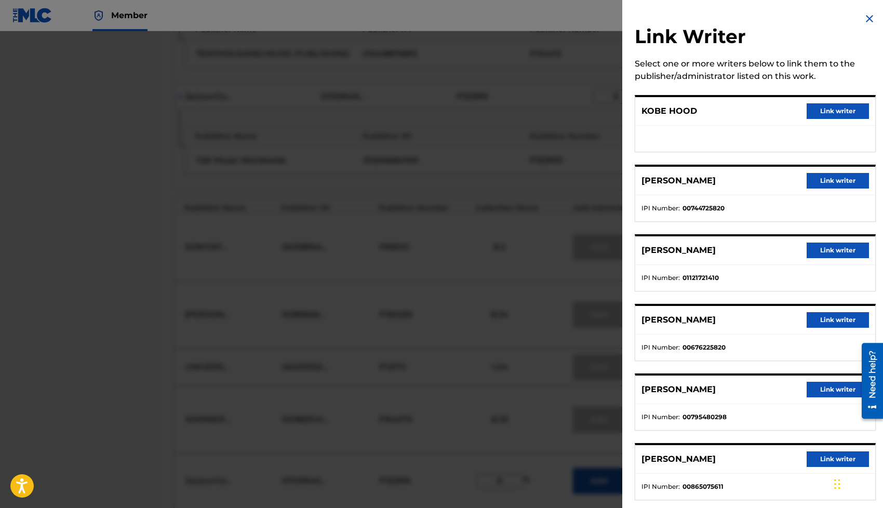
click at [820, 110] on button "Link writer" at bounding box center [838, 111] width 62 height 16
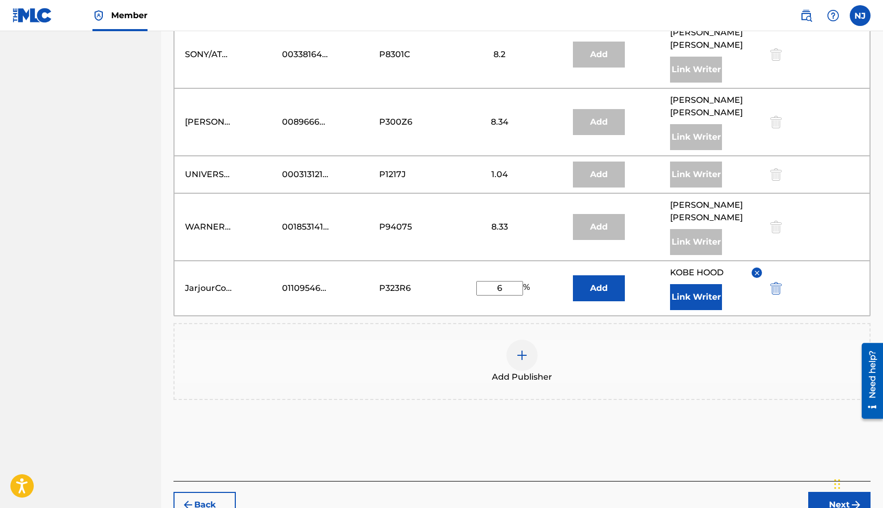
scroll to position [1109, 0]
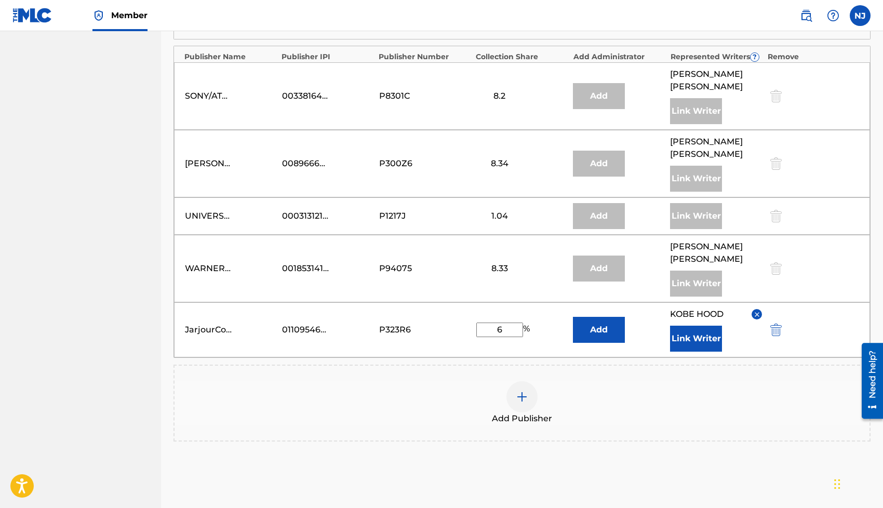
click at [504, 323] on input "6" at bounding box center [499, 330] width 47 height 15
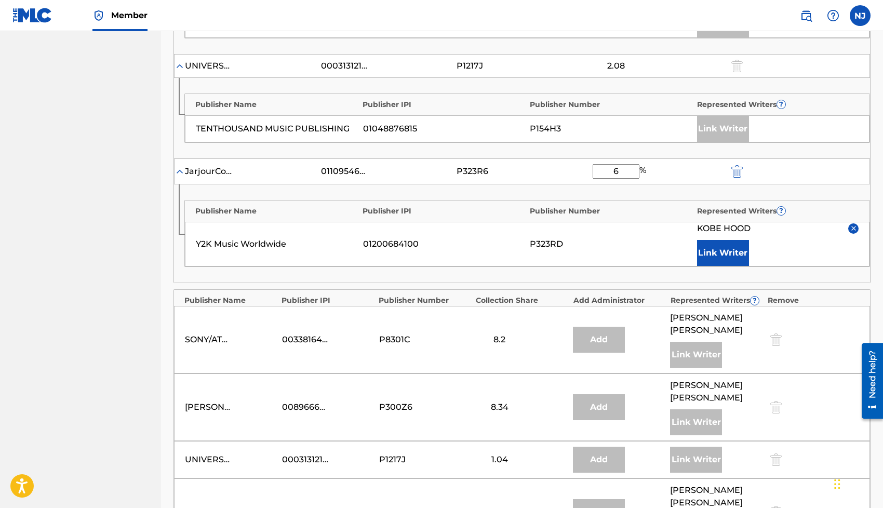
scroll to position [832, 0]
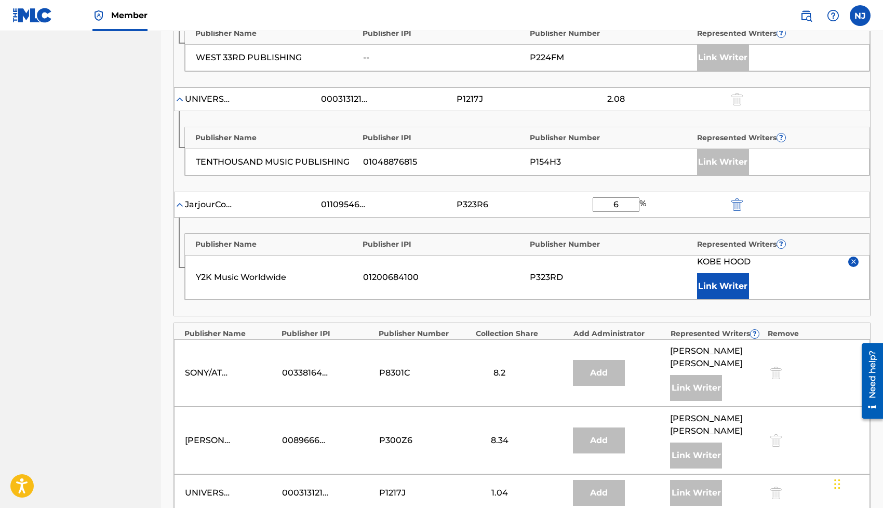
type input "10"
click at [619, 205] on input "6" at bounding box center [616, 204] width 47 height 15
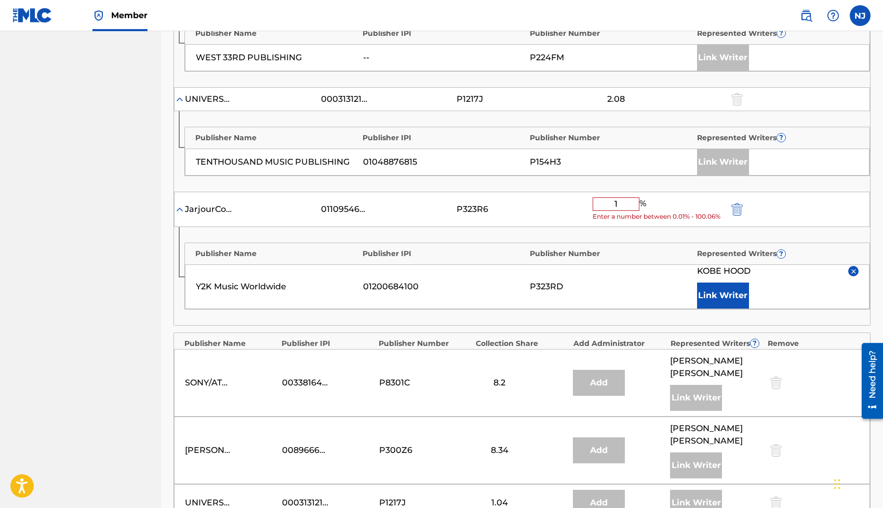
type input "10"
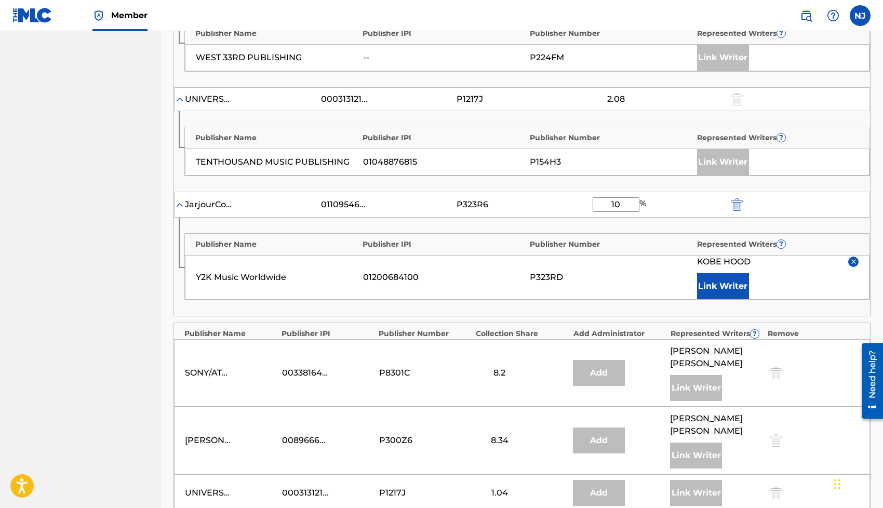
scroll to position [1185, 0]
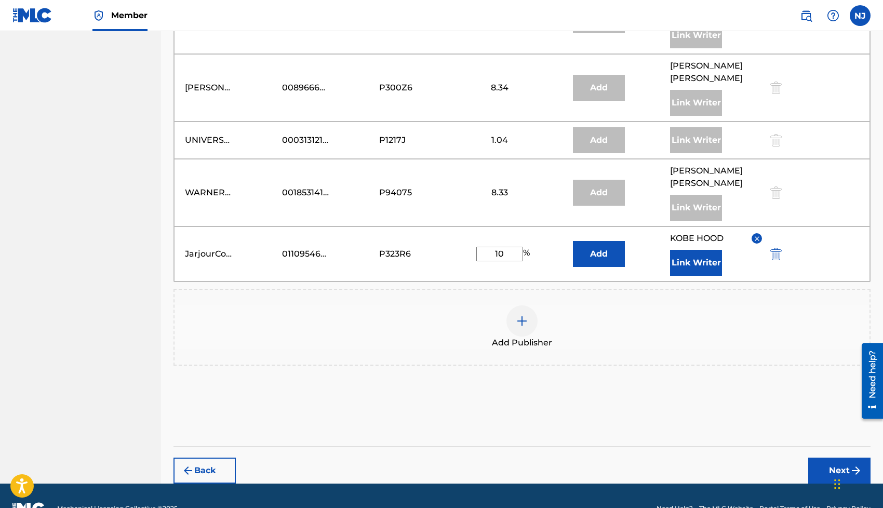
click at [836, 458] on button "Next" at bounding box center [839, 471] width 62 height 26
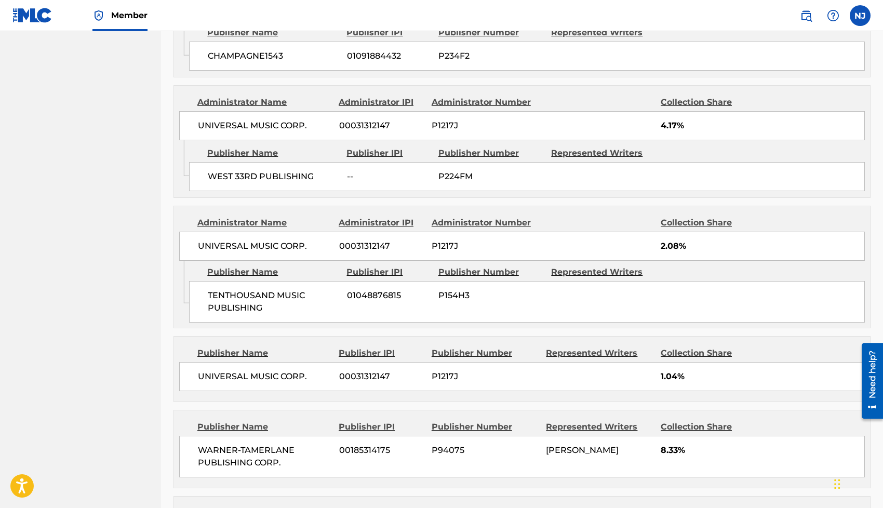
scroll to position [1418, 0]
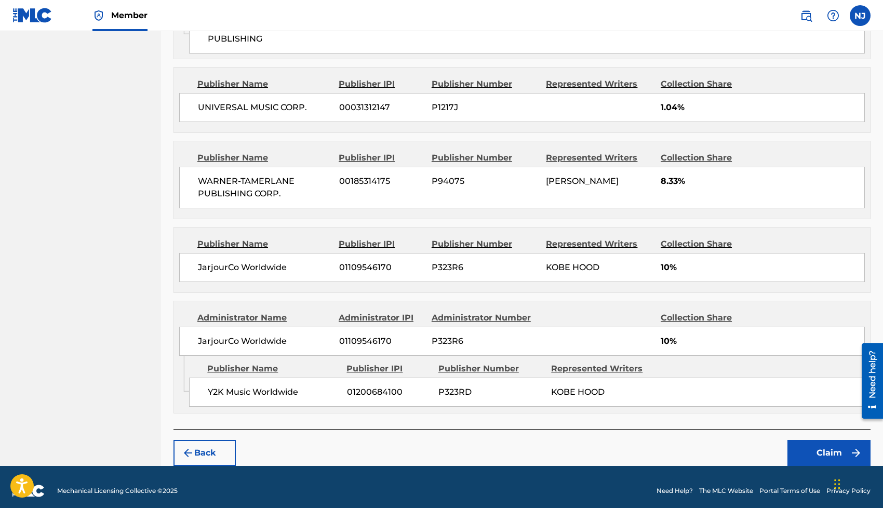
click at [803, 440] on button "Claim" at bounding box center [828, 453] width 83 height 26
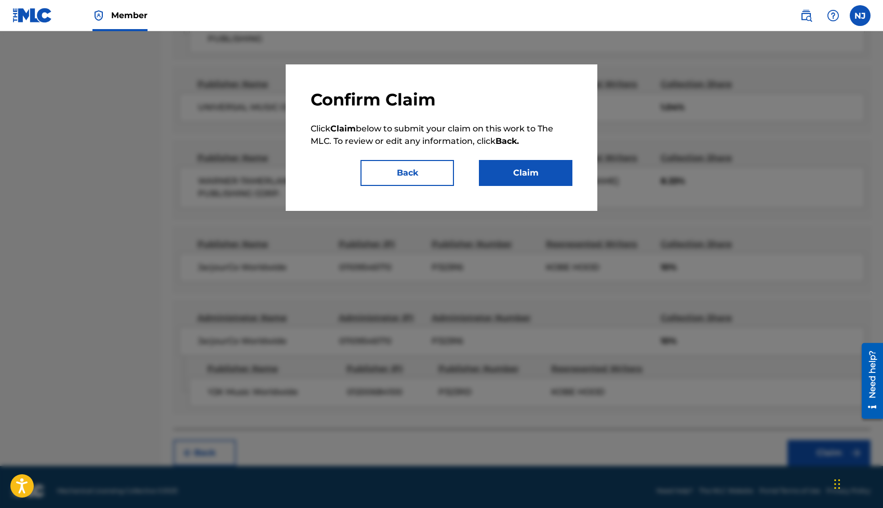
click at [527, 177] on button "Claim" at bounding box center [525, 173] width 93 height 26
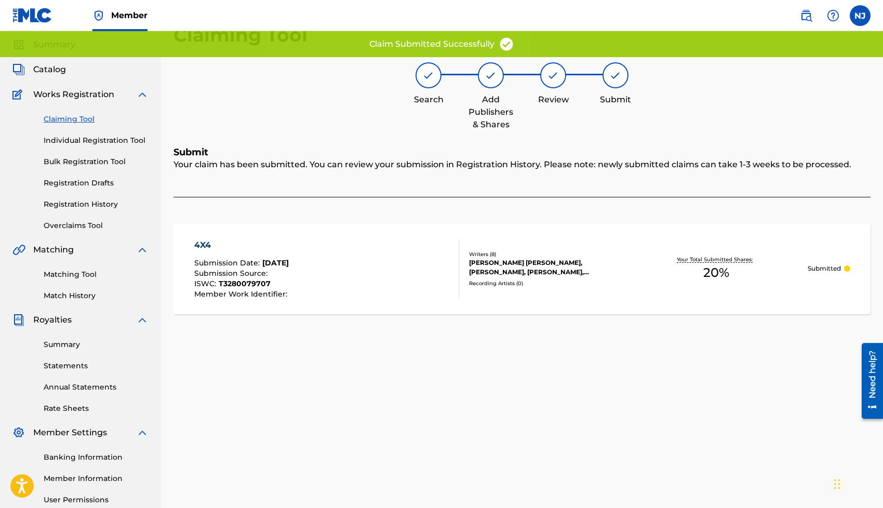
scroll to position [27, 0]
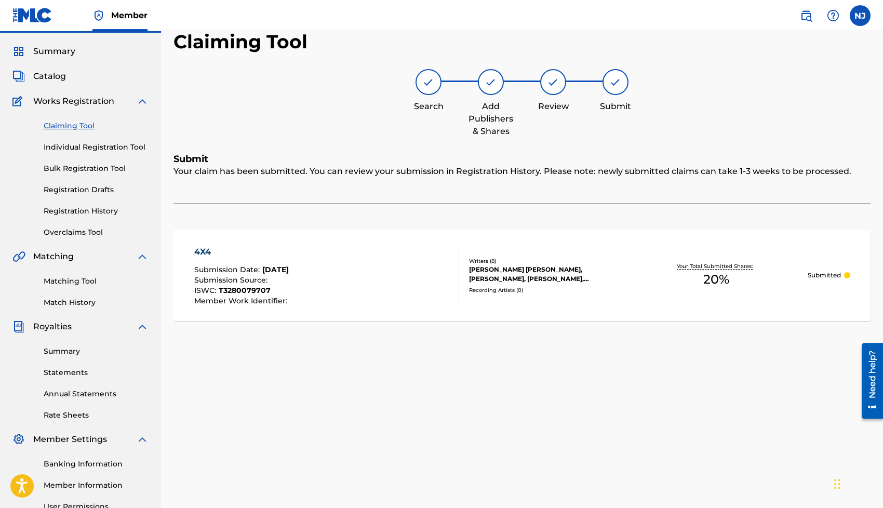
click at [73, 125] on link "Claiming Tool" at bounding box center [96, 125] width 105 height 11
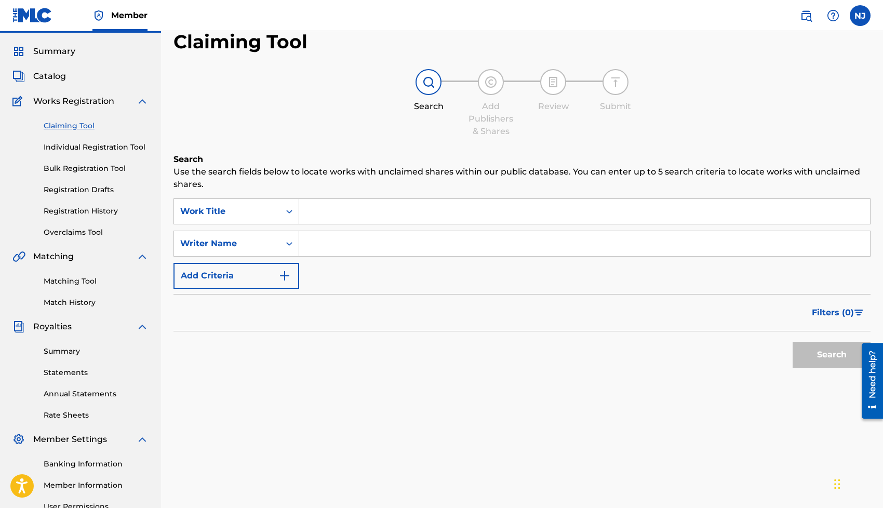
scroll to position [0, 0]
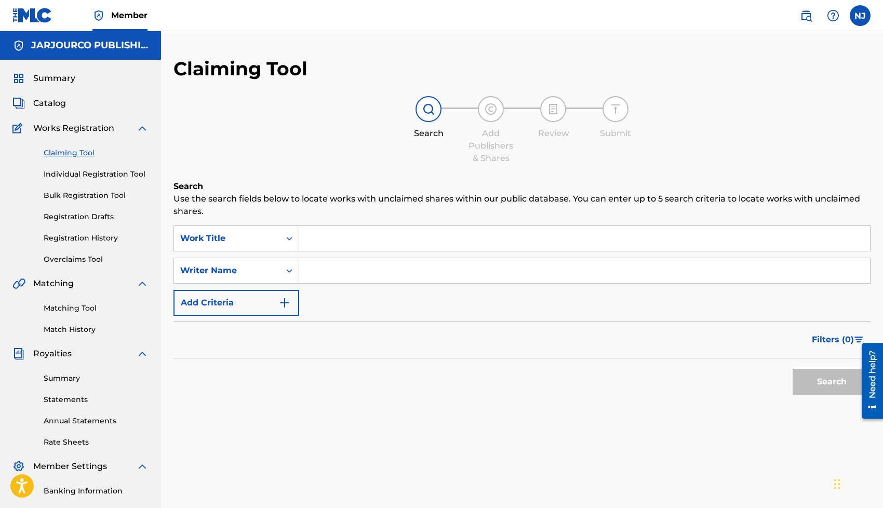
click at [308, 232] on input "Search Form" at bounding box center [584, 238] width 571 height 25
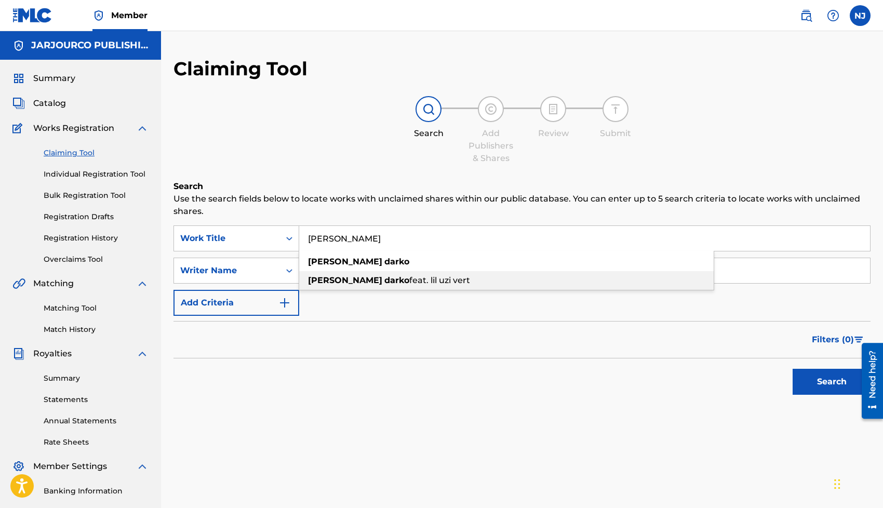
click at [314, 281] on strong "[PERSON_NAME]" at bounding box center [345, 280] width 74 height 10
type input "[PERSON_NAME] feat. lil uzi vert"
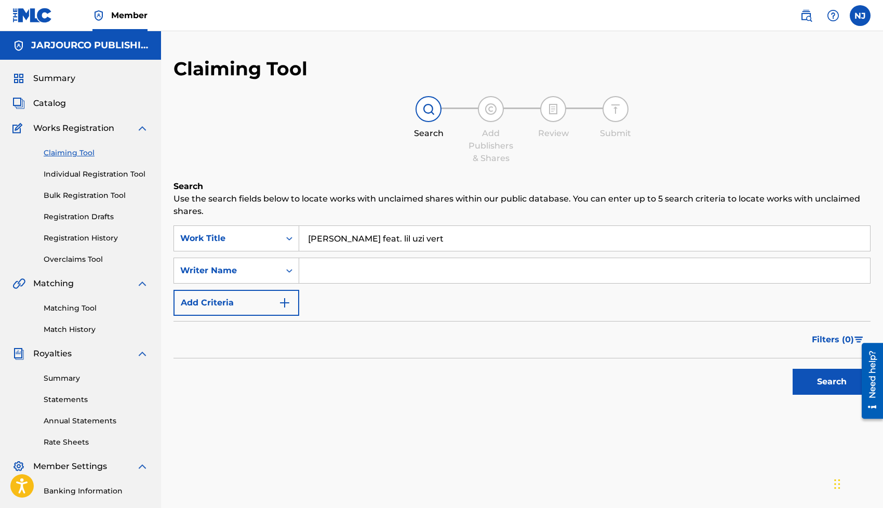
click at [792, 386] on div "Search" at bounding box center [828, 379] width 83 height 42
click at [806, 383] on button "Search" at bounding box center [832, 382] width 78 height 26
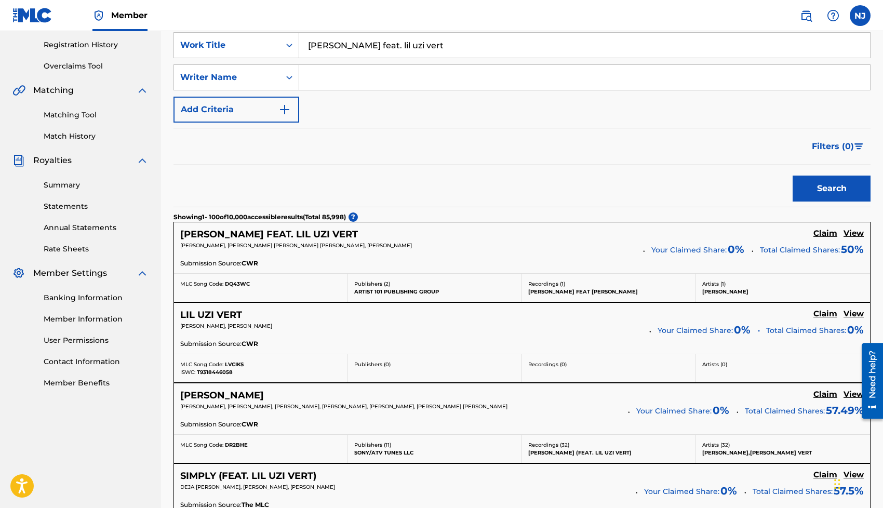
scroll to position [196, 0]
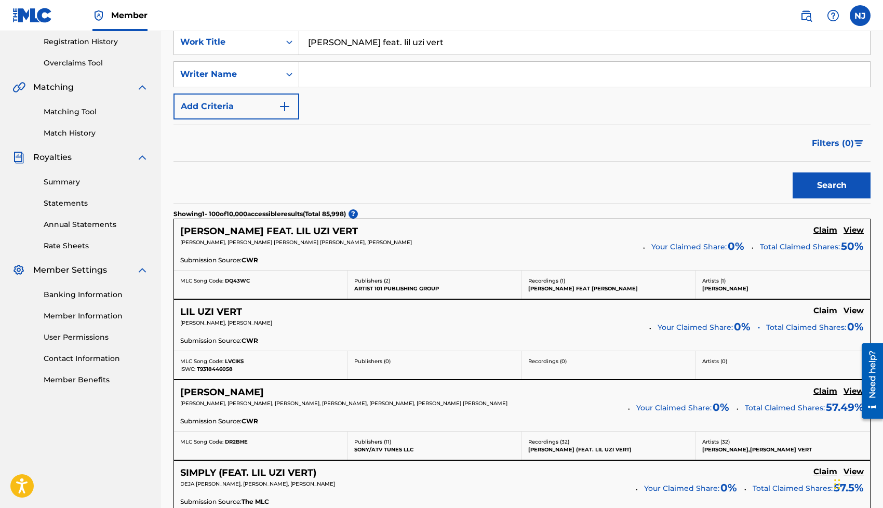
click at [850, 229] on h5 "View" at bounding box center [853, 230] width 20 height 10
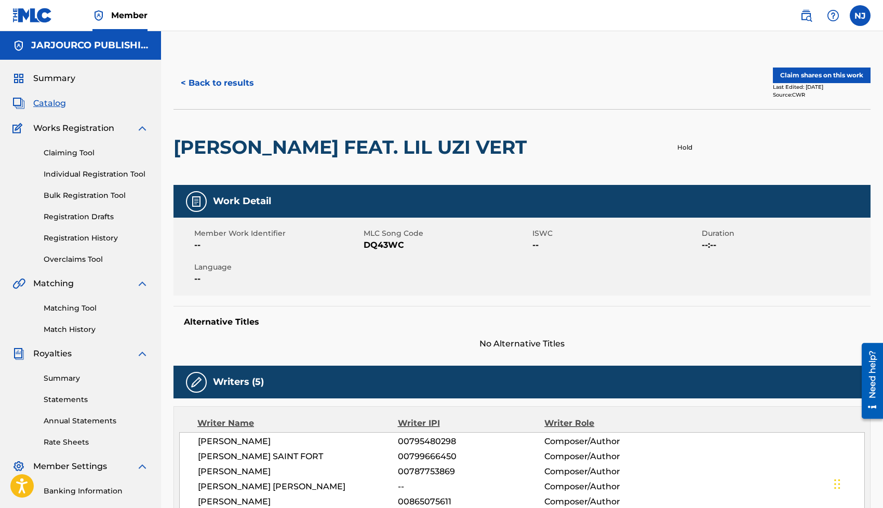
click at [783, 76] on button "Claim shares on this work" at bounding box center [822, 76] width 98 height 16
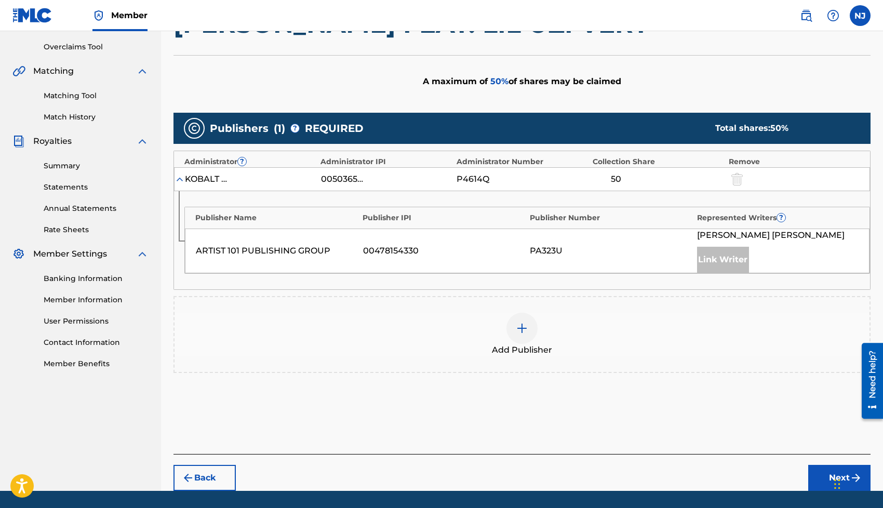
scroll to position [245, 0]
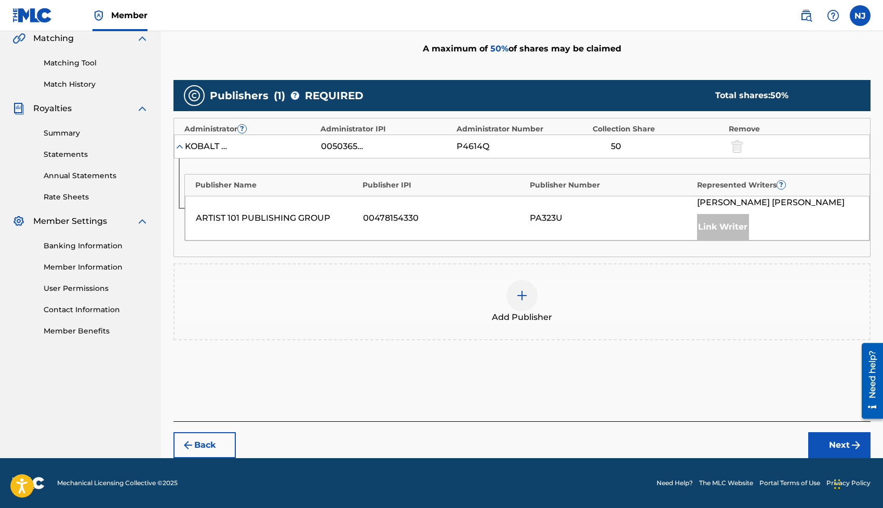
click at [524, 296] on img at bounding box center [522, 295] width 12 height 12
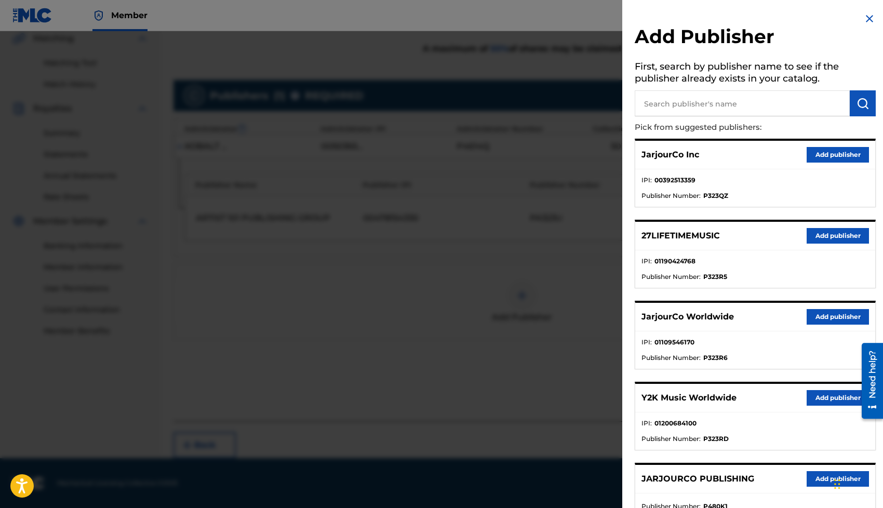
click at [816, 313] on button "Add publisher" at bounding box center [838, 317] width 62 height 16
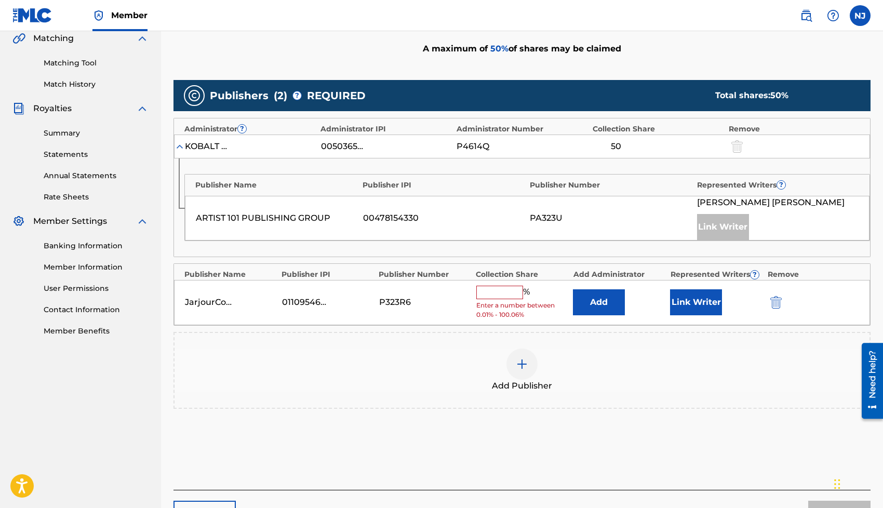
click at [493, 294] on input "text" at bounding box center [499, 293] width 47 height 14
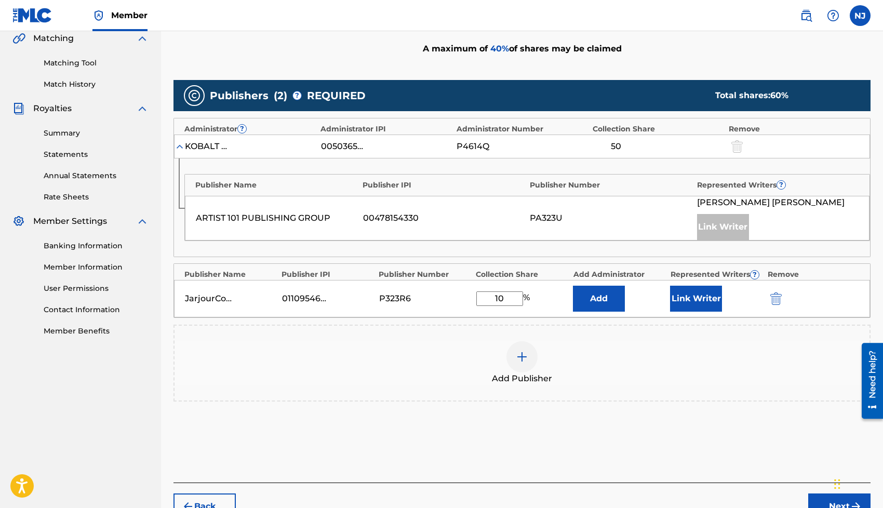
type input "10"
click at [571, 340] on div "Add Publisher" at bounding box center [521, 363] width 697 height 77
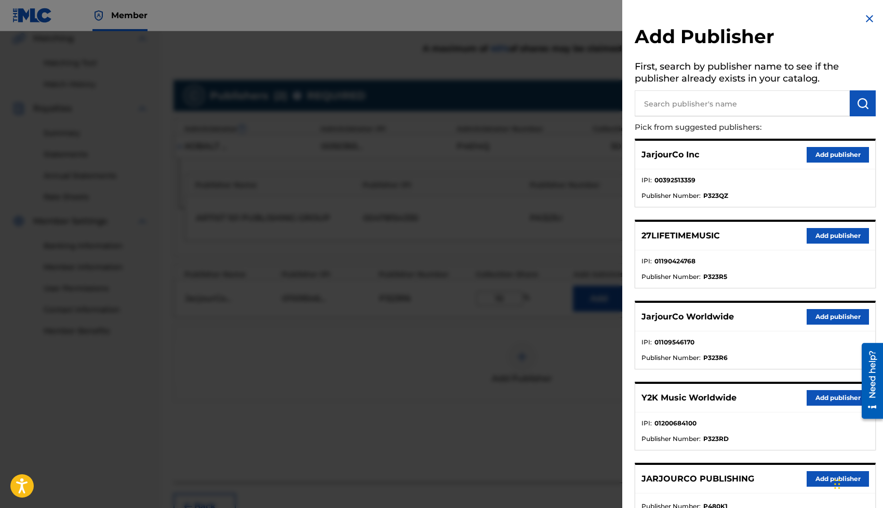
click at [820, 398] on button "Add publisher" at bounding box center [838, 398] width 62 height 16
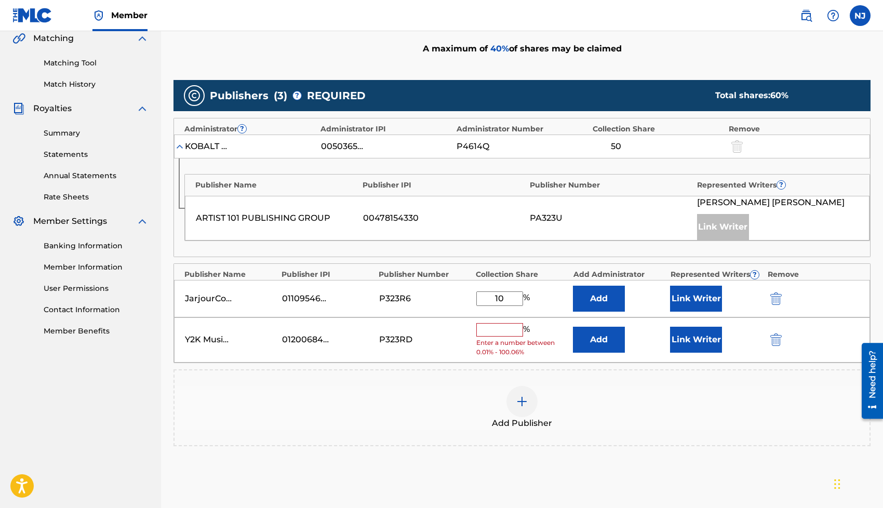
click at [593, 337] on button "Add" at bounding box center [599, 340] width 52 height 26
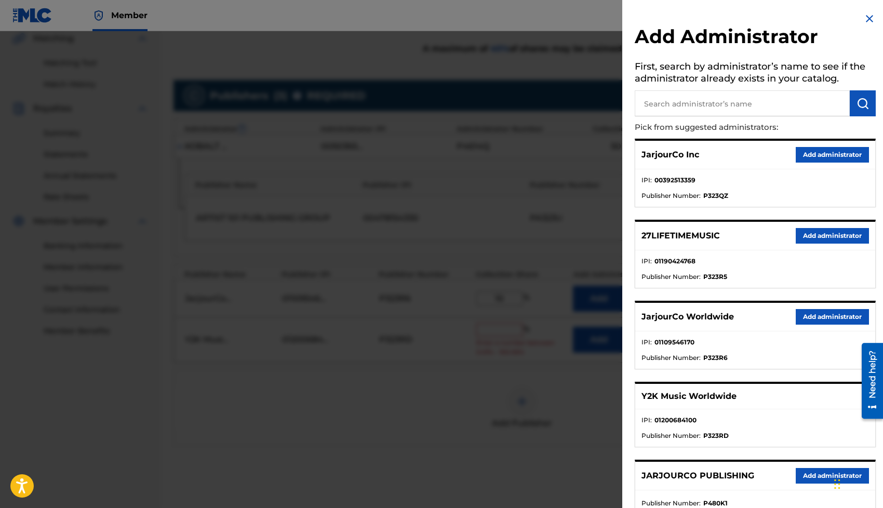
click at [822, 317] on button "Add administrator" at bounding box center [832, 317] width 73 height 16
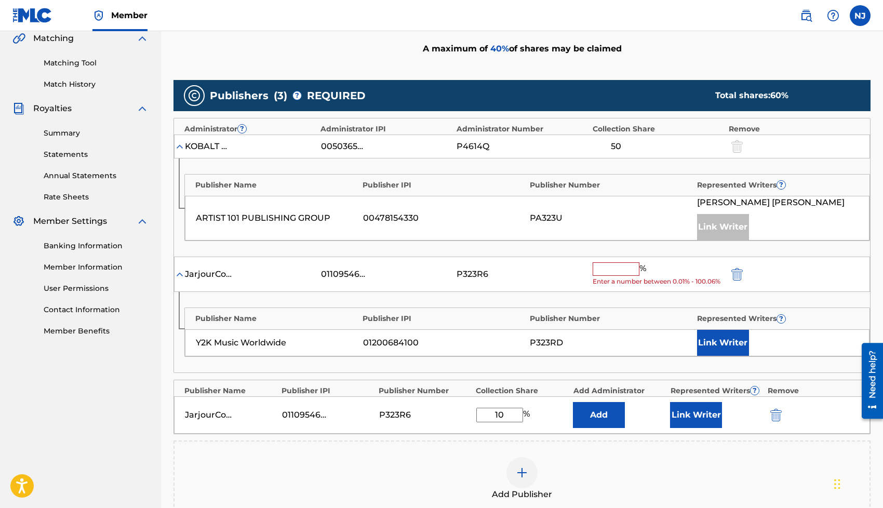
click at [622, 271] on input "text" at bounding box center [616, 269] width 47 height 14
type input "10"
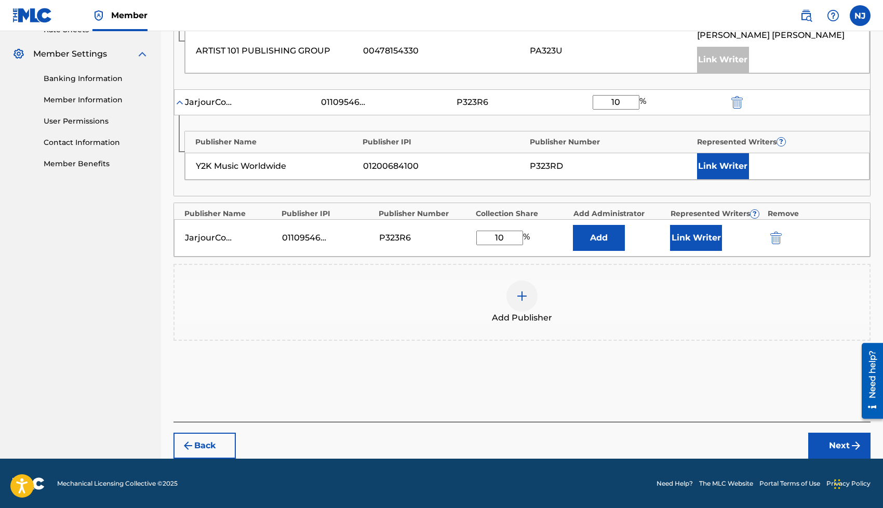
click at [829, 443] on button "Next" at bounding box center [839, 446] width 62 height 26
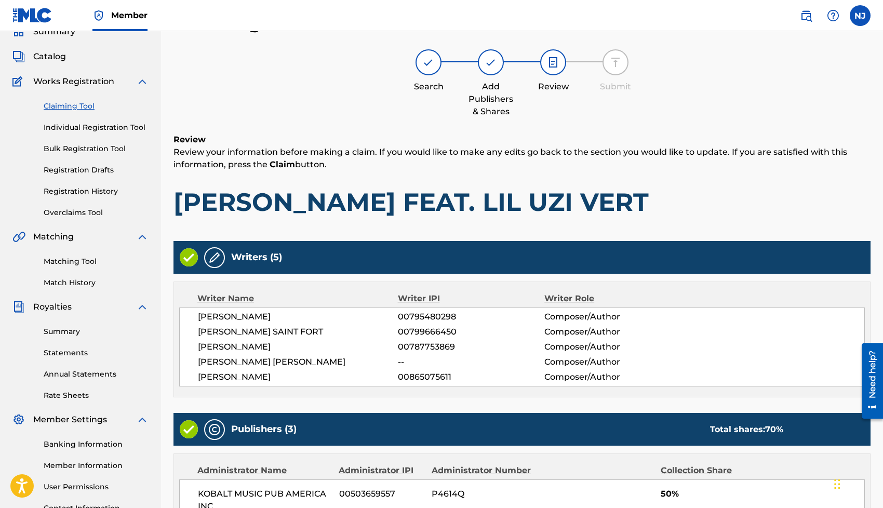
scroll to position [421, 0]
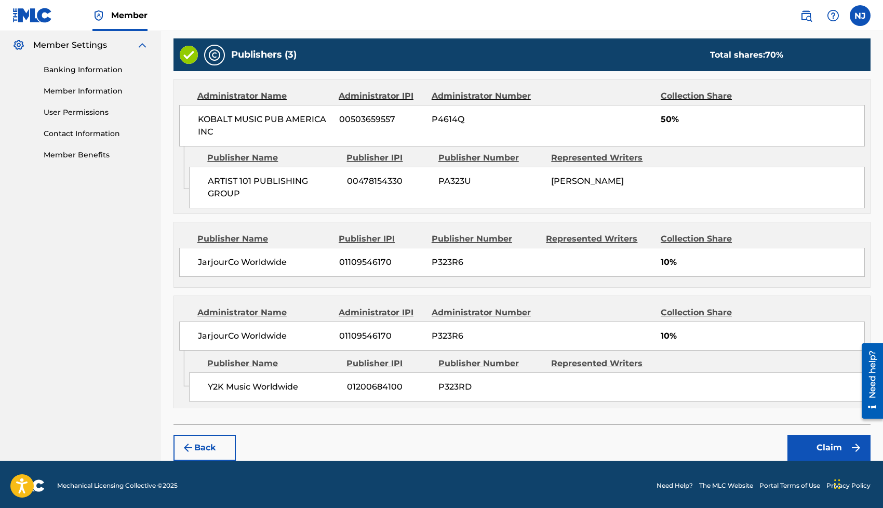
click at [824, 441] on button "Claim" at bounding box center [828, 448] width 83 height 26
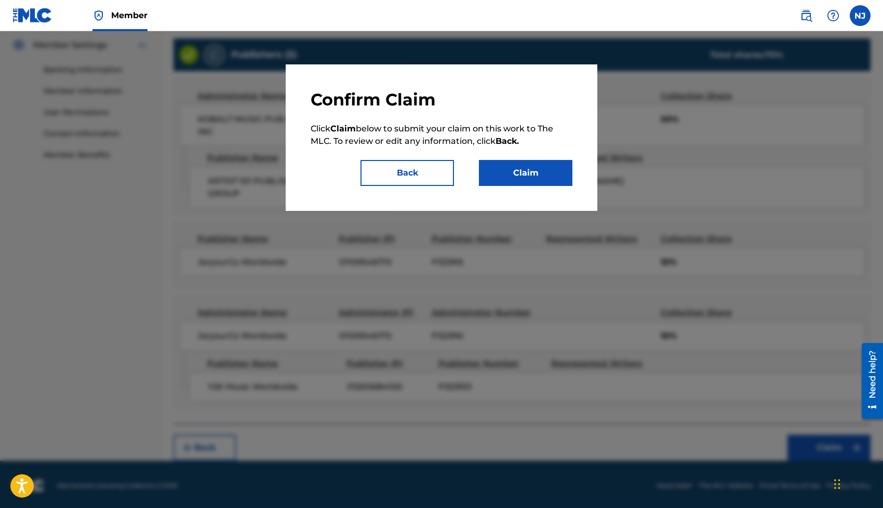
click at [506, 174] on button "Claim" at bounding box center [525, 173] width 93 height 26
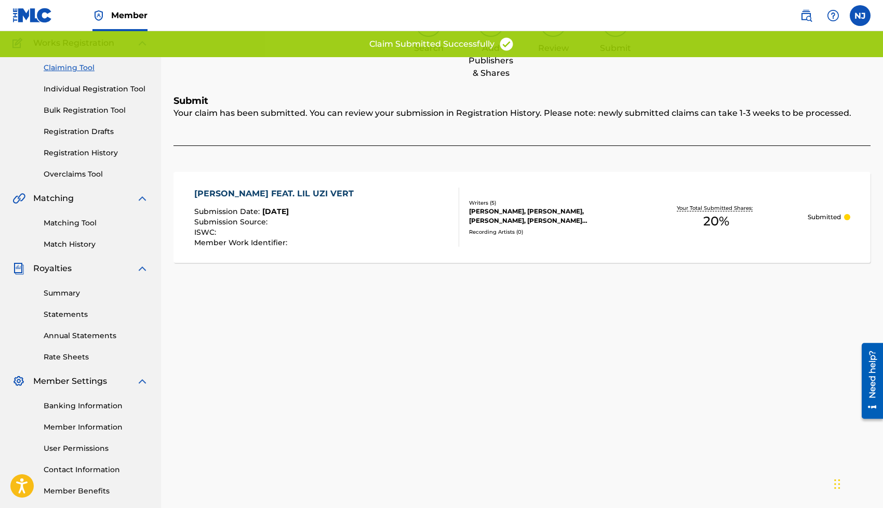
scroll to position [0, 0]
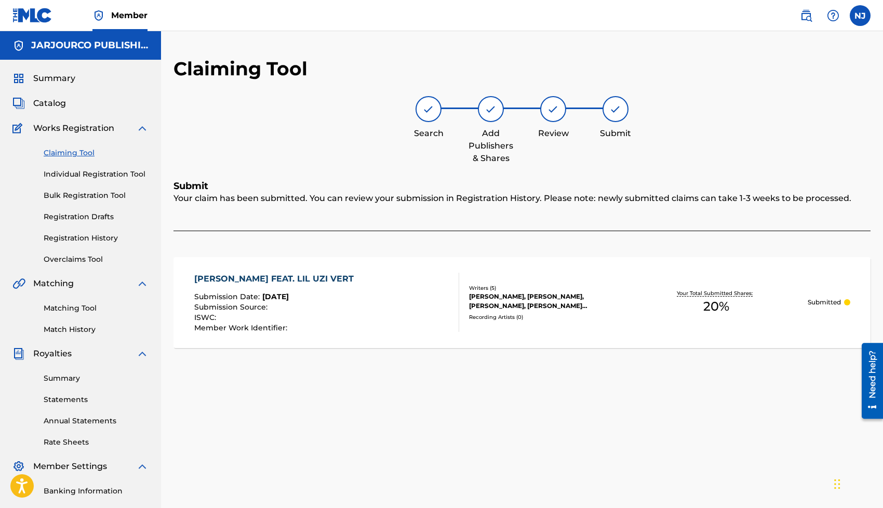
click at [84, 157] on link "Claiming Tool" at bounding box center [96, 152] width 105 height 11
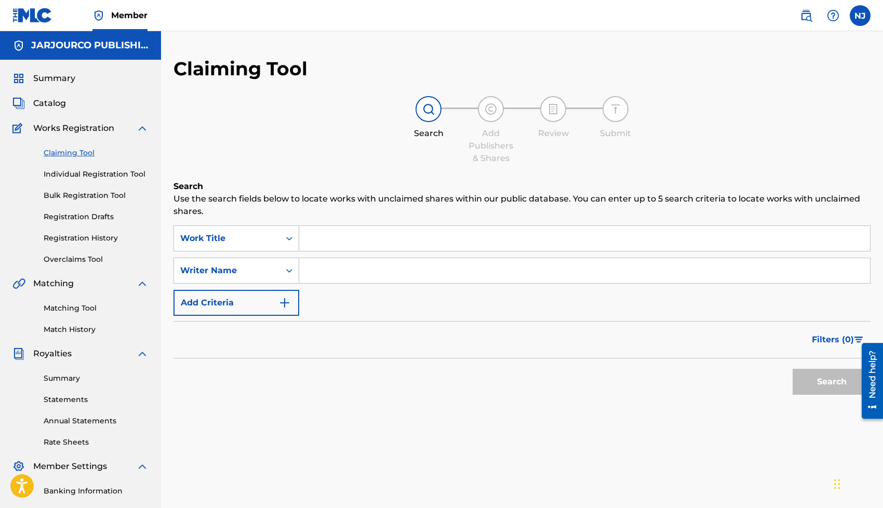
click at [325, 240] on input "Search Form" at bounding box center [584, 238] width 571 height 25
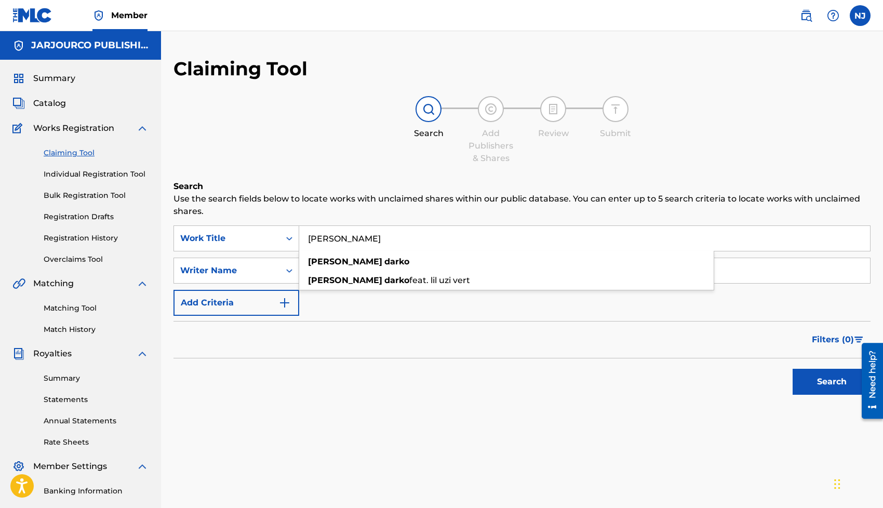
type input "[PERSON_NAME]"
click at [405, 333] on div "Filters ( 0 )" at bounding box center [521, 339] width 697 height 37
click at [353, 284] on div "SearchWithCriteria796c6a94-ac4e-4f59-9d3d-62ea1f63a812 Work Title [PERSON_NAME]…" at bounding box center [521, 270] width 697 height 90
click at [360, 276] on input "Search Form" at bounding box center [584, 270] width 571 height 25
type input "[PERSON_NAME]"
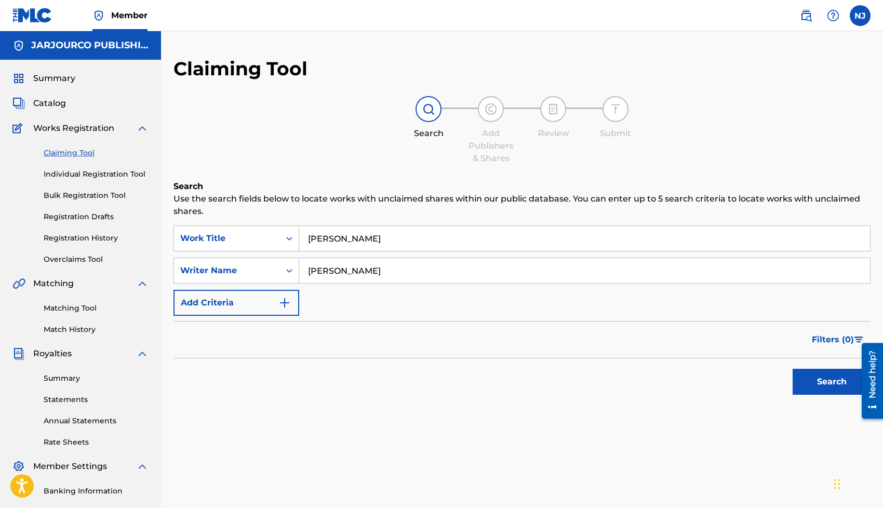
click at [793, 369] on button "Search" at bounding box center [832, 382] width 78 height 26
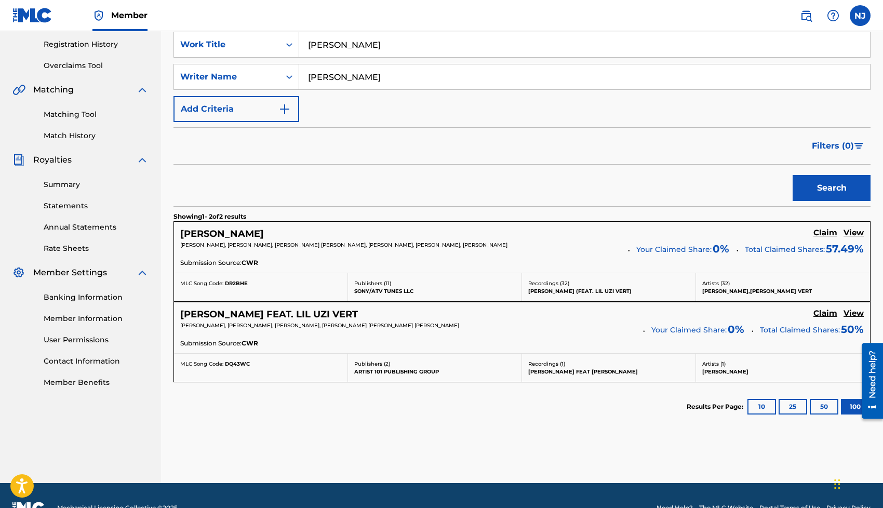
scroll to position [212, 0]
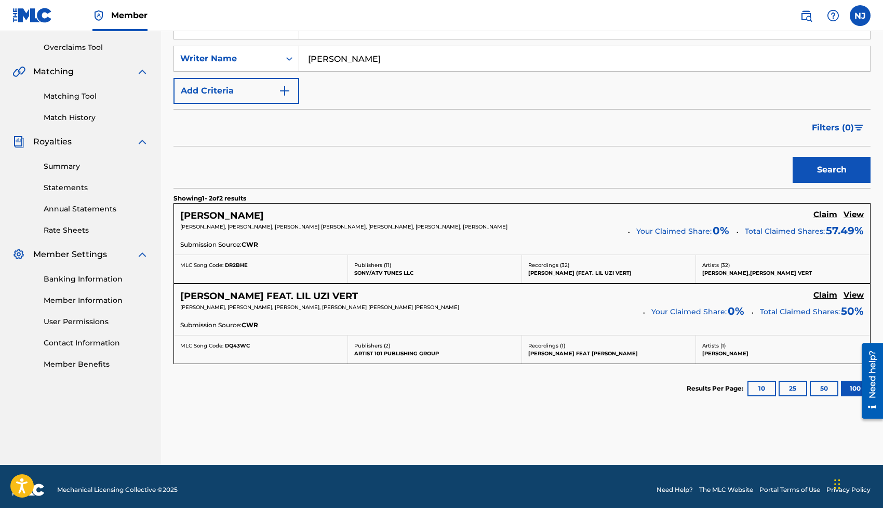
click at [856, 217] on h5 "View" at bounding box center [853, 215] width 20 height 10
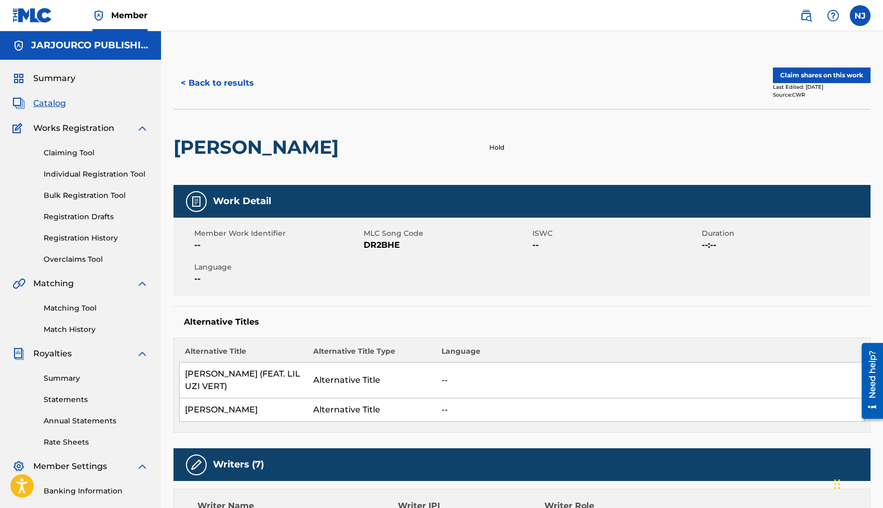
click at [825, 71] on button "Claim shares on this work" at bounding box center [822, 76] width 98 height 16
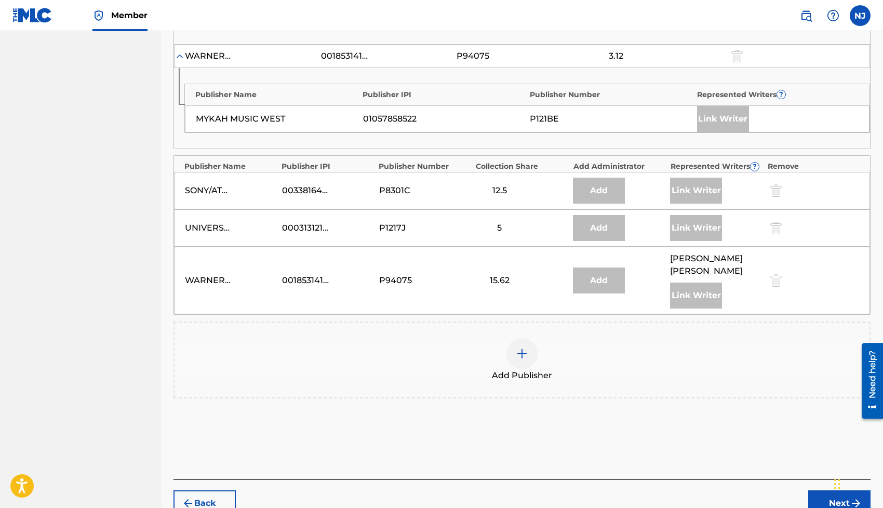
scroll to position [694, 0]
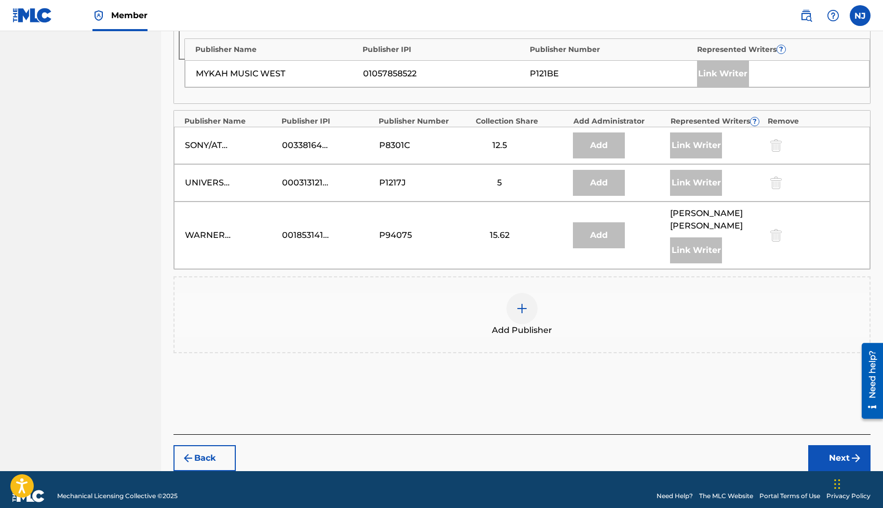
click at [518, 308] on div at bounding box center [521, 308] width 31 height 31
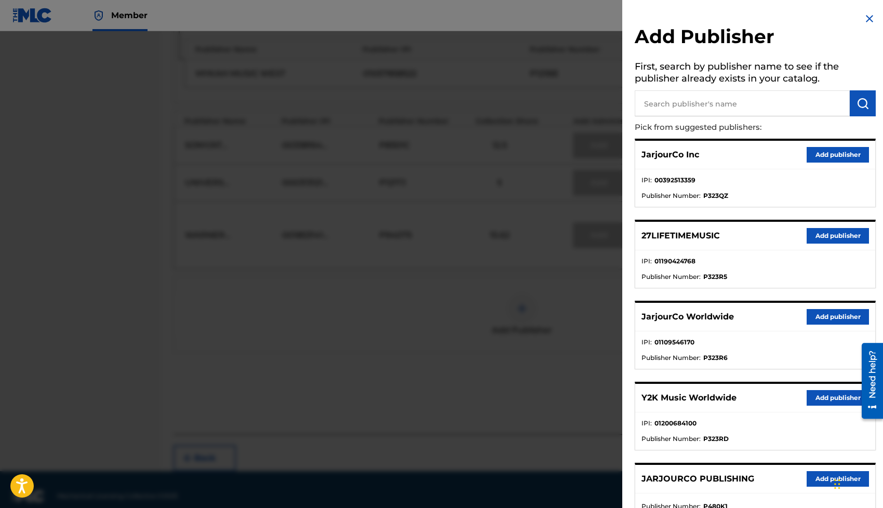
click at [823, 310] on button "Add publisher" at bounding box center [838, 317] width 62 height 16
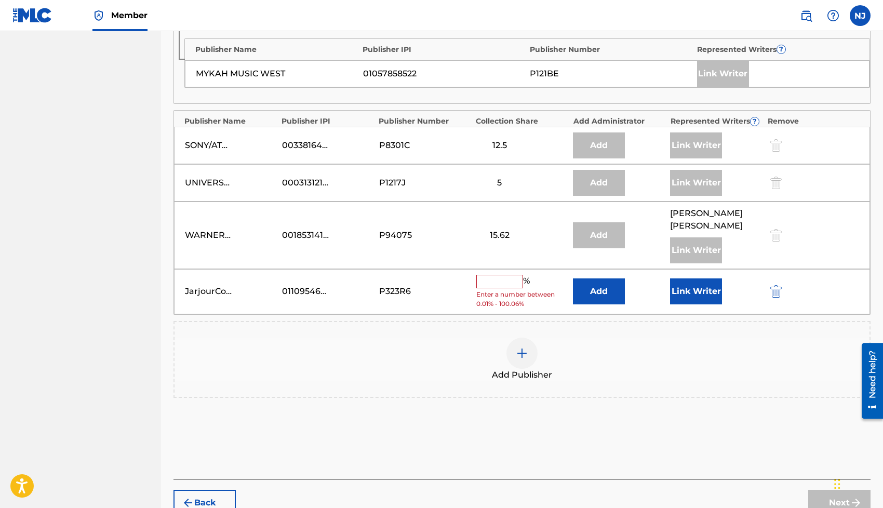
click at [687, 278] on button "Link Writer" at bounding box center [696, 291] width 52 height 26
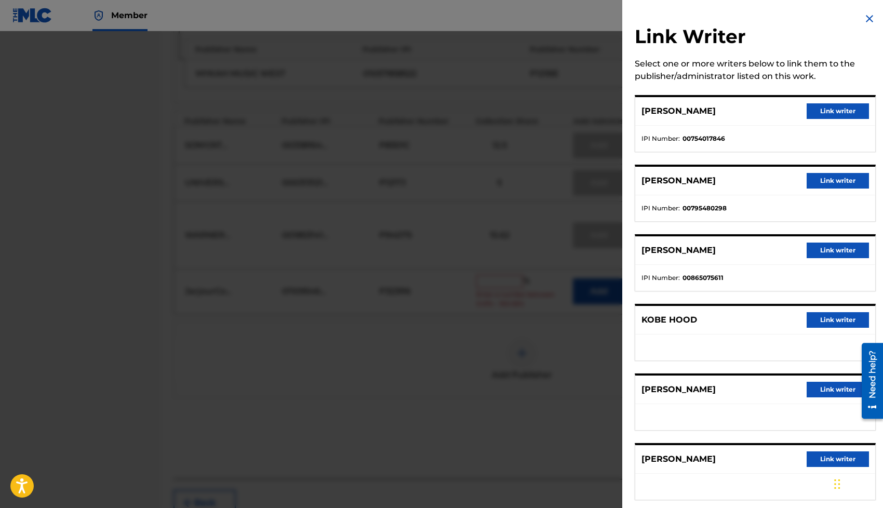
click at [824, 319] on button "Link writer" at bounding box center [838, 320] width 62 height 16
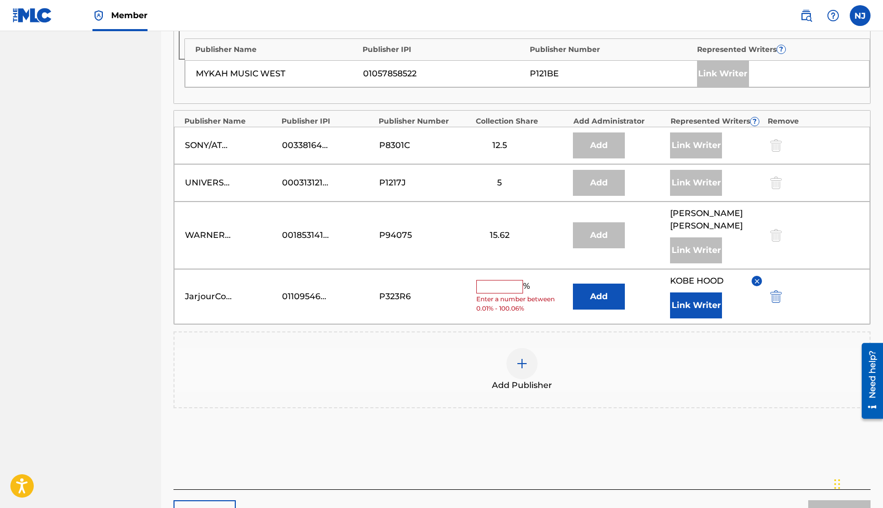
click at [513, 280] on input "text" at bounding box center [499, 287] width 47 height 14
type input "5"
click at [530, 353] on div at bounding box center [521, 363] width 31 height 31
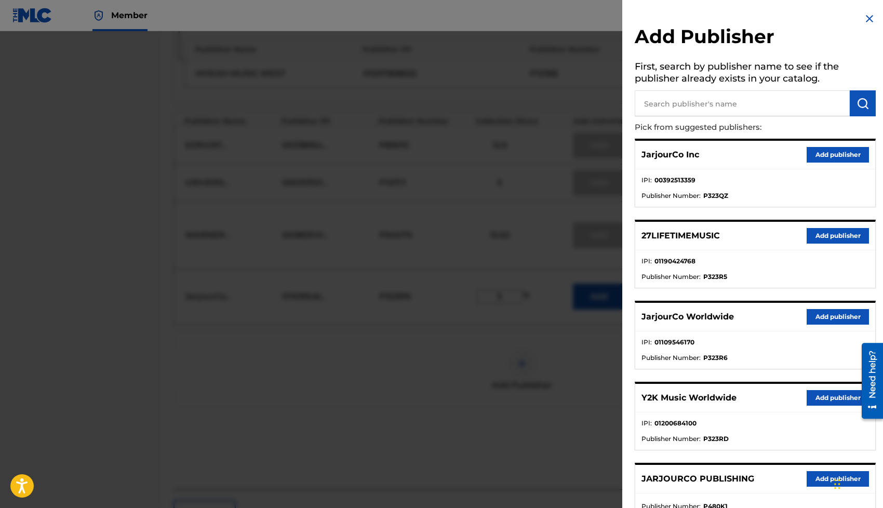
click at [810, 392] on button "Add publisher" at bounding box center [838, 398] width 62 height 16
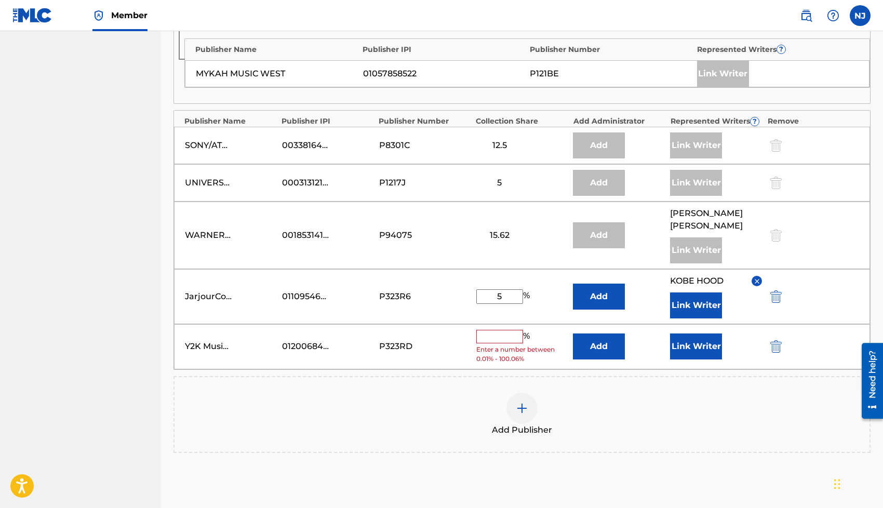
click at [603, 333] on button "Add" at bounding box center [599, 346] width 52 height 26
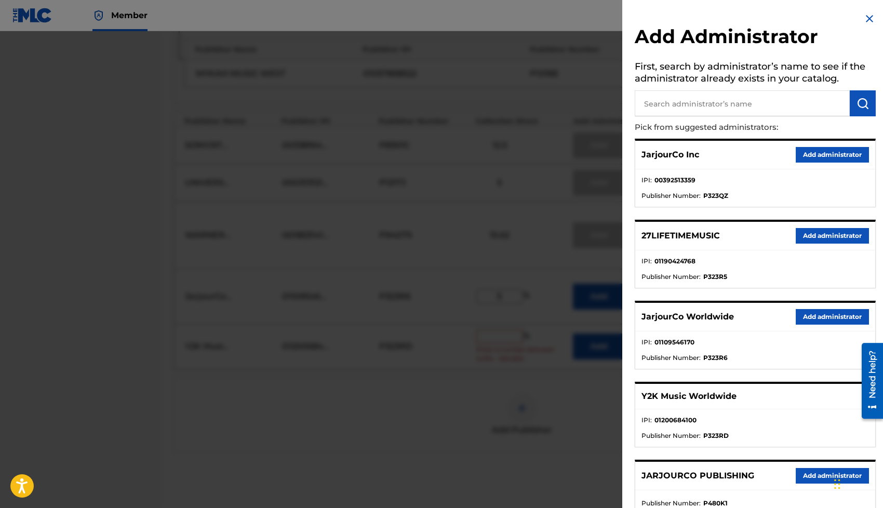
click at [815, 317] on button "Add administrator" at bounding box center [832, 317] width 73 height 16
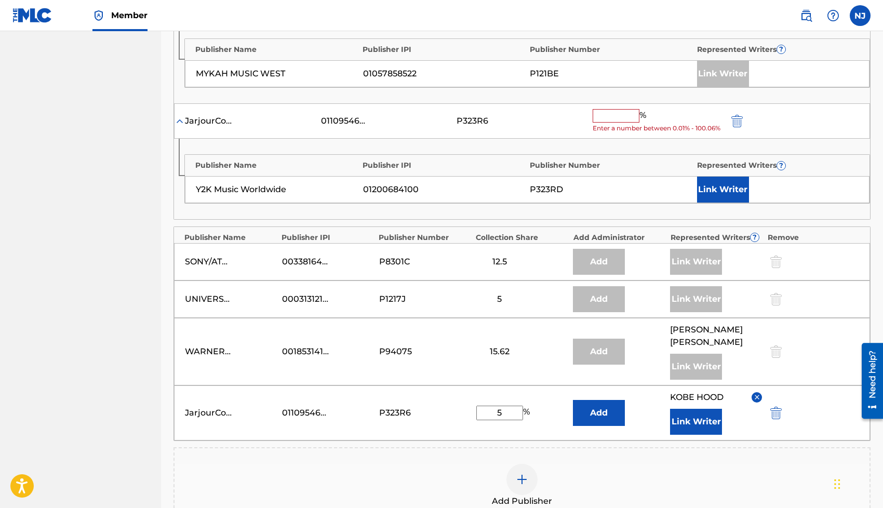
click at [615, 115] on input "text" at bounding box center [616, 116] width 47 height 14
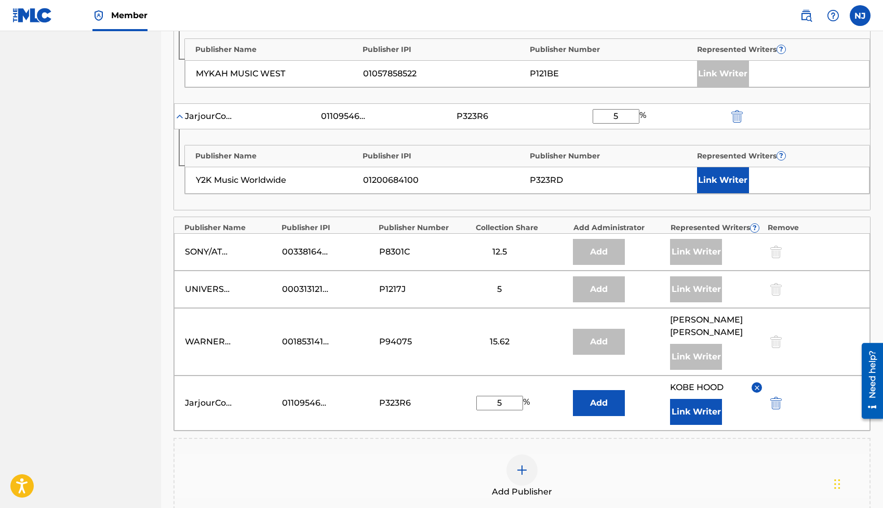
type input "5"
click at [709, 180] on button "Link Writer" at bounding box center [723, 180] width 52 height 26
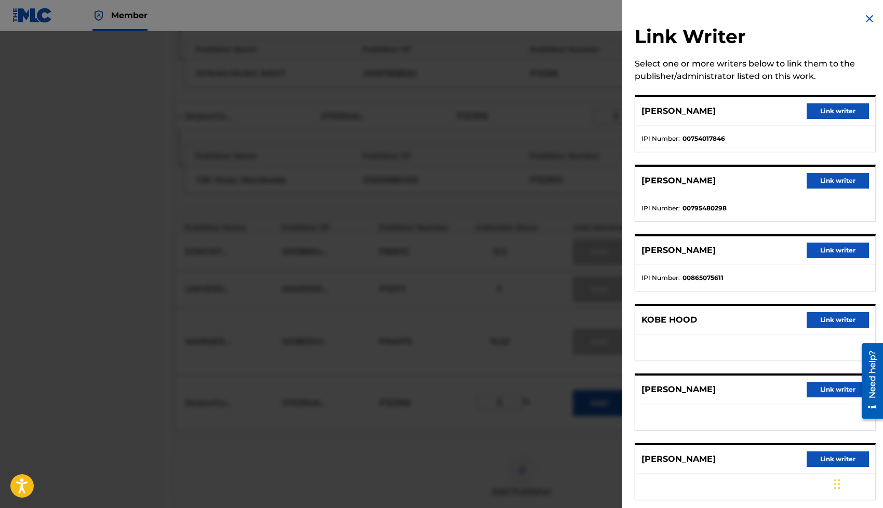
click at [807, 319] on button "Link writer" at bounding box center [838, 320] width 62 height 16
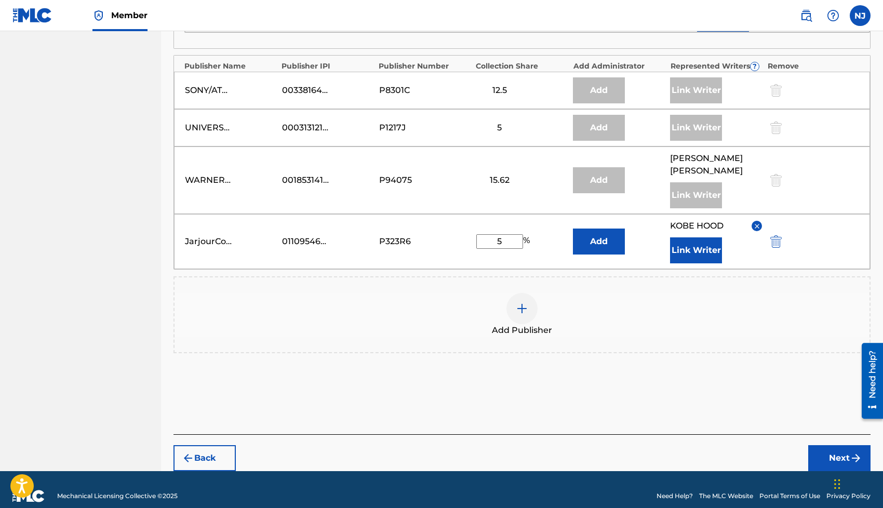
click at [834, 445] on button "Next" at bounding box center [839, 458] width 62 height 26
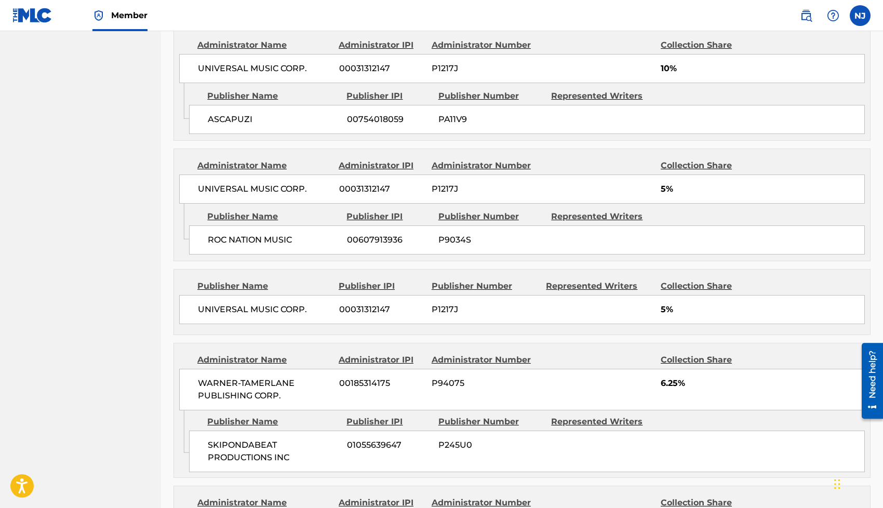
scroll to position [1056, 0]
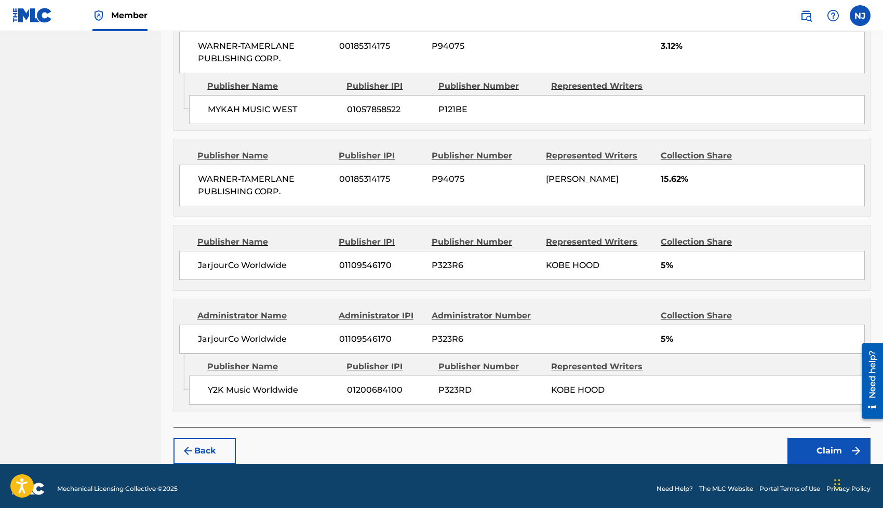
click at [792, 440] on button "Claim" at bounding box center [828, 451] width 83 height 26
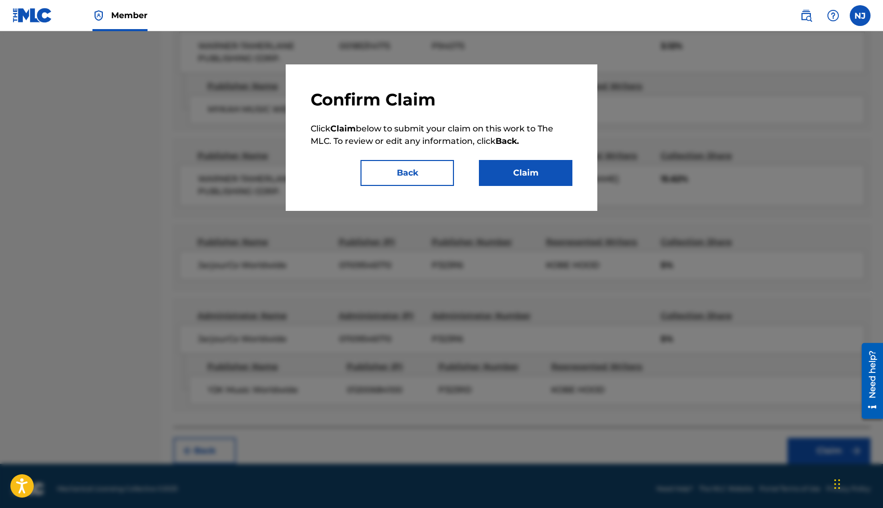
click at [520, 183] on button "Claim" at bounding box center [525, 173] width 93 height 26
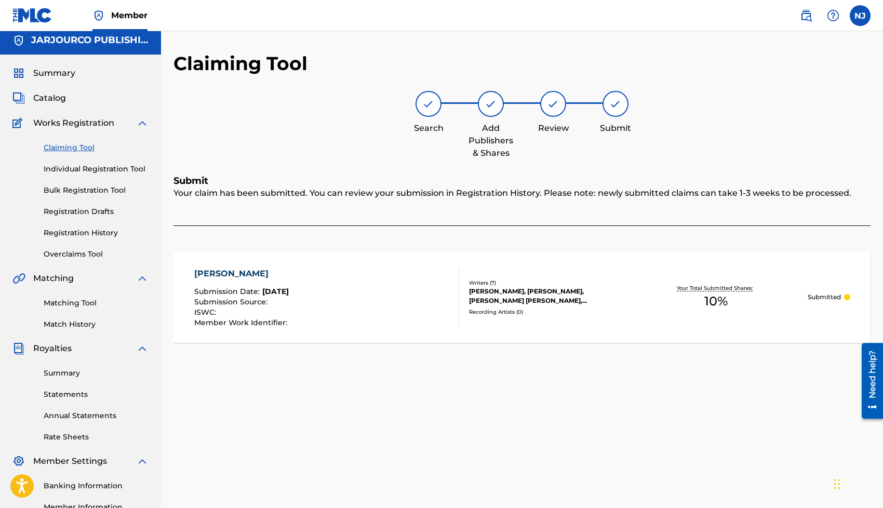
scroll to position [0, 0]
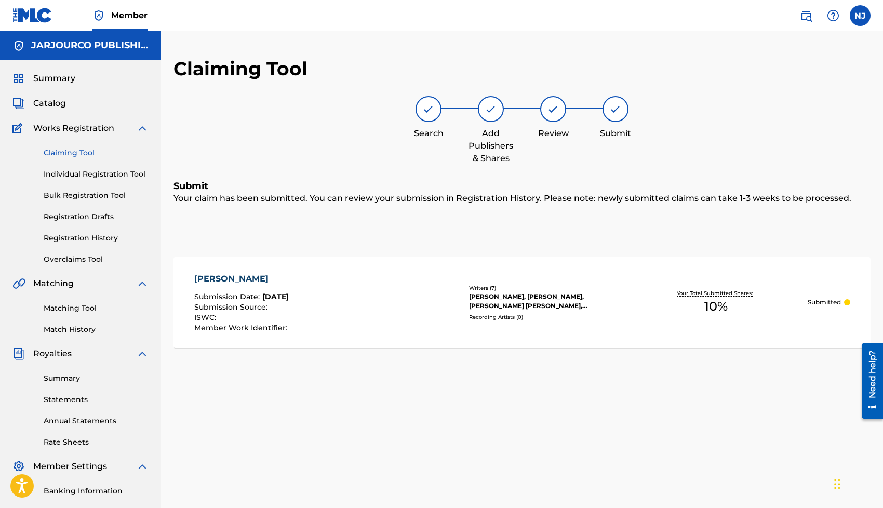
click at [84, 151] on link "Claiming Tool" at bounding box center [96, 152] width 105 height 11
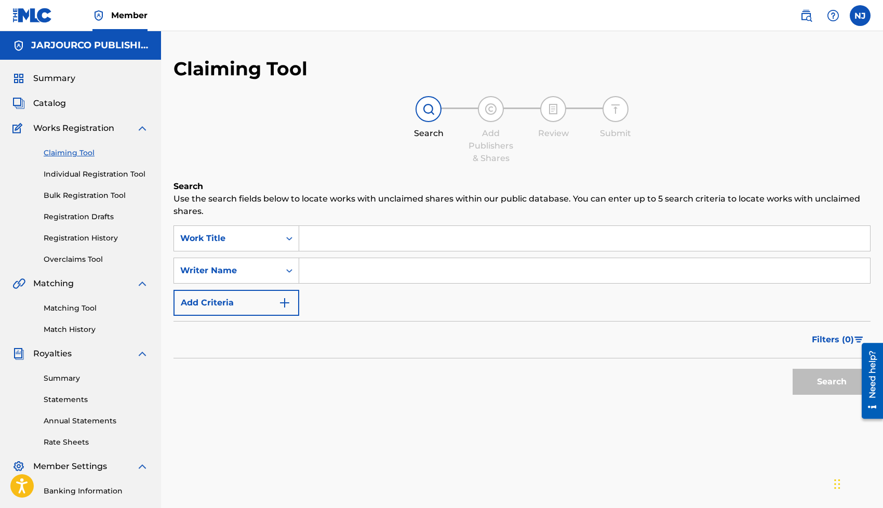
click at [346, 238] on input "Search Form" at bounding box center [584, 238] width 571 height 25
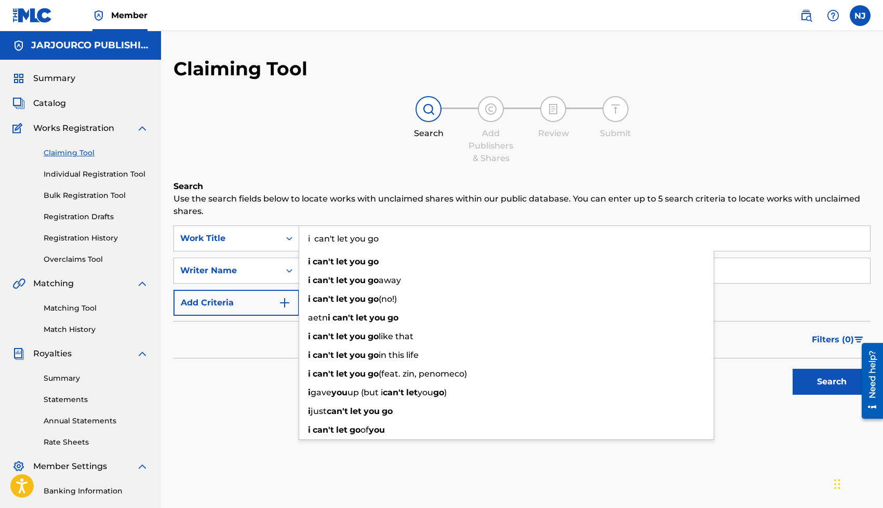
type input "i can't let you go"
click at [336, 195] on p "Use the search fields below to locate works with unclaimed shares within our pu…" at bounding box center [521, 205] width 697 height 25
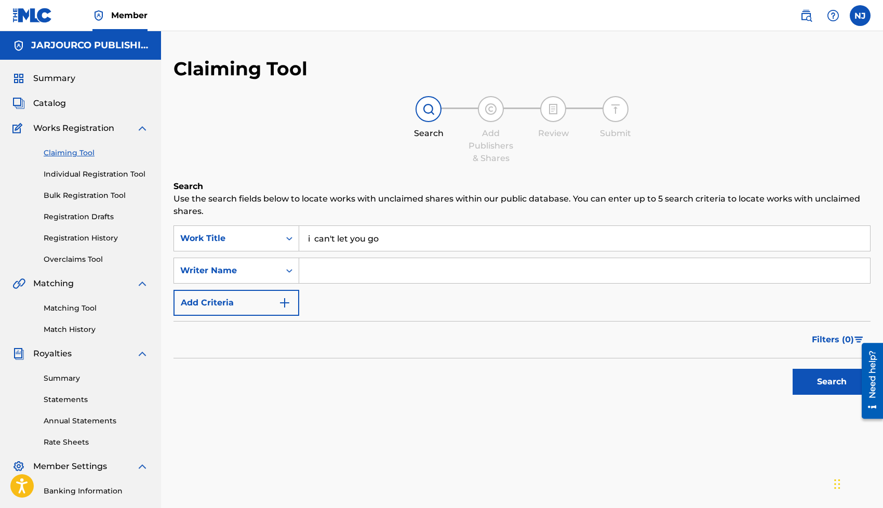
click at [336, 271] on input "Search Form" at bounding box center [584, 270] width 571 height 25
click at [793, 369] on button "Search" at bounding box center [832, 382] width 78 height 26
click at [366, 270] on input "lil tecca" at bounding box center [584, 270] width 571 height 25
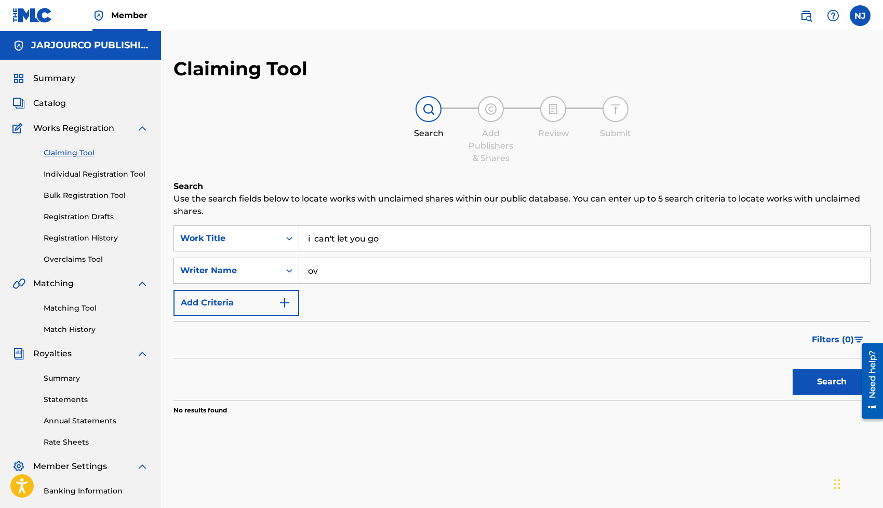
type input "o"
type input "[PERSON_NAME]"
click at [793, 369] on button "Search" at bounding box center [832, 382] width 78 height 26
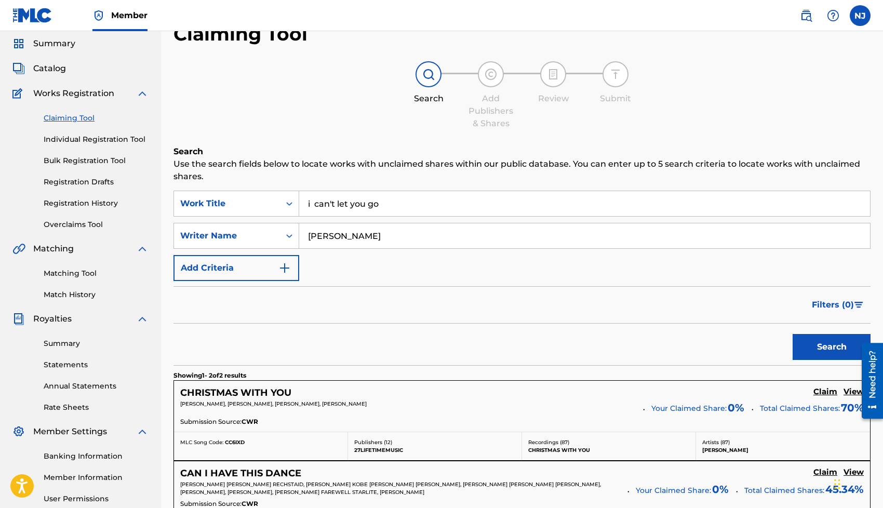
scroll to position [31, 0]
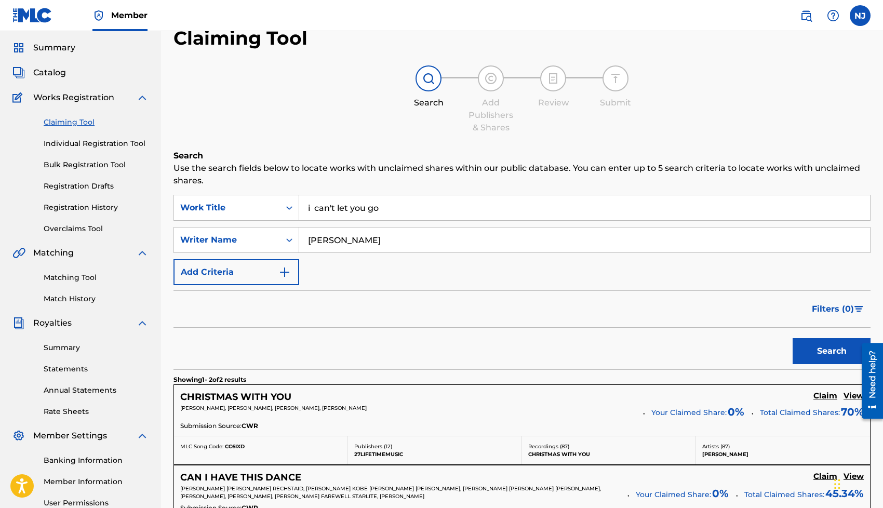
click at [316, 211] on input "i can't let you go" at bounding box center [584, 207] width 571 height 25
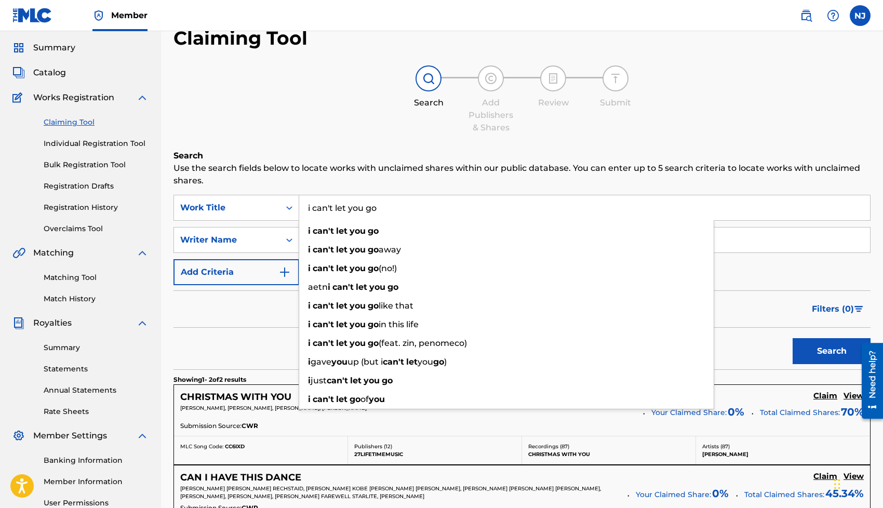
type input "i can't let you go"
click at [793, 338] on button "Search" at bounding box center [832, 351] width 78 height 26
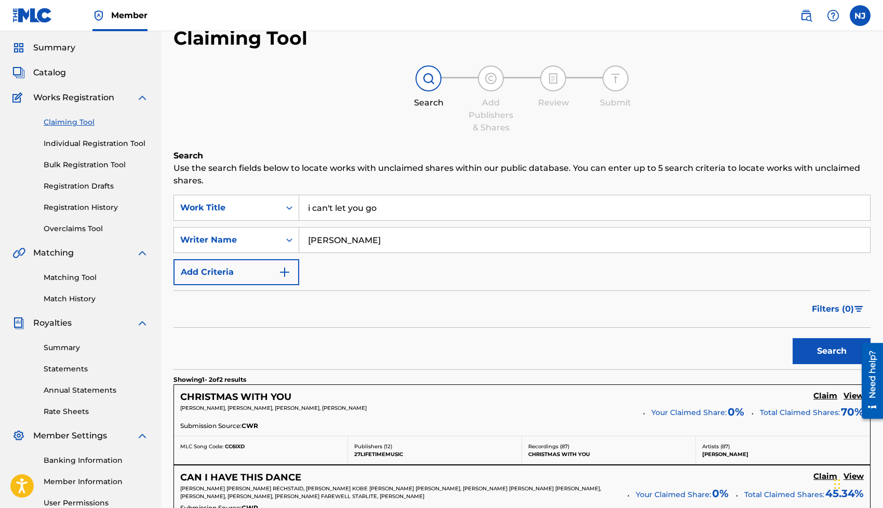
click at [382, 248] on input "[PERSON_NAME]" at bounding box center [584, 239] width 571 height 25
paste input "[PERSON_NAME]"
click at [793, 338] on button "Search" at bounding box center [832, 351] width 78 height 26
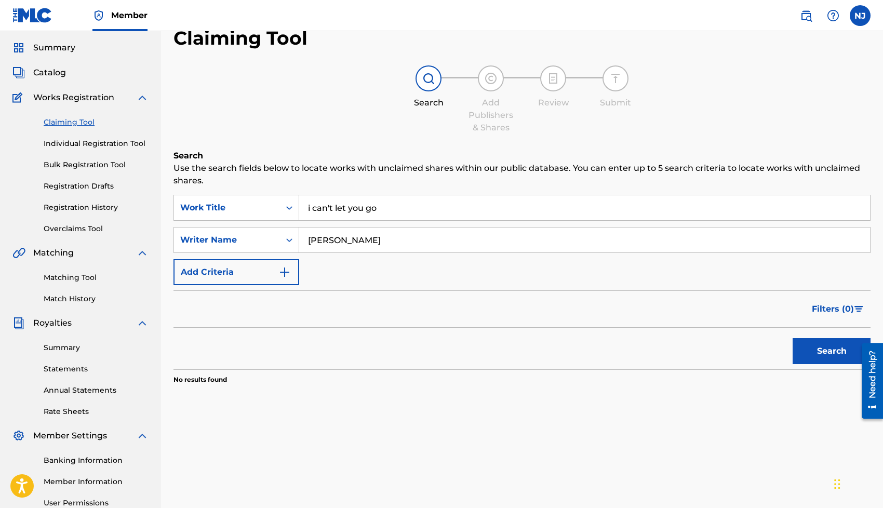
click at [374, 236] on input "[PERSON_NAME]" at bounding box center [584, 239] width 571 height 25
paste input "[PERSON_NAME]"
click at [793, 338] on button "Search" at bounding box center [832, 351] width 78 height 26
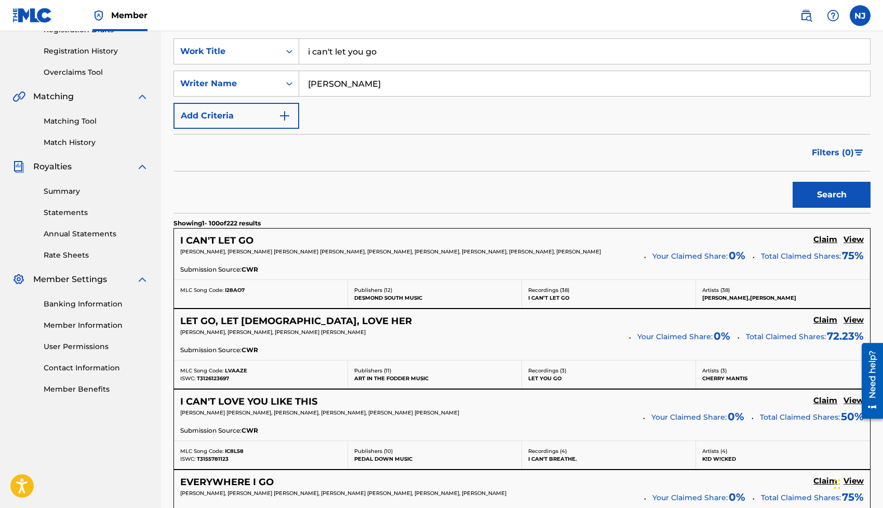
scroll to position [191, 0]
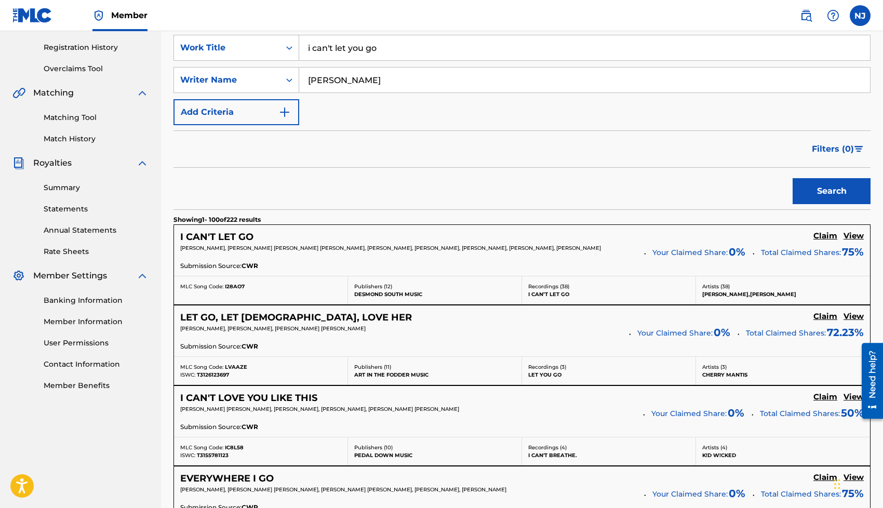
type input "[PERSON_NAME]"
click at [851, 238] on h5 "View" at bounding box center [853, 236] width 20 height 10
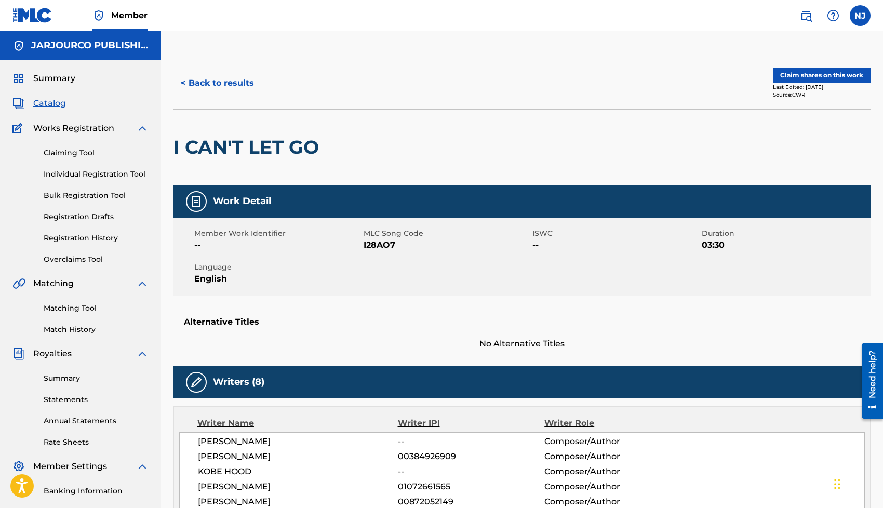
click at [806, 77] on button "Claim shares on this work" at bounding box center [822, 76] width 98 height 16
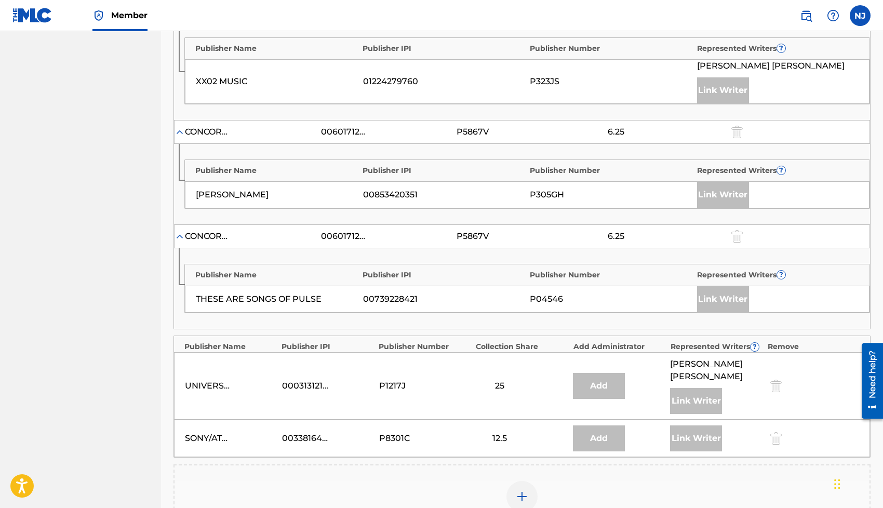
scroll to position [826, 0]
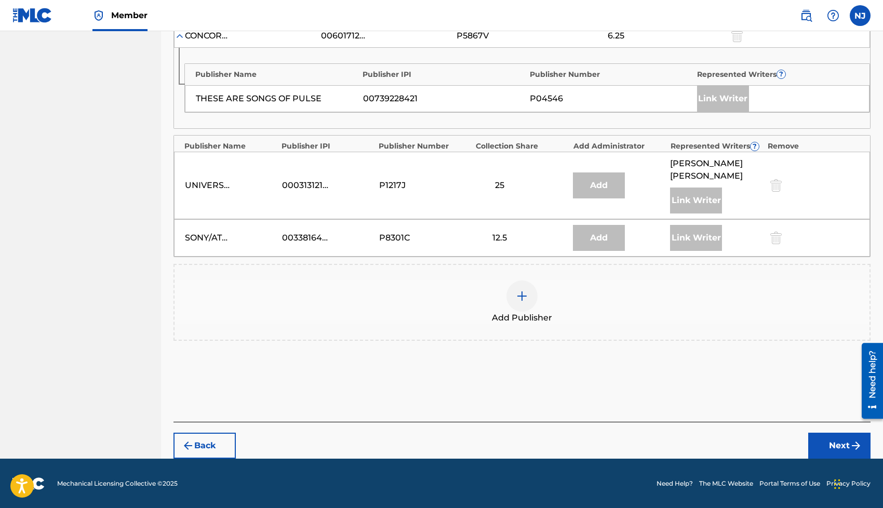
click at [512, 300] on div at bounding box center [521, 295] width 31 height 31
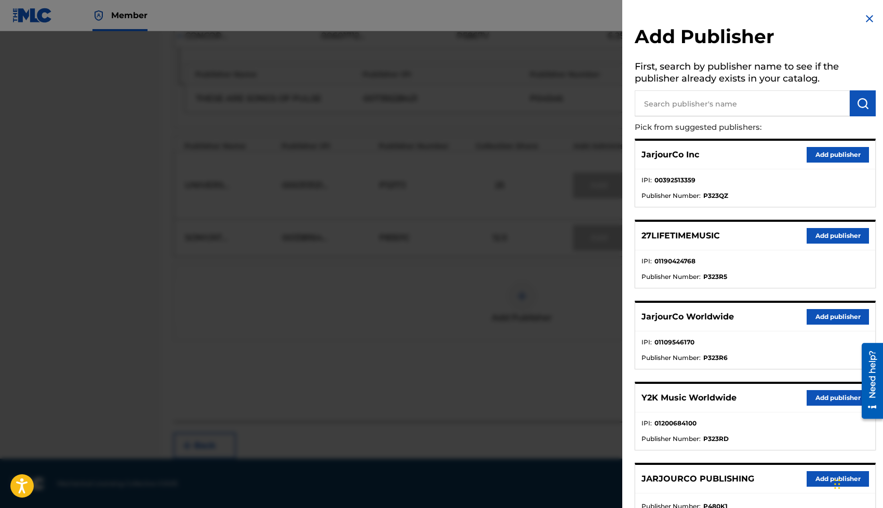
click at [820, 318] on button "Add publisher" at bounding box center [838, 317] width 62 height 16
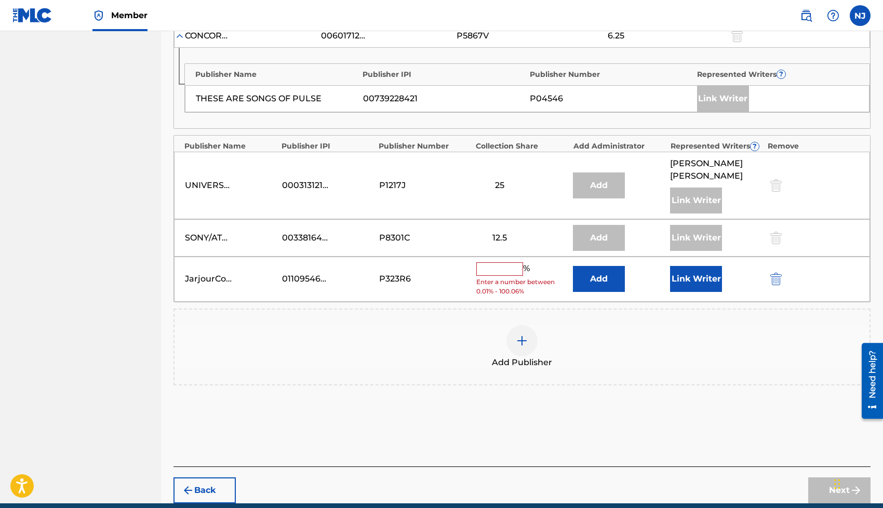
click at [514, 268] on input "text" at bounding box center [499, 269] width 47 height 14
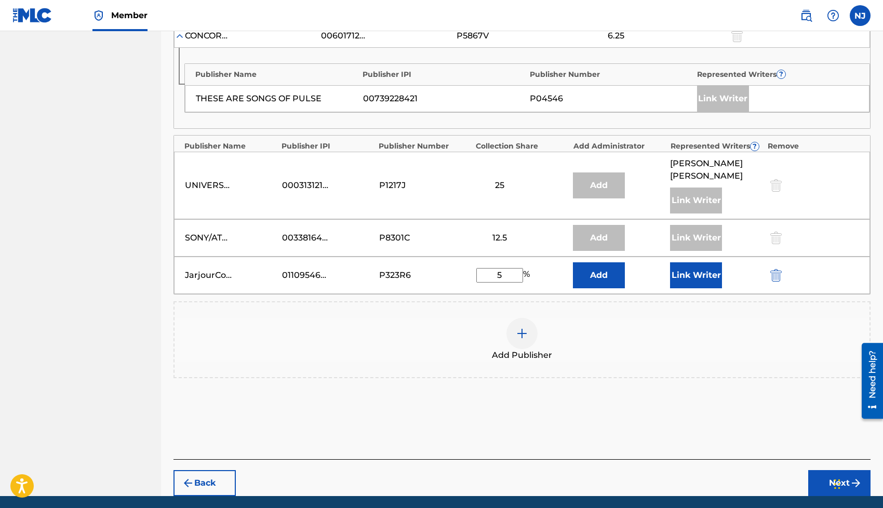
type input "5"
click at [702, 272] on button "Link Writer" at bounding box center [696, 275] width 52 height 26
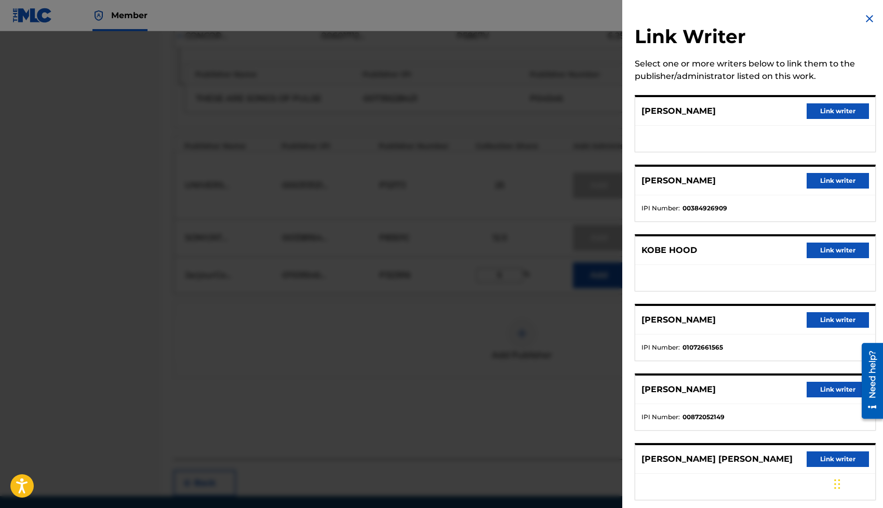
click at [820, 252] on button "Link writer" at bounding box center [838, 251] width 62 height 16
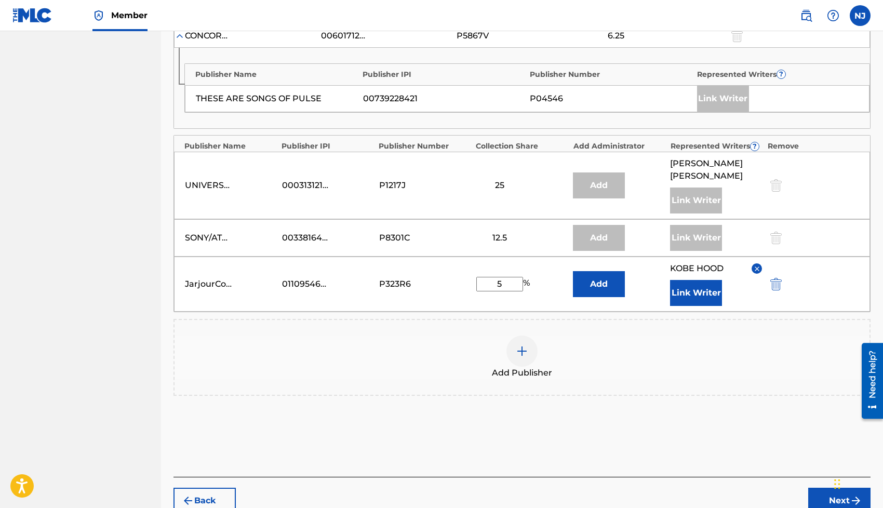
click at [520, 347] on img at bounding box center [522, 351] width 12 height 12
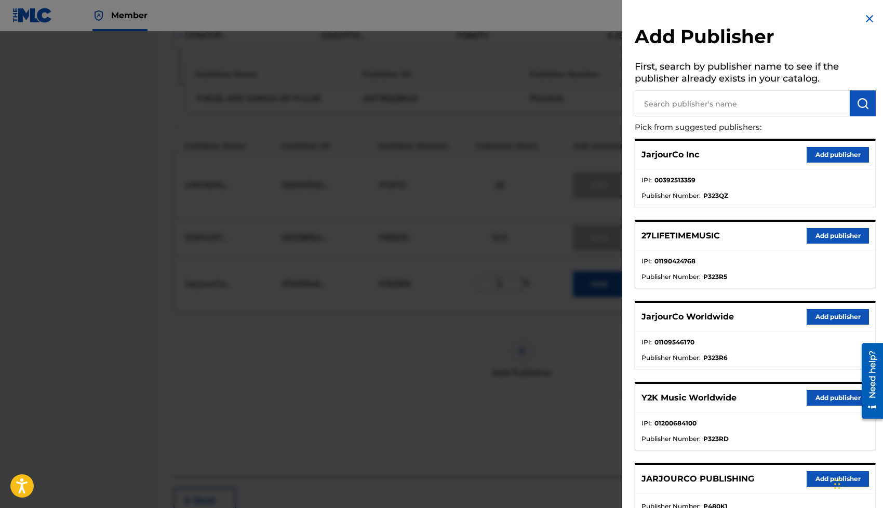
click at [759, 244] on div "27LIFETIMEMUSIC Add publisher" at bounding box center [755, 236] width 240 height 29
click at [565, 320] on div at bounding box center [441, 285] width 883 height 508
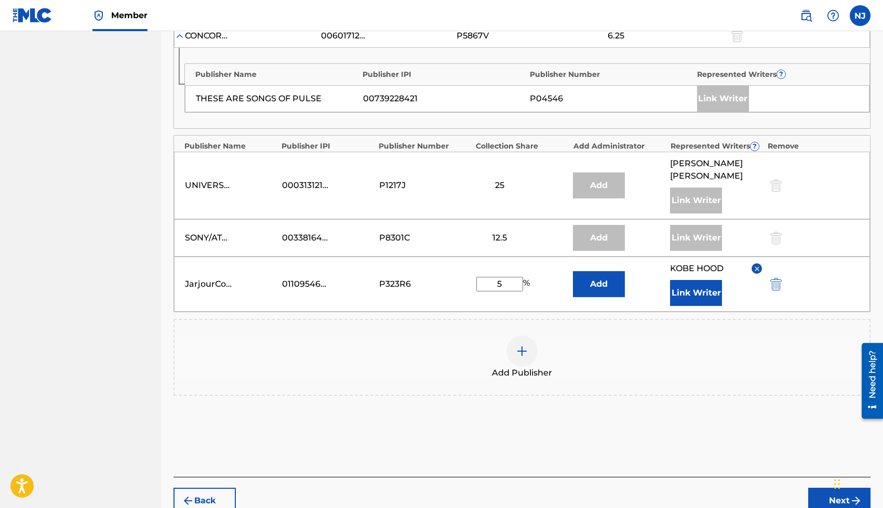
click at [518, 355] on img at bounding box center [522, 351] width 12 height 12
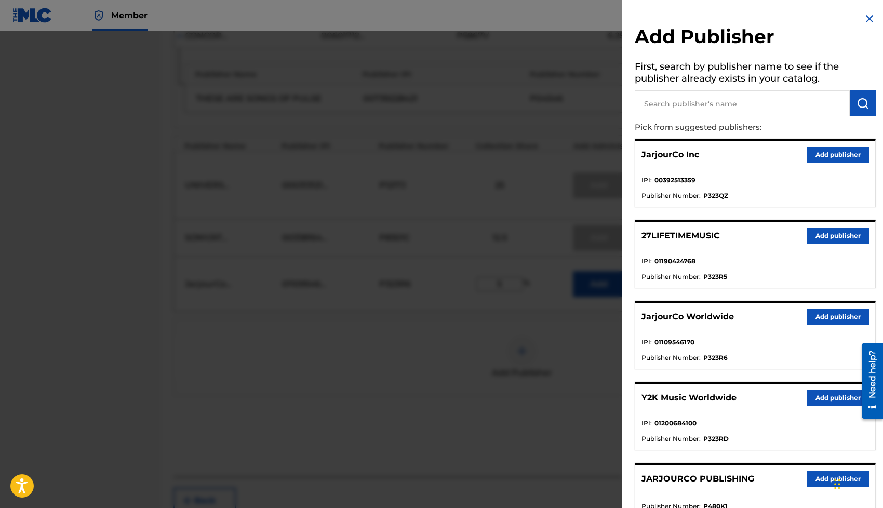
click at [523, 302] on div at bounding box center [441, 285] width 883 height 508
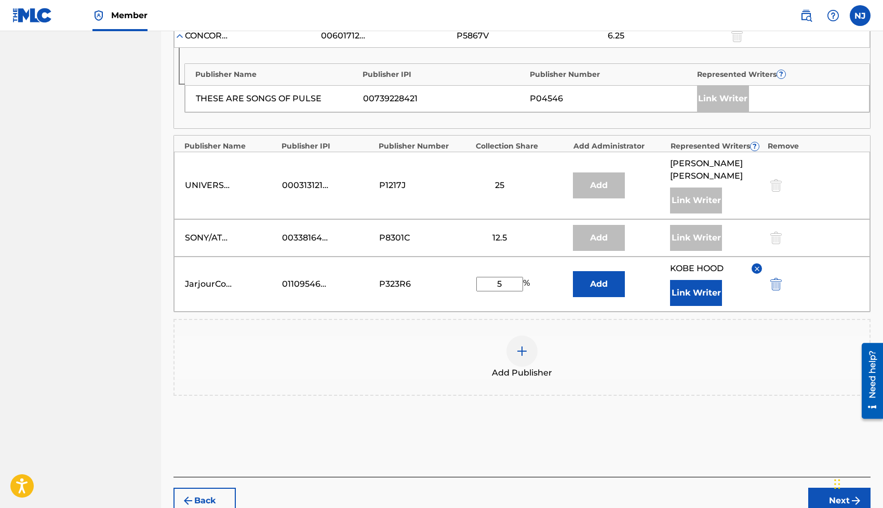
click at [517, 350] on img at bounding box center [522, 351] width 12 height 12
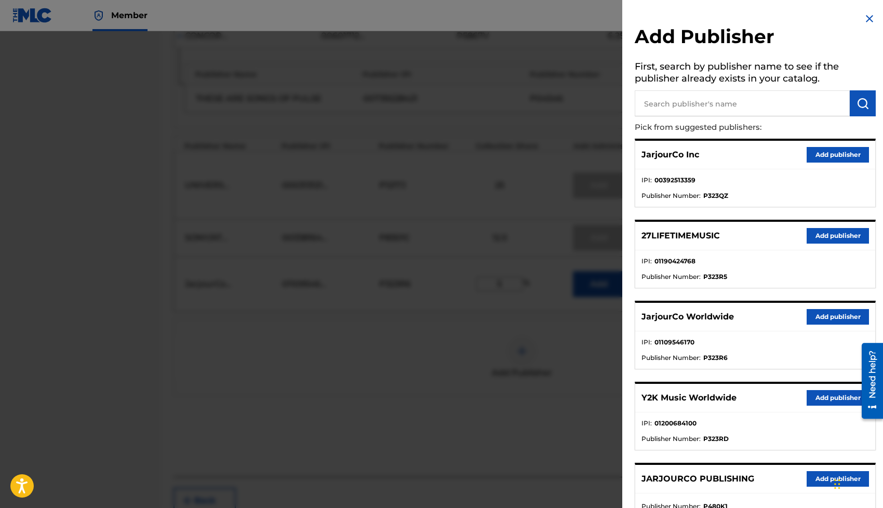
click at [813, 401] on button "Add publisher" at bounding box center [838, 398] width 62 height 16
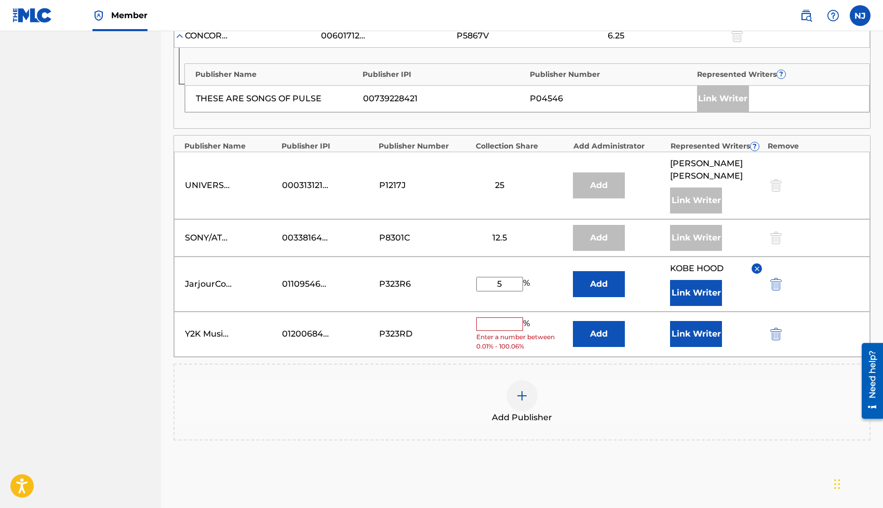
click at [589, 336] on button "Add" at bounding box center [599, 334] width 52 height 26
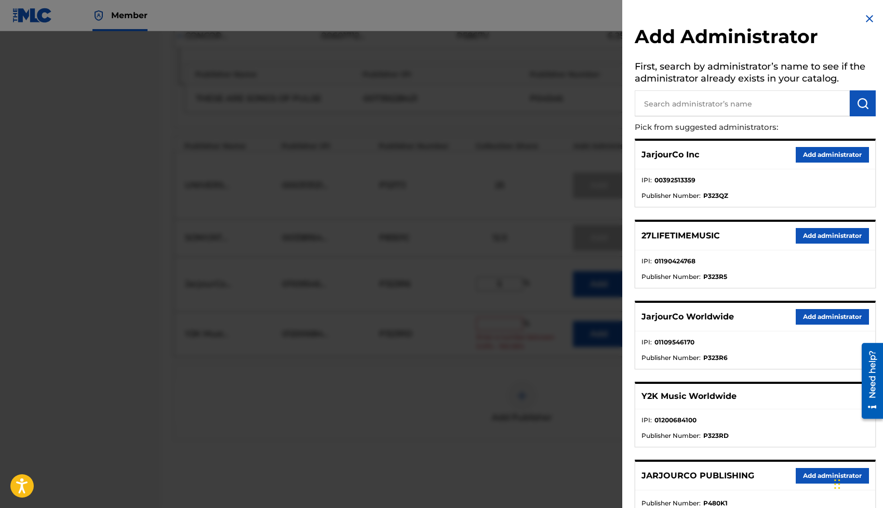
click at [807, 316] on button "Add administrator" at bounding box center [832, 317] width 73 height 16
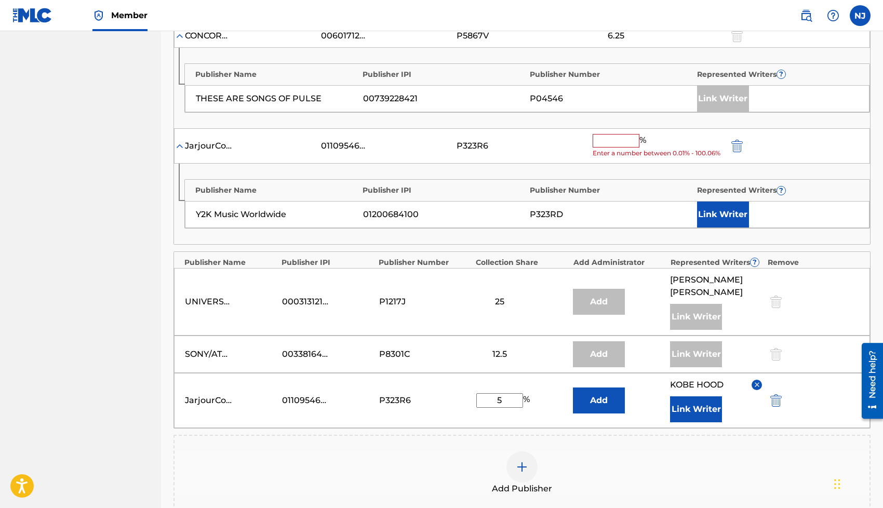
click at [612, 143] on input "text" at bounding box center [616, 141] width 47 height 14
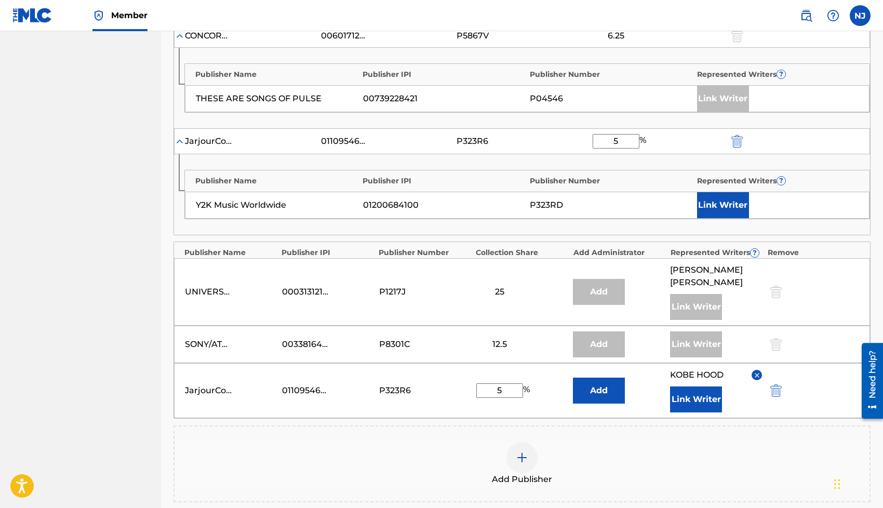
type input "5"
click at [715, 207] on button "Link Writer" at bounding box center [723, 205] width 52 height 26
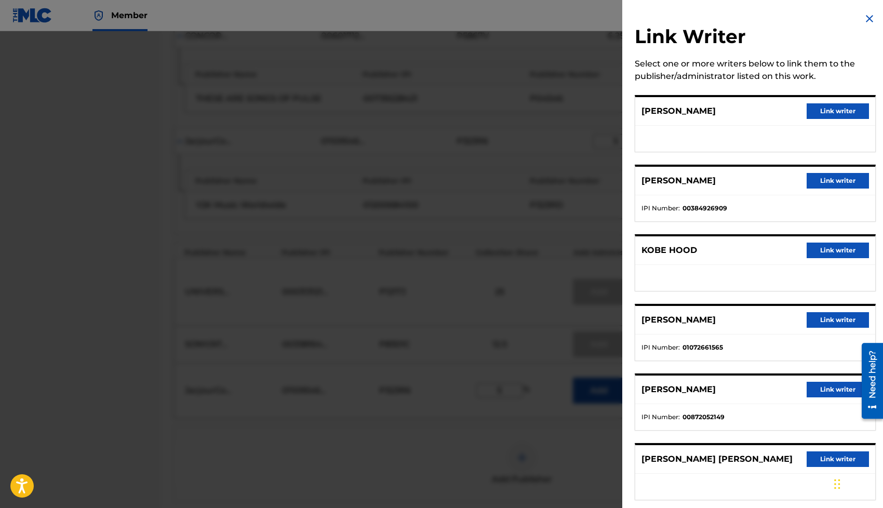
click at [822, 247] on button "Link writer" at bounding box center [838, 251] width 62 height 16
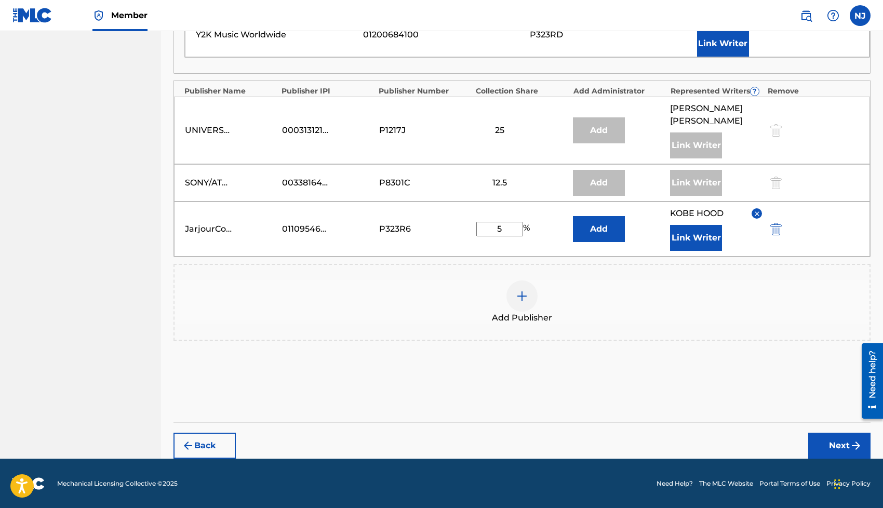
click at [832, 443] on button "Next" at bounding box center [839, 446] width 62 height 26
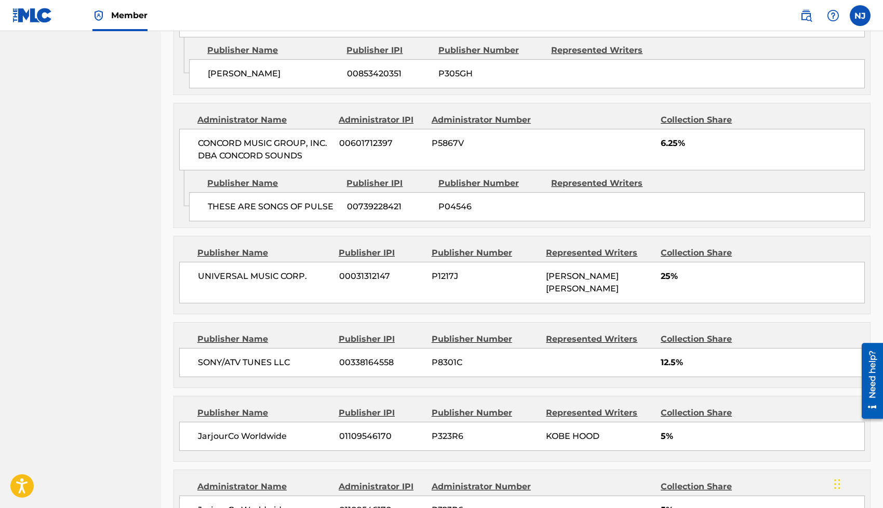
scroll to position [1105, 0]
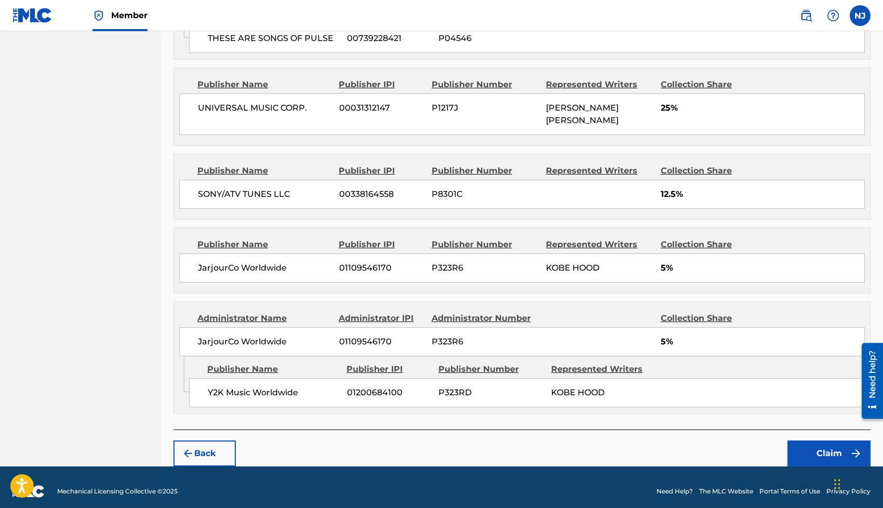
click at [814, 450] on button "Claim" at bounding box center [828, 453] width 83 height 26
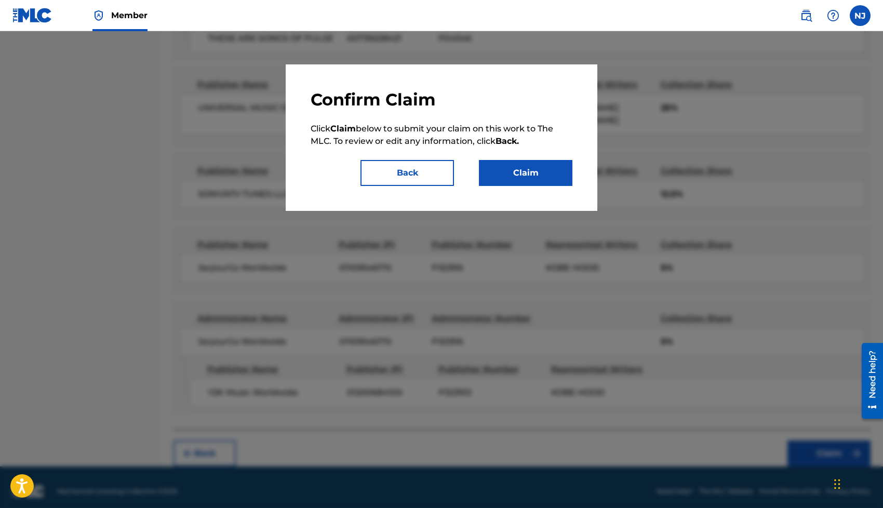
click at [525, 185] on button "Claim" at bounding box center [525, 173] width 93 height 26
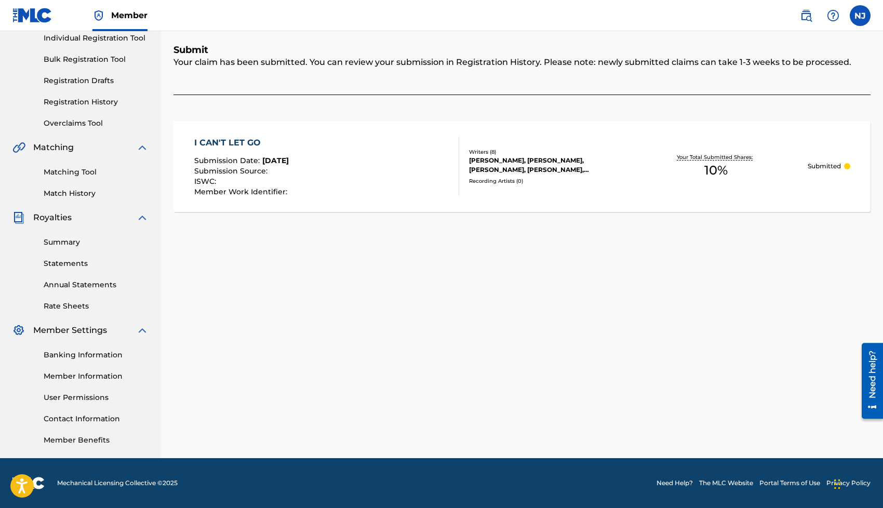
scroll to position [0, 0]
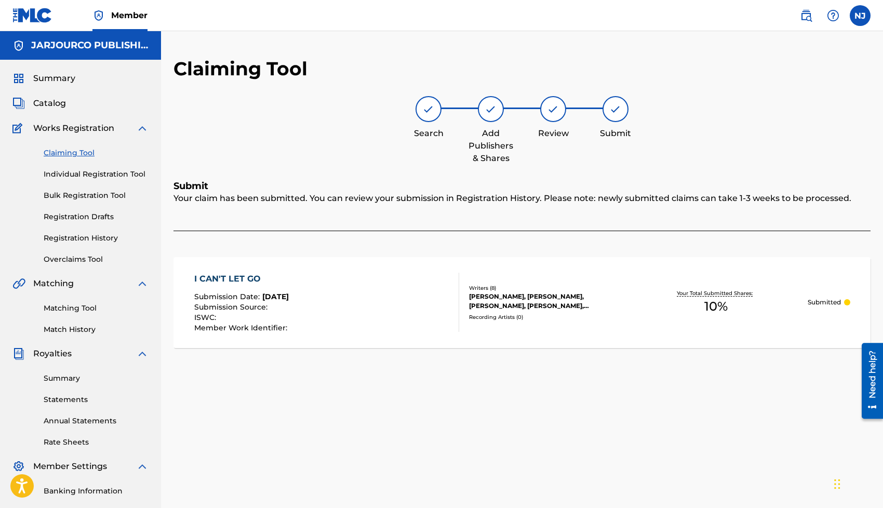
click at [63, 108] on span "Catalog" at bounding box center [49, 103] width 33 height 12
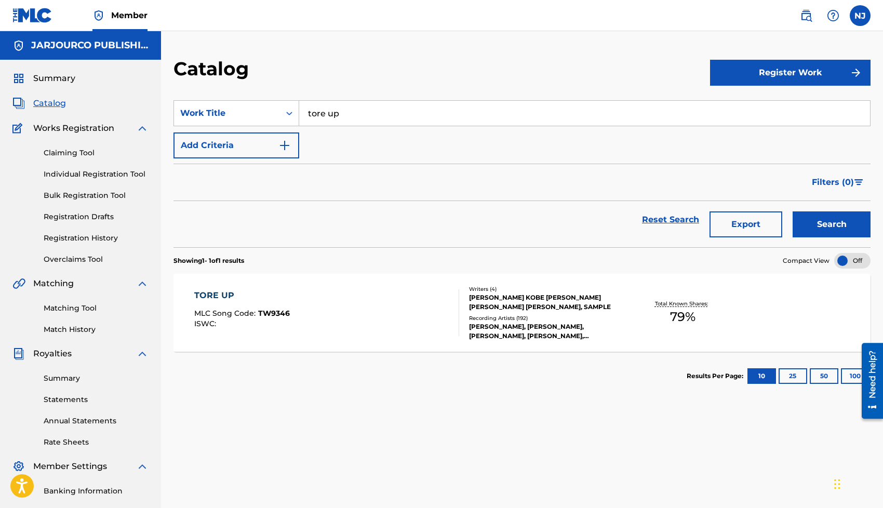
click at [406, 132] on div "SearchWithCriteria75bb0e2d-742e-471b-9d64-6ea4197ee7c3 Work Title tore up Add C…" at bounding box center [521, 129] width 697 height 58
click at [397, 121] on input "tore up" at bounding box center [584, 113] width 571 height 25
click at [793, 211] on button "Search" at bounding box center [832, 224] width 78 height 26
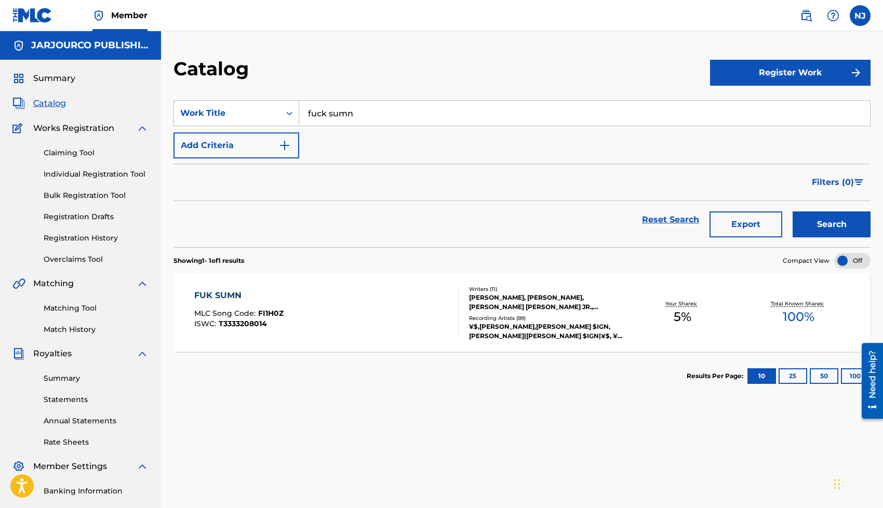
click at [354, 117] on input "fuck sumn" at bounding box center [584, 113] width 571 height 25
click at [793, 211] on button "Search" at bounding box center [832, 224] width 78 height 26
click at [339, 117] on input "luv bad" at bounding box center [584, 113] width 571 height 25
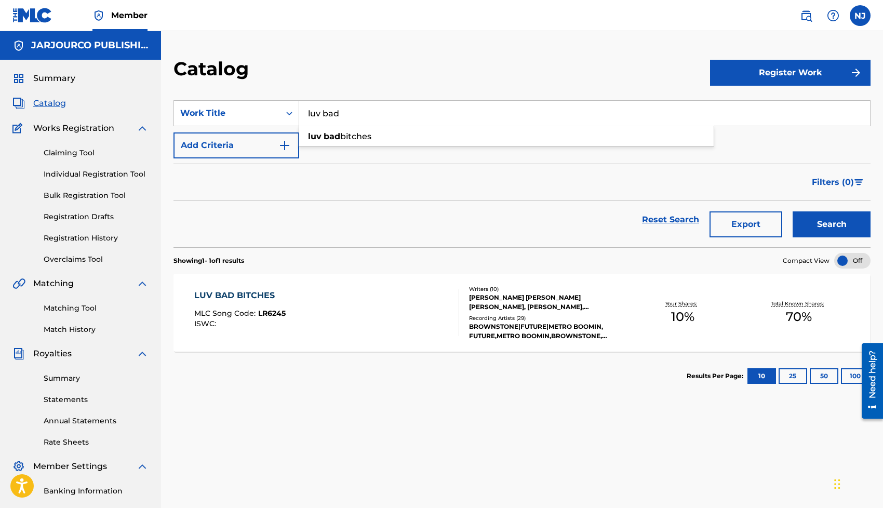
click at [339, 117] on input "luv bad" at bounding box center [584, 113] width 571 height 25
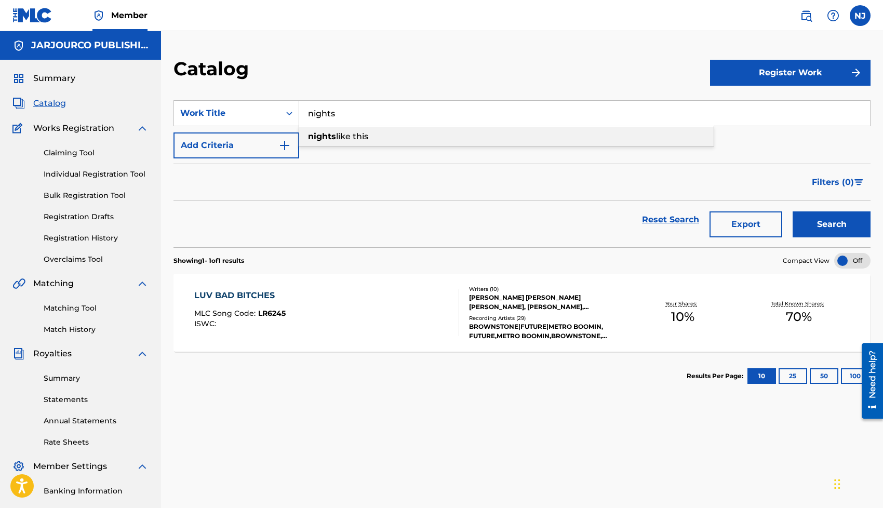
click at [352, 136] on span "like this" at bounding box center [352, 136] width 32 height 10
click at [793, 211] on button "Search" at bounding box center [832, 224] width 78 height 26
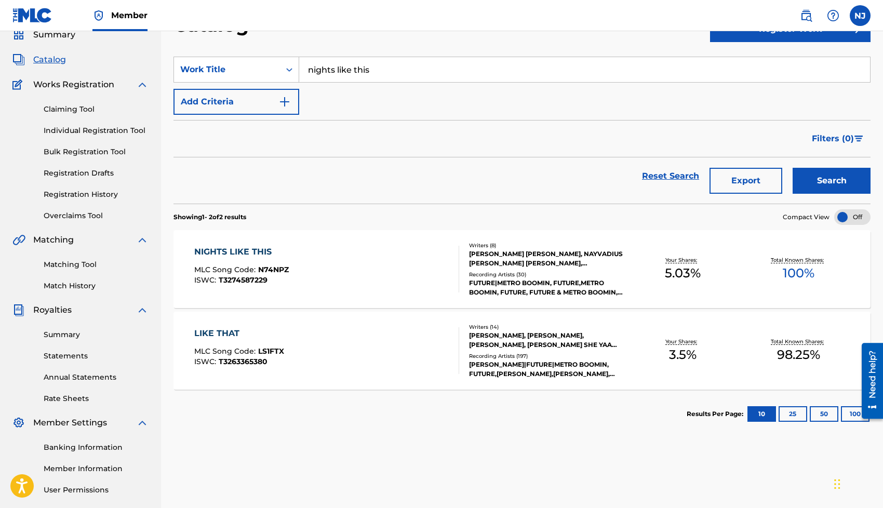
scroll to position [47, 0]
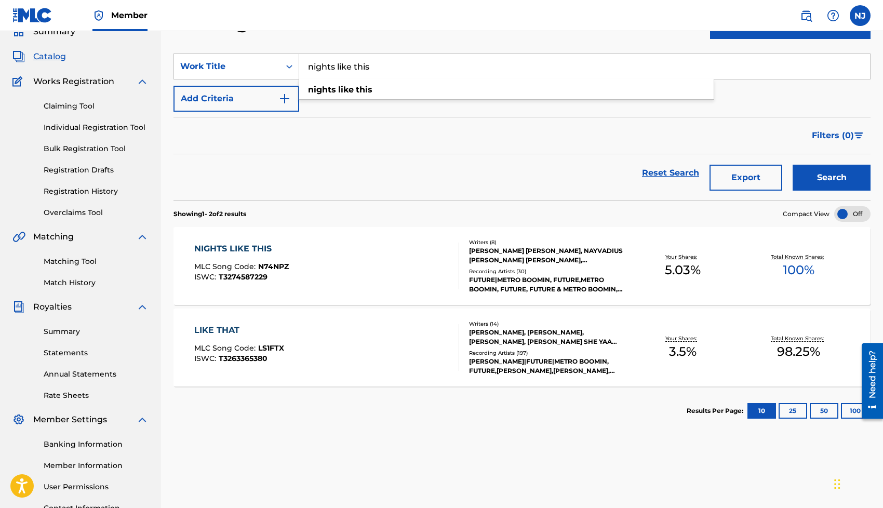
click at [342, 71] on input "nights like this" at bounding box center [584, 66] width 571 height 25
type input "love me back"
click at [793, 165] on button "Search" at bounding box center [832, 178] width 78 height 26
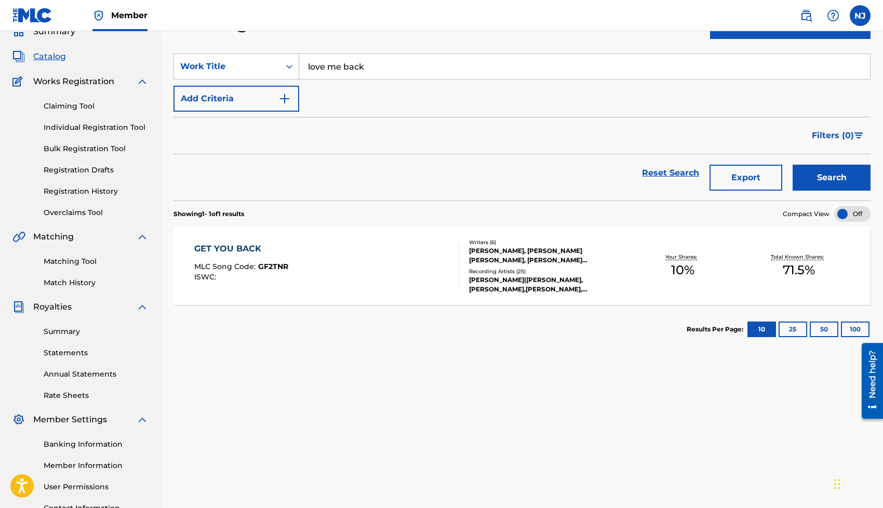
scroll to position [0, 0]
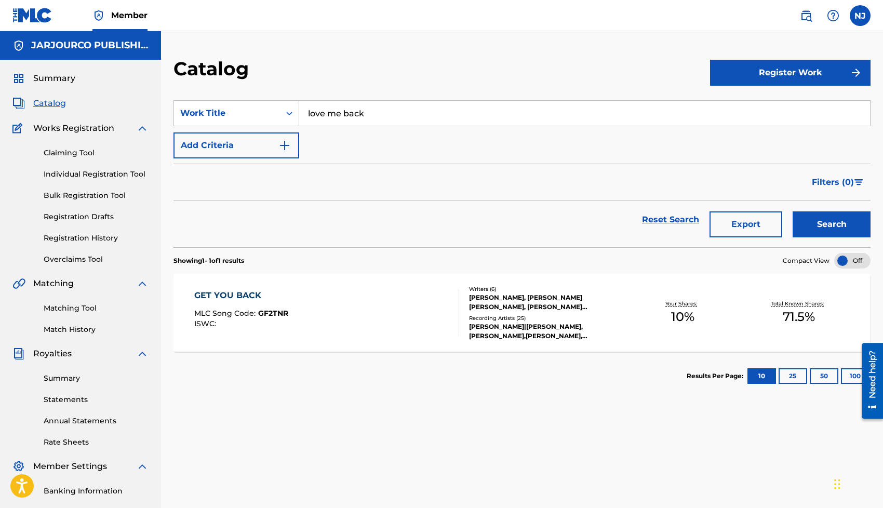
click at [89, 155] on link "Claiming Tool" at bounding box center [96, 152] width 105 height 11
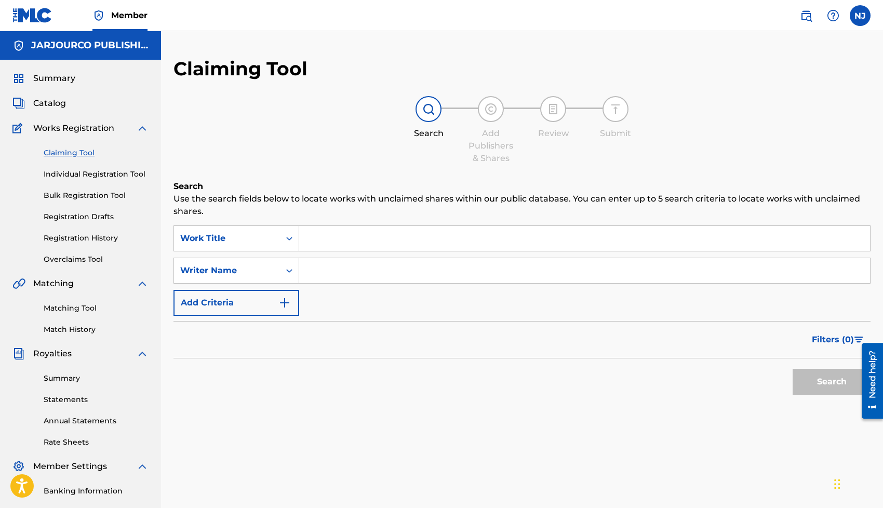
click at [337, 231] on input "Search Form" at bounding box center [584, 238] width 571 height 25
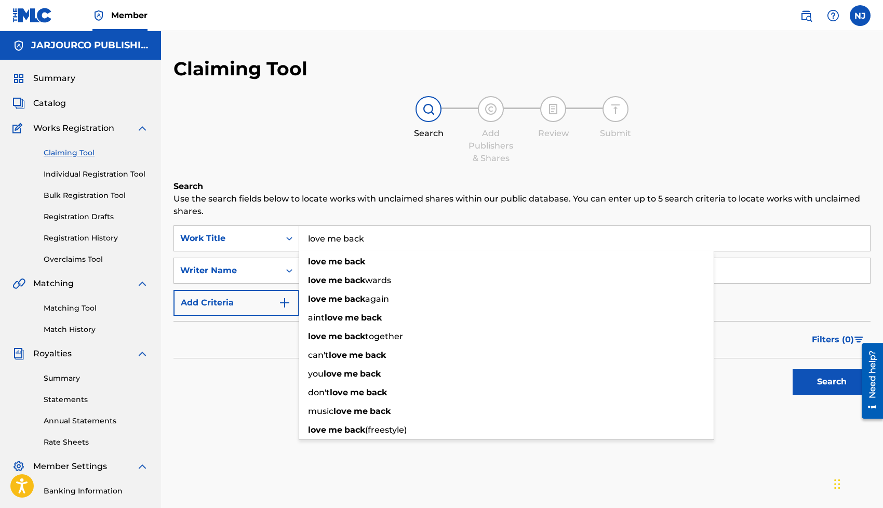
type input "love me back"
click at [364, 199] on p "Use the search fields below to locate works with unclaimed shares within our pu…" at bounding box center [521, 205] width 697 height 25
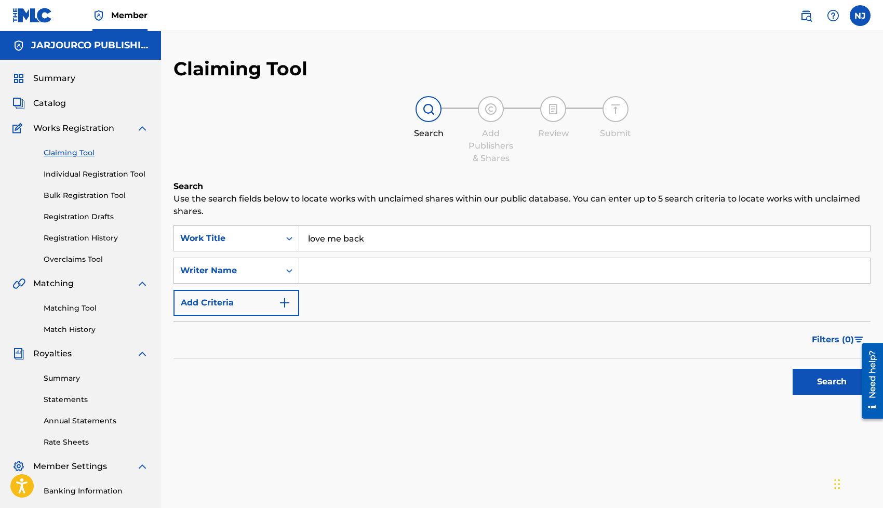
click at [355, 274] on input "Search Form" at bounding box center [584, 270] width 571 height 25
type input "[PERSON_NAME]"
click at [793, 369] on button "Search" at bounding box center [832, 382] width 78 height 26
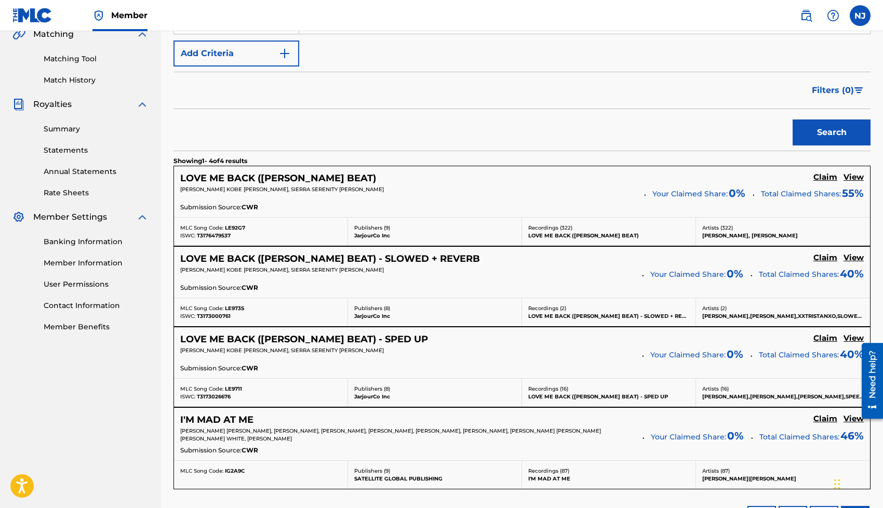
scroll to position [251, 0]
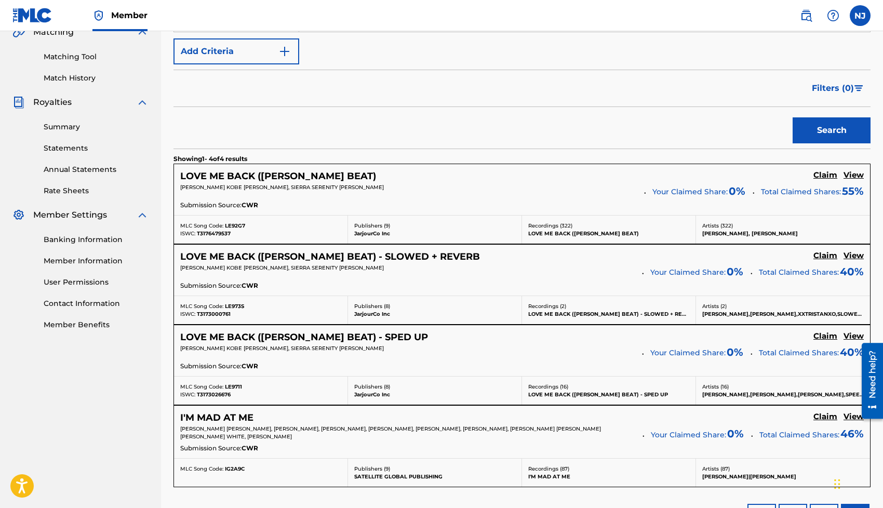
click at [857, 179] on h5 "View" at bounding box center [853, 175] width 20 height 10
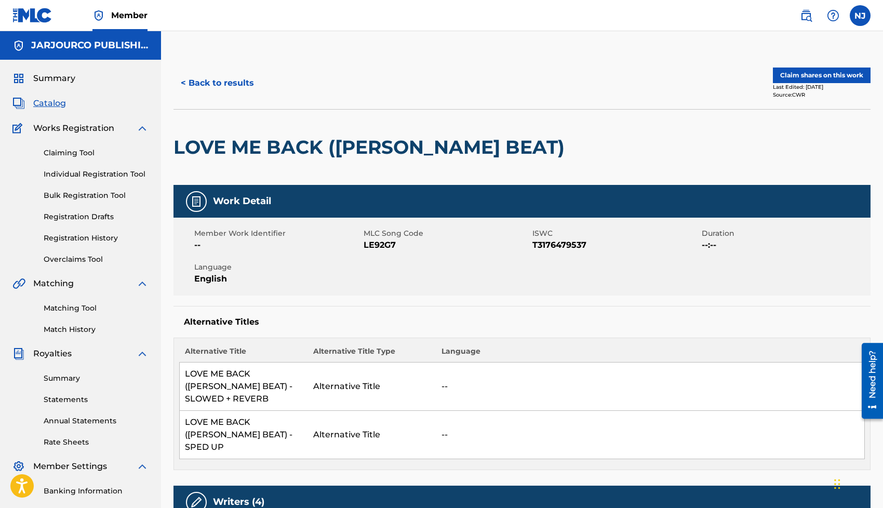
click at [210, 86] on button "< Back to results" at bounding box center [217, 83] width 88 height 26
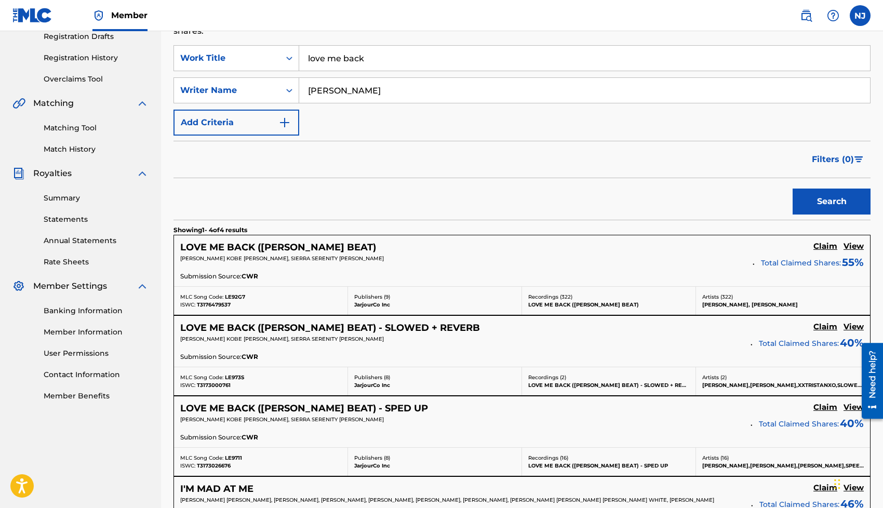
scroll to position [192, 0]
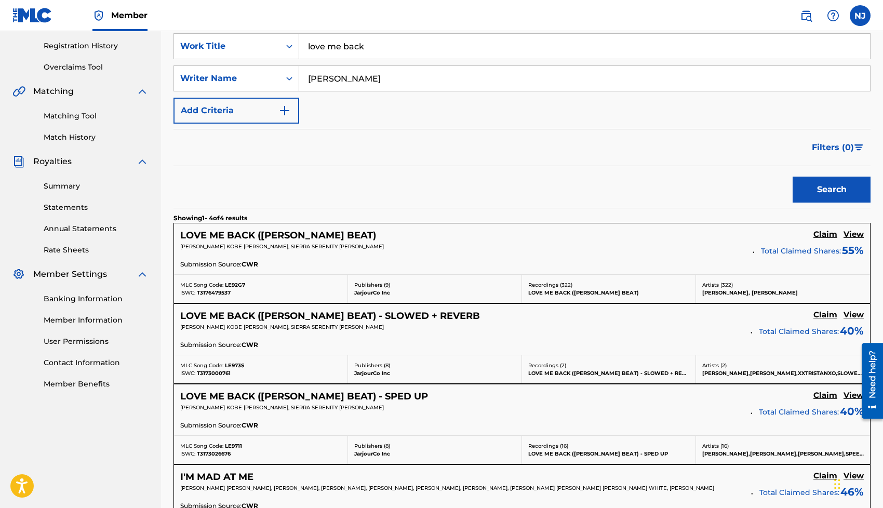
click at [823, 236] on h5 "Claim" at bounding box center [825, 235] width 24 height 10
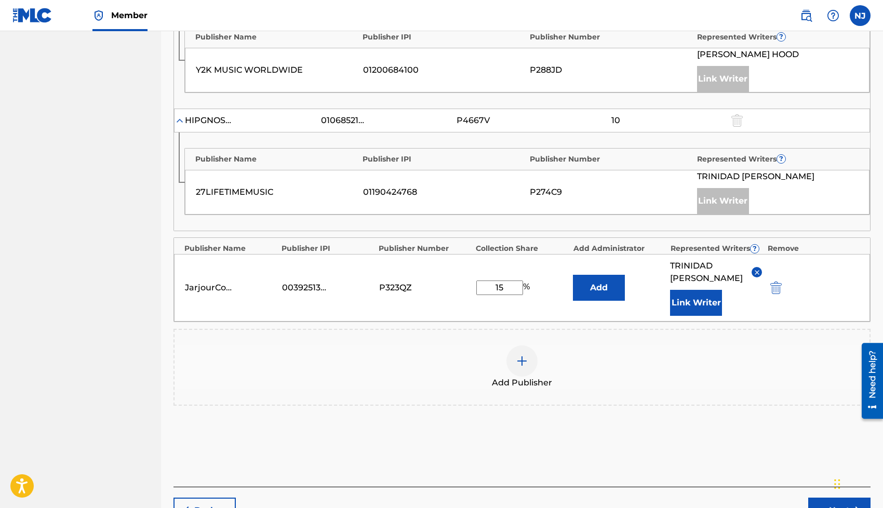
scroll to position [692, 0]
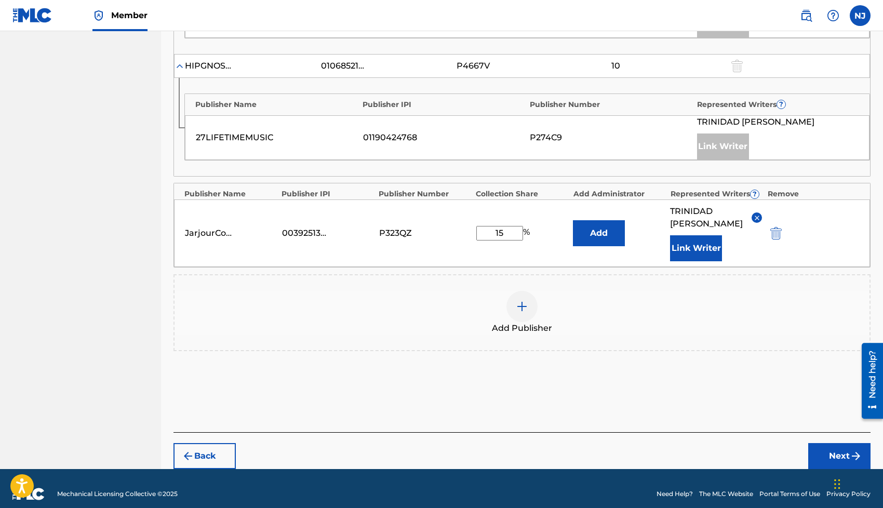
click at [527, 301] on img at bounding box center [522, 306] width 12 height 12
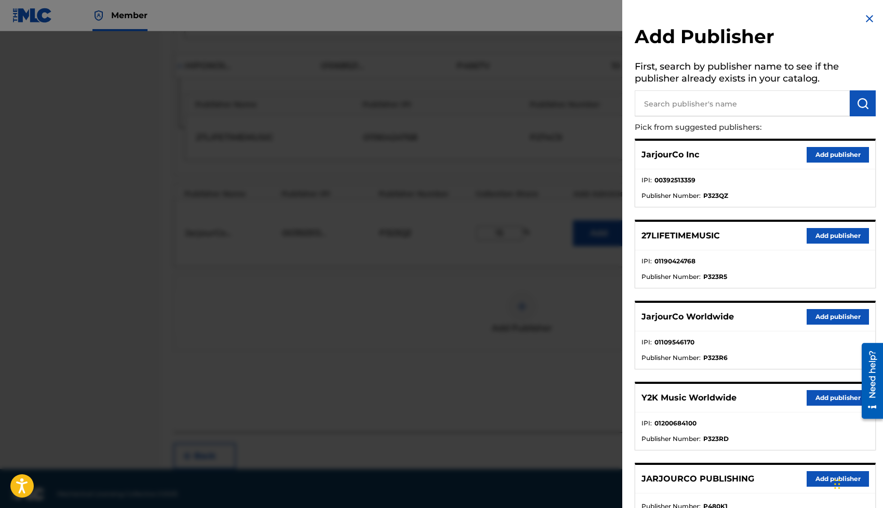
click at [826, 318] on button "Add publisher" at bounding box center [838, 317] width 62 height 16
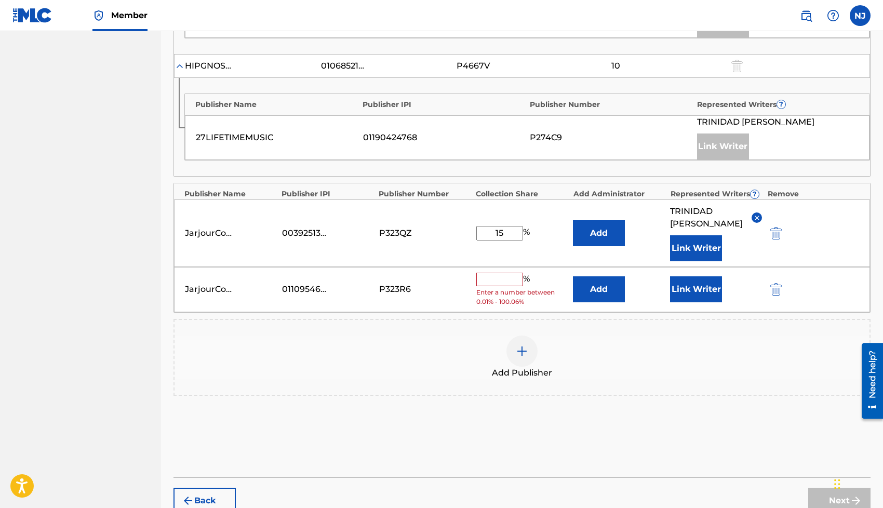
click at [509, 278] on input "text" at bounding box center [499, 280] width 47 height 14
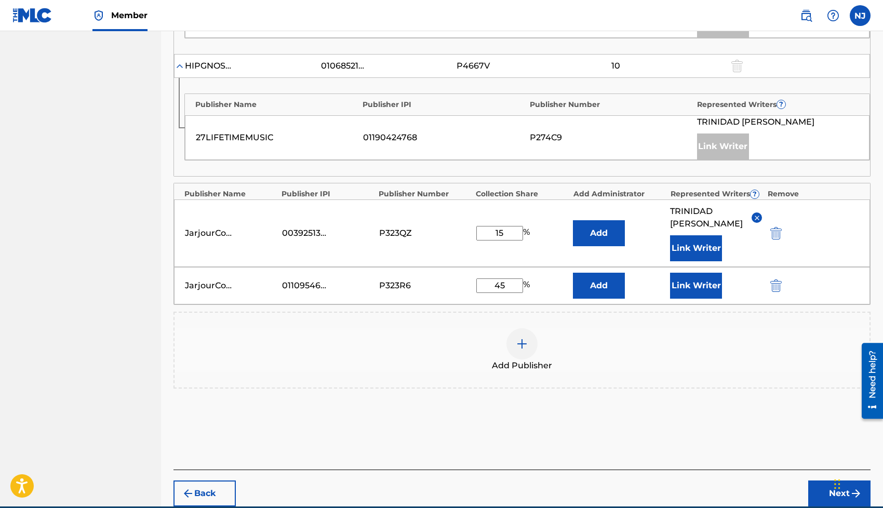
type input "45"
click at [709, 291] on button "Link Writer" at bounding box center [696, 286] width 52 height 26
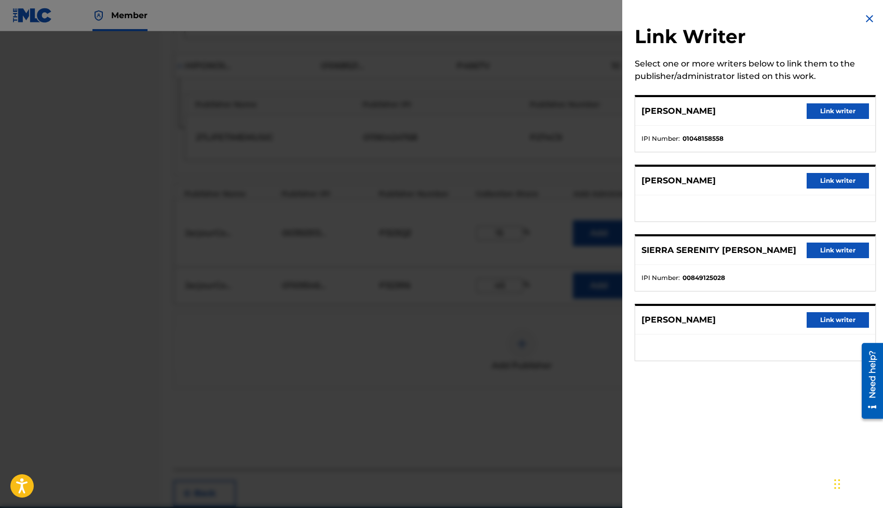
click at [823, 107] on button "Link writer" at bounding box center [838, 111] width 62 height 16
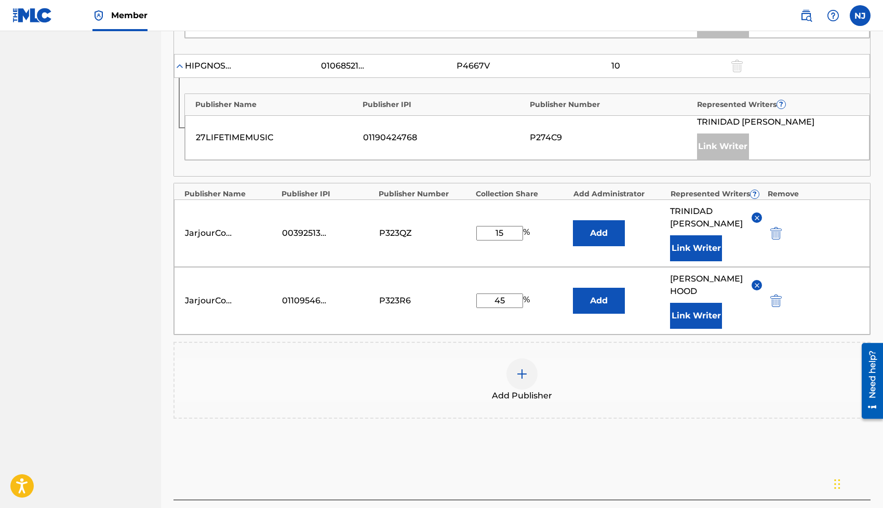
click at [685, 313] on button "Link Writer" at bounding box center [696, 316] width 52 height 26
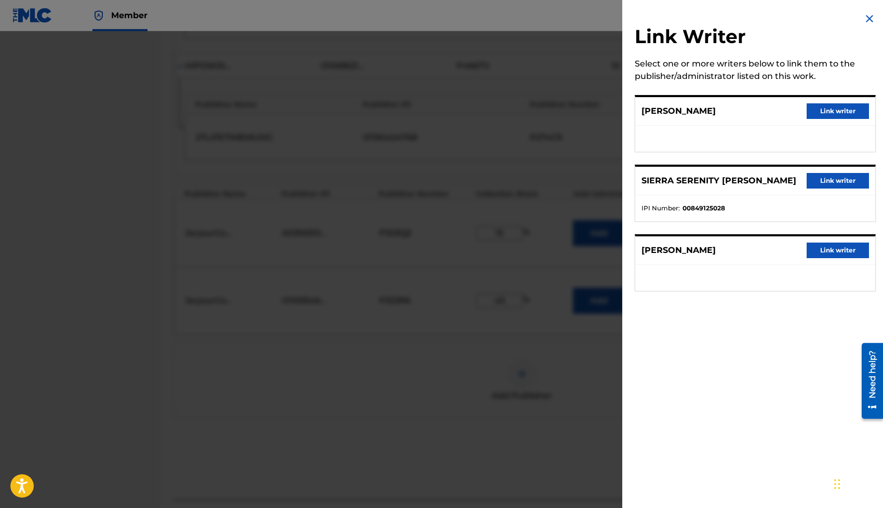
click at [815, 254] on button "Link writer" at bounding box center [838, 251] width 62 height 16
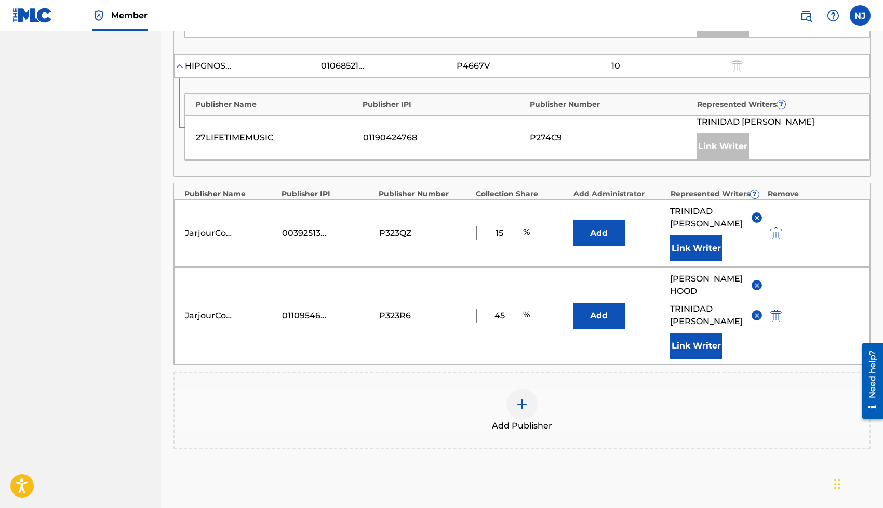
scroll to position [800, 0]
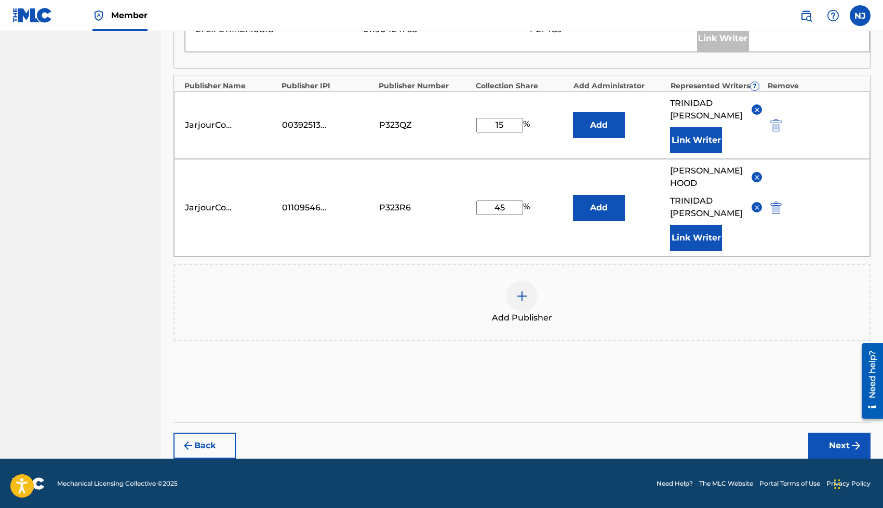
click at [828, 444] on button "Next" at bounding box center [839, 446] width 62 height 26
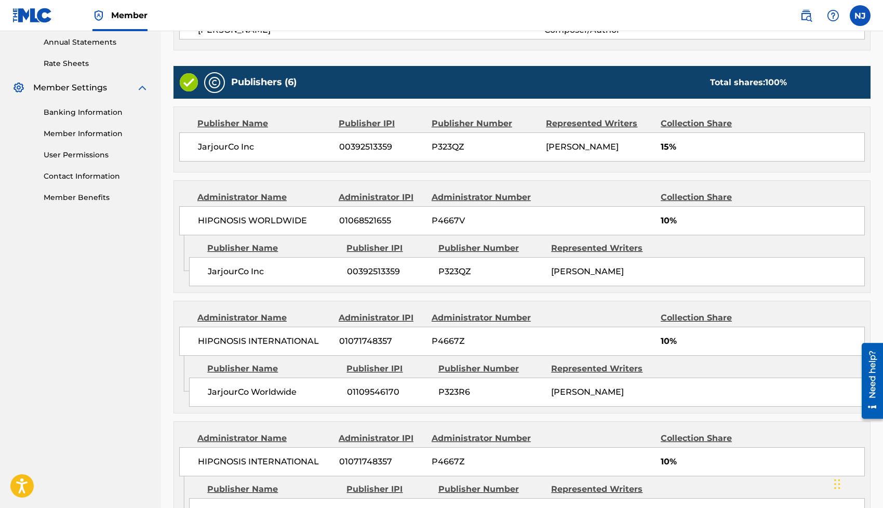
scroll to position [710, 0]
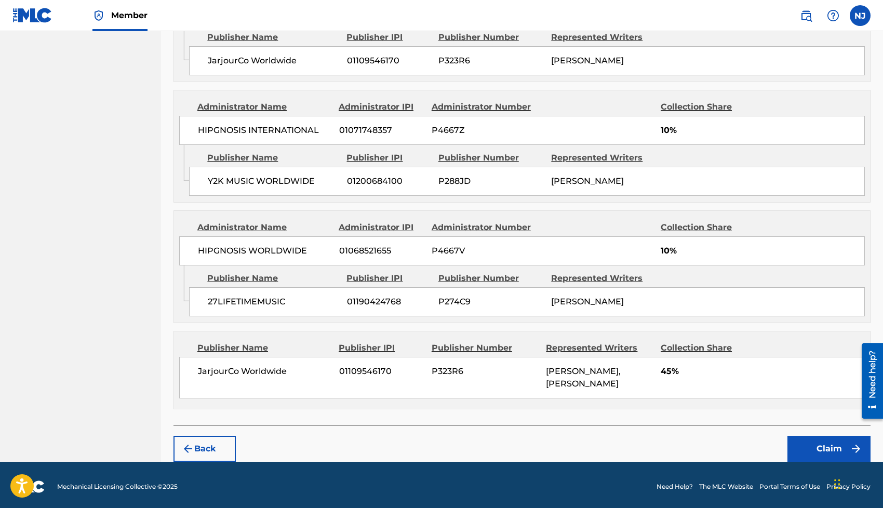
click at [804, 448] on button "Claim" at bounding box center [828, 449] width 83 height 26
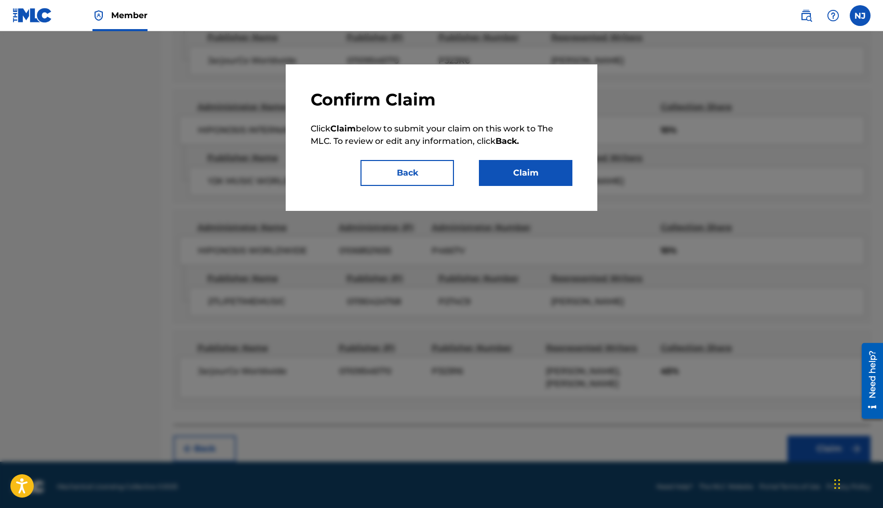
click at [534, 180] on button "Claim" at bounding box center [525, 173] width 93 height 26
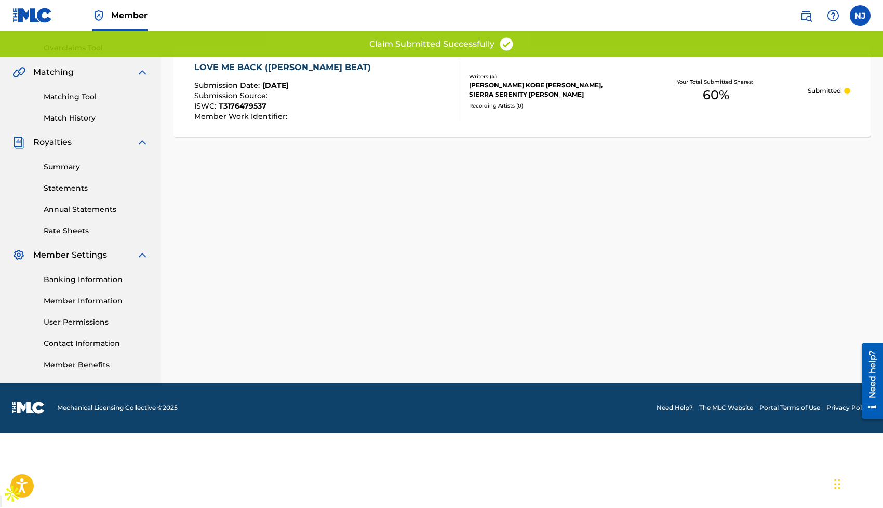
scroll to position [136, 0]
